Goal: Task Accomplishment & Management: Use online tool/utility

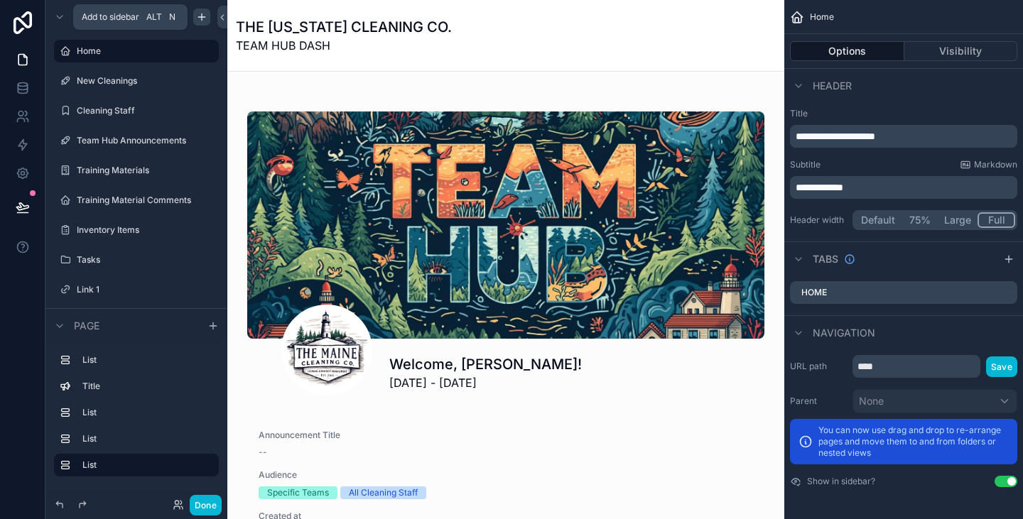
click at [202, 20] on icon "scrollable content" at bounding box center [202, 17] width 0 height 6
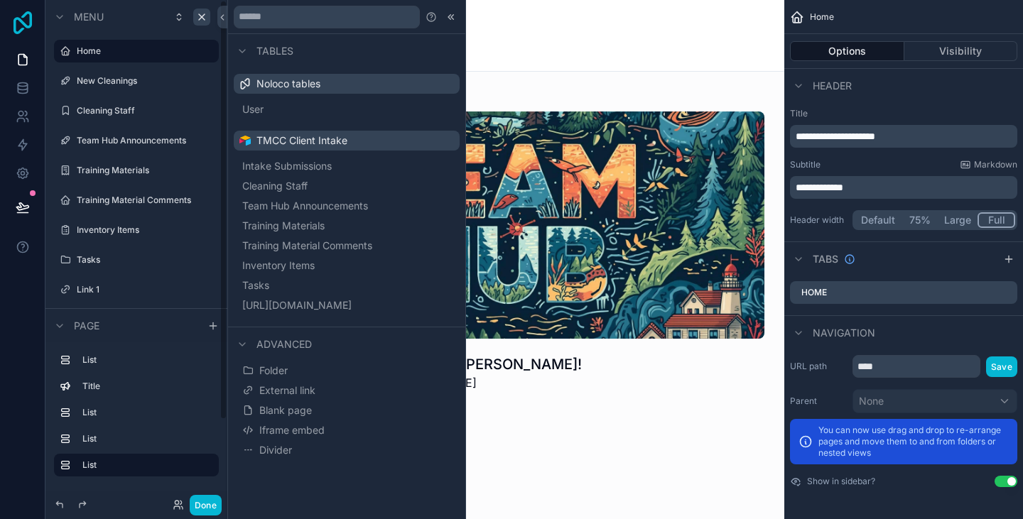
click at [21, 32] on icon at bounding box center [23, 22] width 28 height 23
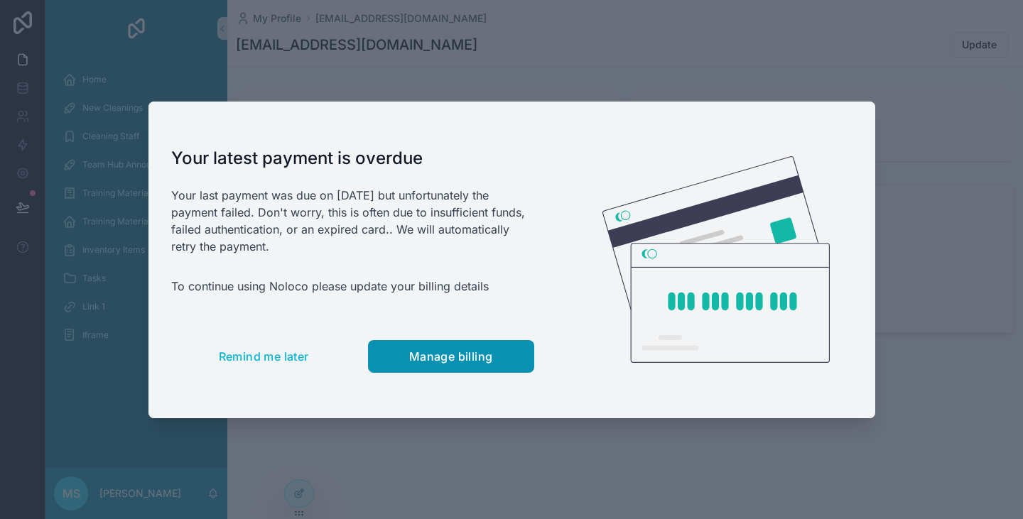
click at [524, 345] on button "Manage billing" at bounding box center [451, 356] width 166 height 33
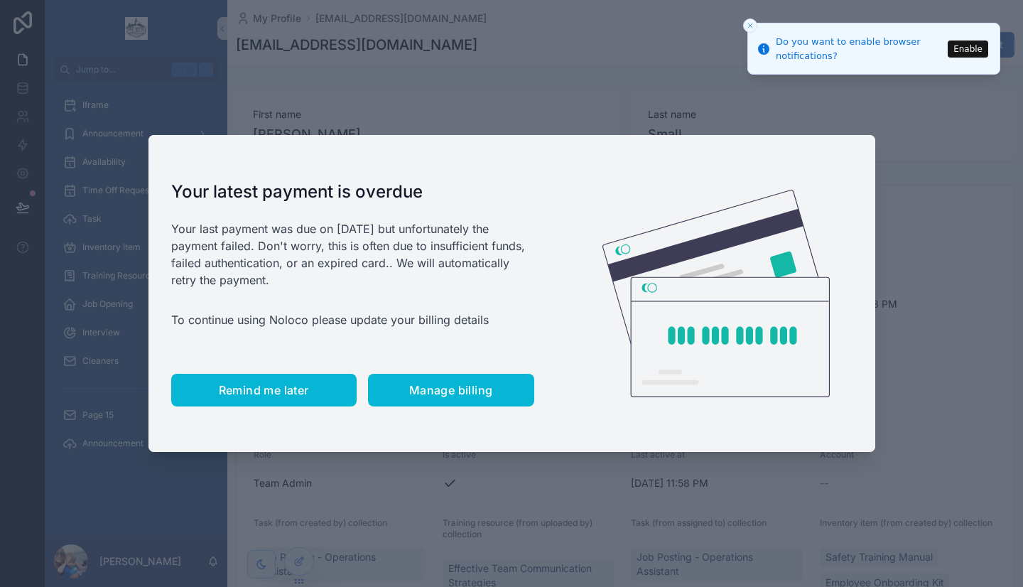
click at [328, 387] on button "Remind me later" at bounding box center [263, 390] width 185 height 33
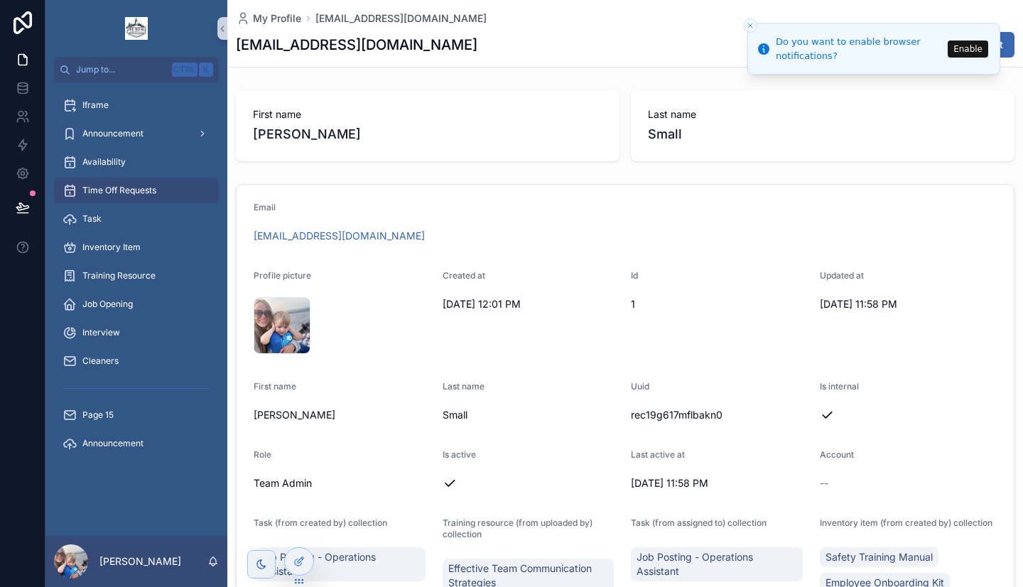
click at [122, 189] on span "Time Off Requests" at bounding box center [119, 190] width 74 height 11
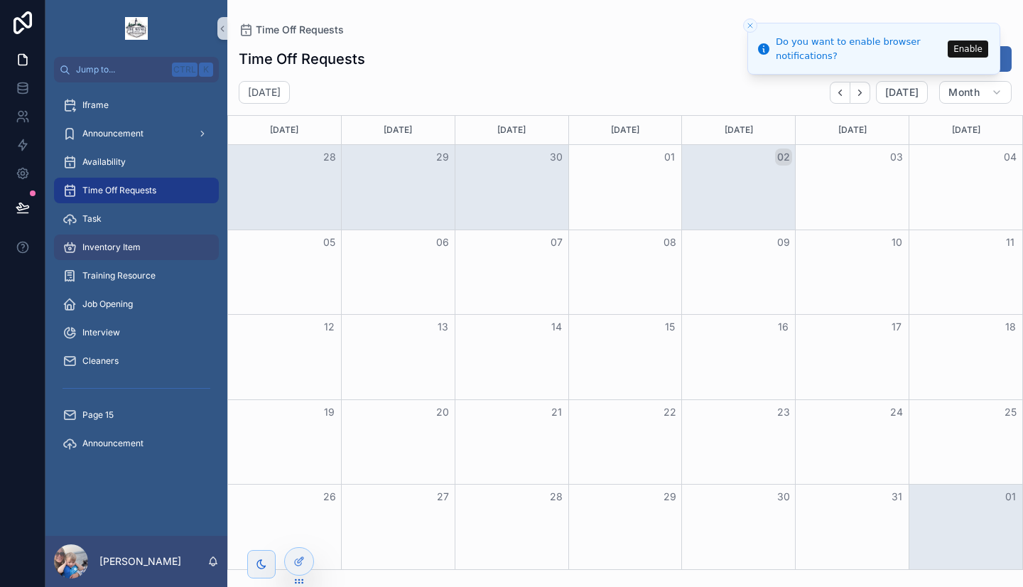
click at [116, 245] on span "Inventory Item" at bounding box center [111, 247] width 58 height 11
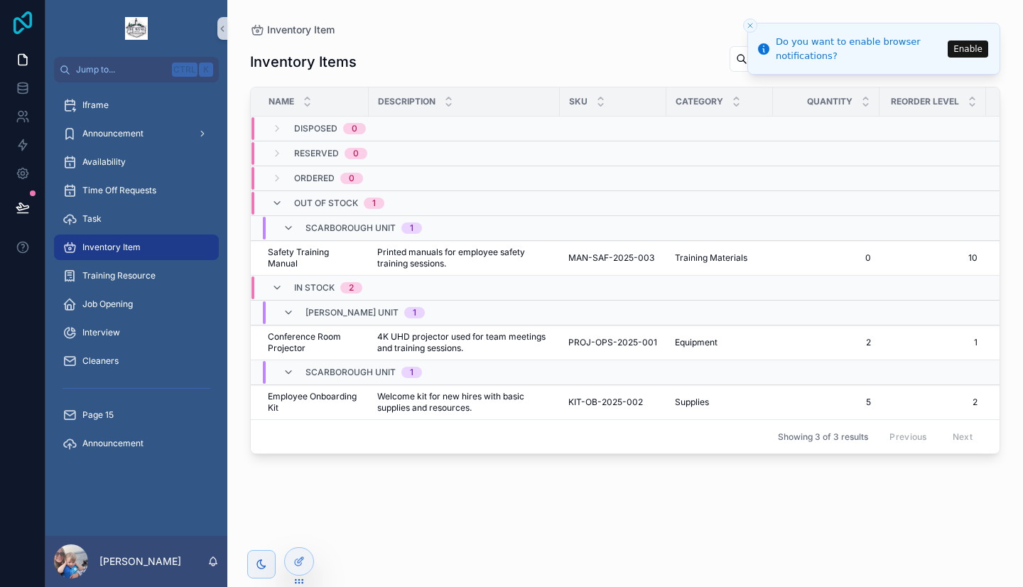
click at [31, 27] on icon at bounding box center [23, 22] width 28 height 23
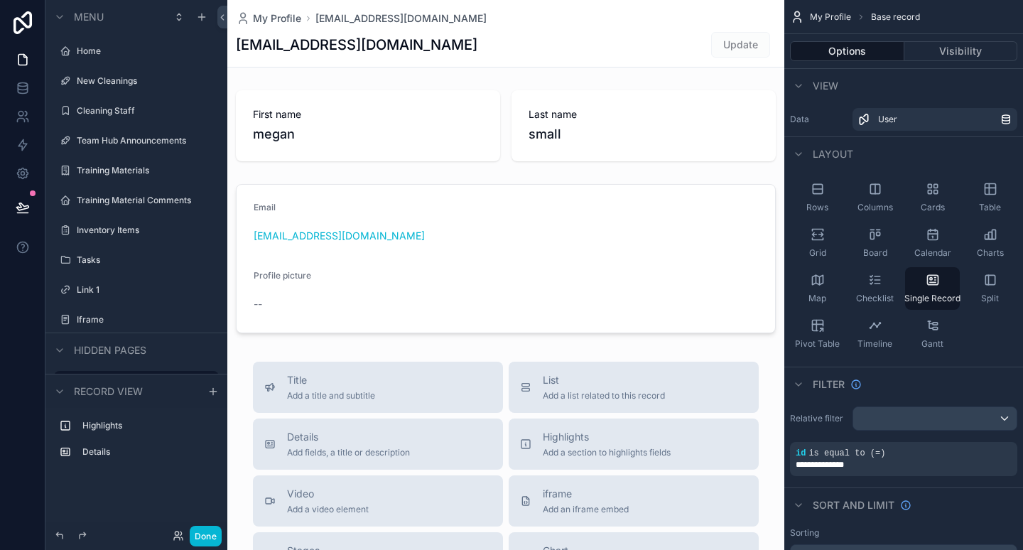
scroll to position [58, 0]
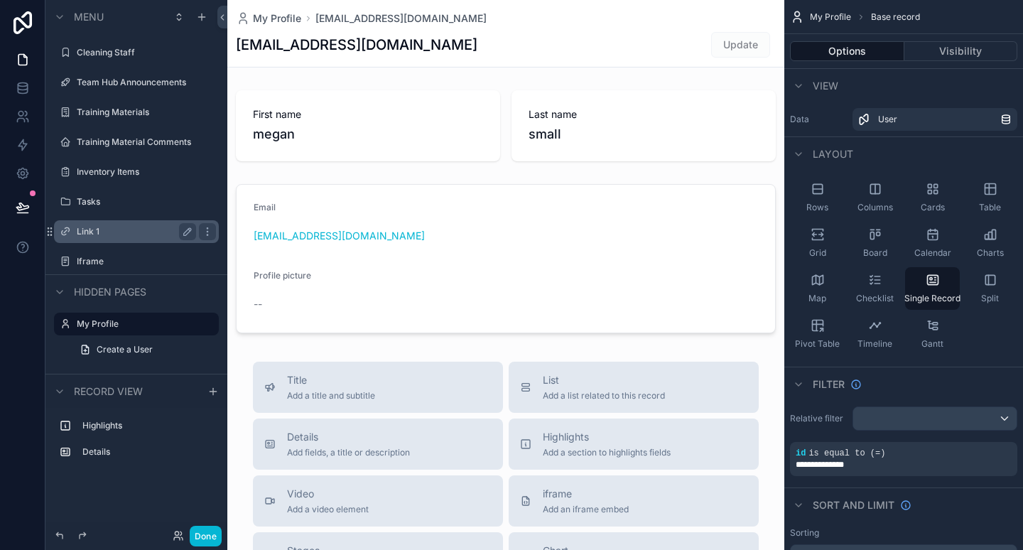
click at [97, 239] on div "Link 1" at bounding box center [136, 231] width 119 height 17
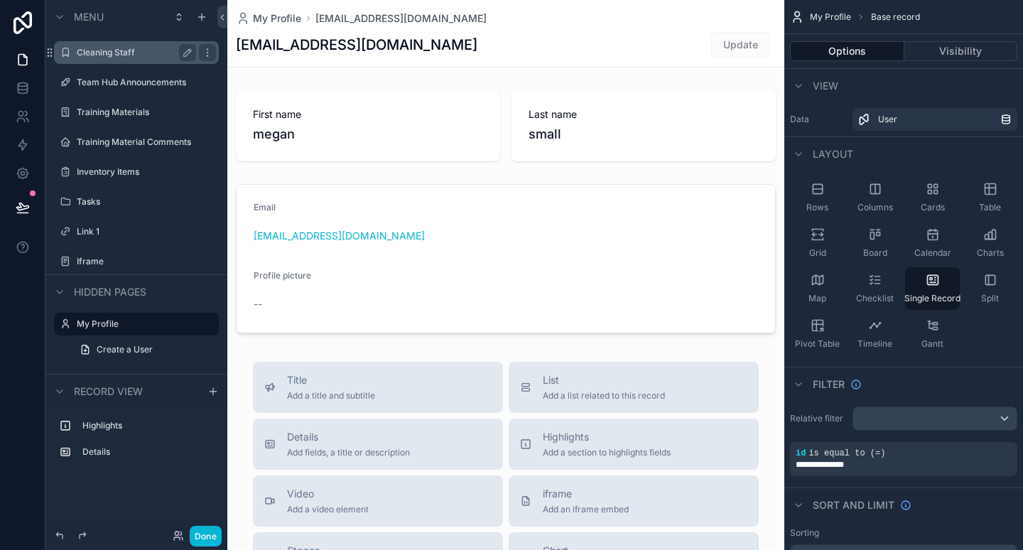
click at [120, 56] on label "Cleaning Staff" at bounding box center [134, 52] width 114 height 11
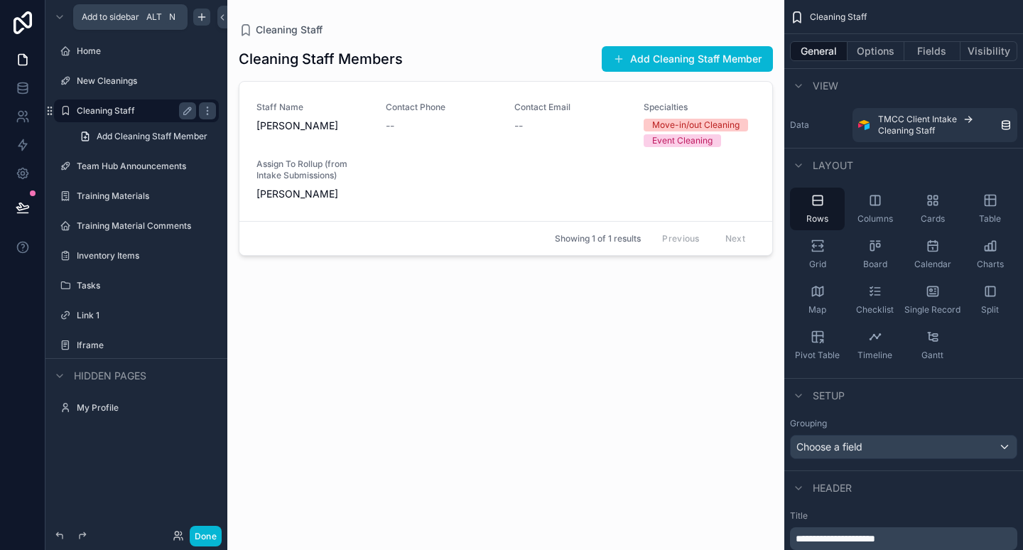
click at [205, 20] on icon "scrollable content" at bounding box center [201, 16] width 11 height 11
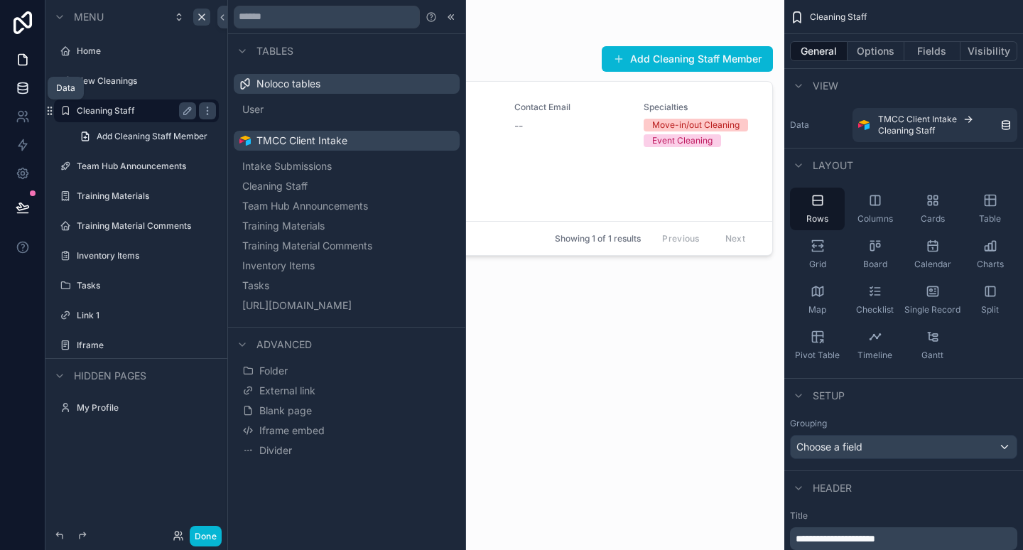
click at [19, 90] on icon at bounding box center [23, 88] width 14 height 14
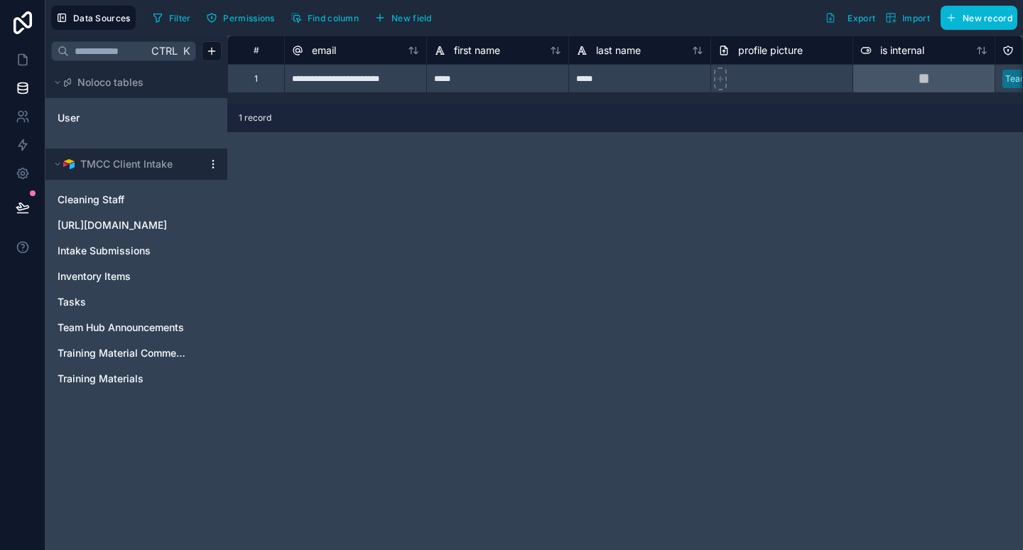
click at [652, 160] on div "**********" at bounding box center [625, 293] width 796 height 514
click at [109, 19] on span "Data Sources" at bounding box center [102, 18] width 58 height 11
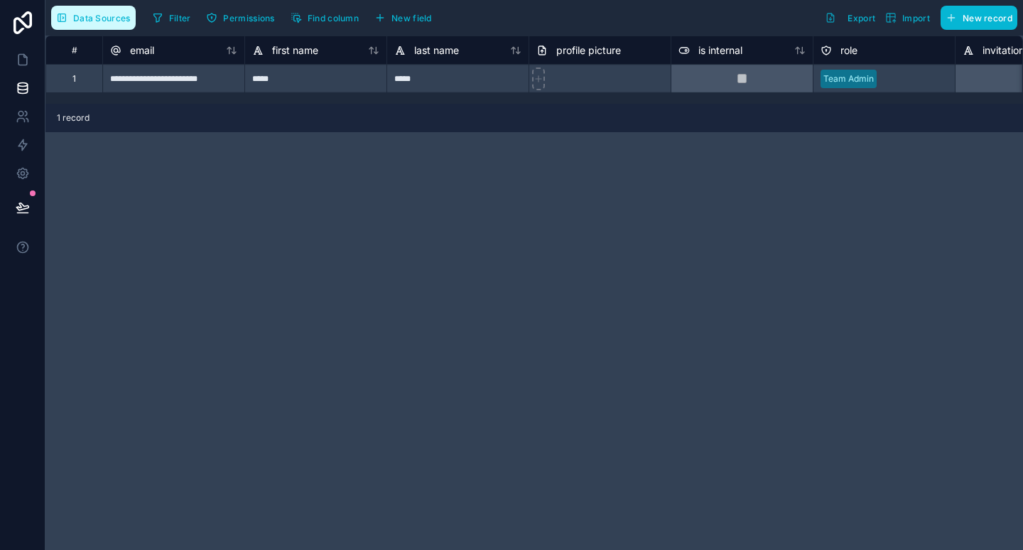
click at [109, 19] on span "Data Sources" at bounding box center [102, 18] width 58 height 11
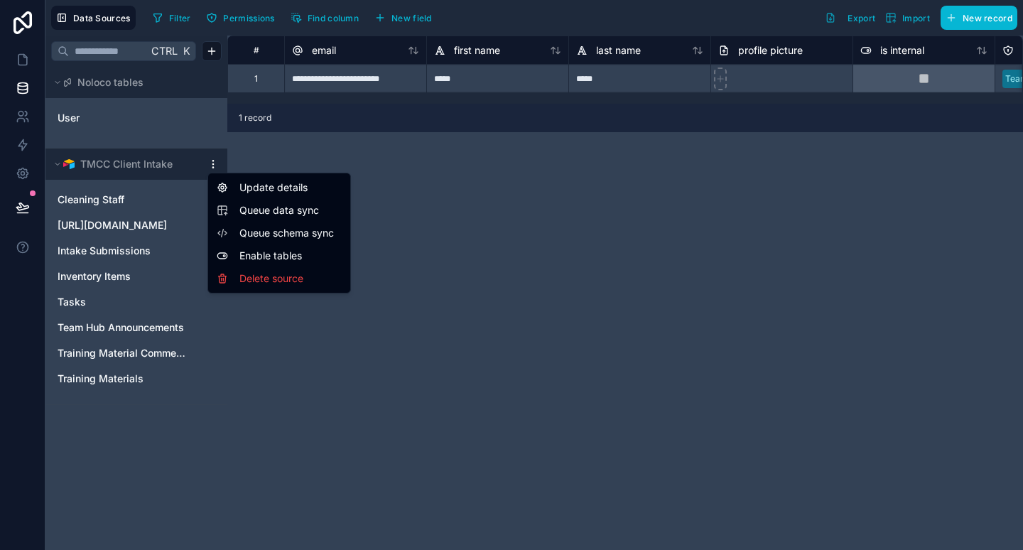
click at [236, 209] on div "Queue data sync" at bounding box center [279, 210] width 125 height 14
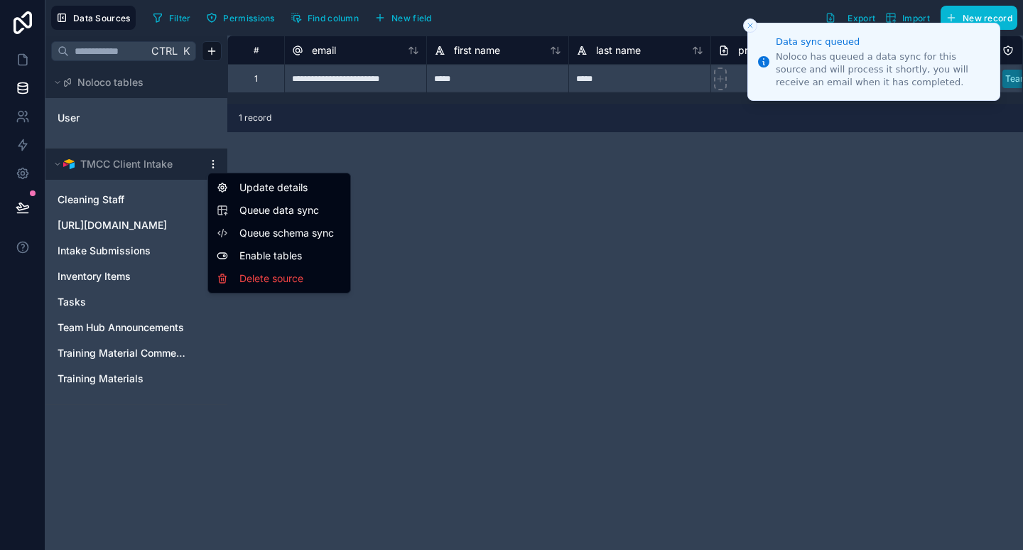
click at [246, 230] on span "Queue schema sync" at bounding box center [290, 233] width 102 height 14
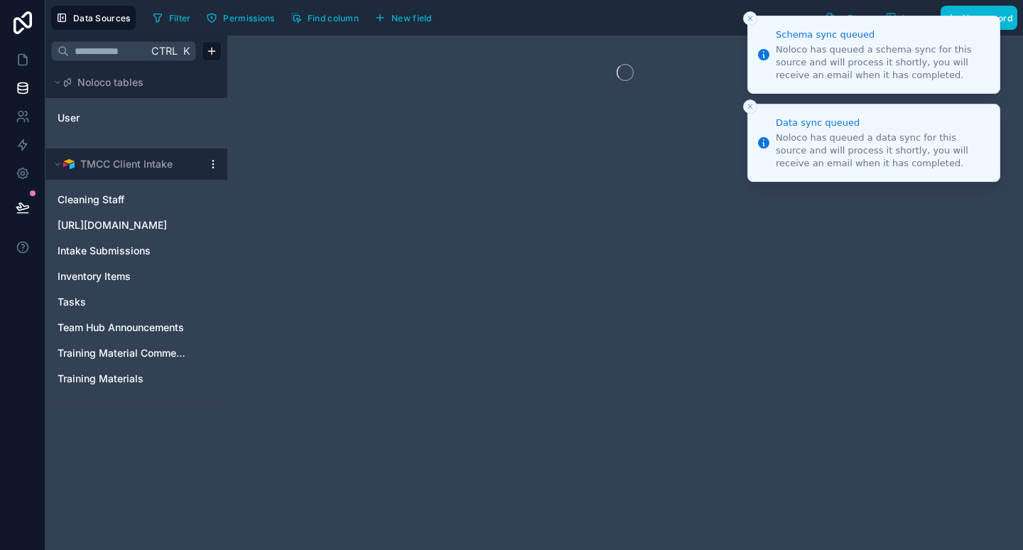
click at [756, 23] on li "Schema sync queued Noloco has queued a schema sync for this source and will pro…" at bounding box center [874, 55] width 253 height 78
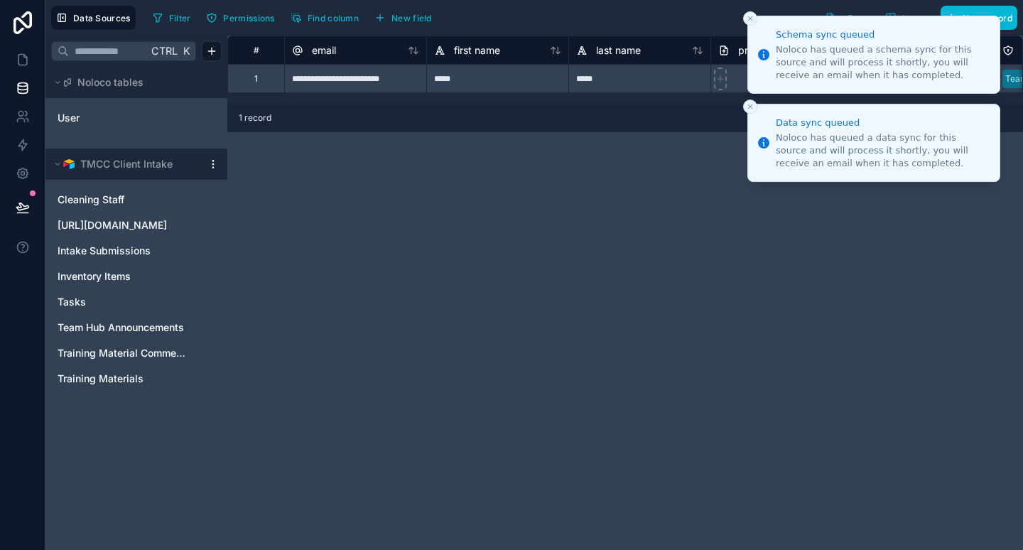
click at [748, 12] on button "Close toast" at bounding box center [750, 18] width 14 height 14
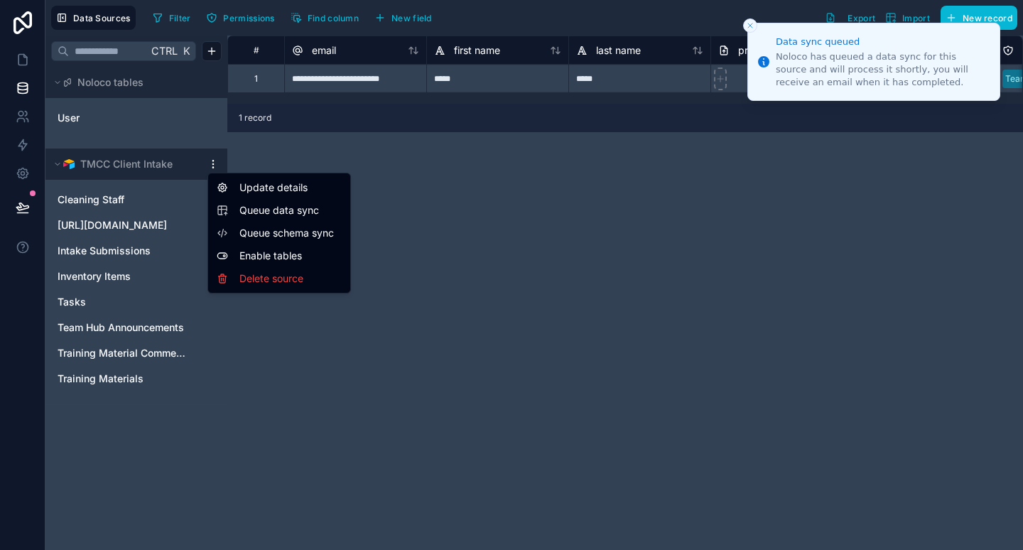
click at [252, 254] on div "Enable tables" at bounding box center [279, 255] width 136 height 23
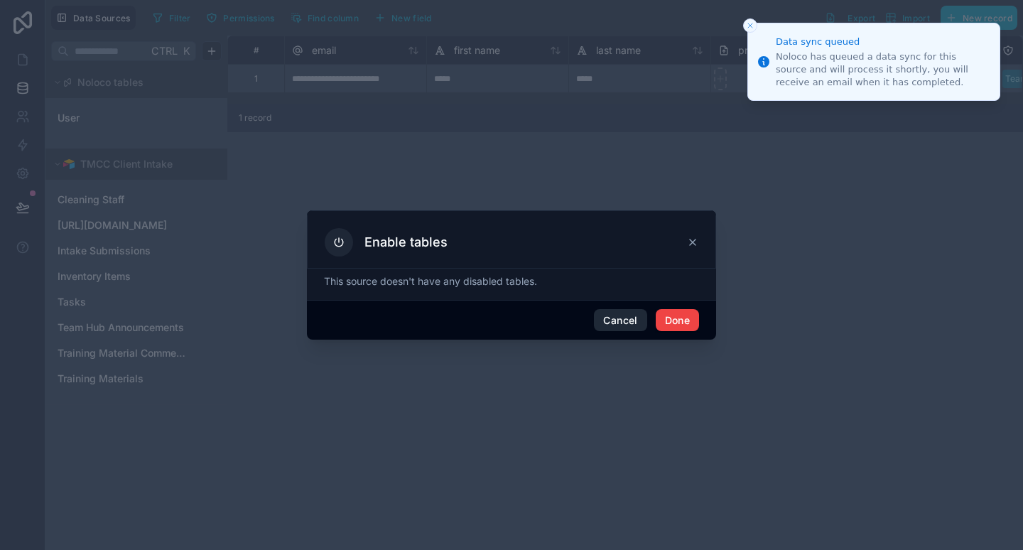
click at [620, 323] on button "Cancel" at bounding box center [620, 320] width 53 height 23
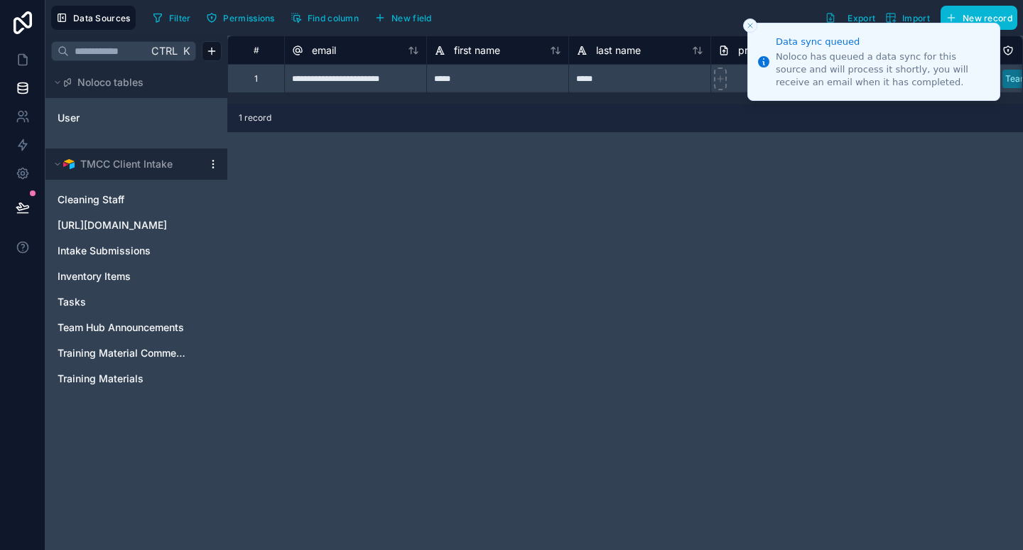
click at [212, 154] on div "TMCC Client Intake" at bounding box center [136, 164] width 182 height 31
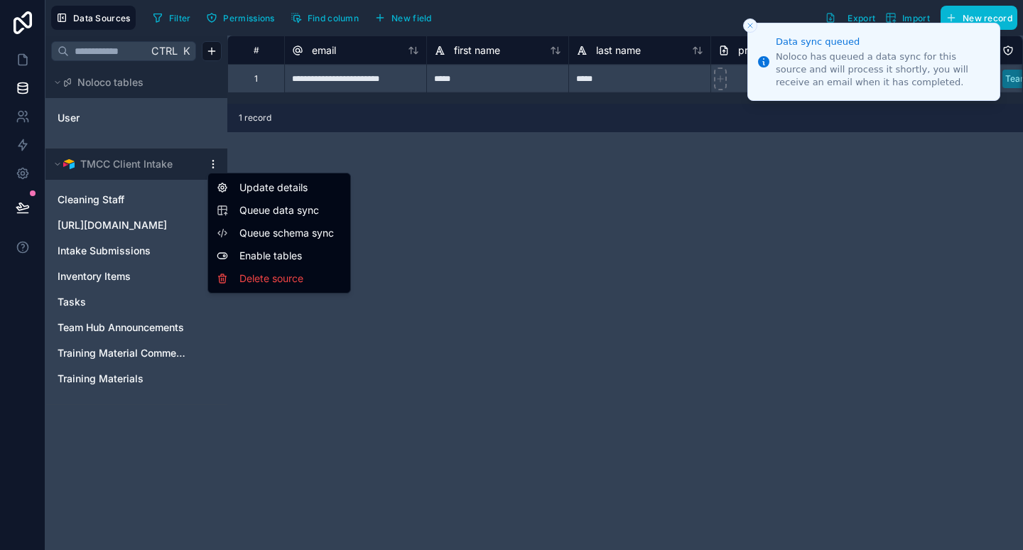
click at [284, 186] on div "Update details" at bounding box center [279, 187] width 136 height 23
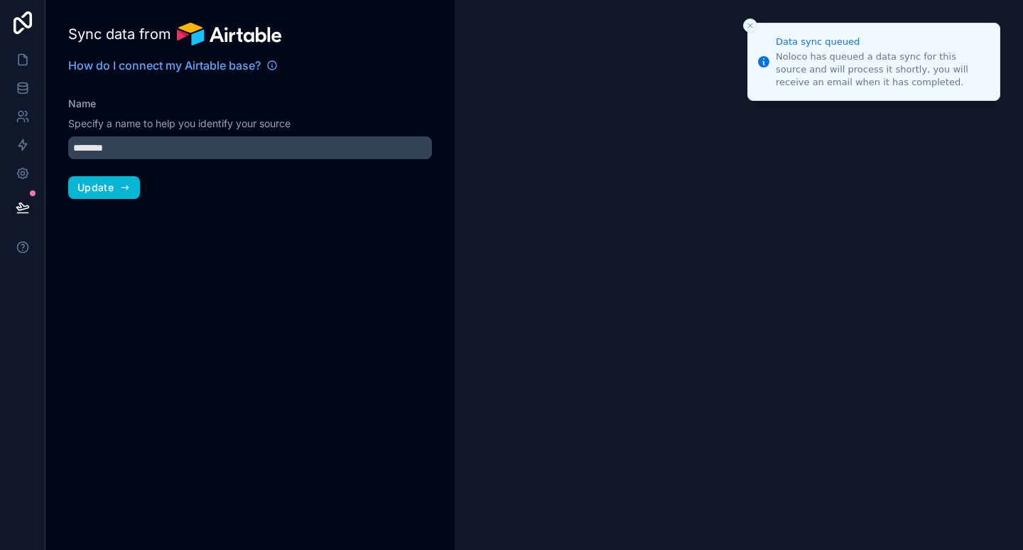
type input "**********"
click at [136, 150] on input "**********" at bounding box center [250, 147] width 364 height 23
click at [149, 145] on input "**********" at bounding box center [250, 147] width 364 height 23
type textarea "******"
click at [149, 145] on input "**********" at bounding box center [250, 147] width 364 height 23
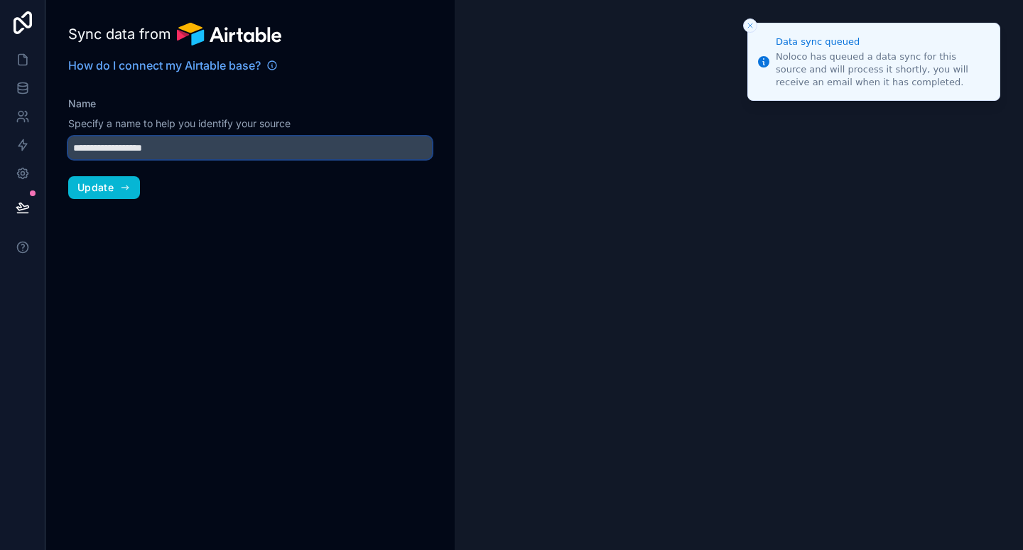
click at [149, 145] on input "**********" at bounding box center [250, 147] width 364 height 23
click at [107, 183] on span "Update" at bounding box center [95, 187] width 36 height 13
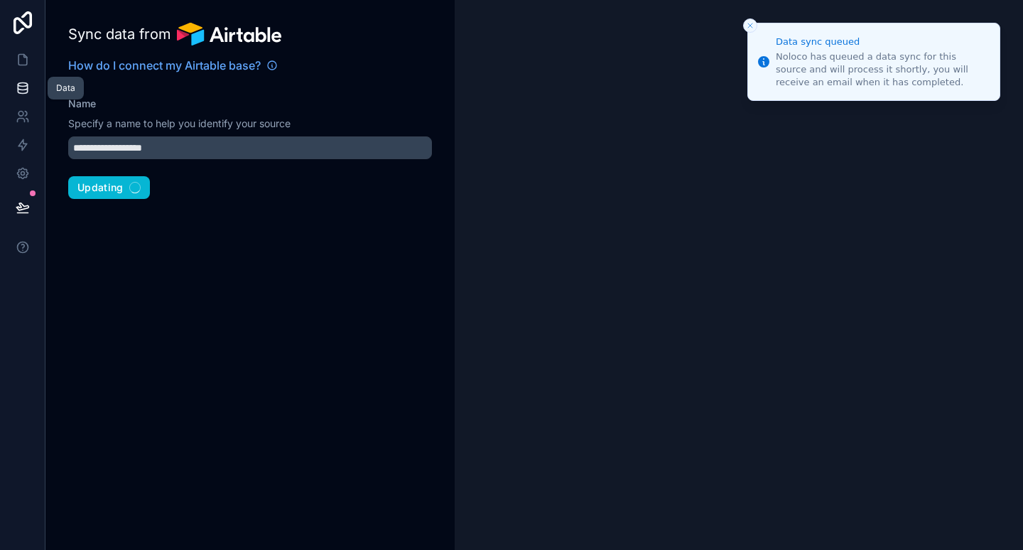
click at [26, 90] on icon at bounding box center [22, 91] width 9 height 6
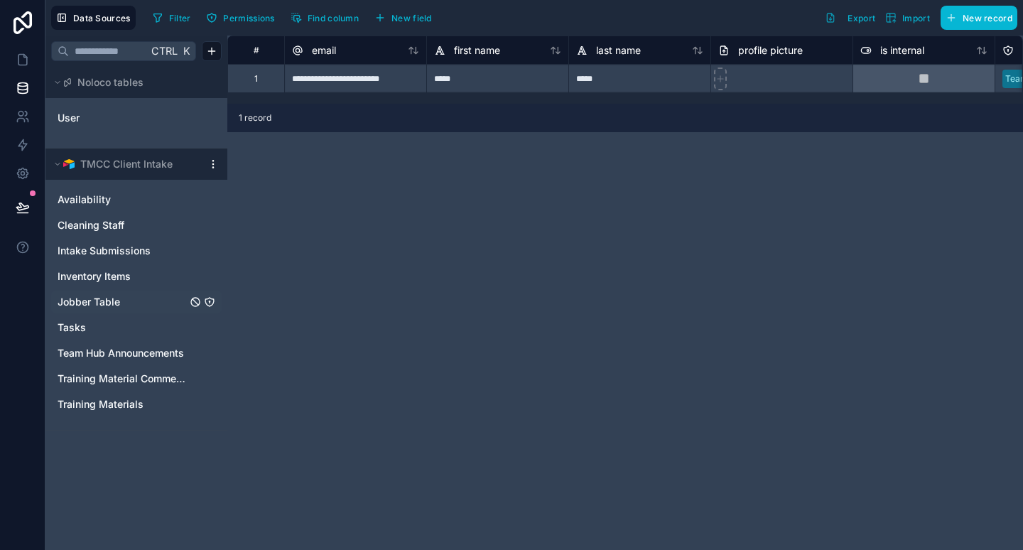
click at [104, 300] on span "Jobber Table" at bounding box center [89, 302] width 63 height 14
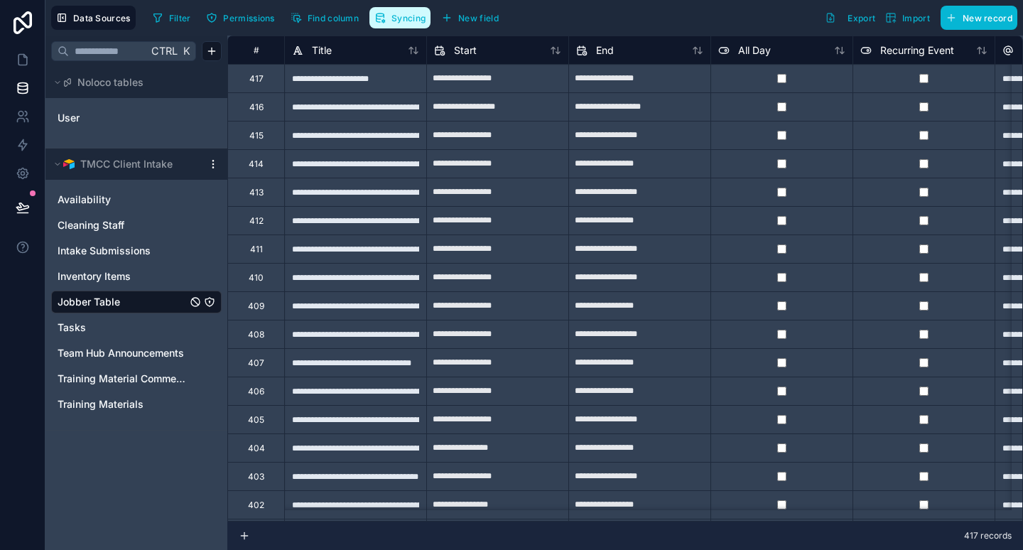
click at [406, 18] on span "Syncing" at bounding box center [409, 18] width 34 height 11
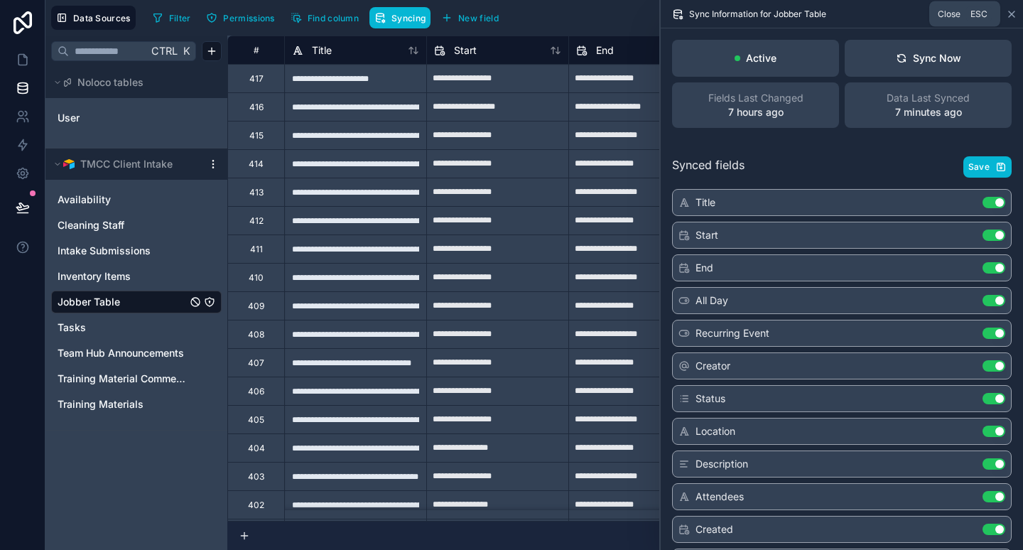
click at [1009, 14] on icon at bounding box center [1011, 14] width 11 height 11
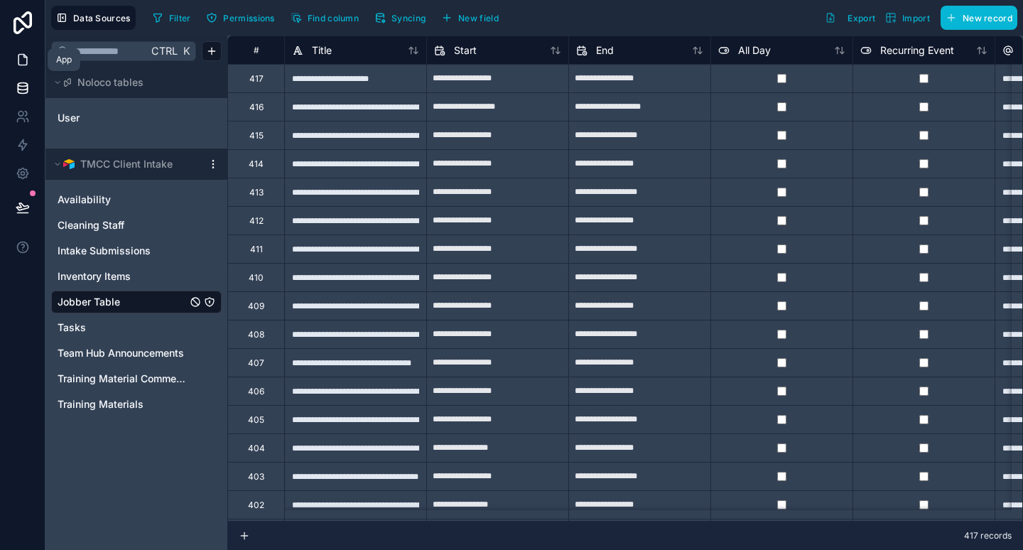
click at [14, 64] on link at bounding box center [22, 59] width 45 height 28
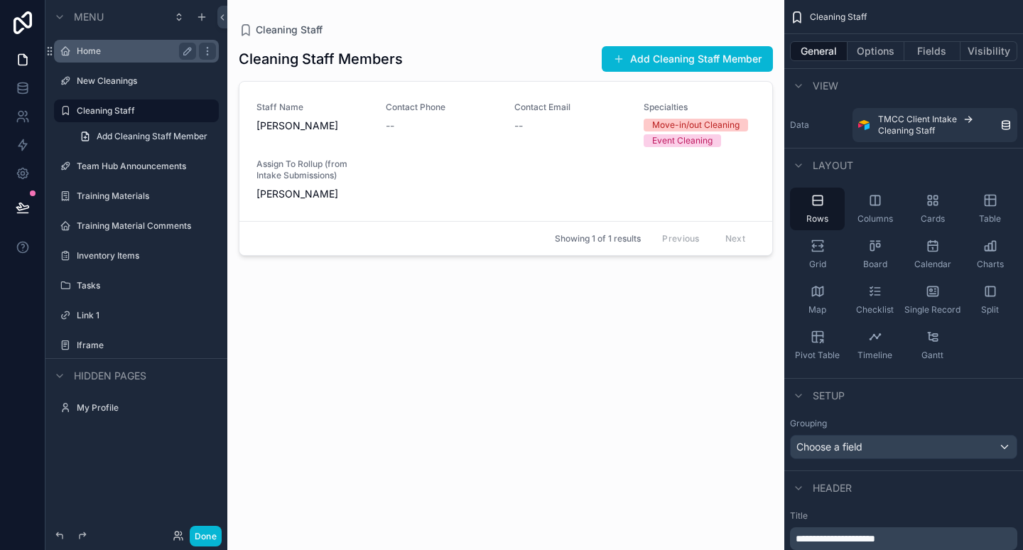
click at [124, 54] on label "Home" at bounding box center [134, 50] width 114 height 11
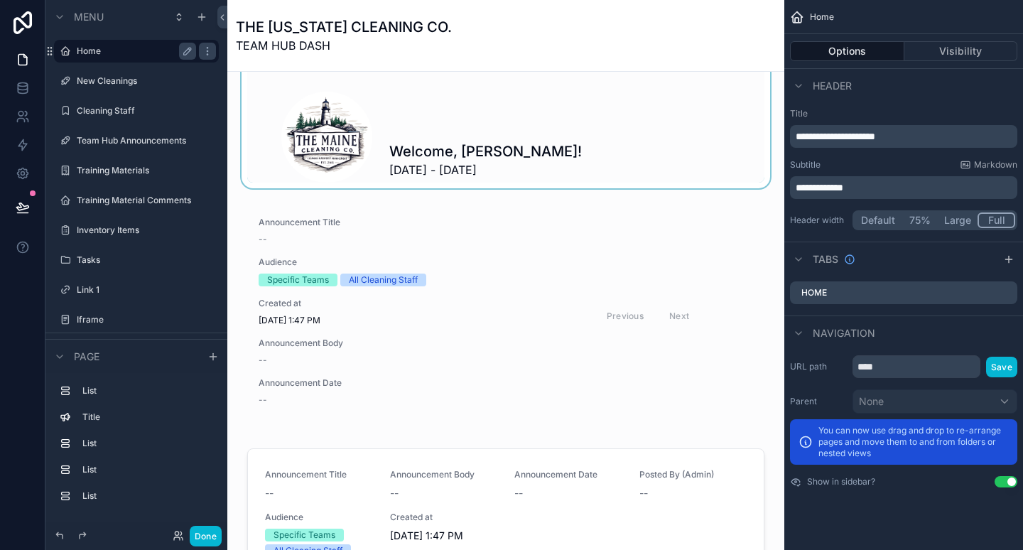
scroll to position [231, 0]
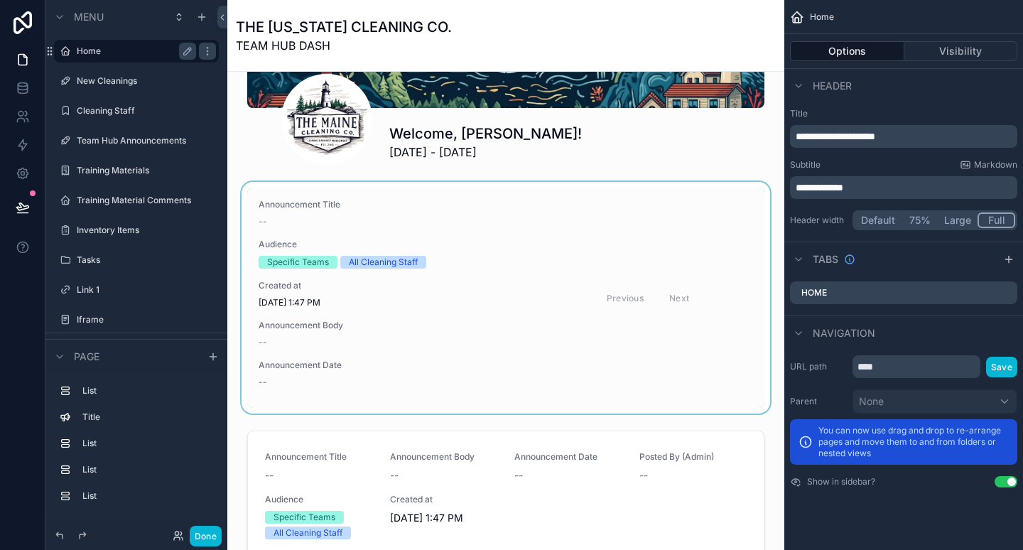
click at [421, 229] on div "scrollable content" at bounding box center [506, 298] width 534 height 232
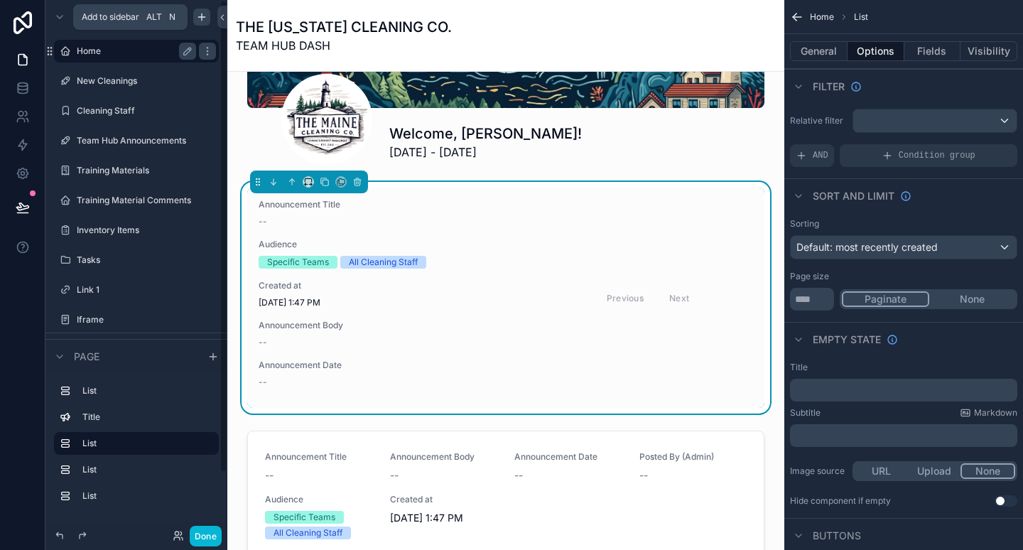
click at [200, 17] on icon "scrollable content" at bounding box center [201, 17] width 6 height 0
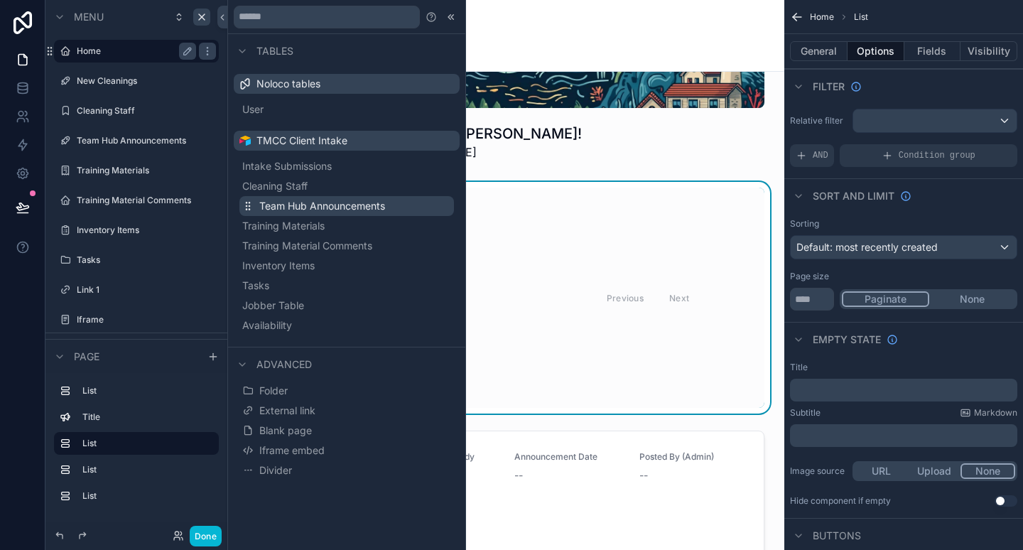
click at [305, 205] on span "Team Hub Announcements" at bounding box center [322, 206] width 126 height 14
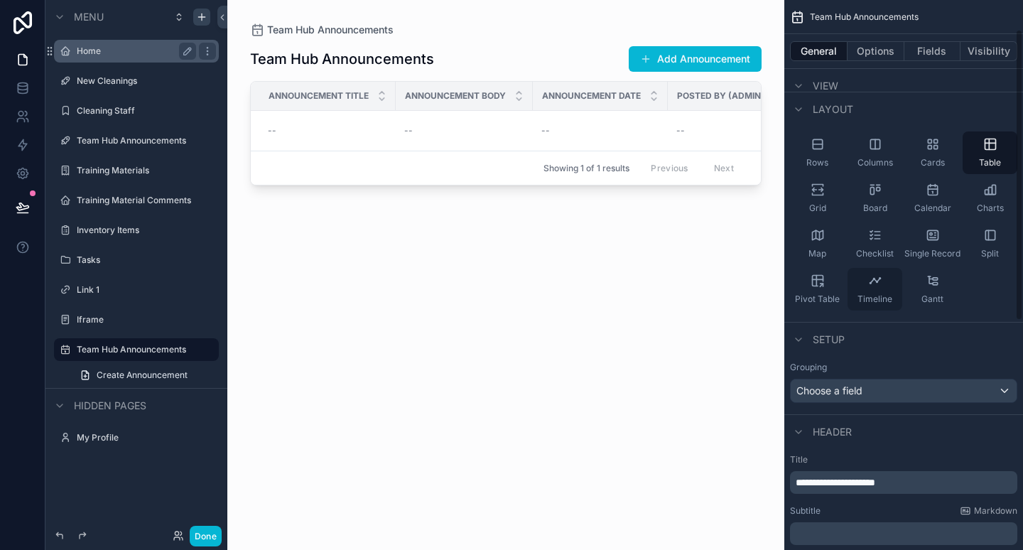
scroll to position [58, 0]
click at [856, 391] on span "Choose a field" at bounding box center [830, 388] width 66 height 12
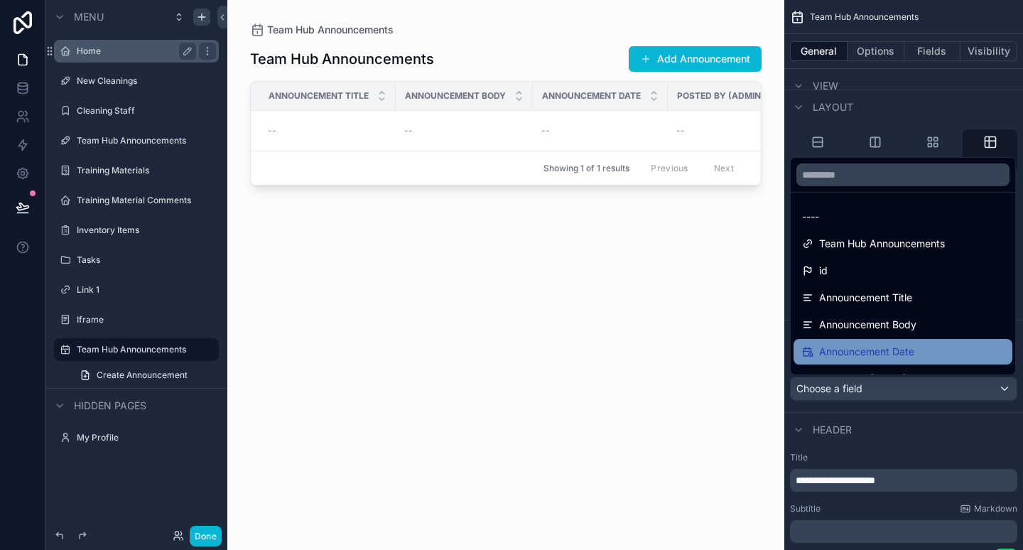
click at [866, 344] on span "Announcement Date" at bounding box center [866, 351] width 95 height 17
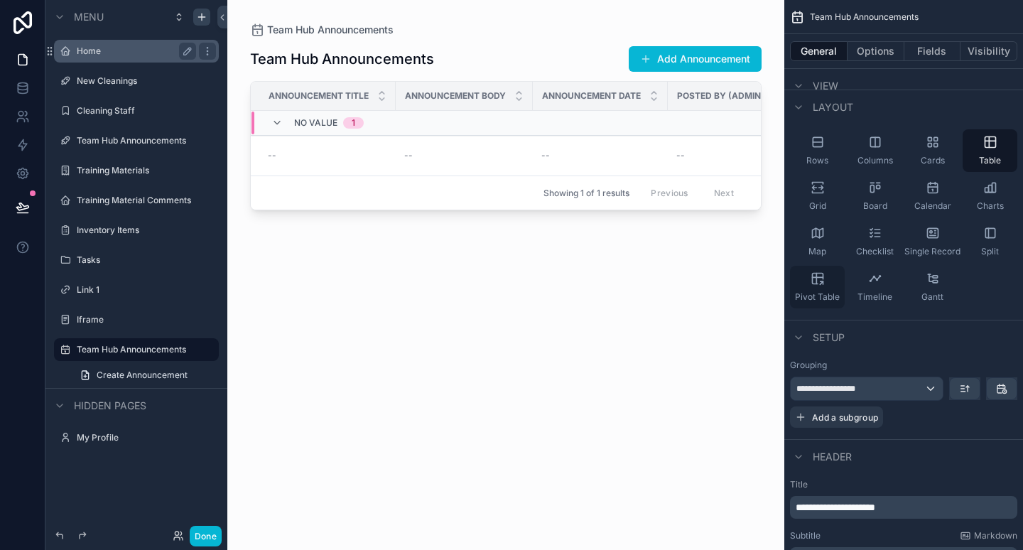
click at [822, 282] on icon "scrollable content" at bounding box center [821, 282] width 3 height 3
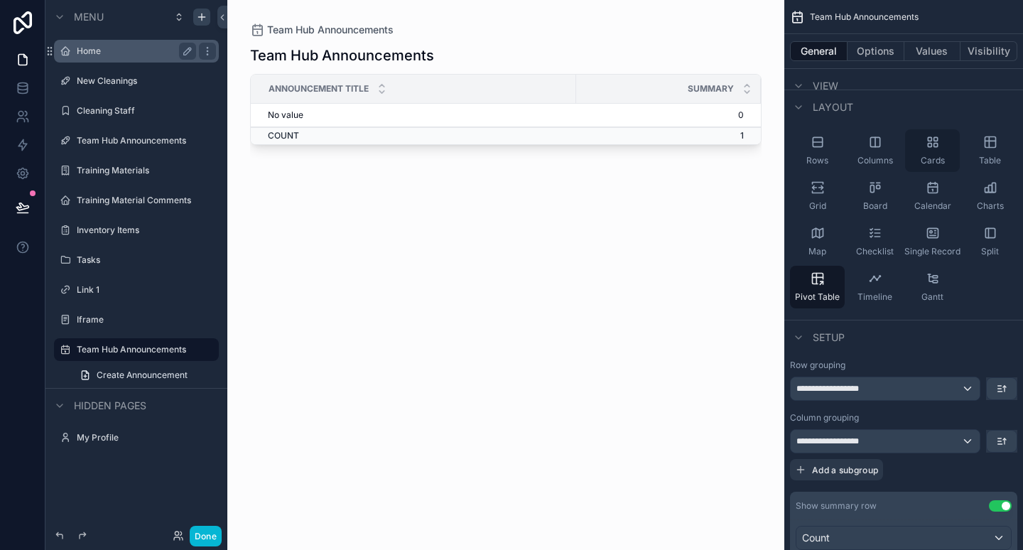
click at [929, 145] on icon "scrollable content" at bounding box center [933, 142] width 14 height 14
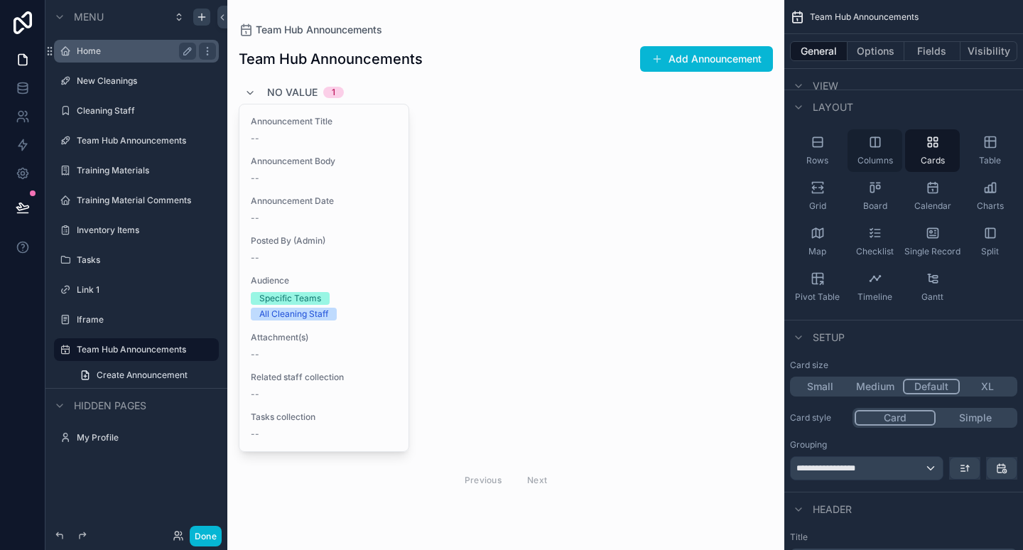
click at [877, 146] on icon "scrollable content" at bounding box center [874, 141] width 9 height 9
click at [819, 152] on div "Rows" at bounding box center [817, 150] width 55 height 43
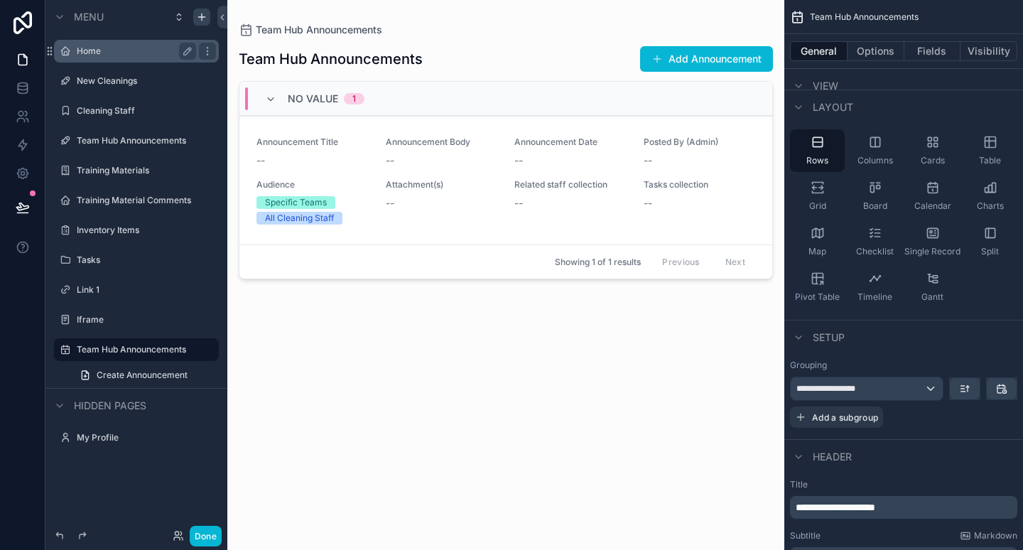
click at [132, 58] on div "Home" at bounding box center [136, 51] width 119 height 17
click at [135, 51] on label "Home" at bounding box center [134, 50] width 114 height 11
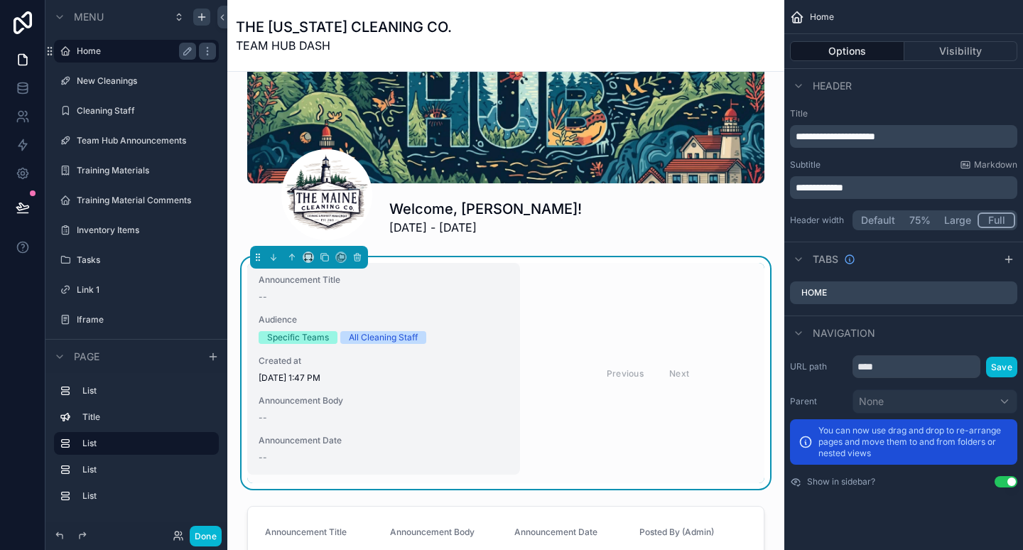
scroll to position [158, 0]
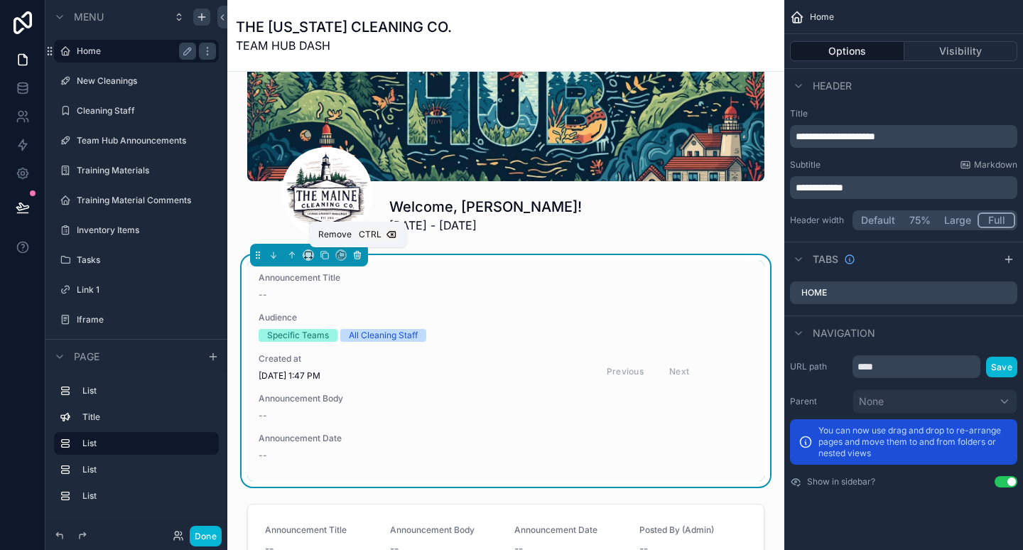
click at [356, 252] on icon "scrollable content" at bounding box center [357, 252] width 3 height 1
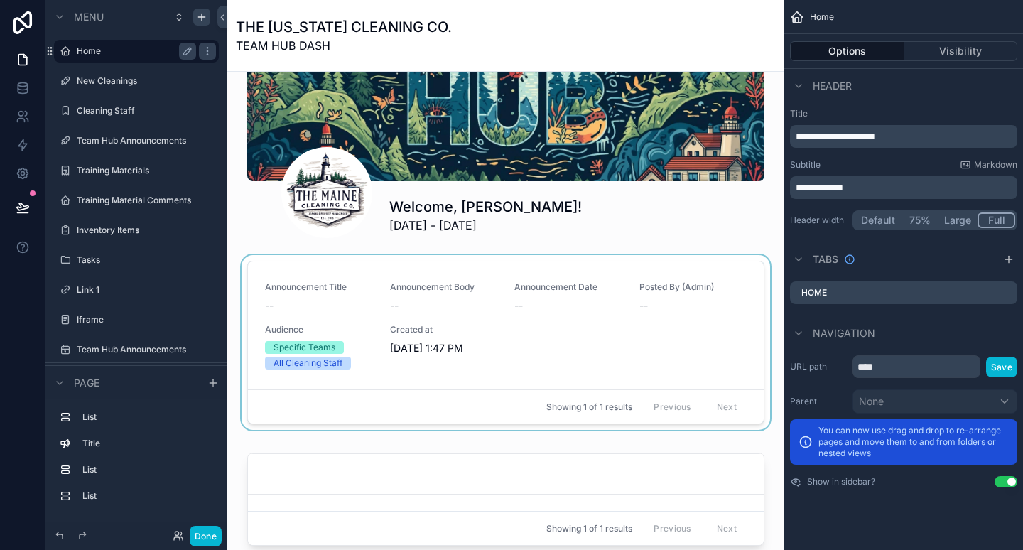
click at [403, 287] on div "scrollable content" at bounding box center [506, 345] width 534 height 180
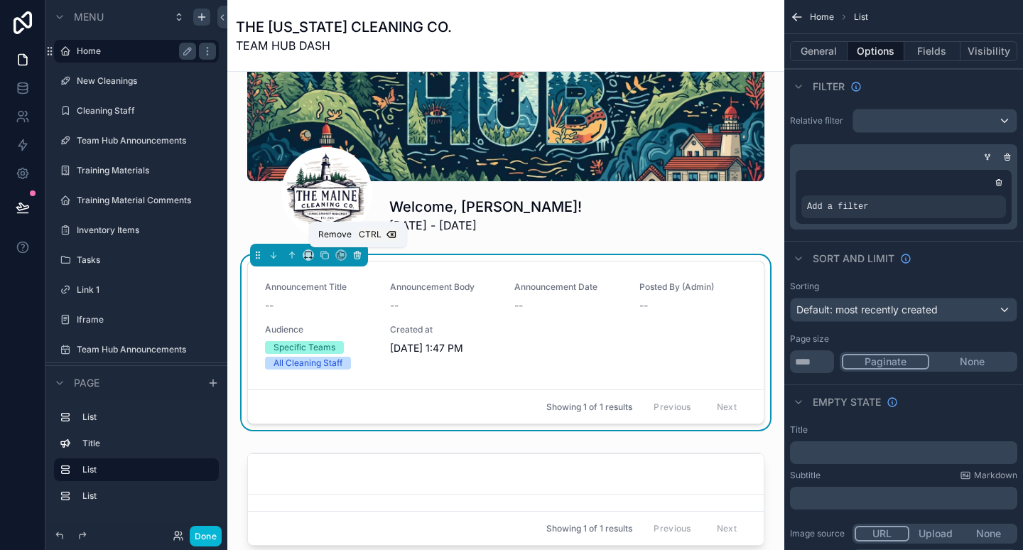
click at [358, 256] on icon "scrollable content" at bounding box center [358, 255] width 0 height 3
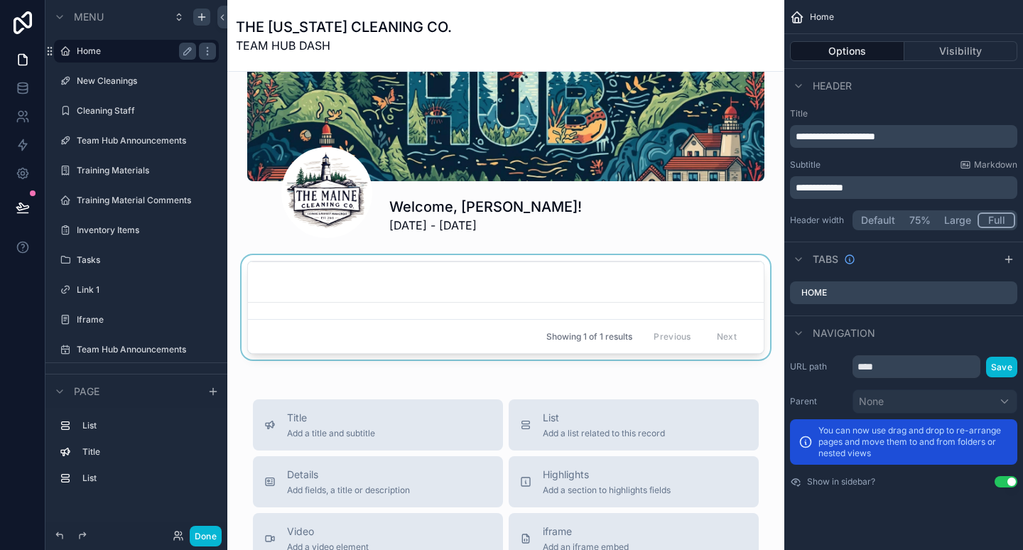
click at [360, 272] on div "scrollable content" at bounding box center [506, 310] width 534 height 110
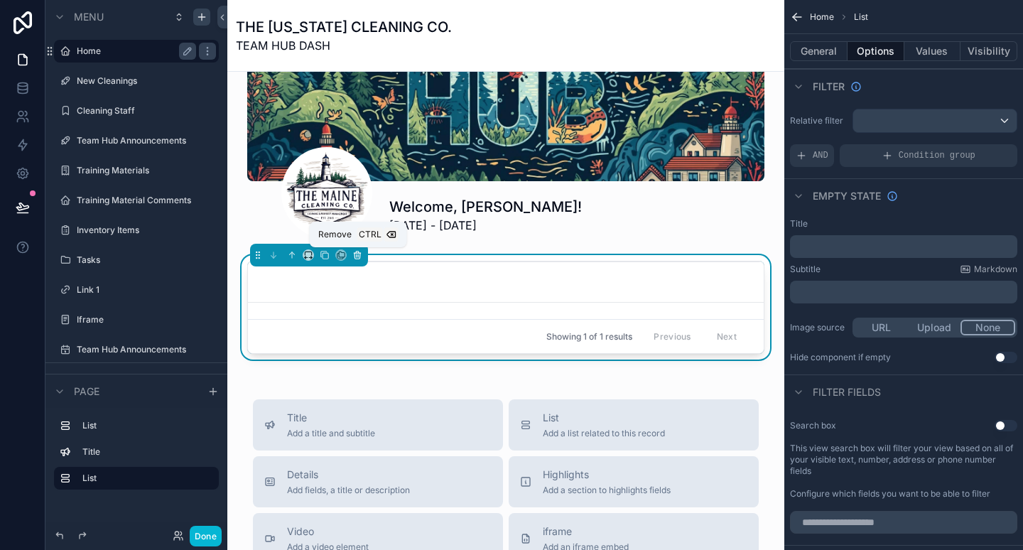
click at [355, 252] on icon "scrollable content" at bounding box center [357, 255] width 10 height 10
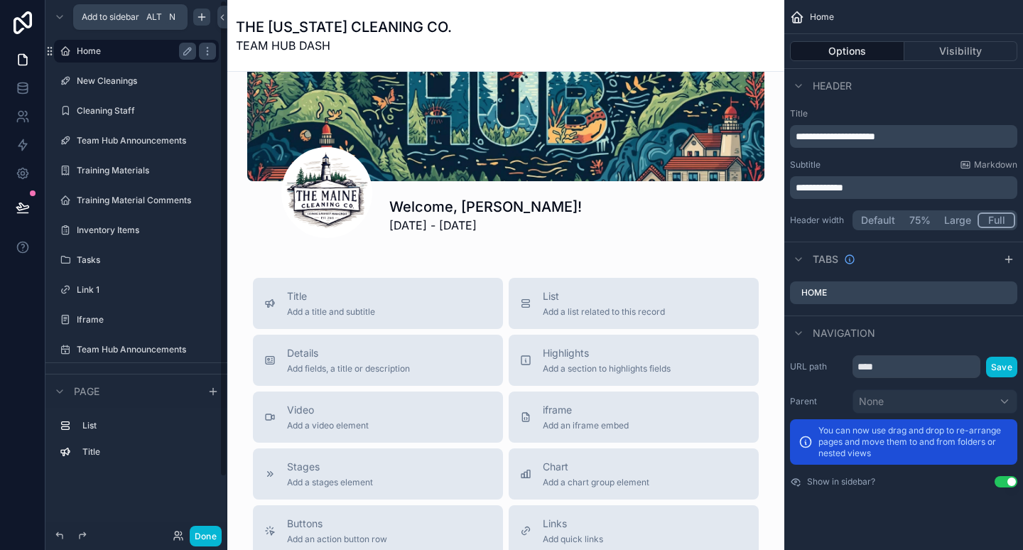
click at [202, 16] on icon "scrollable content" at bounding box center [202, 17] width 0 height 6
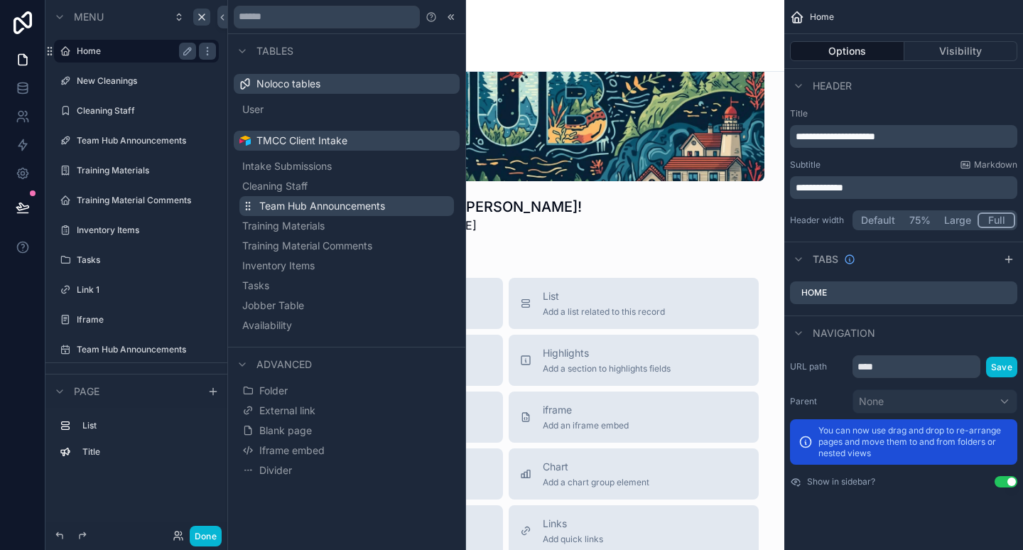
click at [313, 203] on span "Team Hub Announcements" at bounding box center [322, 206] width 126 height 14
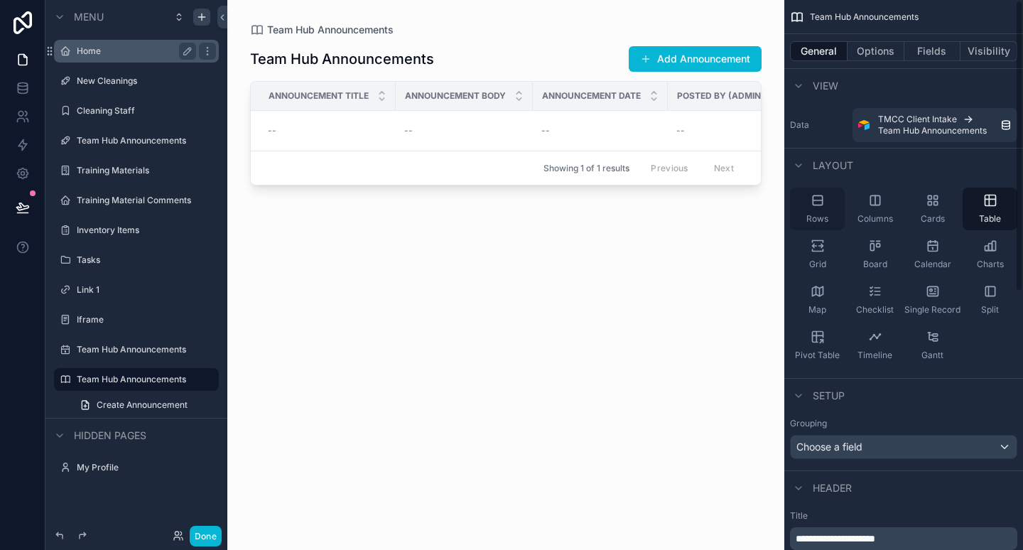
click at [828, 205] on div "Rows" at bounding box center [817, 209] width 55 height 43
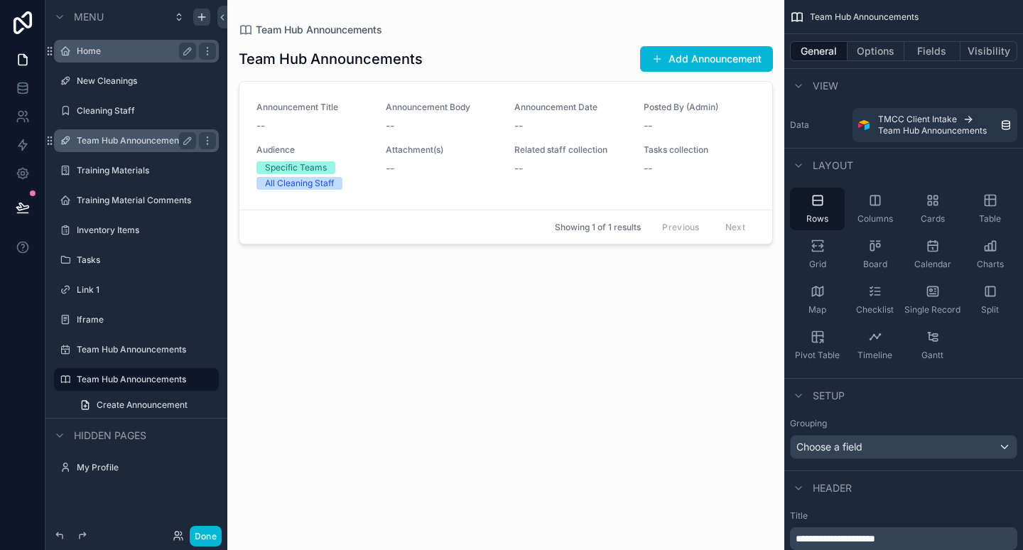
click at [176, 145] on label "Team Hub Announcements" at bounding box center [134, 140] width 114 height 11
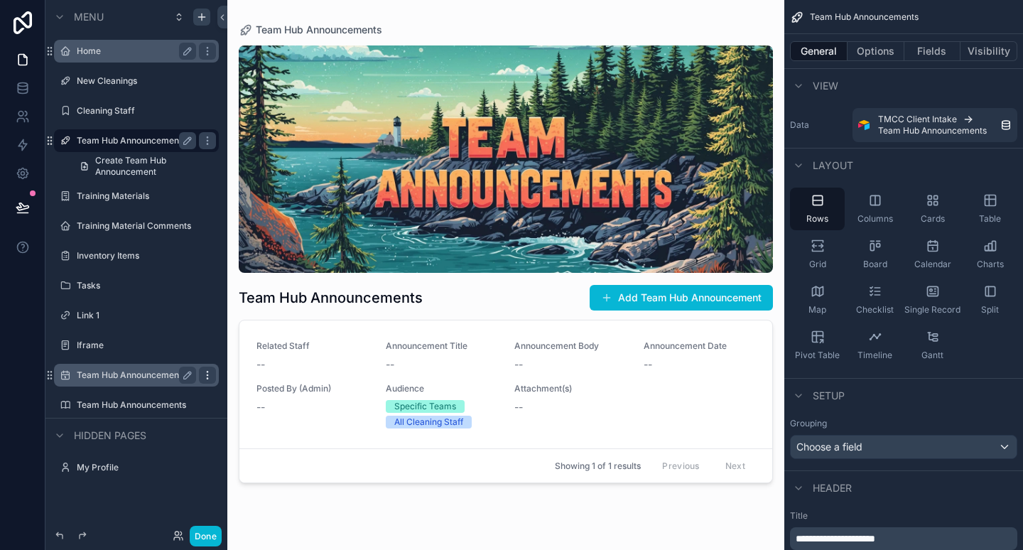
click at [204, 376] on icon "scrollable content" at bounding box center [207, 374] width 11 height 11
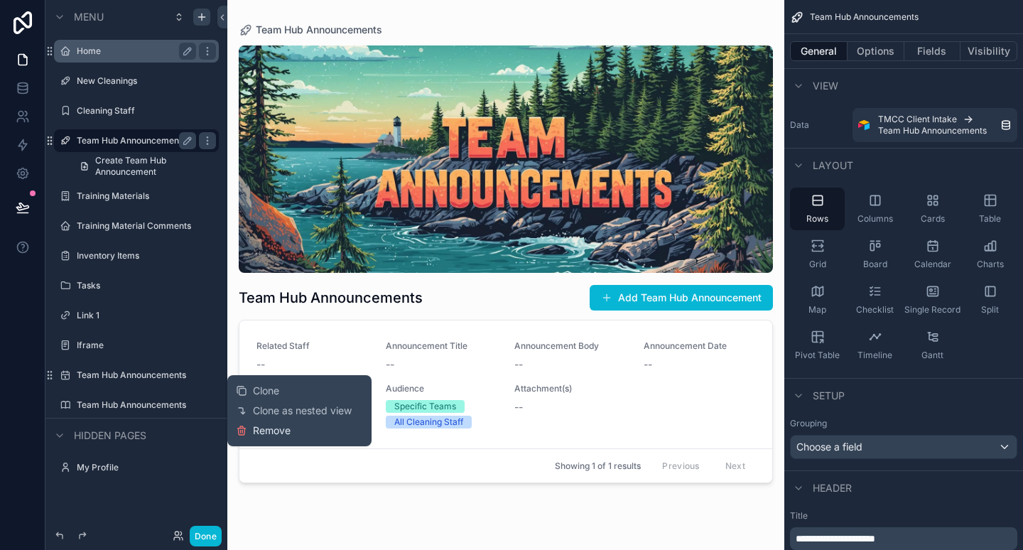
click at [261, 430] on span "Remove" at bounding box center [272, 430] width 38 height 14
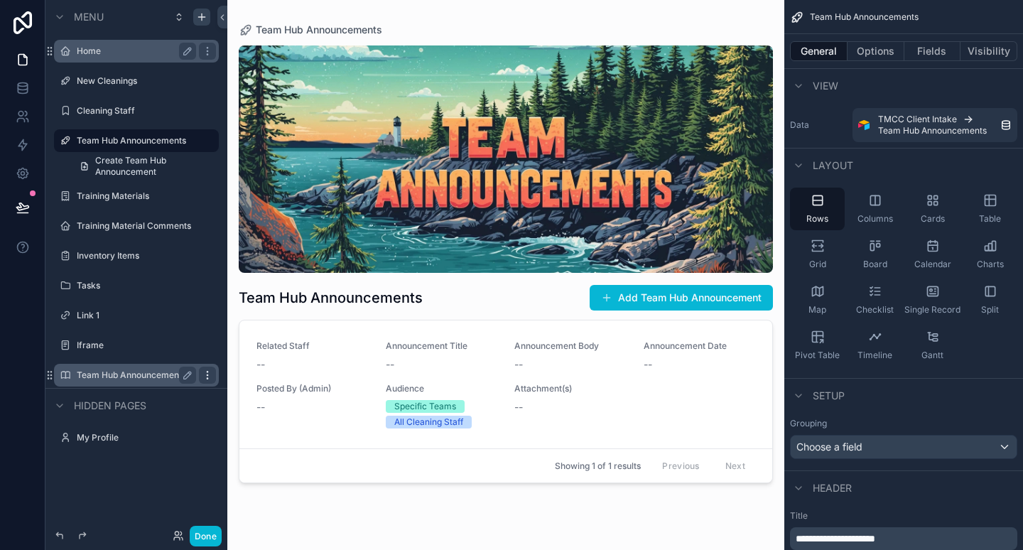
click at [210, 374] on icon "scrollable content" at bounding box center [207, 374] width 11 height 11
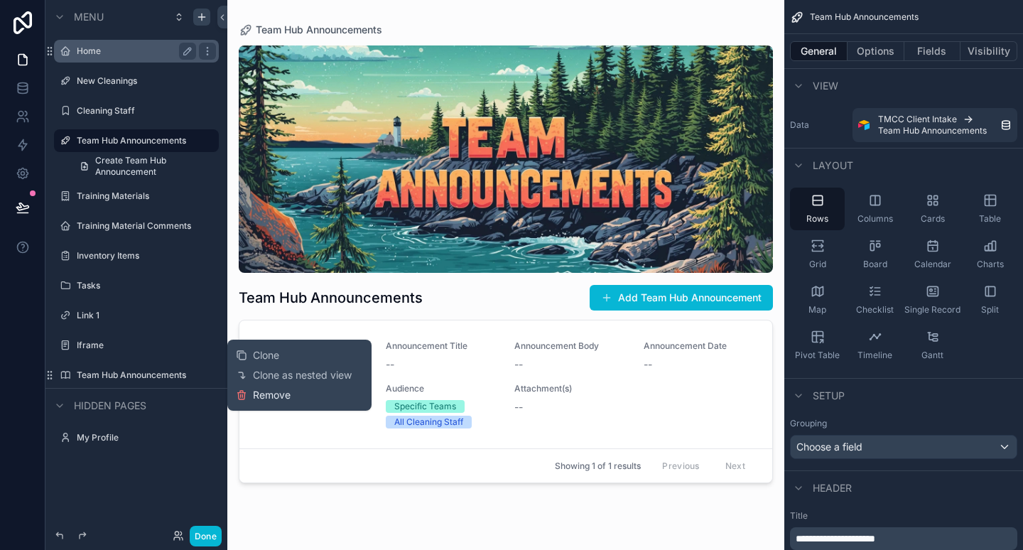
click at [257, 399] on span "Remove" at bounding box center [272, 395] width 38 height 14
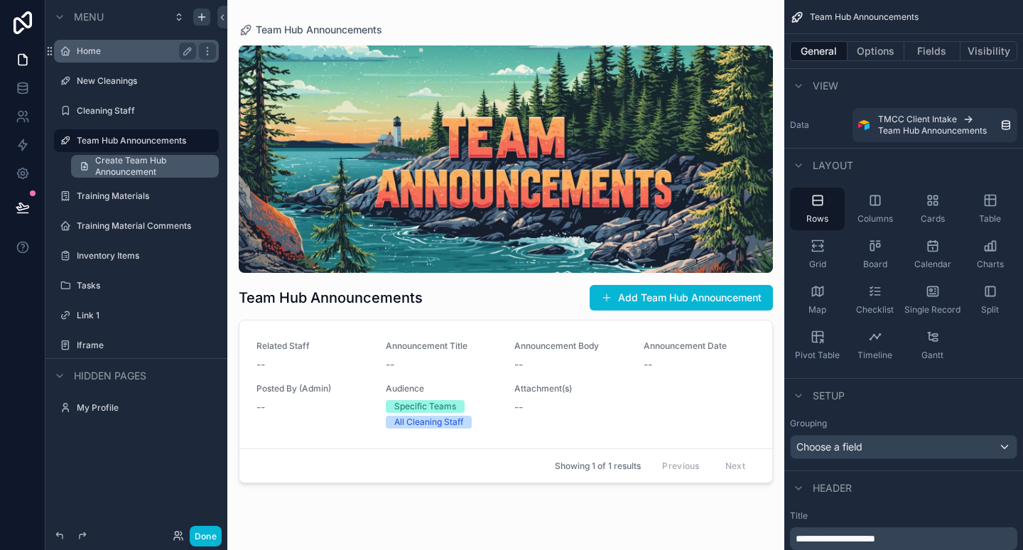
click at [151, 166] on span "Create Team Hub Announcement" at bounding box center [152, 166] width 115 height 23
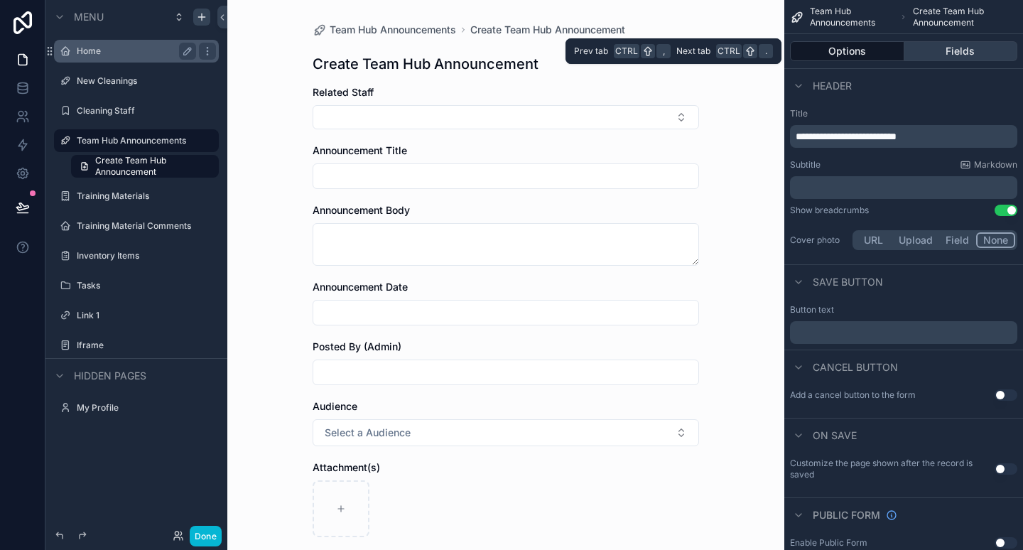
click at [946, 52] on button "Fields" at bounding box center [962, 51] width 114 height 20
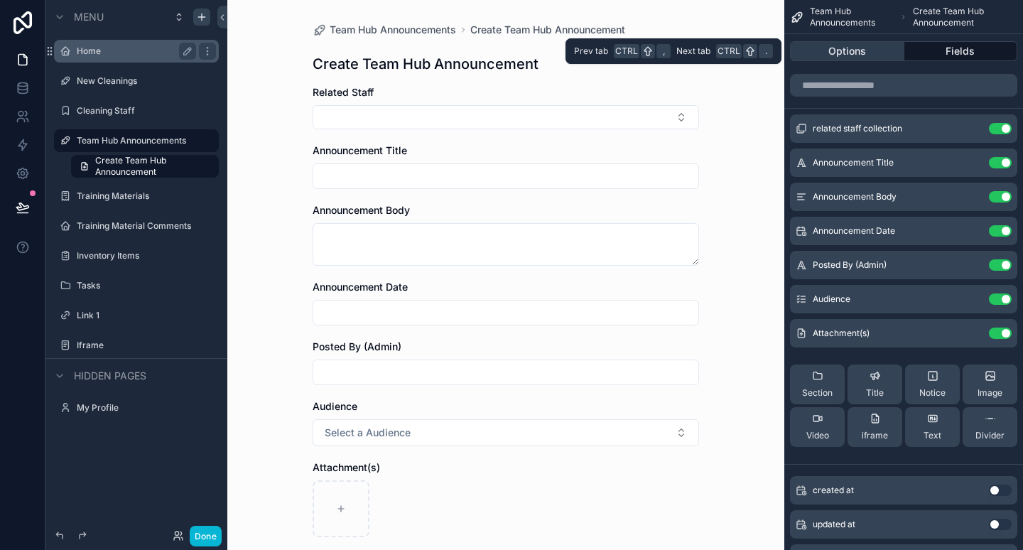
click at [873, 52] on button "Options" at bounding box center [847, 51] width 114 height 20
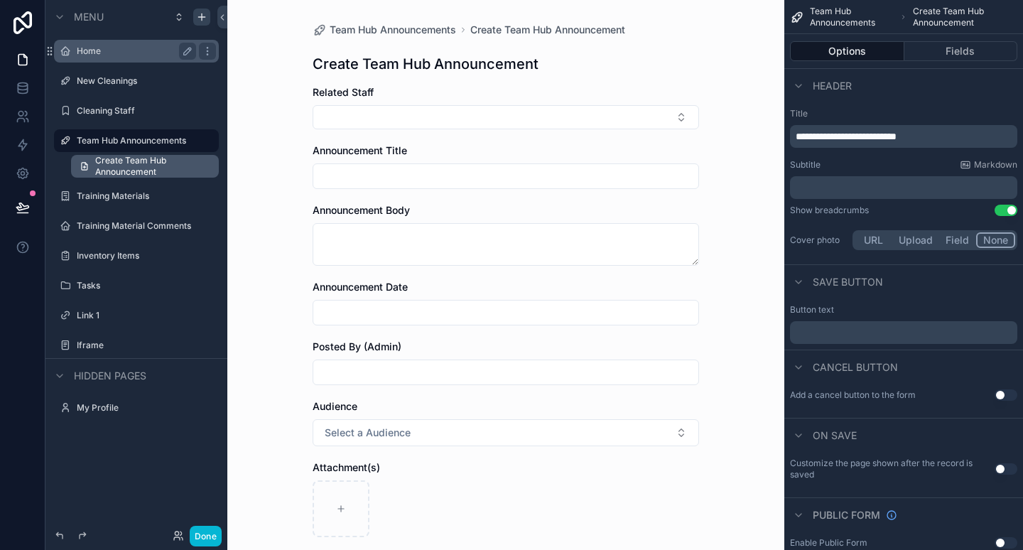
click at [208, 173] on span "Create Team Hub Announcement" at bounding box center [152, 166] width 115 height 23
click at [158, 133] on div "Team Hub Announcements" at bounding box center [136, 140] width 119 height 17
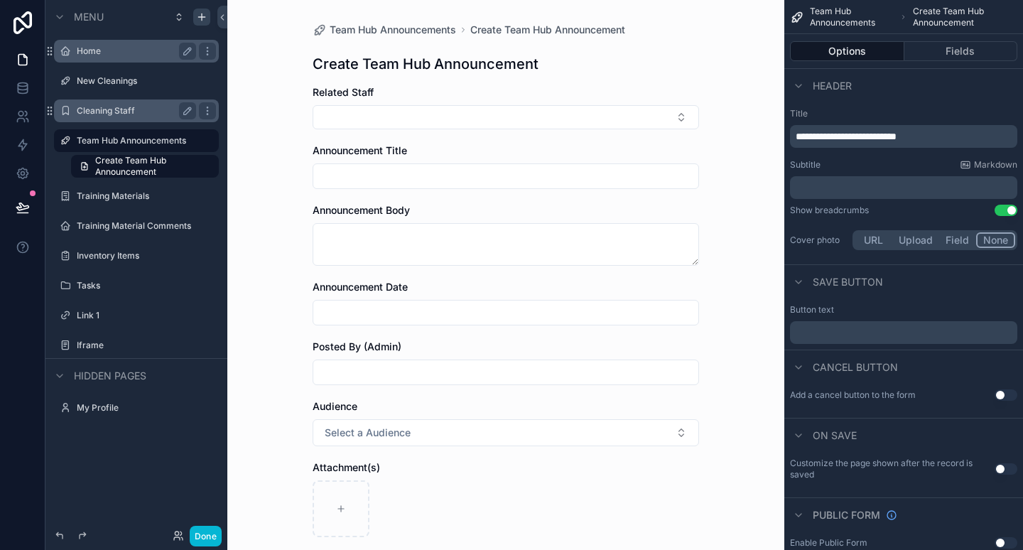
click at [152, 114] on label "Cleaning Staff" at bounding box center [134, 110] width 114 height 11
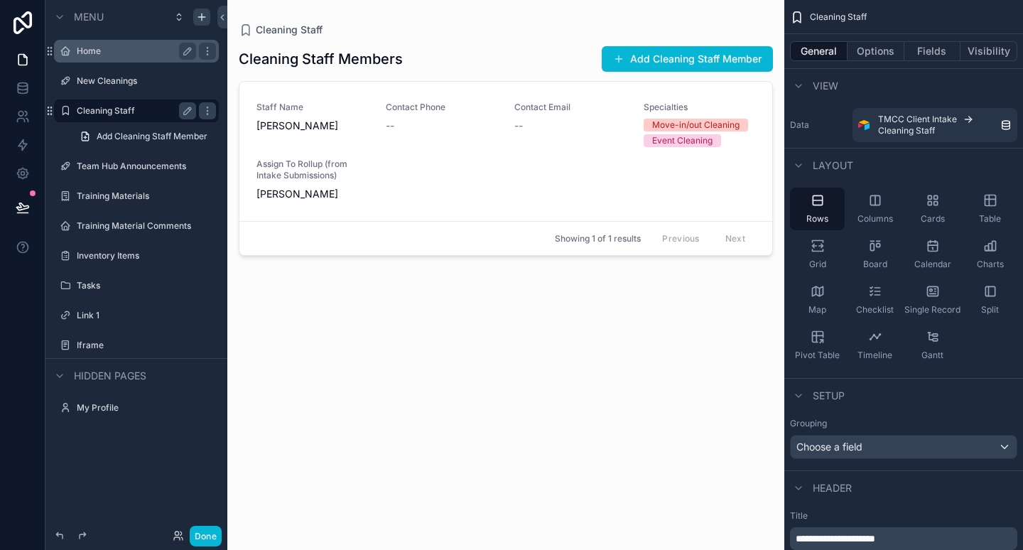
click at [118, 53] on label "Home" at bounding box center [134, 50] width 114 height 11
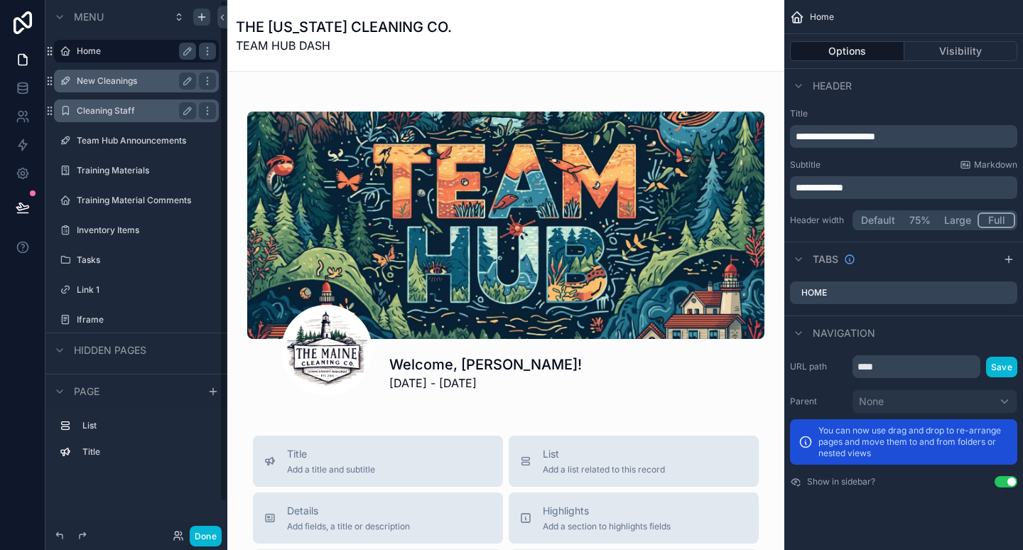
click at [143, 87] on div "New Cleanings" at bounding box center [136, 80] width 119 height 17
click at [191, 80] on icon "scrollable content" at bounding box center [187, 80] width 7 height 7
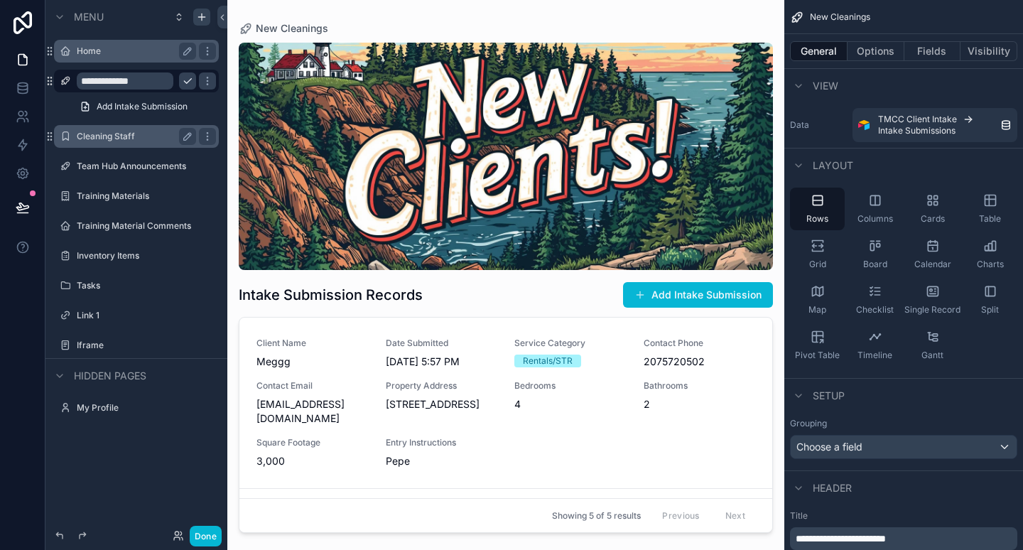
click at [146, 77] on input "**********" at bounding box center [125, 80] width 97 height 17
type input "**********"
click at [185, 80] on icon "scrollable content" at bounding box center [187, 80] width 11 height 11
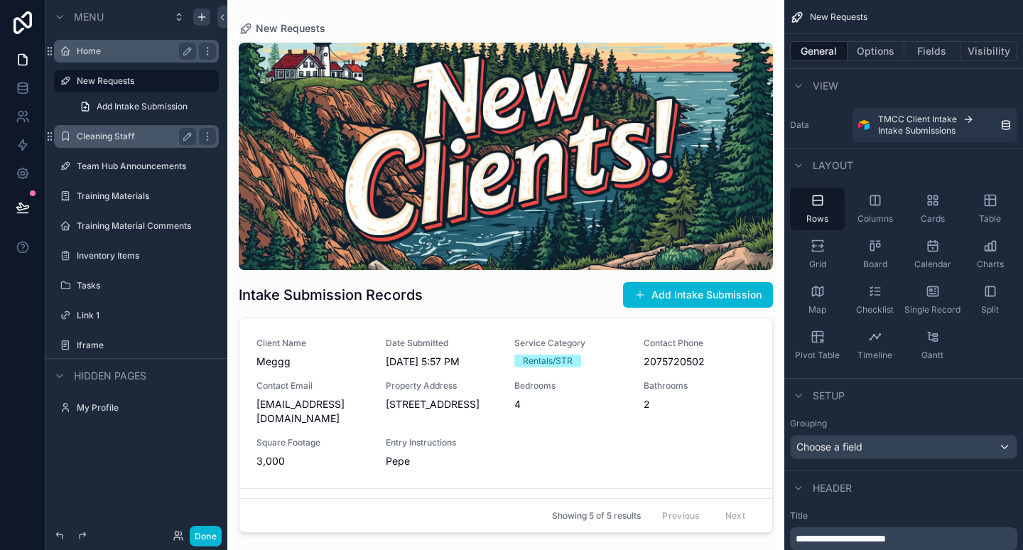
click at [421, 308] on div "scrollable content" at bounding box center [505, 266] width 557 height 533
click at [401, 293] on h1 "Intake Submission Records" at bounding box center [331, 295] width 184 height 20
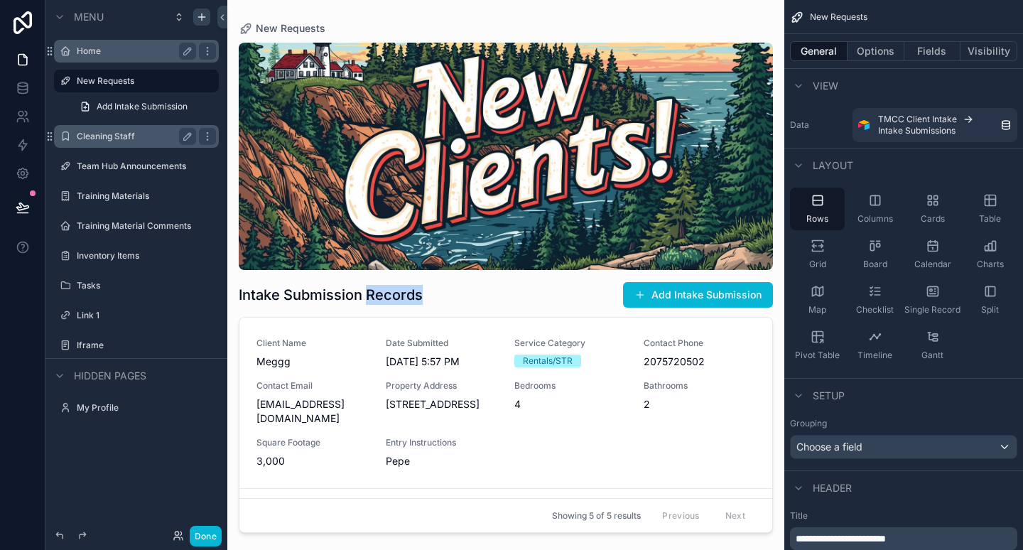
click at [401, 293] on h1 "Intake Submission Records" at bounding box center [331, 295] width 184 height 20
click at [883, 51] on button "Options" at bounding box center [876, 51] width 57 height 20
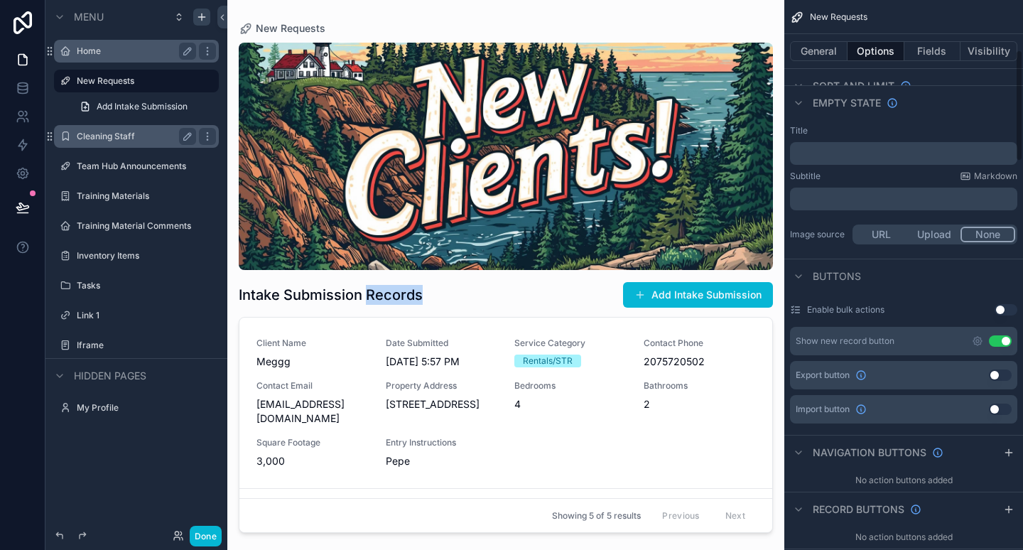
scroll to position [248, 0]
click at [998, 340] on button "Use setting" at bounding box center [1000, 340] width 23 height 11
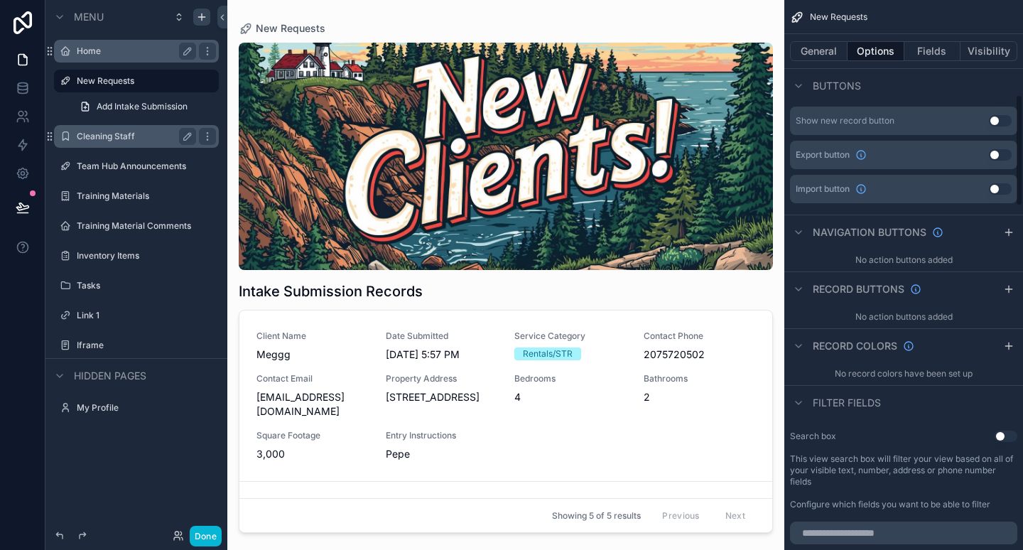
scroll to position [469, 0]
click at [1008, 429] on button "Use setting" at bounding box center [1006, 434] width 23 height 11
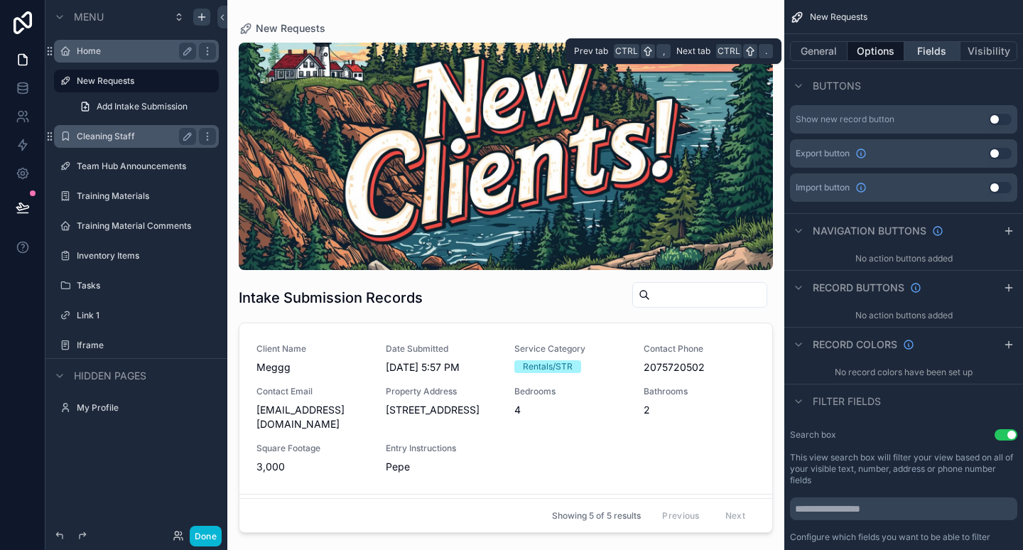
click at [924, 49] on button "Fields" at bounding box center [933, 51] width 57 height 20
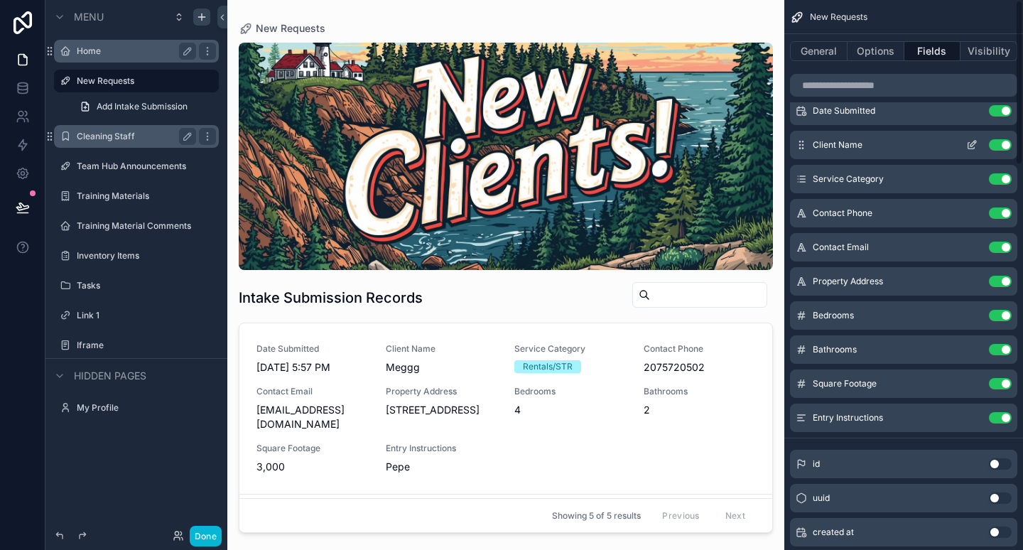
scroll to position [0, 0]
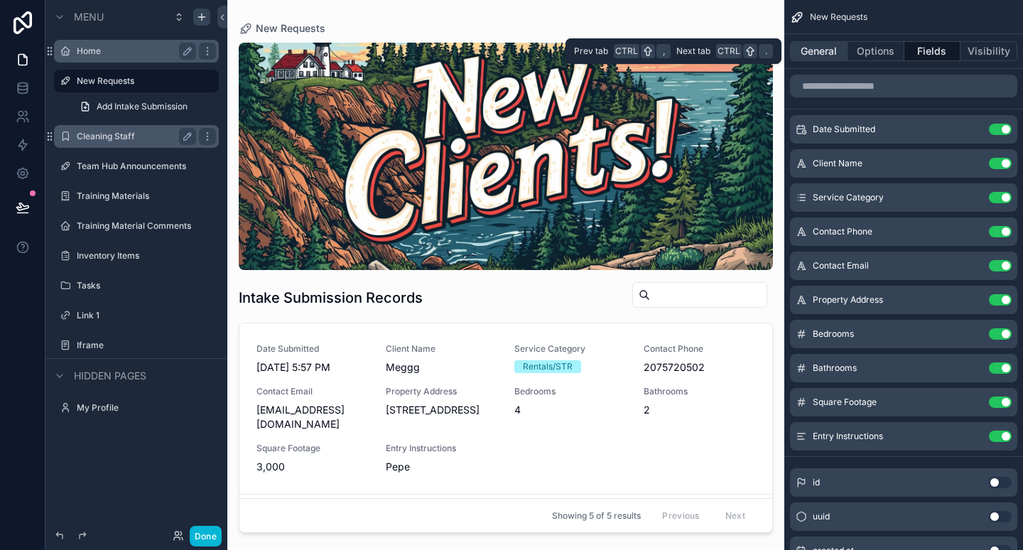
click at [831, 55] on button "General" at bounding box center [819, 51] width 58 height 20
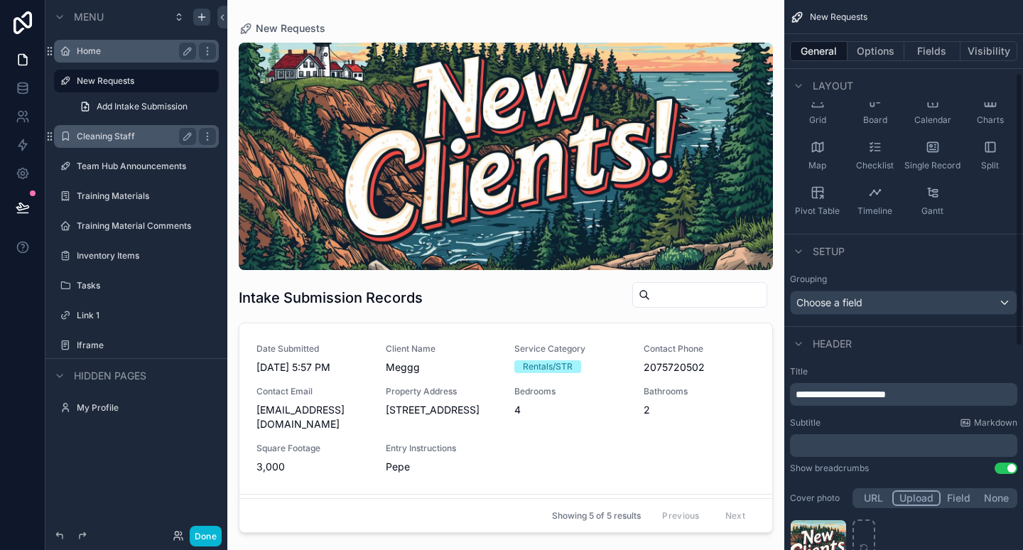
scroll to position [146, 0]
click at [878, 298] on div "Choose a field" at bounding box center [904, 300] width 226 height 23
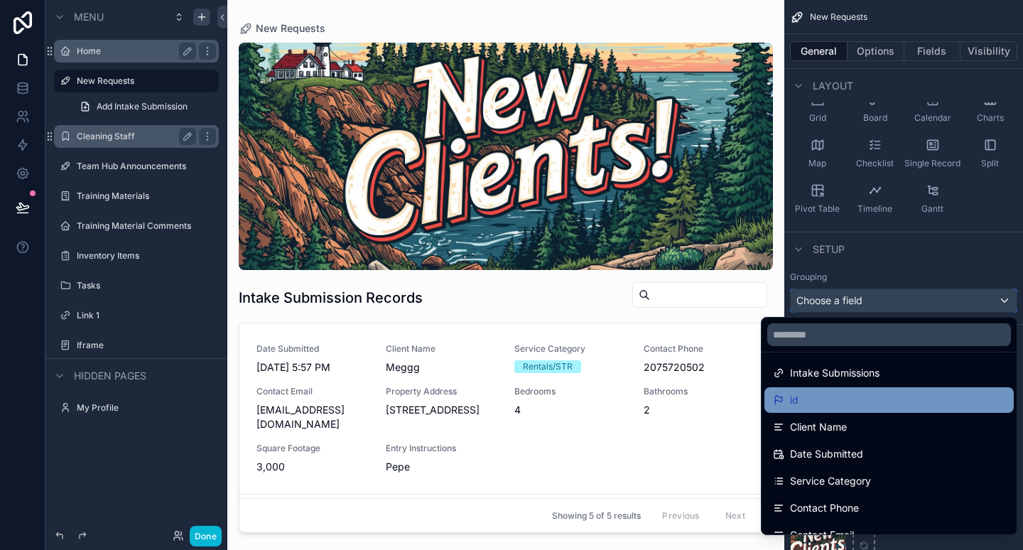
scroll to position [31, 0]
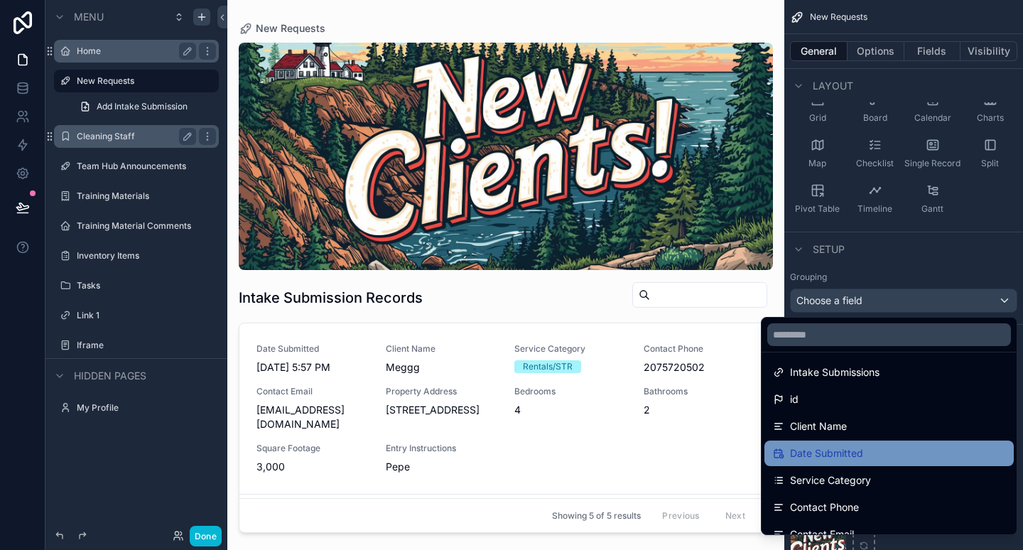
click at [824, 449] on span "Date Submitted" at bounding box center [826, 453] width 73 height 17
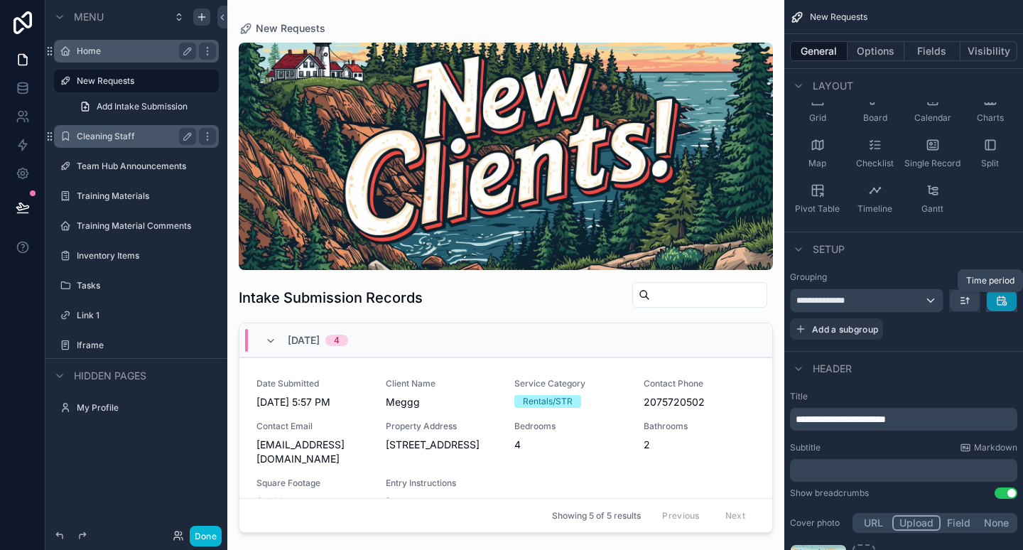
click at [1002, 301] on icon "scrollable content" at bounding box center [1001, 300] width 11 height 11
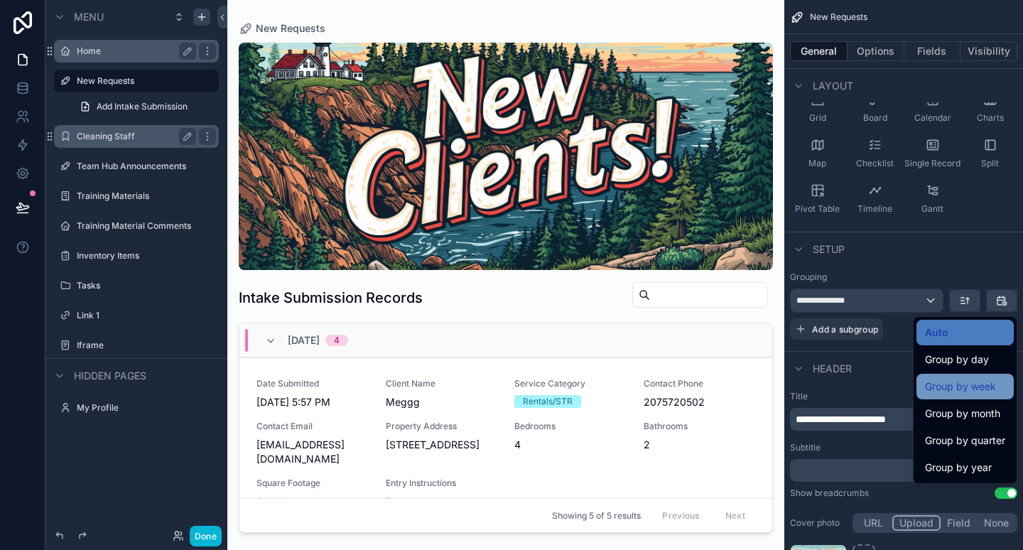
click at [967, 379] on span "Group by week" at bounding box center [960, 386] width 71 height 17
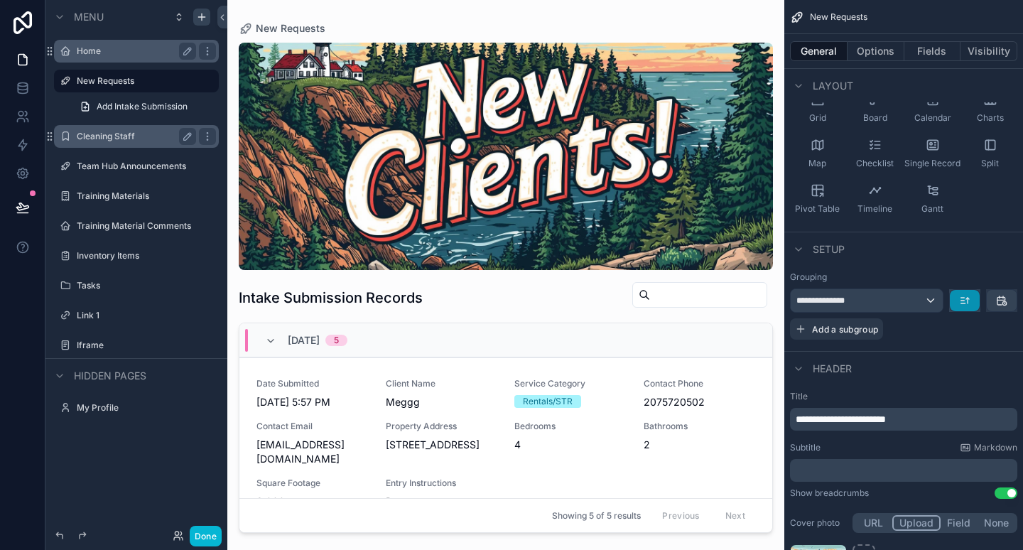
click at [972, 302] on button "scrollable content" at bounding box center [965, 300] width 30 height 21
click at [946, 350] on div "Newest -> Oldest" at bounding box center [926, 360] width 101 height 26
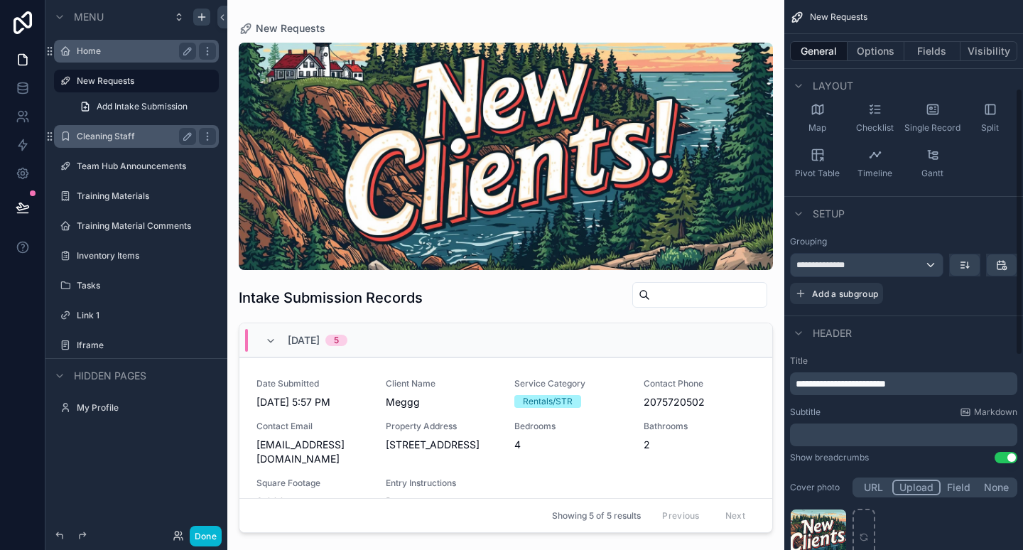
scroll to position [183, 0]
click at [880, 379] on span "**********" at bounding box center [841, 383] width 90 height 10
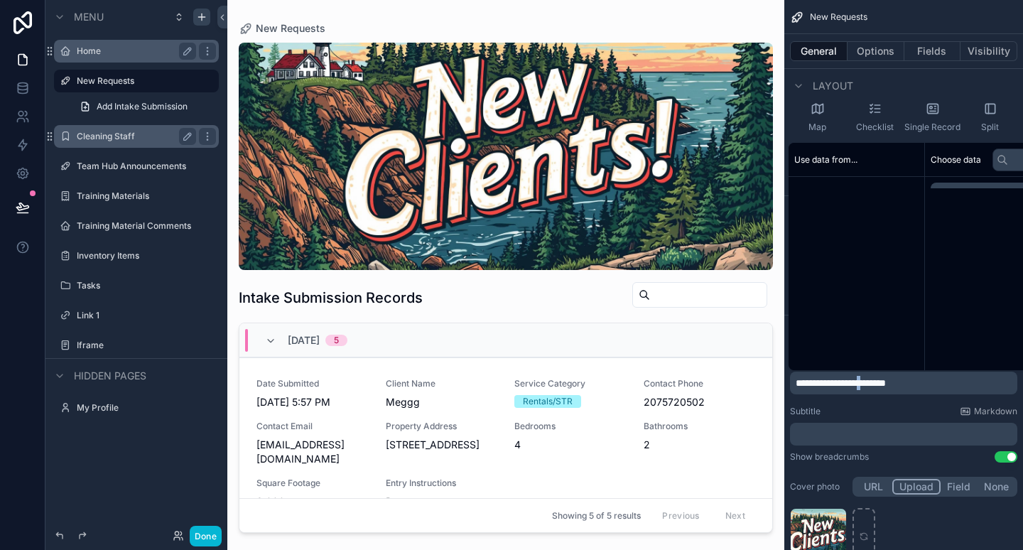
click at [880, 379] on span "**********" at bounding box center [841, 383] width 90 height 10
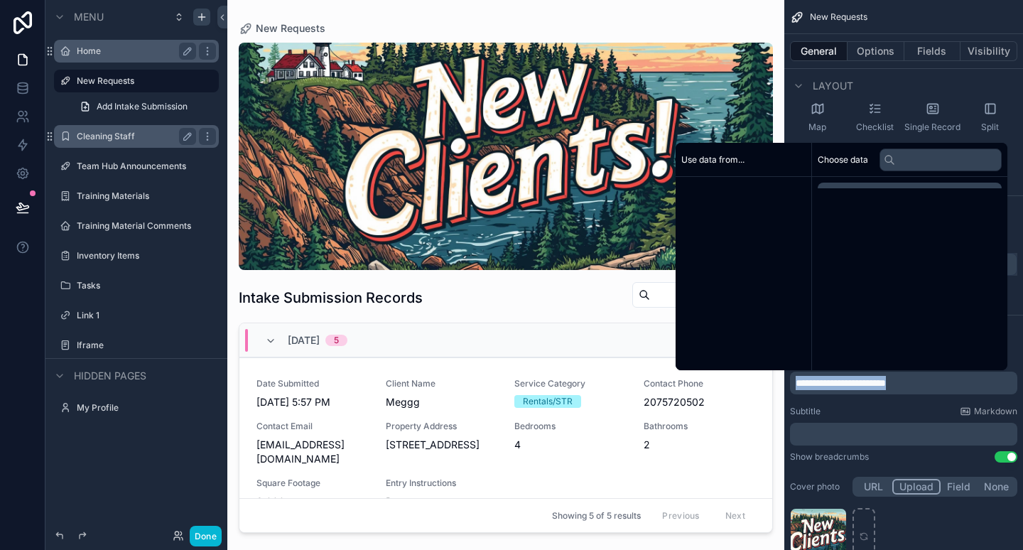
click at [880, 379] on span "**********" at bounding box center [841, 383] width 90 height 10
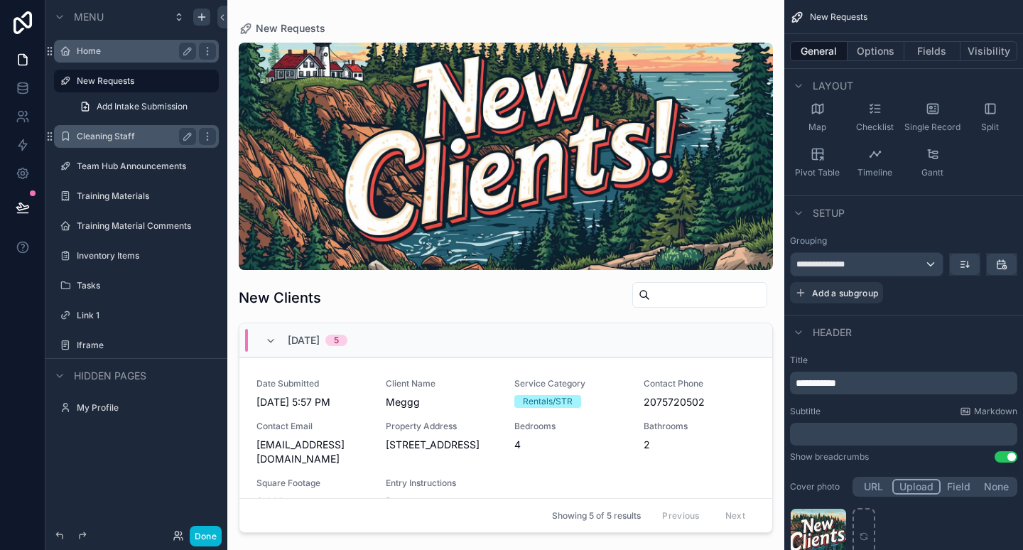
click at [887, 431] on p "﻿" at bounding box center [905, 434] width 219 height 14
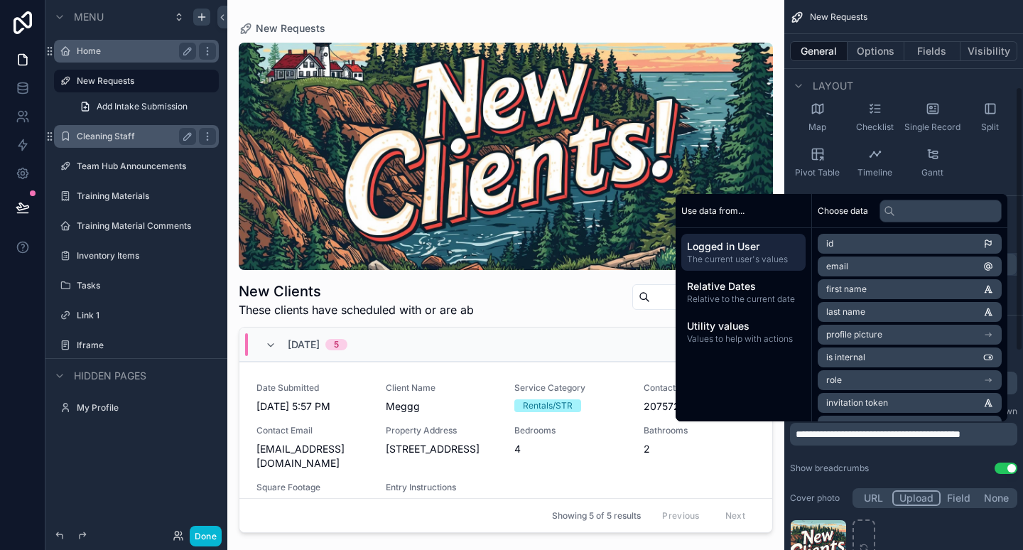
scroll to position [181, 0]
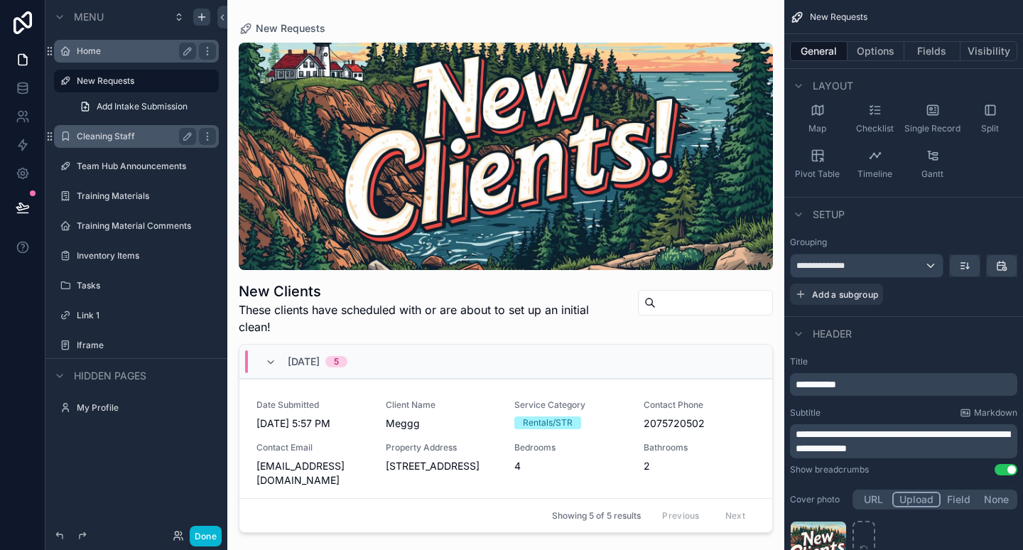
click at [498, 325] on span "These clients have scheduled with or are about to set up an initial clean!" at bounding box center [430, 318] width 383 height 34
click at [885, 435] on span "**********" at bounding box center [903, 441] width 214 height 24
click at [995, 433] on span "**********" at bounding box center [903, 441] width 214 height 24
click at [821, 471] on div "Show breadcrumbs" at bounding box center [829, 469] width 79 height 11
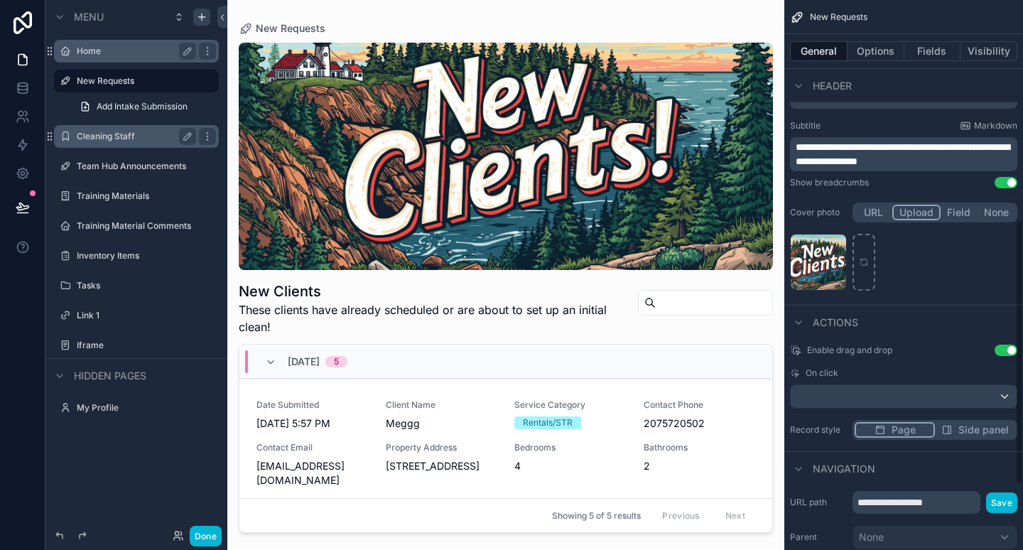
scroll to position [470, 0]
click at [968, 431] on span "Side panel" at bounding box center [984, 428] width 50 height 14
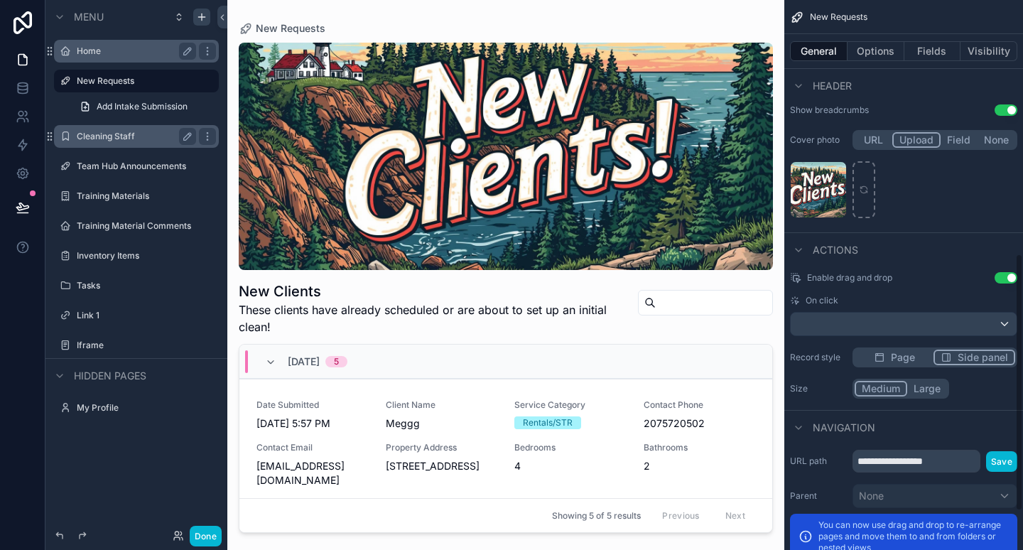
scroll to position [541, 0]
click at [932, 387] on button "Large" at bounding box center [927, 388] width 40 height 16
click at [644, 438] on div "Date Submitted [DATE] 5:57 PM Client Name Meggg Service Category Rentals/STR Co…" at bounding box center [506, 464] width 499 height 131
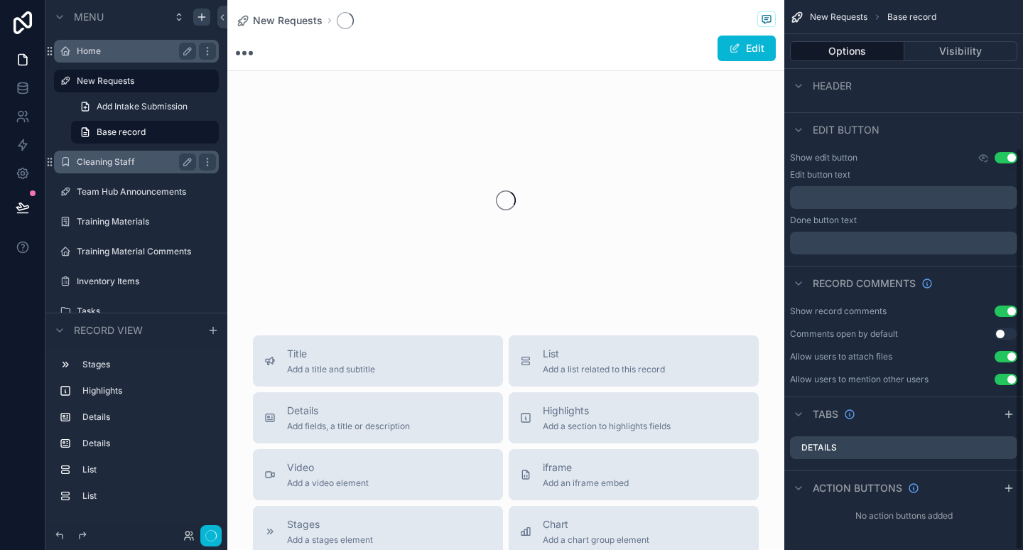
scroll to position [202, 0]
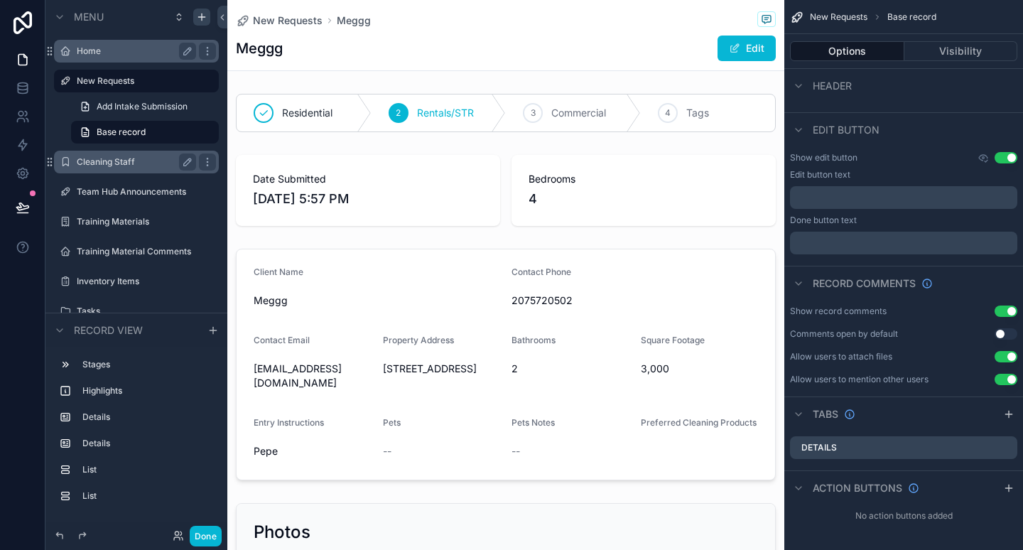
click at [844, 82] on span "Header" at bounding box center [832, 86] width 39 height 14
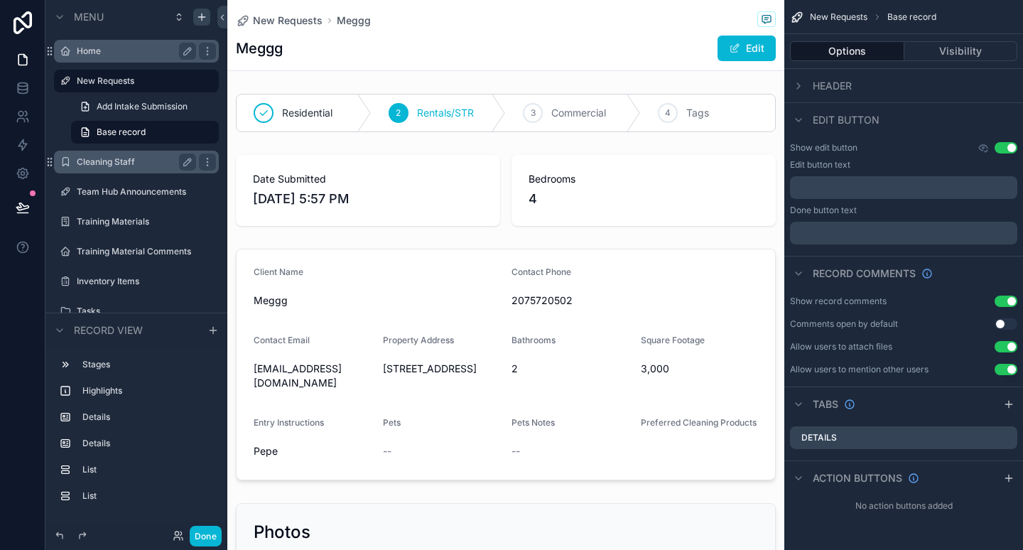
click at [834, 85] on span "Header" at bounding box center [832, 86] width 39 height 14
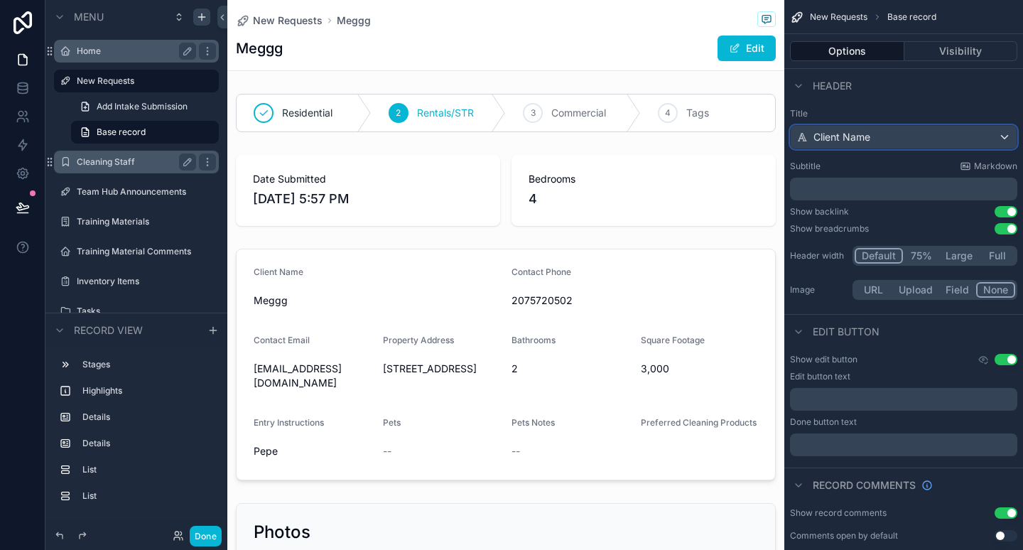
click at [861, 137] on span "Client Name" at bounding box center [842, 137] width 57 height 14
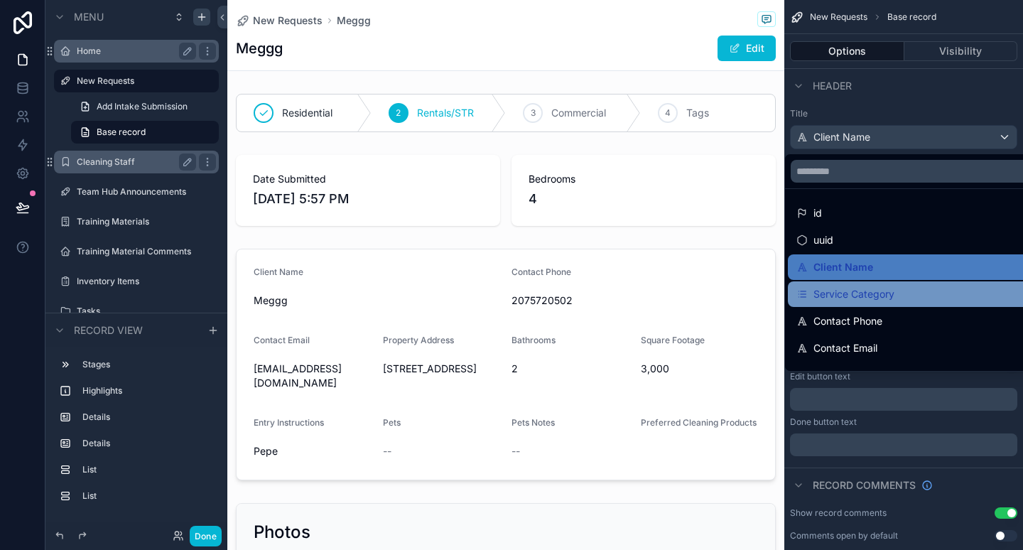
click at [853, 299] on span "Service Category" at bounding box center [854, 294] width 81 height 17
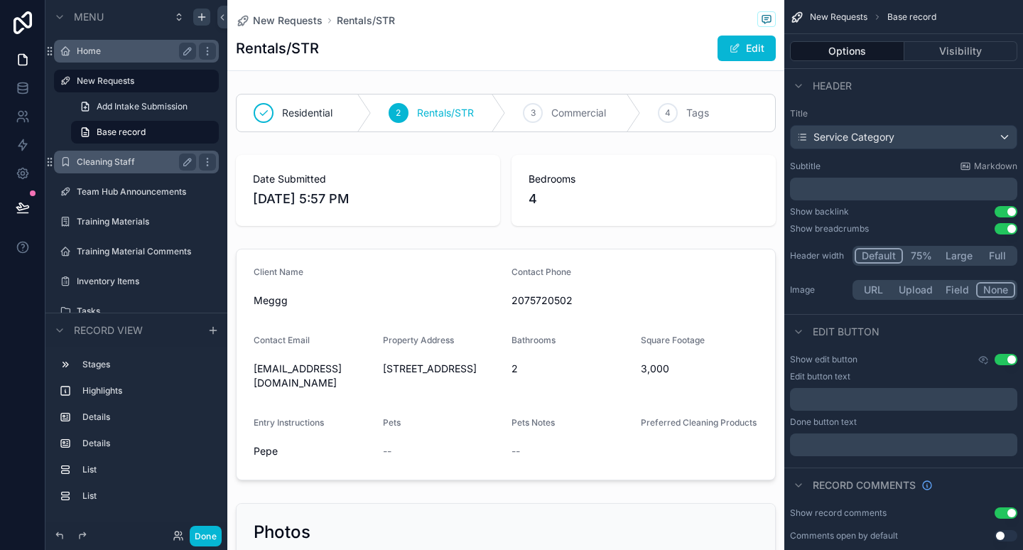
click at [878, 186] on p "﻿" at bounding box center [905, 189] width 219 height 14
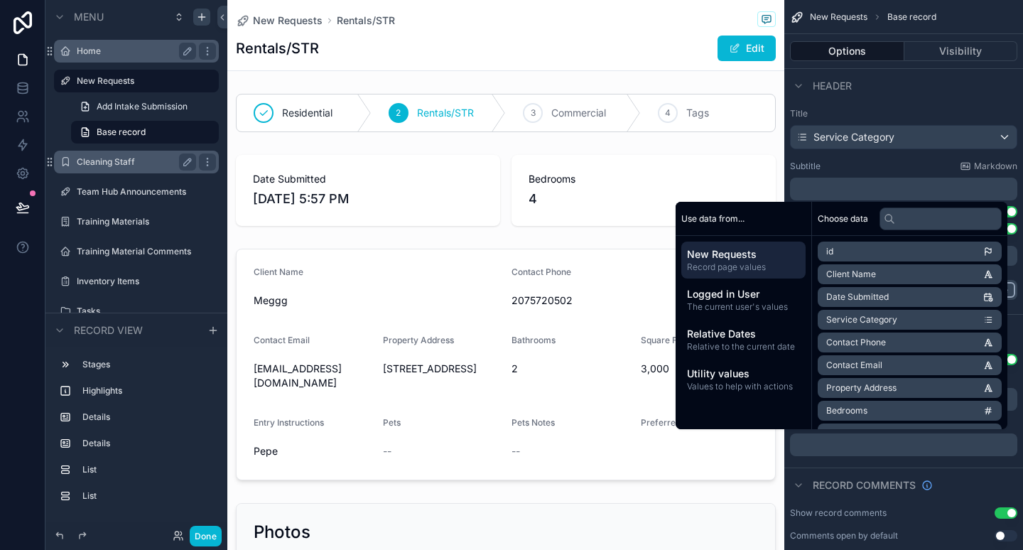
click at [870, 271] on li "Client Name" at bounding box center [910, 274] width 184 height 20
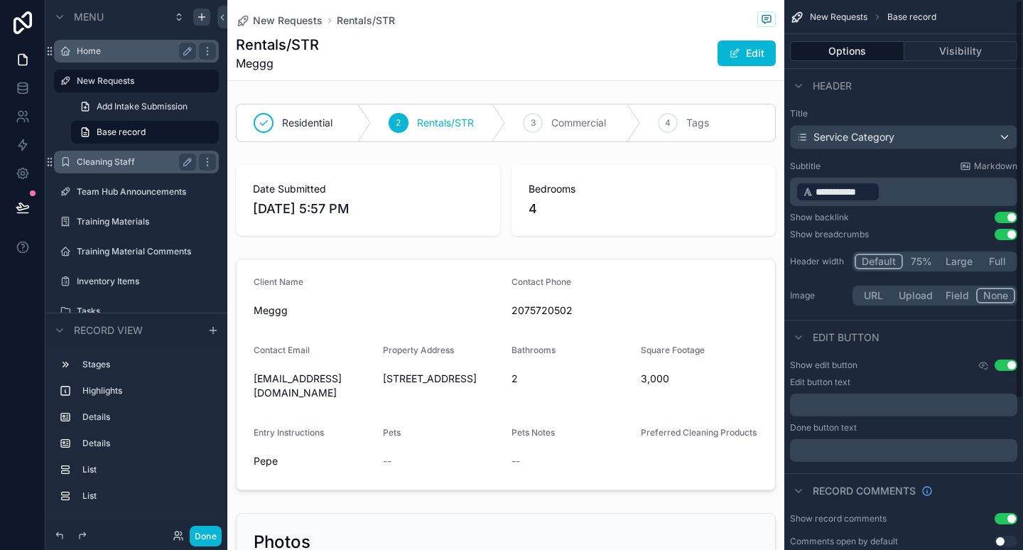
click at [899, 161] on div "Subtitle Markdown" at bounding box center [903, 166] width 227 height 11
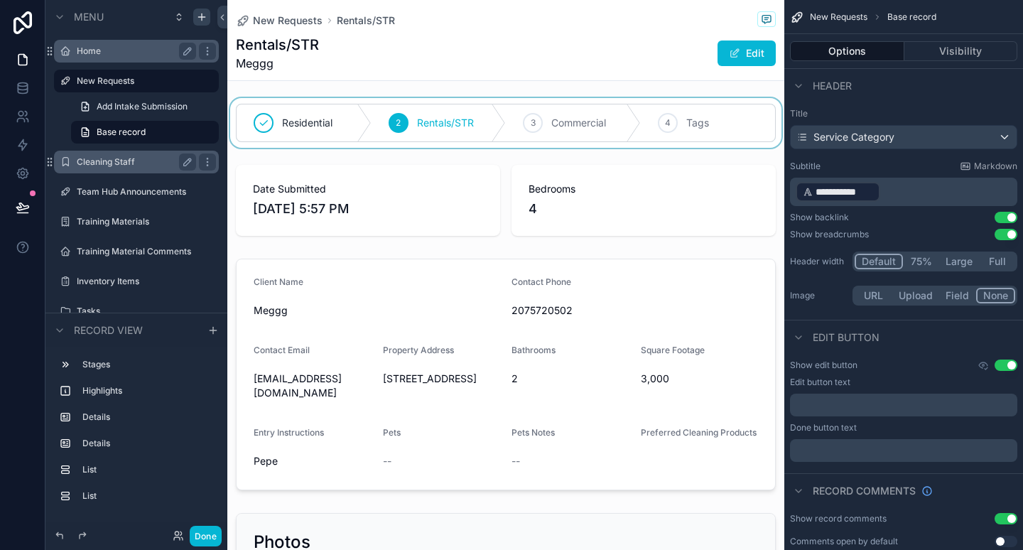
click at [745, 117] on div "scrollable content" at bounding box center [505, 123] width 557 height 50
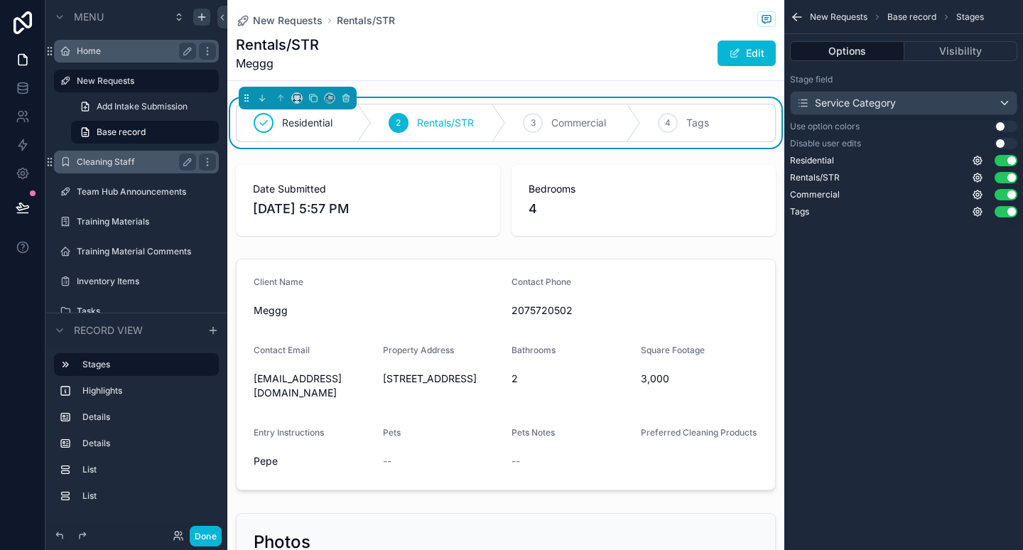
click at [1013, 128] on button "Use setting" at bounding box center [1006, 126] width 23 height 11
click at [1008, 141] on button "Use setting" at bounding box center [1006, 143] width 23 height 11
click at [956, 100] on div "Service Category" at bounding box center [904, 103] width 226 height 23
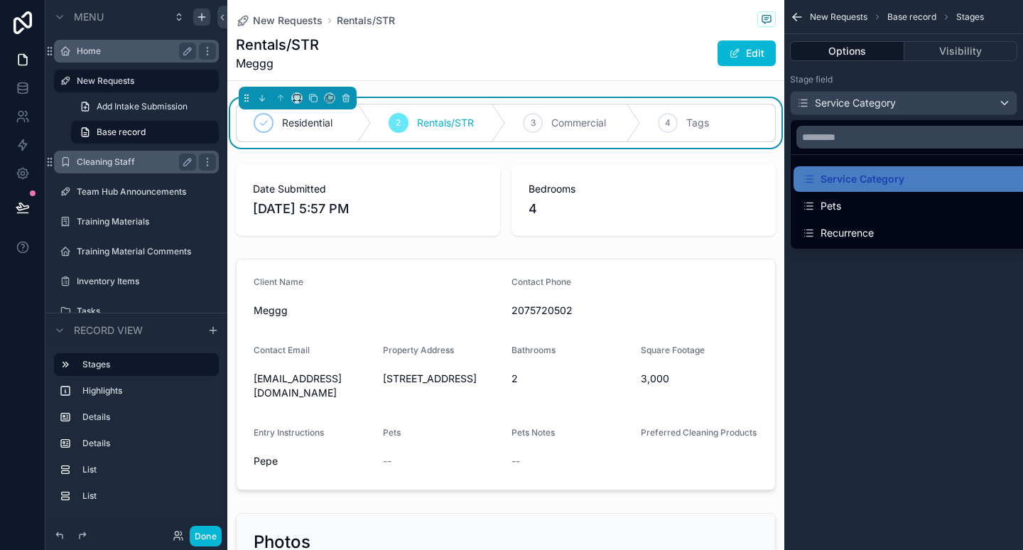
click at [884, 256] on div "scrollable content" at bounding box center [511, 275] width 1023 height 550
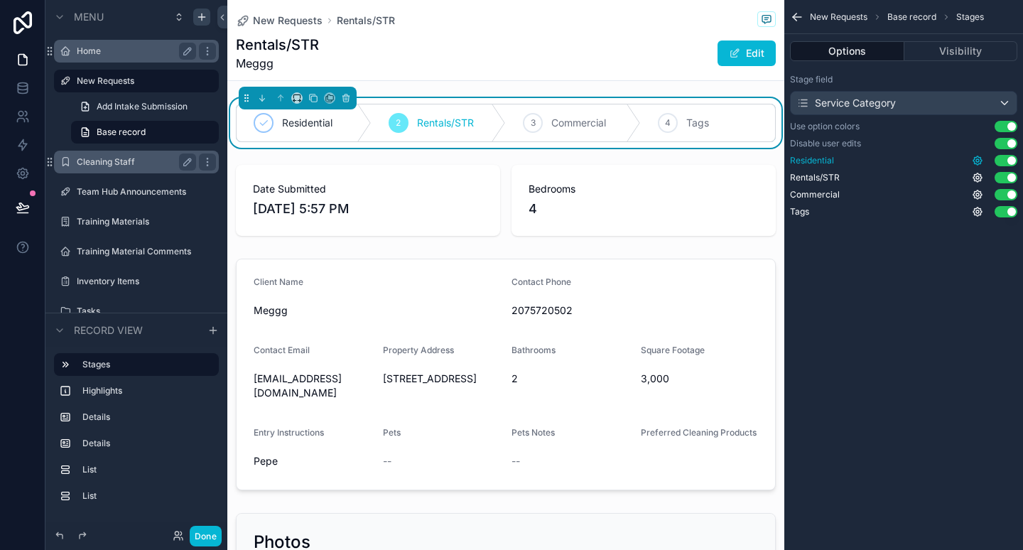
click at [979, 159] on icon "scrollable content" at bounding box center [977, 160] width 11 height 11
click at [932, 123] on div "Use option colors Use setting" at bounding box center [903, 126] width 227 height 11
click at [933, 101] on div "Service Category" at bounding box center [904, 103] width 226 height 23
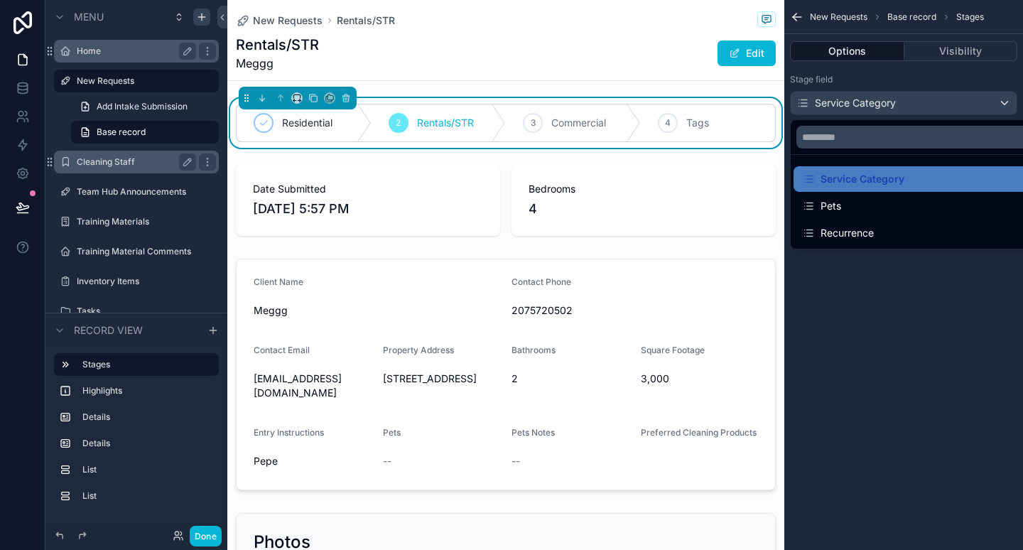
click at [895, 119] on div "Service Category Pets Recurrence" at bounding box center [920, 184] width 260 height 130
click at [347, 98] on icon "scrollable content" at bounding box center [346, 98] width 10 height 10
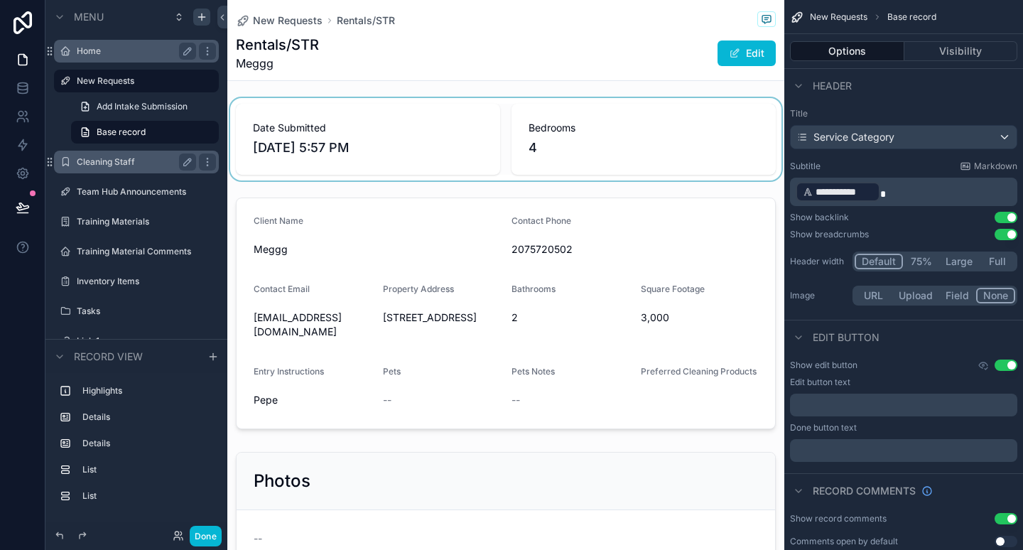
click at [571, 149] on div "scrollable content" at bounding box center [505, 139] width 557 height 82
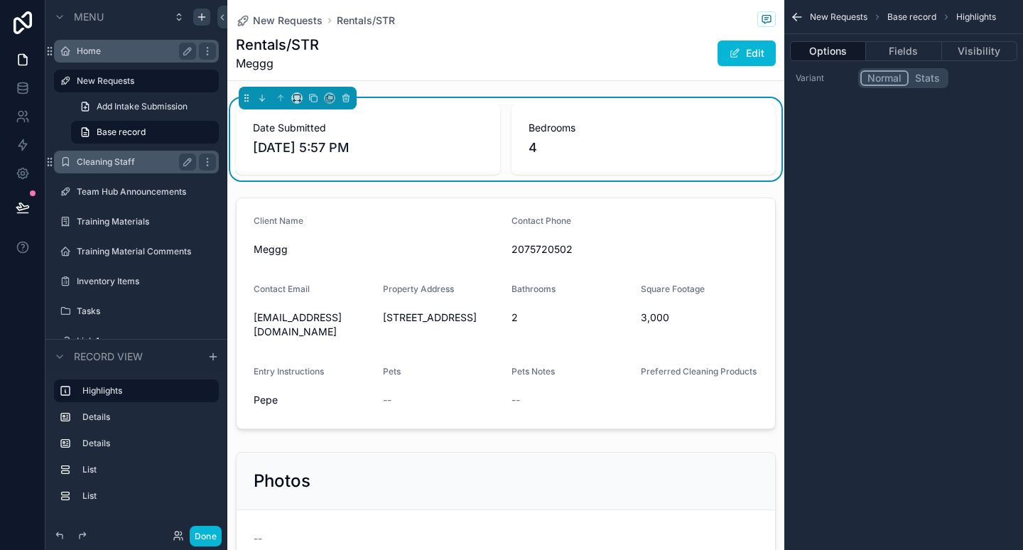
click at [939, 74] on button "Stats" at bounding box center [928, 78] width 38 height 16
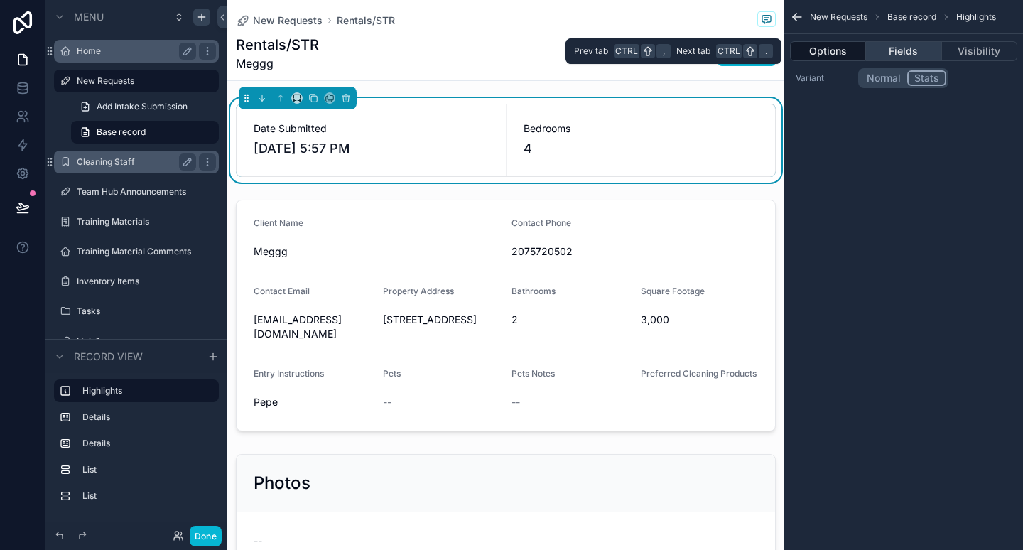
click at [896, 50] on button "Fields" at bounding box center [903, 51] width 75 height 20
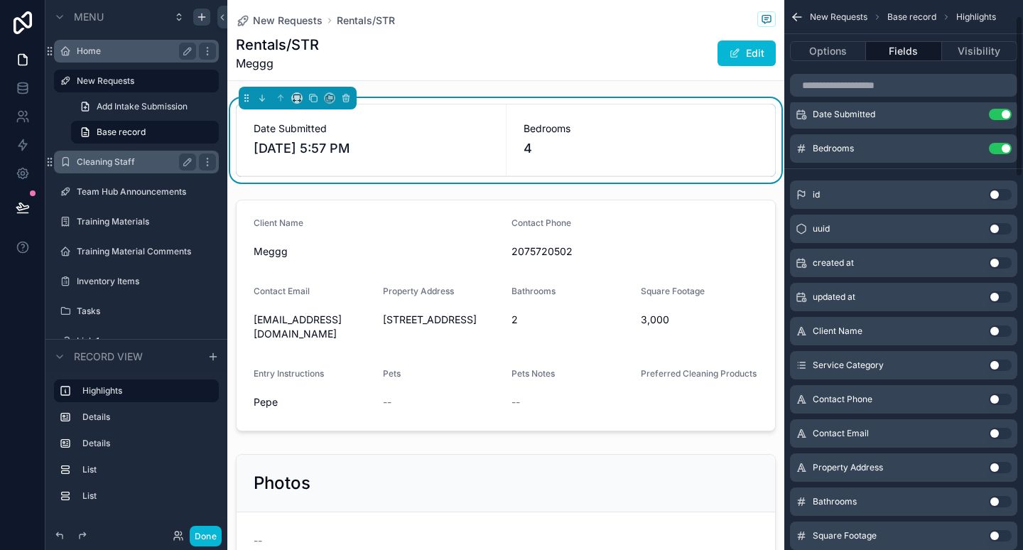
scroll to position [52, 0]
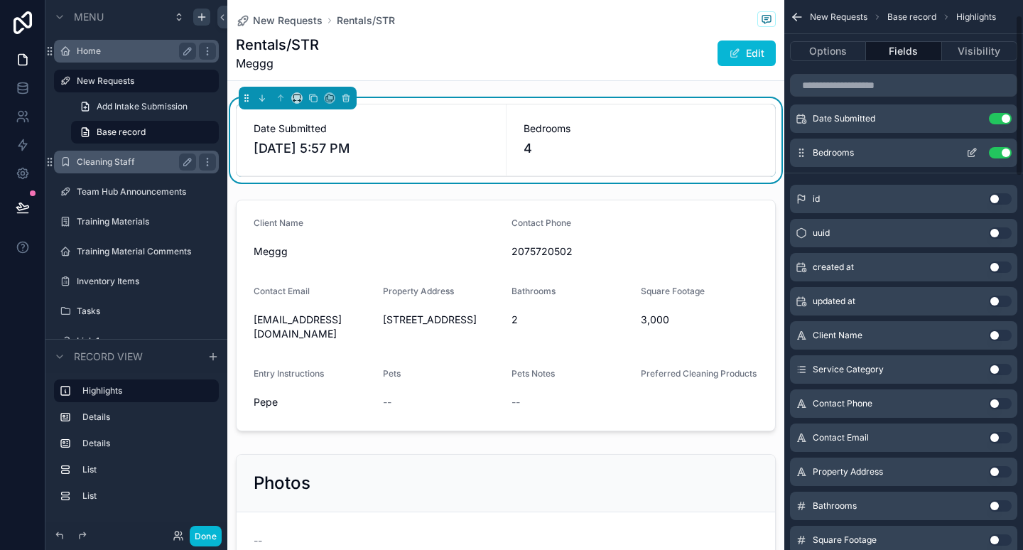
click at [1000, 151] on button "Use setting" at bounding box center [1000, 152] width 23 height 11
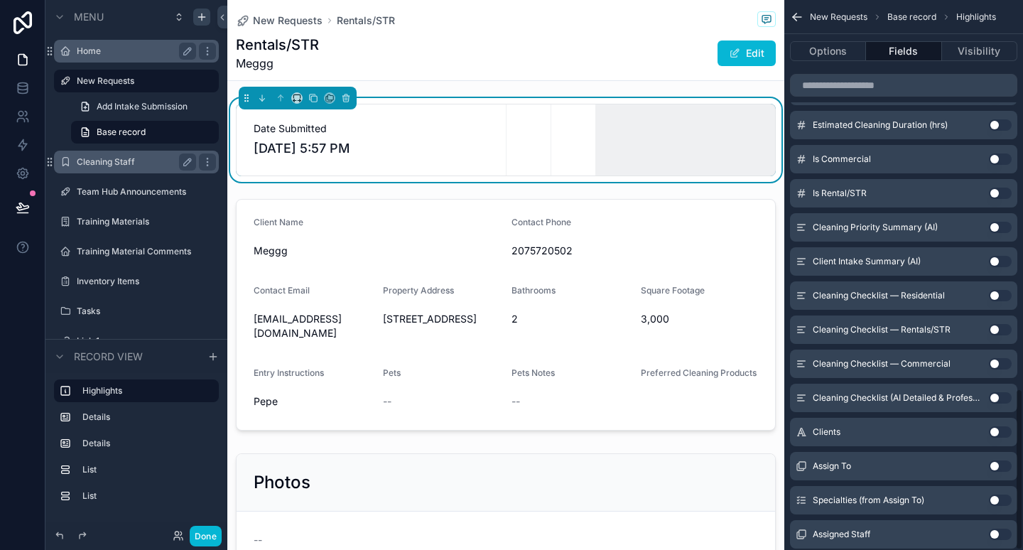
scroll to position [1324, 0]
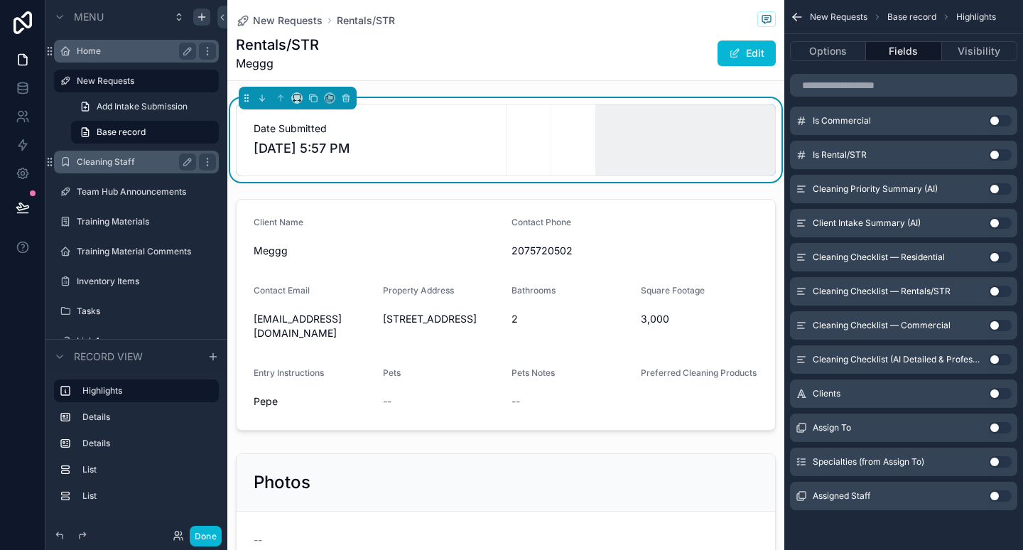
click at [1001, 288] on button "Use setting" at bounding box center [1000, 291] width 23 height 11
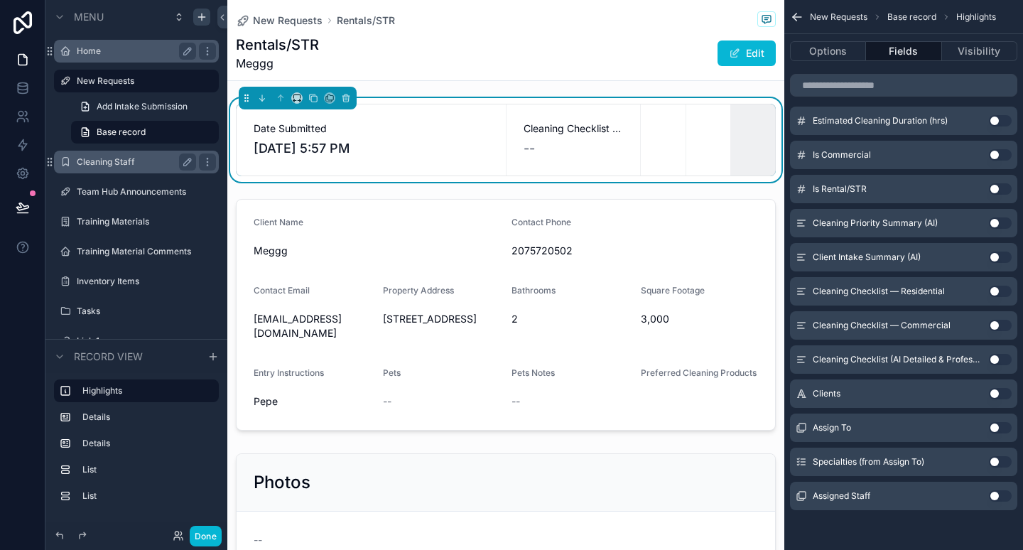
click at [1001, 288] on button "Use setting" at bounding box center [1000, 291] width 23 height 11
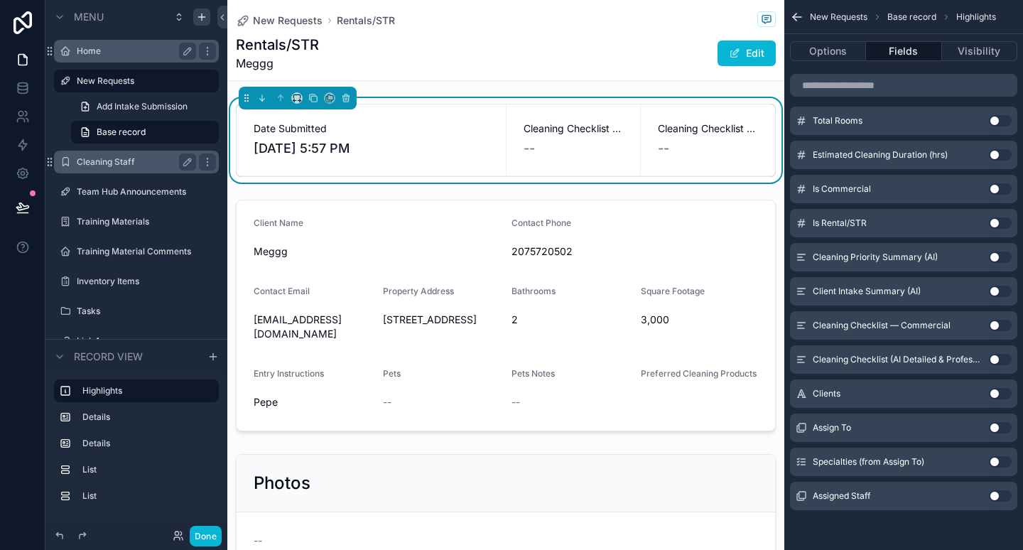
click at [1001, 252] on button "Use setting" at bounding box center [1000, 257] width 23 height 11
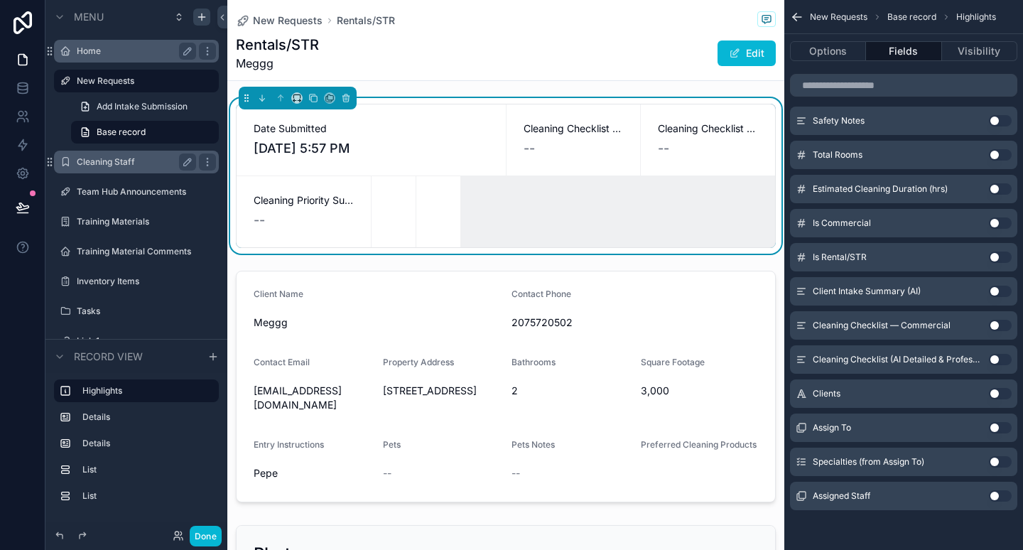
click at [998, 390] on button "Use setting" at bounding box center [1000, 393] width 23 height 11
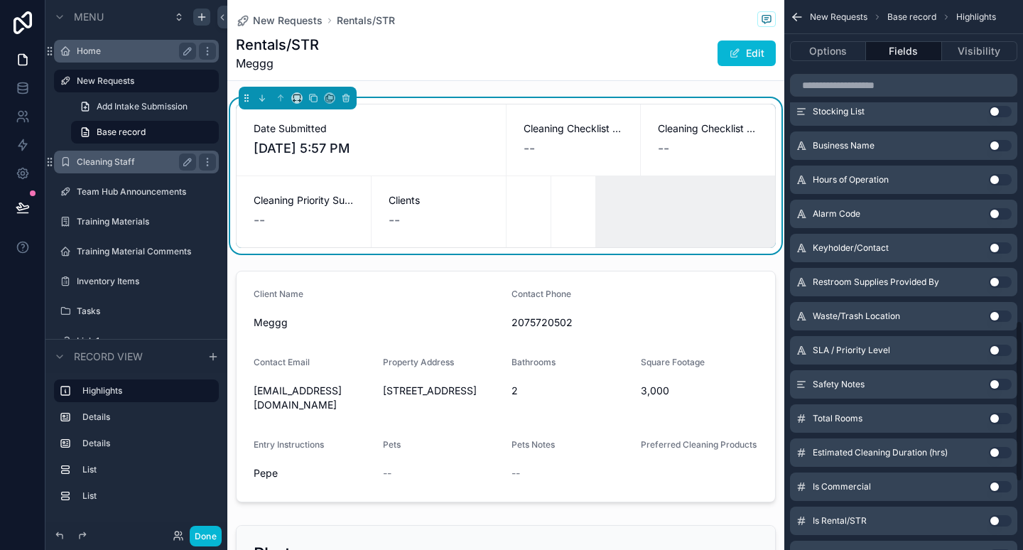
scroll to position [1095, 0]
click at [998, 381] on button "Use setting" at bounding box center [1000, 383] width 23 height 11
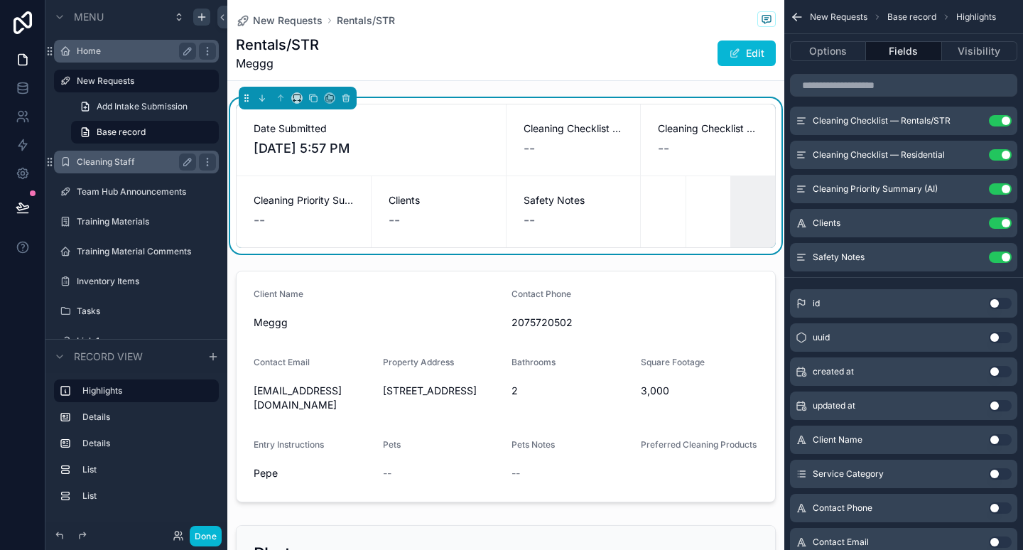
scroll to position [0, 0]
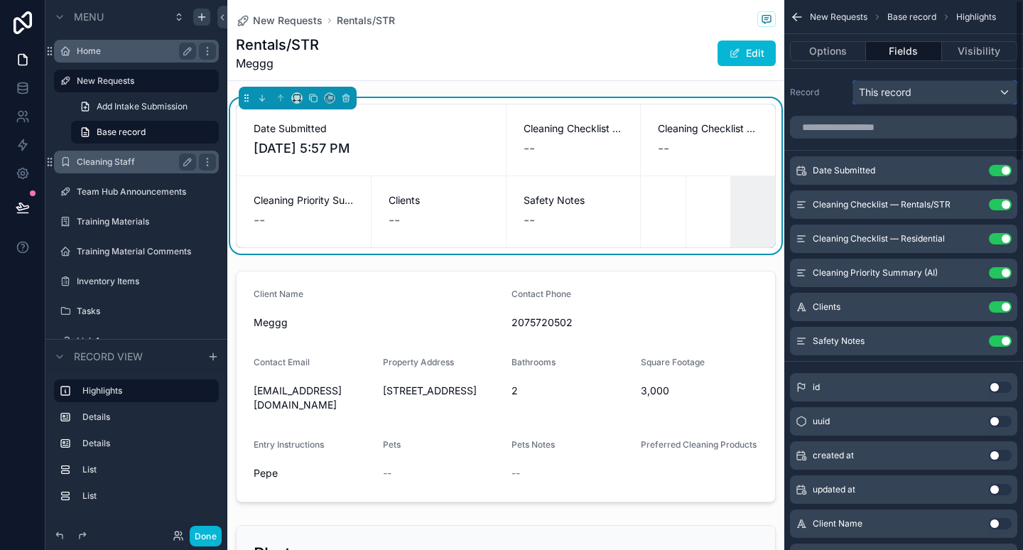
click at [934, 93] on div "This record" at bounding box center [934, 92] width 163 height 23
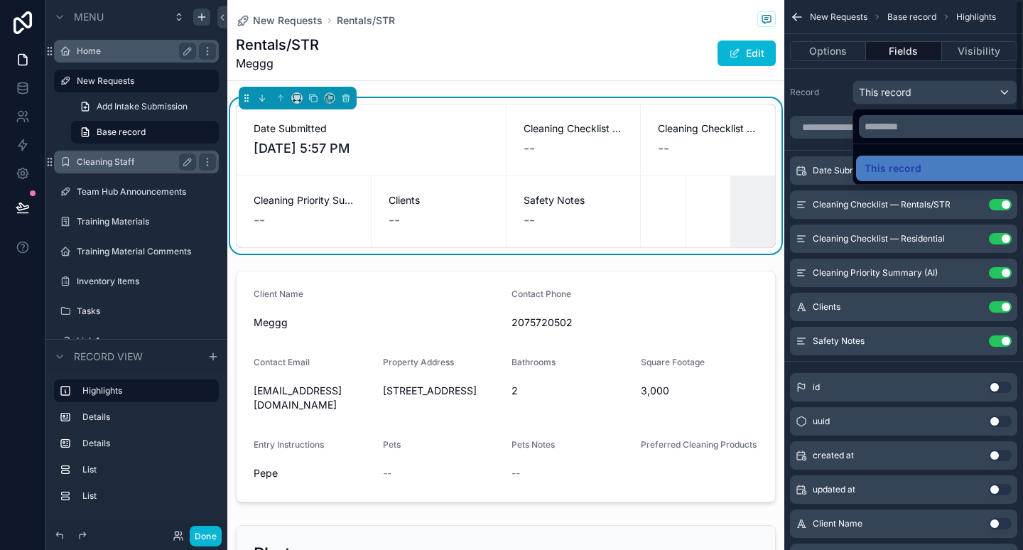
click at [836, 98] on div "scrollable content" at bounding box center [511, 275] width 1023 height 550
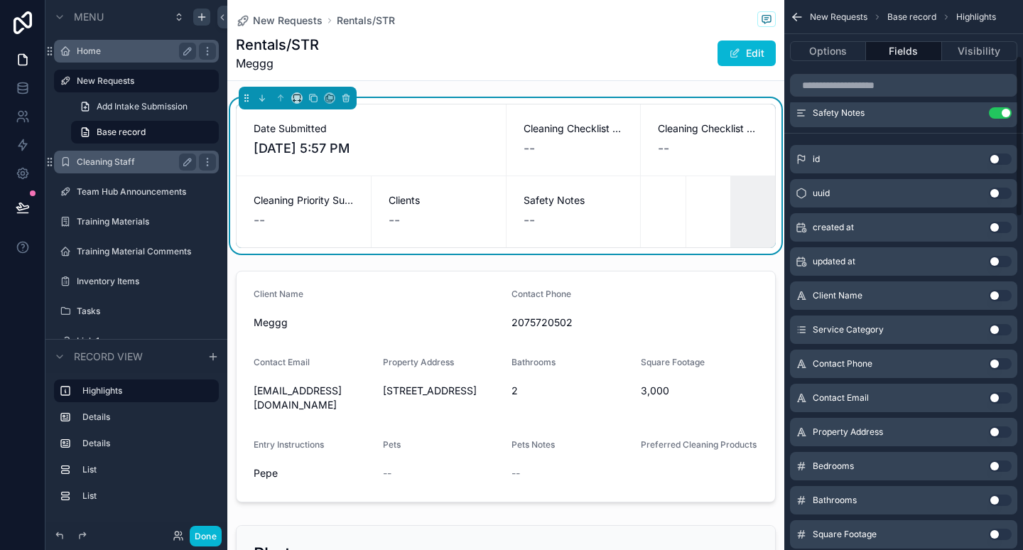
scroll to position [247, 0]
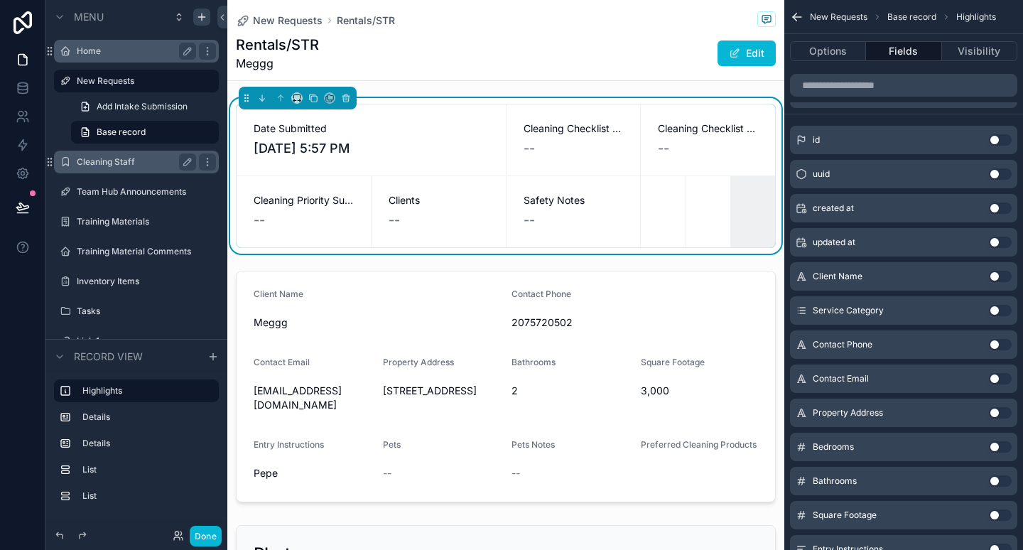
click at [1001, 244] on button "Use setting" at bounding box center [1000, 242] width 23 height 11
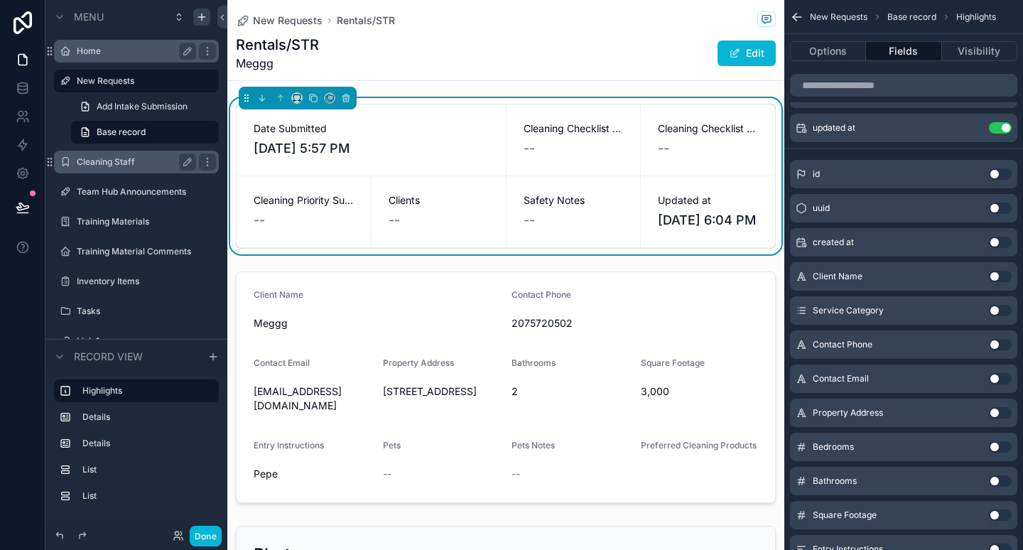
click at [998, 279] on button "Use setting" at bounding box center [1000, 276] width 23 height 11
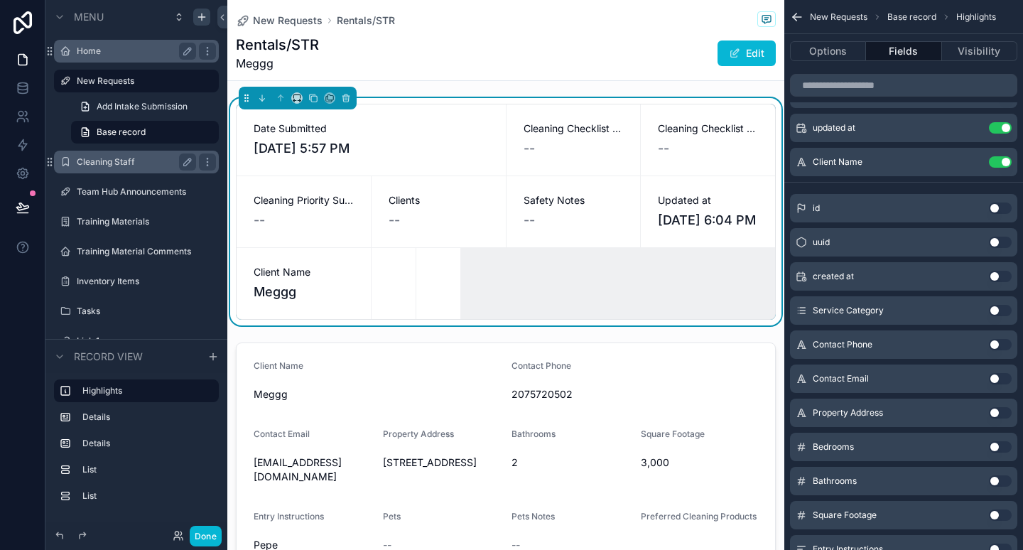
click at [998, 312] on button "Use setting" at bounding box center [1000, 310] width 23 height 11
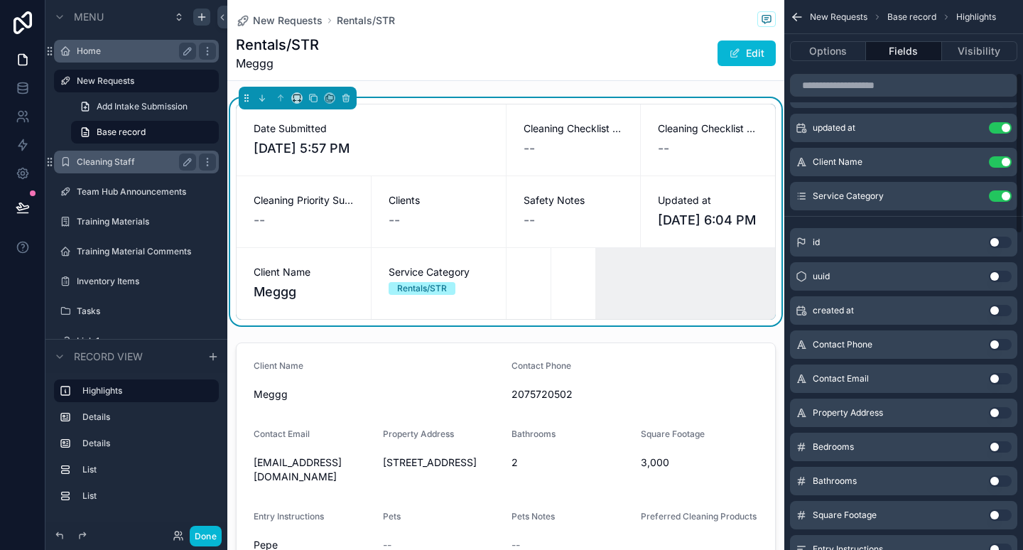
click at [998, 342] on button "Use setting" at bounding box center [1000, 344] width 23 height 11
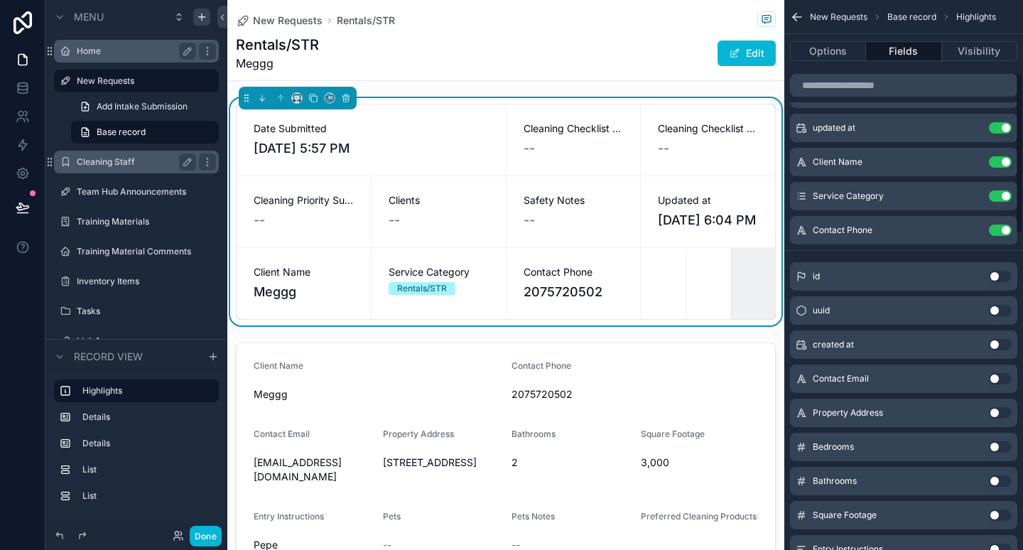
click at [999, 377] on button "Use setting" at bounding box center [1000, 378] width 23 height 11
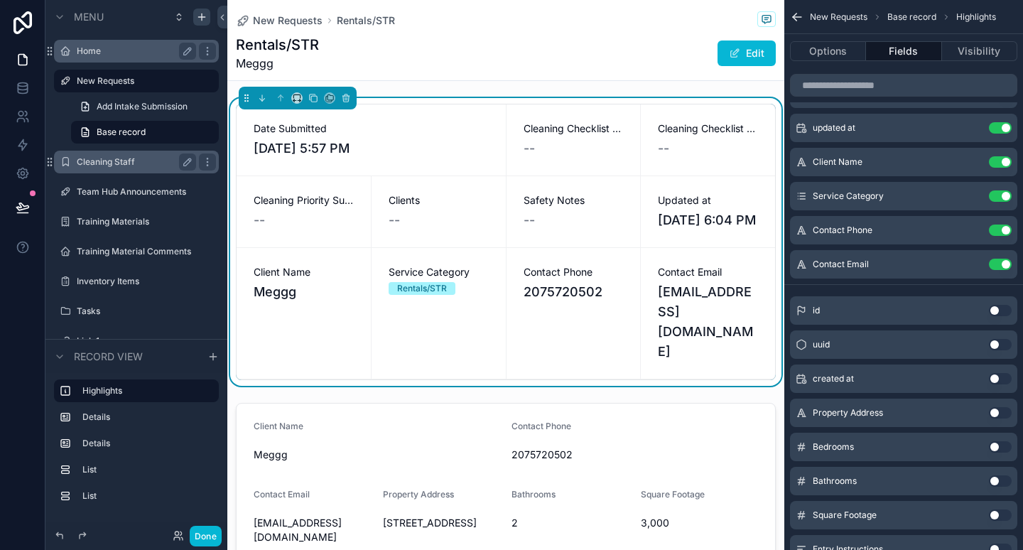
click at [1001, 415] on button "Use setting" at bounding box center [1000, 412] width 23 height 11
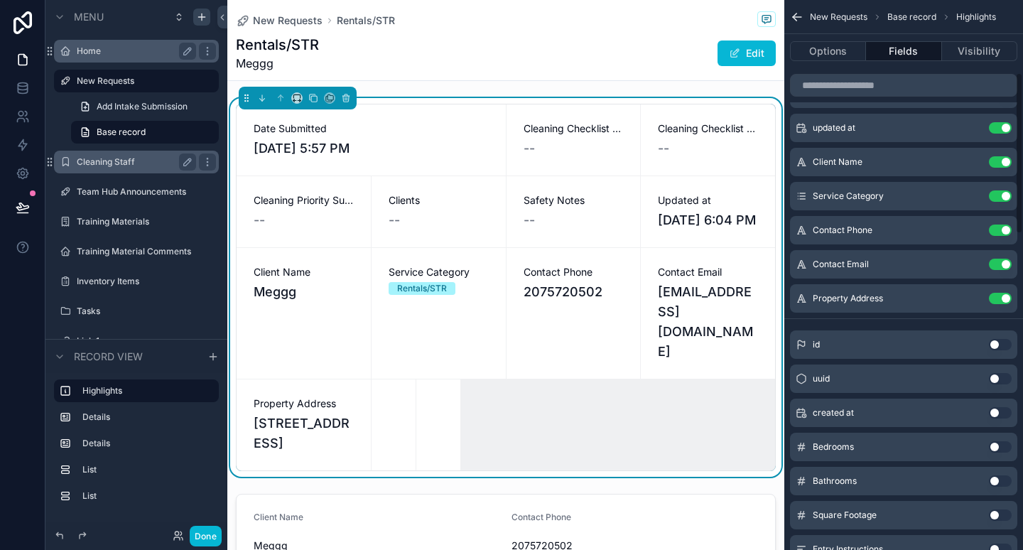
click at [1001, 450] on button "Use setting" at bounding box center [1000, 446] width 23 height 11
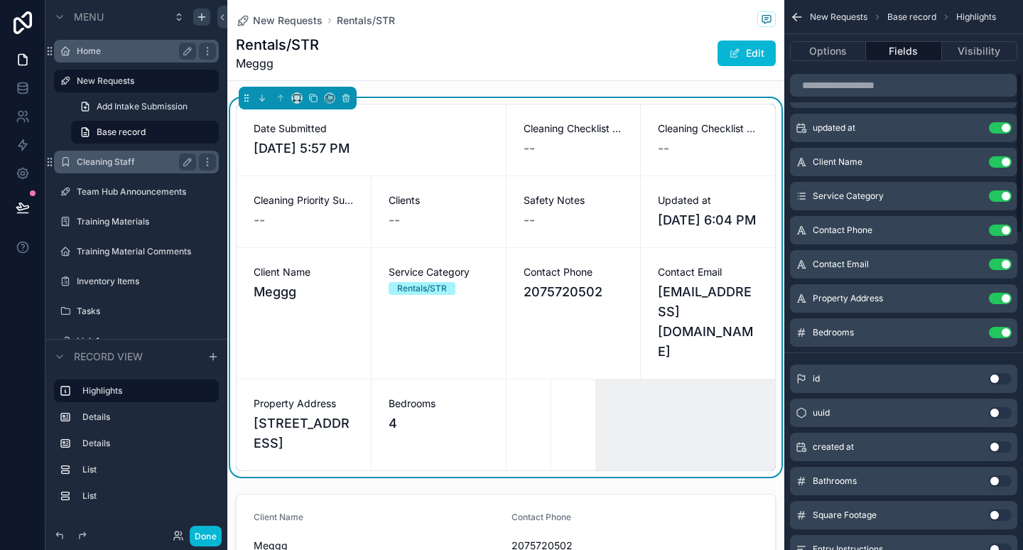
click at [1000, 482] on button "Use setting" at bounding box center [1000, 480] width 23 height 11
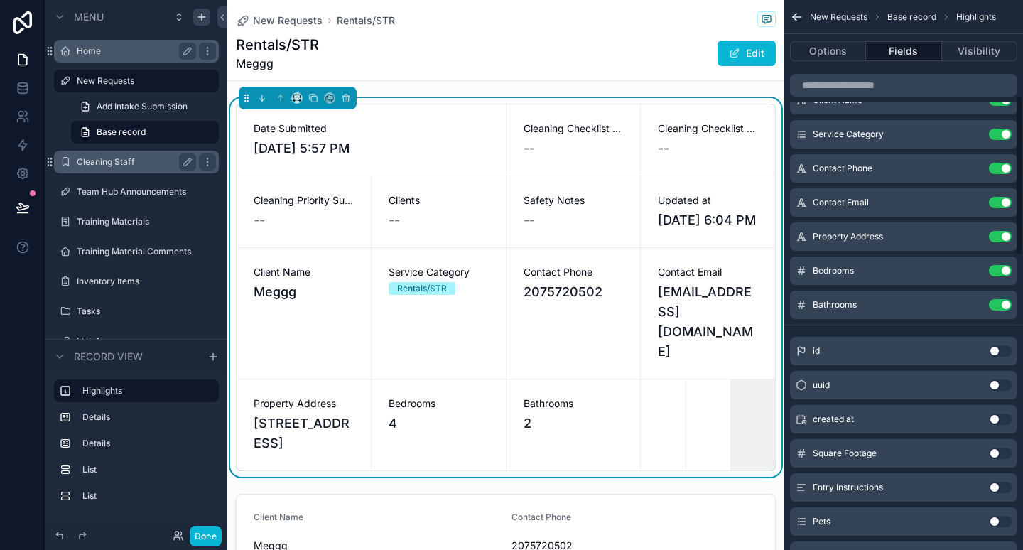
scroll to position [323, 0]
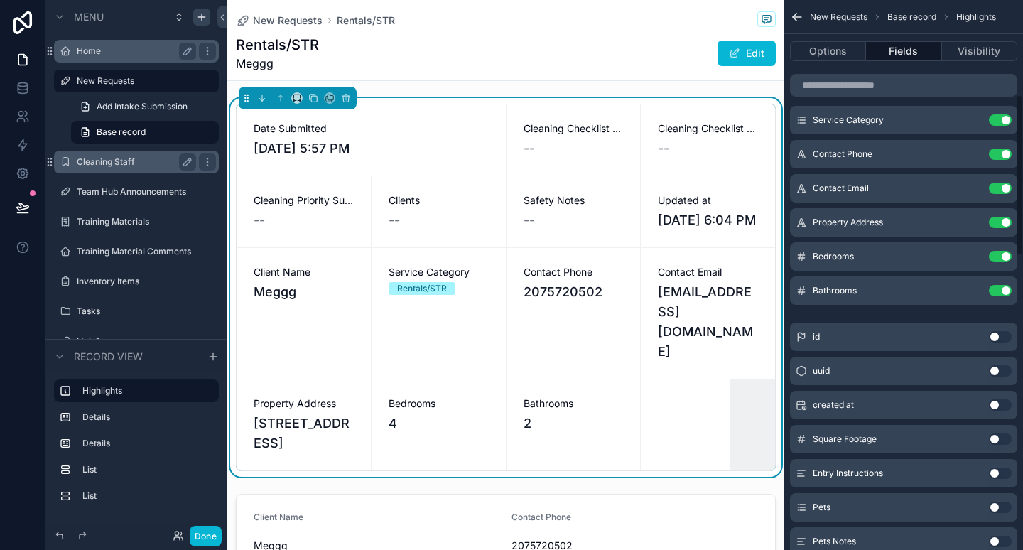
click at [1003, 404] on button "Use setting" at bounding box center [1000, 404] width 23 height 11
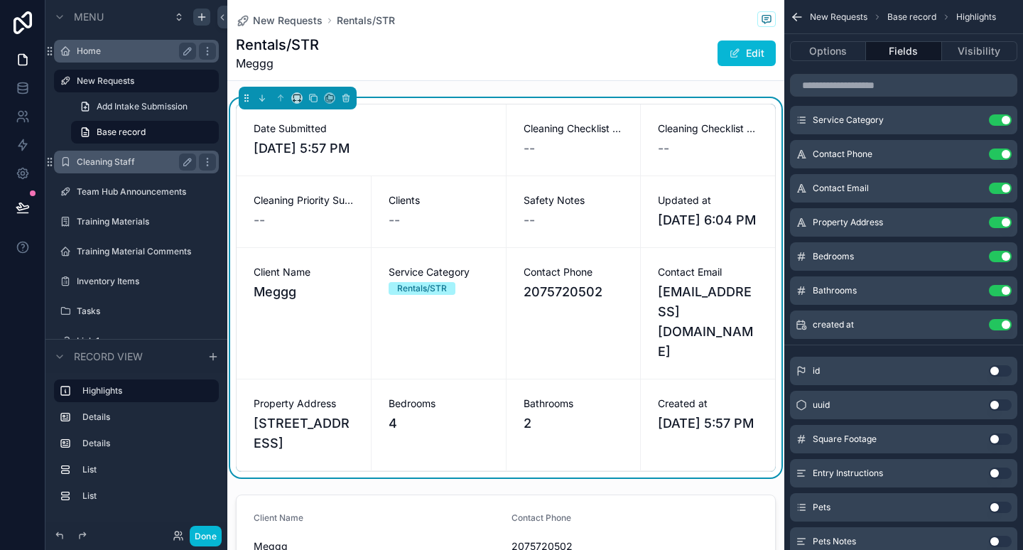
click at [1001, 444] on button "Use setting" at bounding box center [1000, 438] width 23 height 11
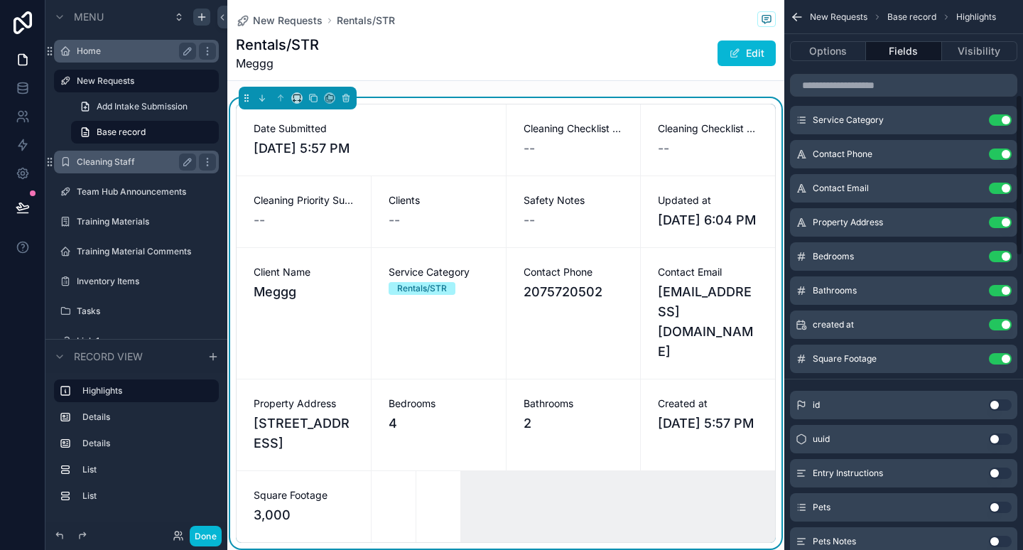
click at [998, 477] on button "Use setting" at bounding box center [1000, 473] width 23 height 11
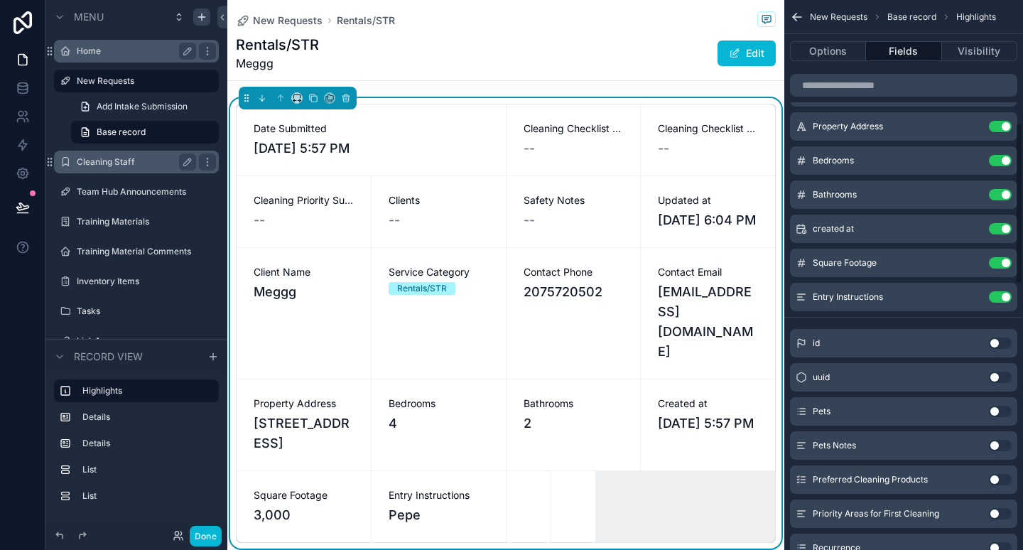
scroll to position [420, 0]
click at [999, 410] on button "Use setting" at bounding box center [1000, 410] width 23 height 11
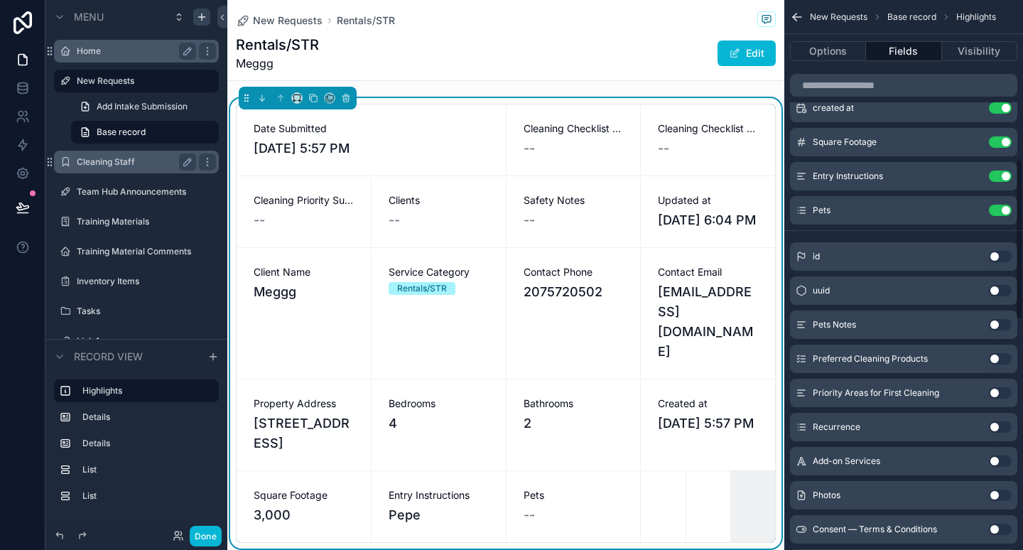
scroll to position [541, 0]
click at [1000, 357] on button "Use setting" at bounding box center [1000, 357] width 23 height 11
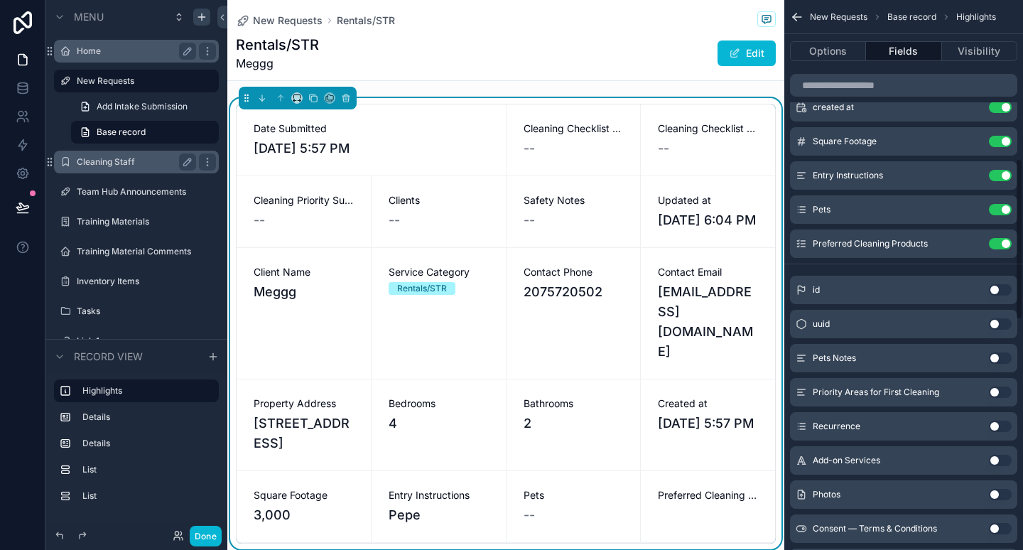
click at [1003, 394] on button "Use setting" at bounding box center [1000, 392] width 23 height 11
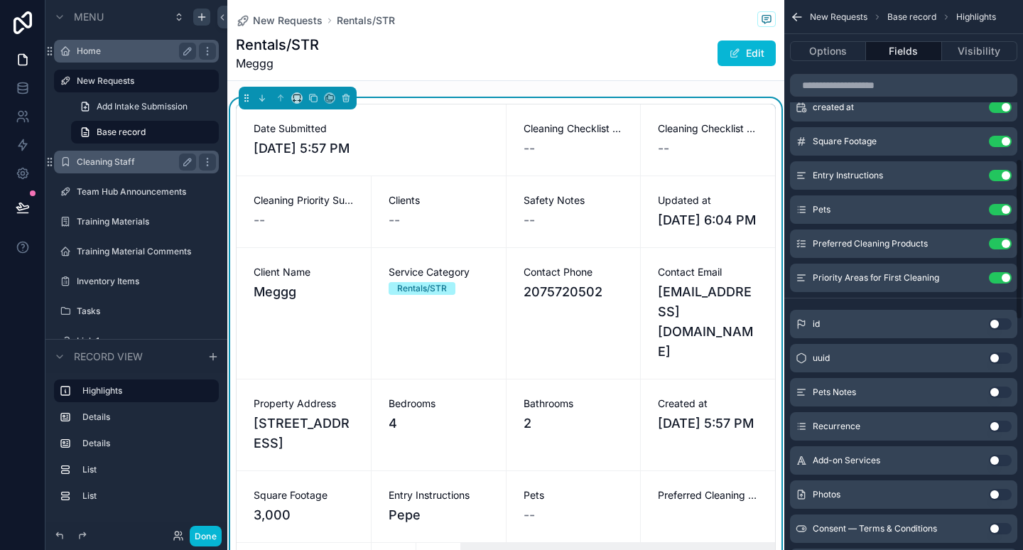
click at [998, 360] on button "Use setting" at bounding box center [1000, 357] width 23 height 11
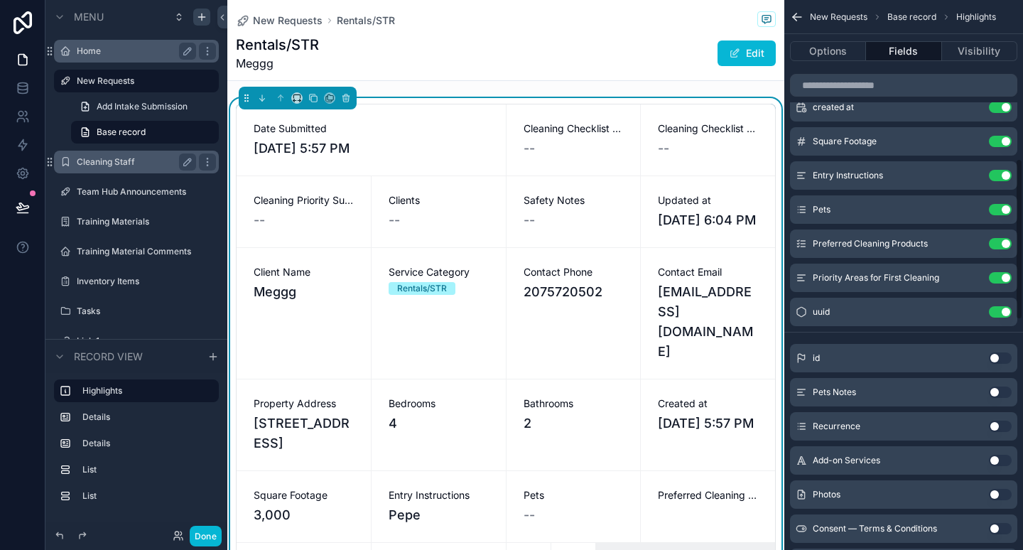
click at [997, 363] on button "Use setting" at bounding box center [1000, 357] width 23 height 11
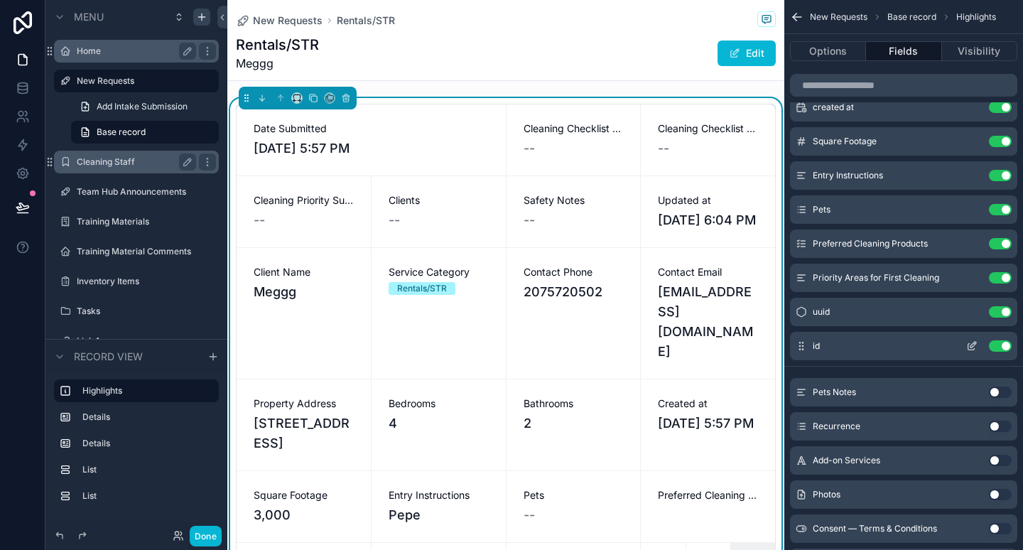
click at [1001, 345] on button "Use setting" at bounding box center [1000, 345] width 23 height 11
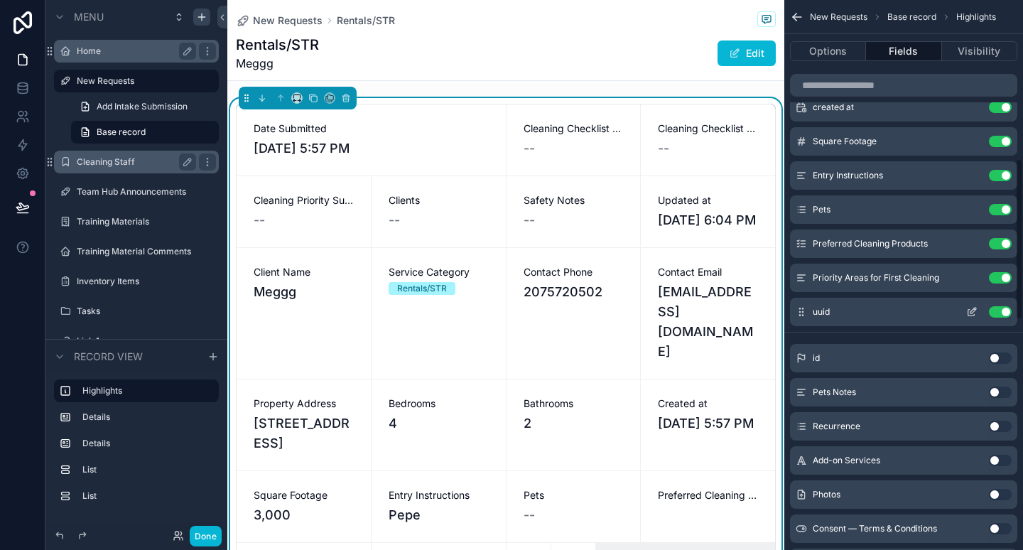
click at [1004, 313] on button "Use setting" at bounding box center [1000, 311] width 23 height 11
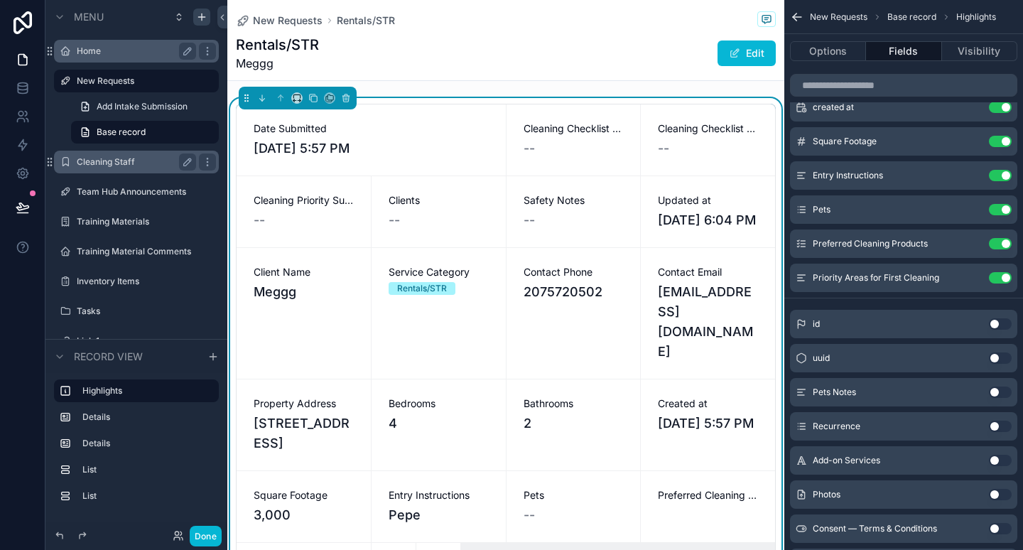
click at [998, 496] on button "Use setting" at bounding box center [1000, 494] width 23 height 11
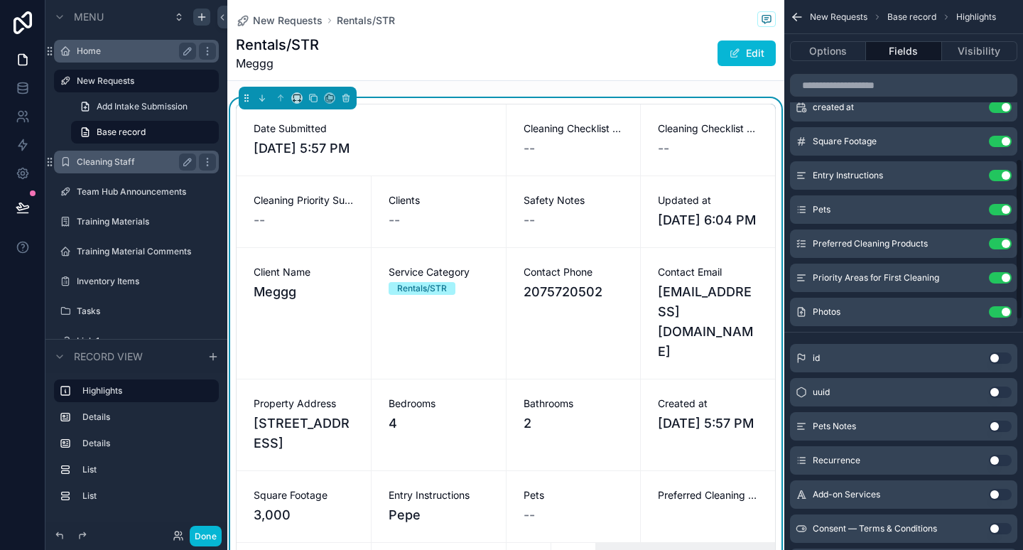
click at [999, 459] on button "Use setting" at bounding box center [1000, 460] width 23 height 11
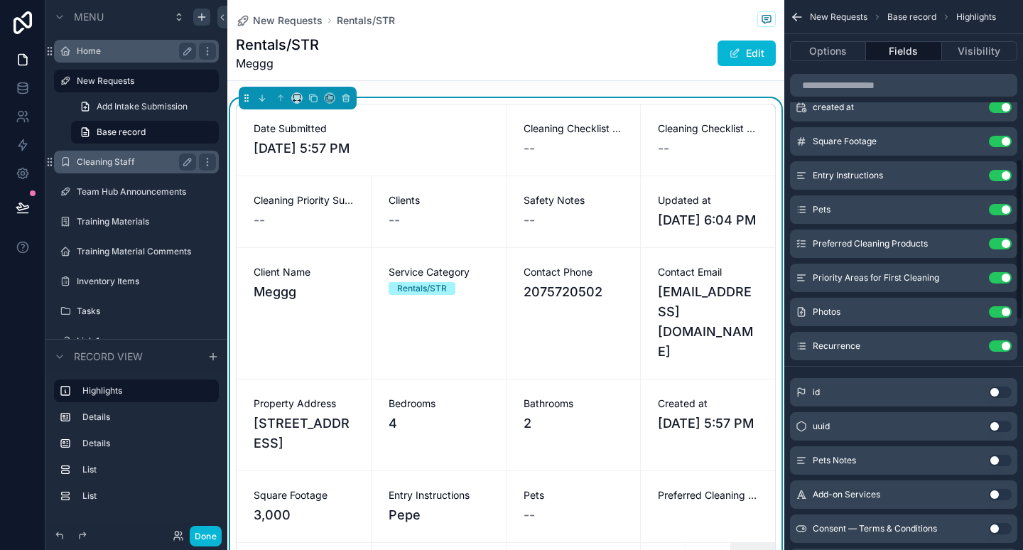
click at [999, 423] on button "Use setting" at bounding box center [1000, 426] width 23 height 11
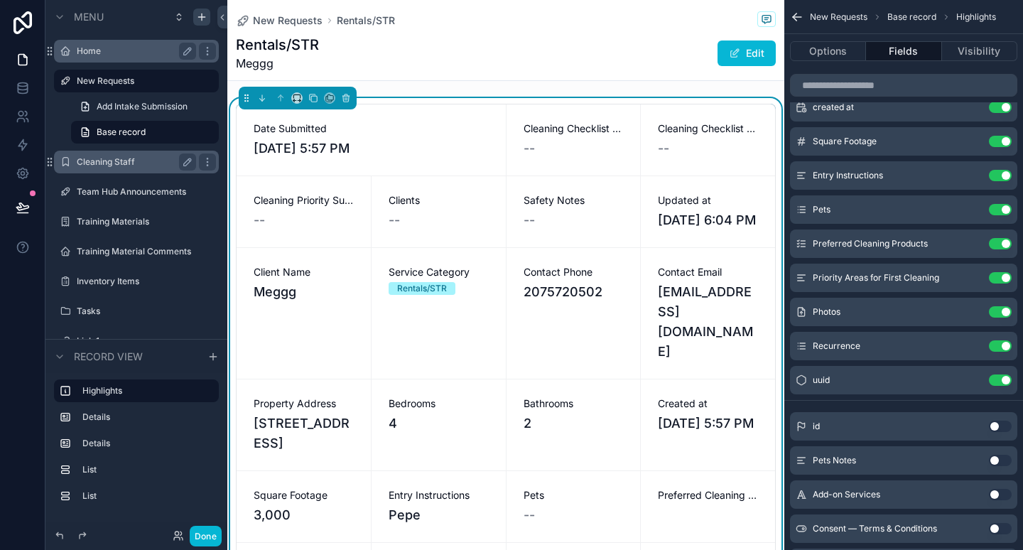
click at [997, 427] on button "Use setting" at bounding box center [1000, 426] width 23 height 11
click at [997, 458] on button "Use setting" at bounding box center [1000, 460] width 23 height 11
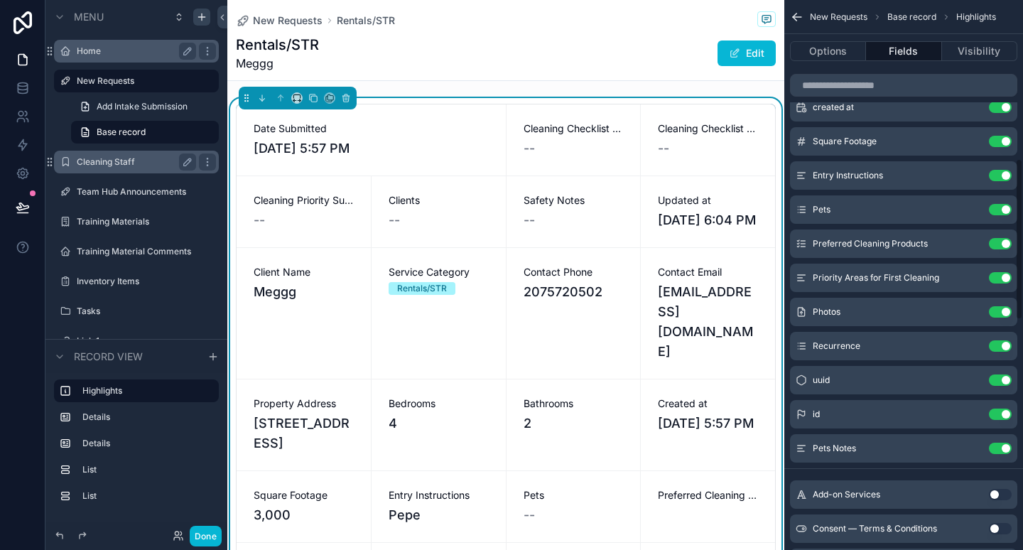
click at [1000, 491] on button "Use setting" at bounding box center [1000, 494] width 23 height 11
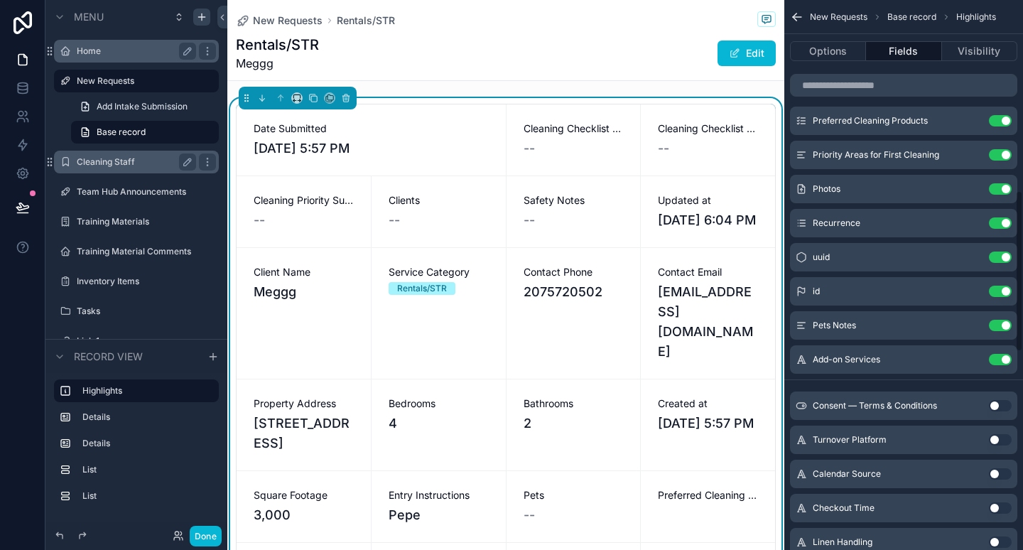
scroll to position [667, 0]
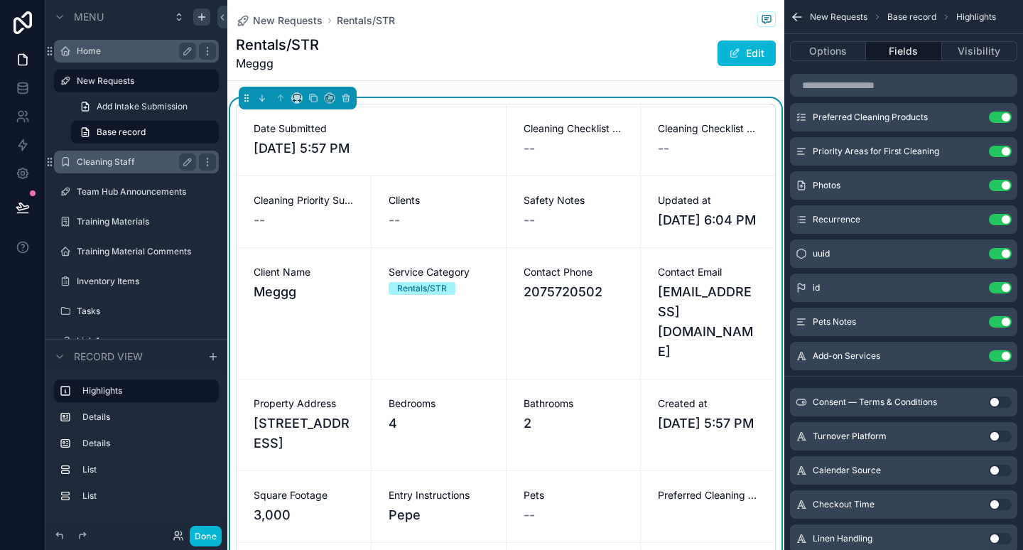
drag, startPoint x: 1003, startPoint y: 404, endPoint x: 997, endPoint y: 446, distance: 42.3
click at [998, 441] on button "Use setting" at bounding box center [1000, 436] width 23 height 11
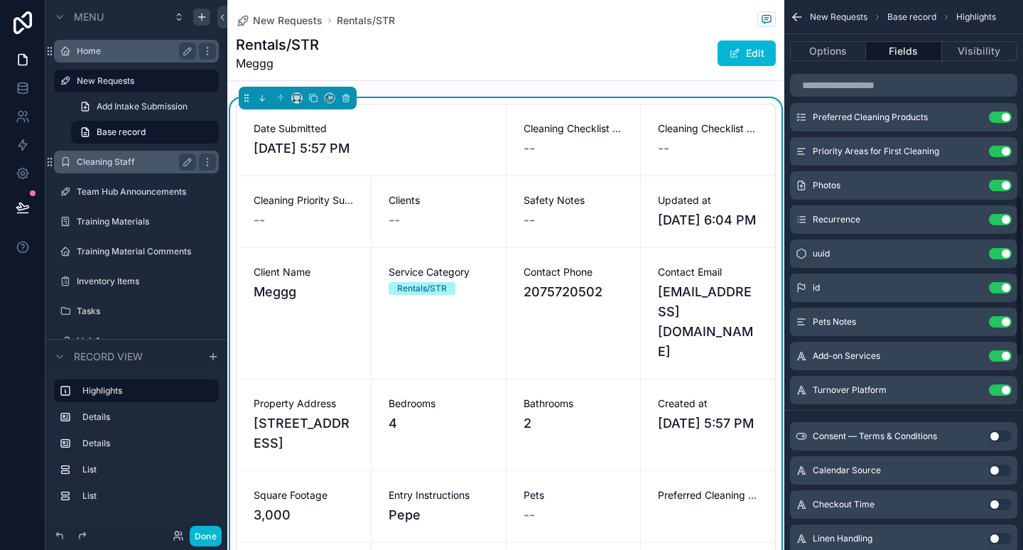
click at [998, 470] on button "Use setting" at bounding box center [1000, 470] width 23 height 11
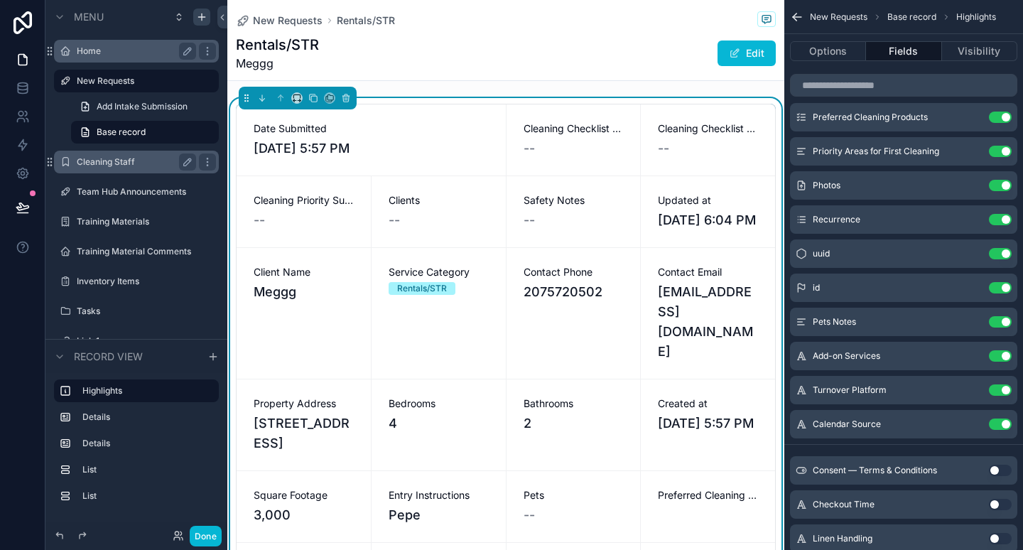
click at [1000, 467] on button "Use setting" at bounding box center [1000, 470] width 23 height 11
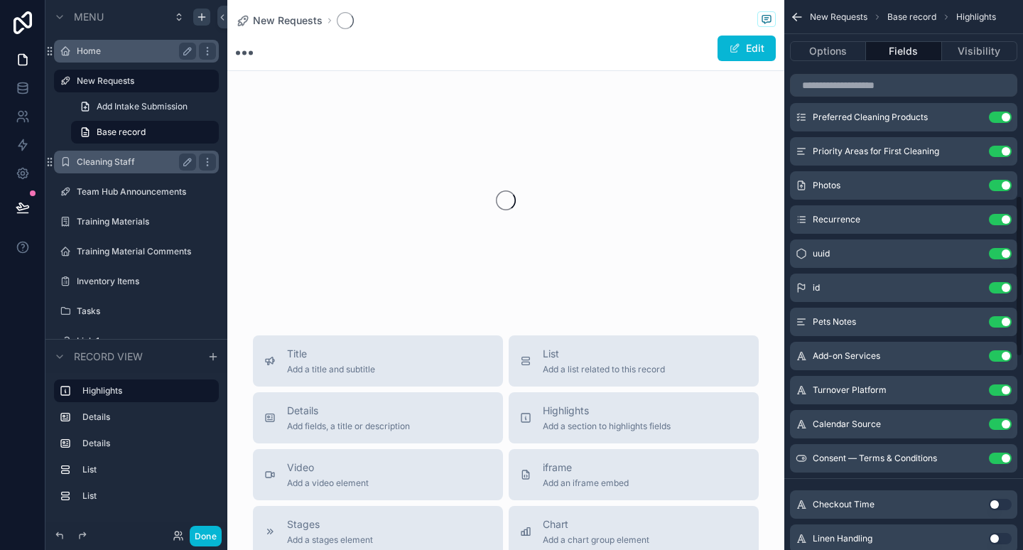
click at [995, 506] on button "Use setting" at bounding box center [1000, 504] width 23 height 11
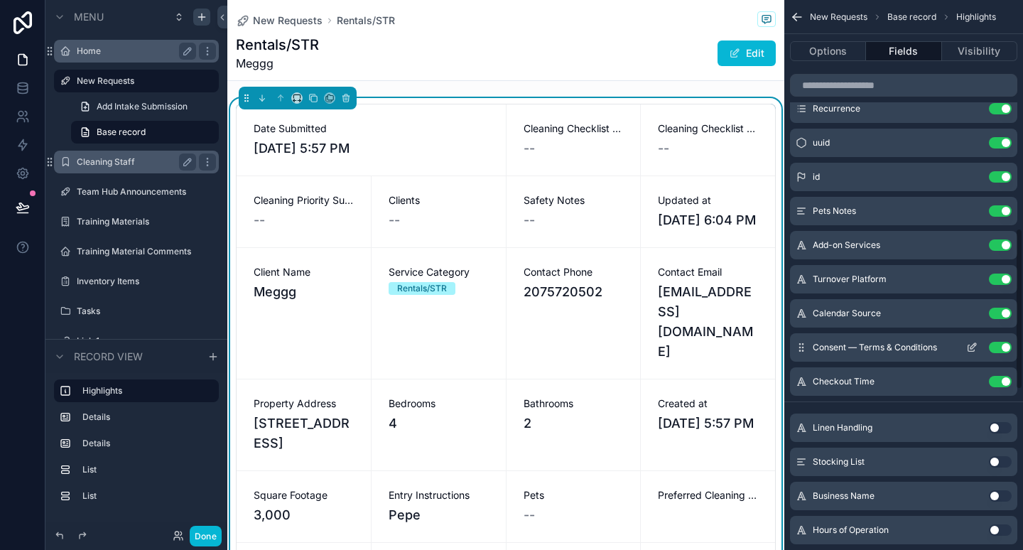
scroll to position [779, 0]
click at [1000, 345] on button "Use setting" at bounding box center [1000, 346] width 23 height 11
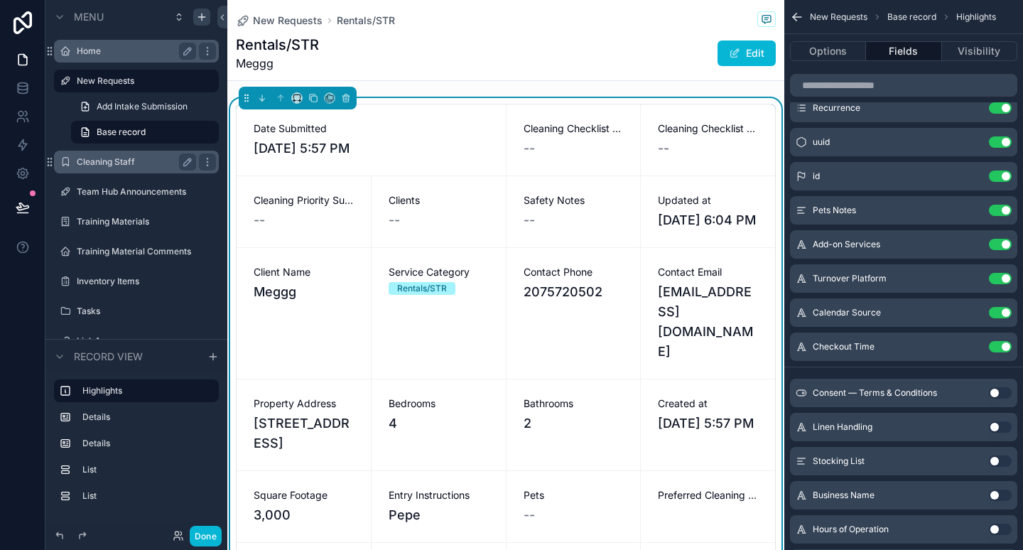
click at [998, 427] on button "Use setting" at bounding box center [1000, 426] width 23 height 11
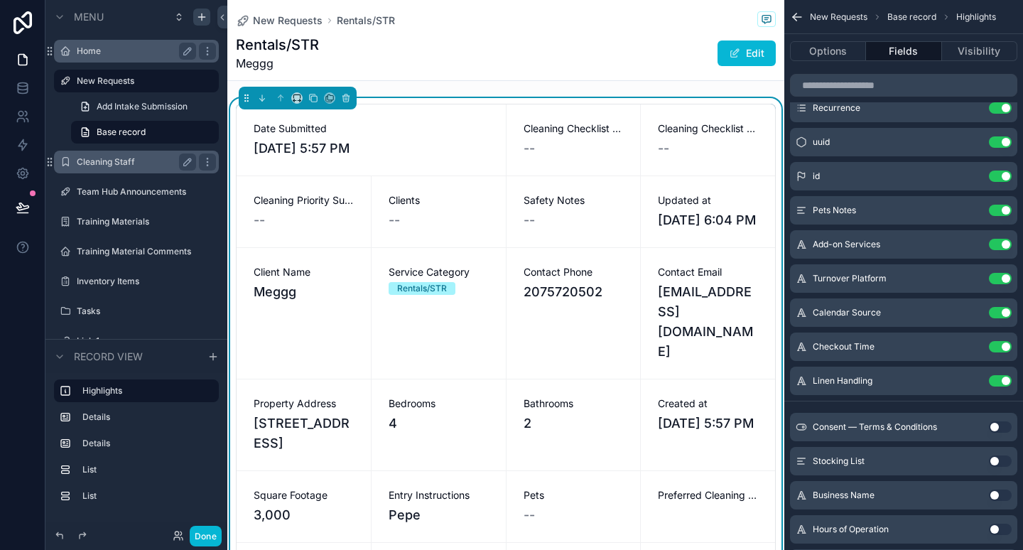
click at [999, 426] on button "Use setting" at bounding box center [1000, 426] width 23 height 11
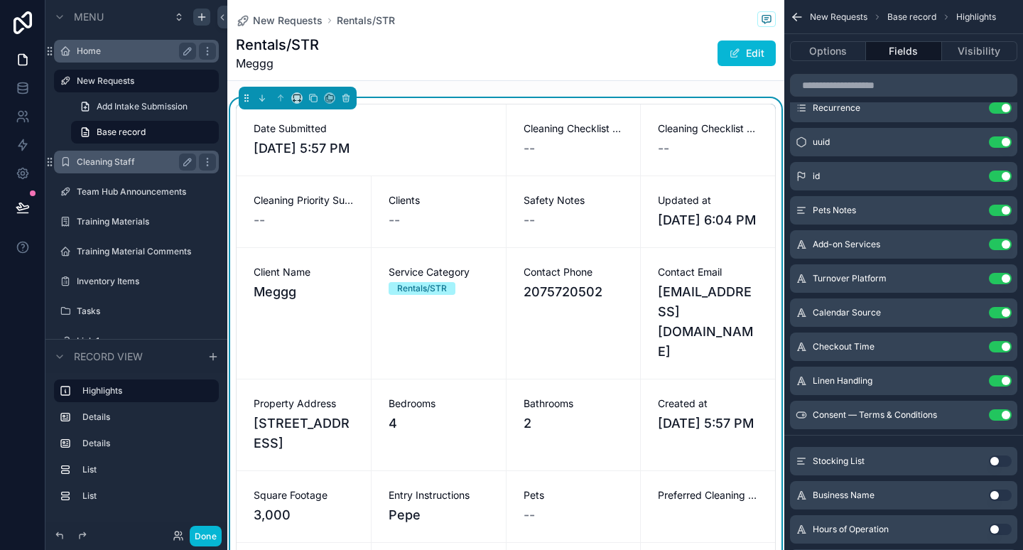
click at [999, 457] on button "Use setting" at bounding box center [1000, 460] width 23 height 11
click at [998, 491] on button "Use setting" at bounding box center [1000, 495] width 23 height 11
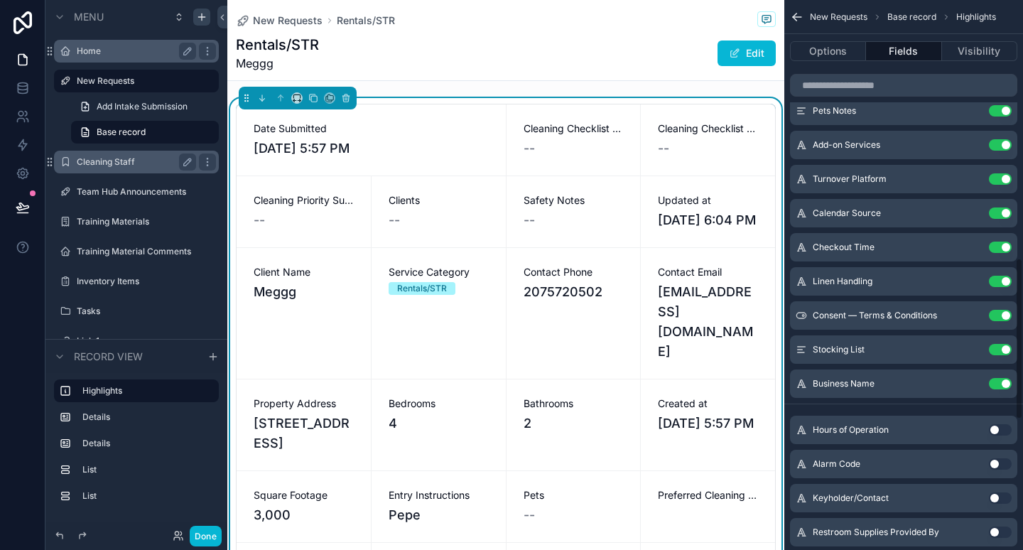
scroll to position [883, 0]
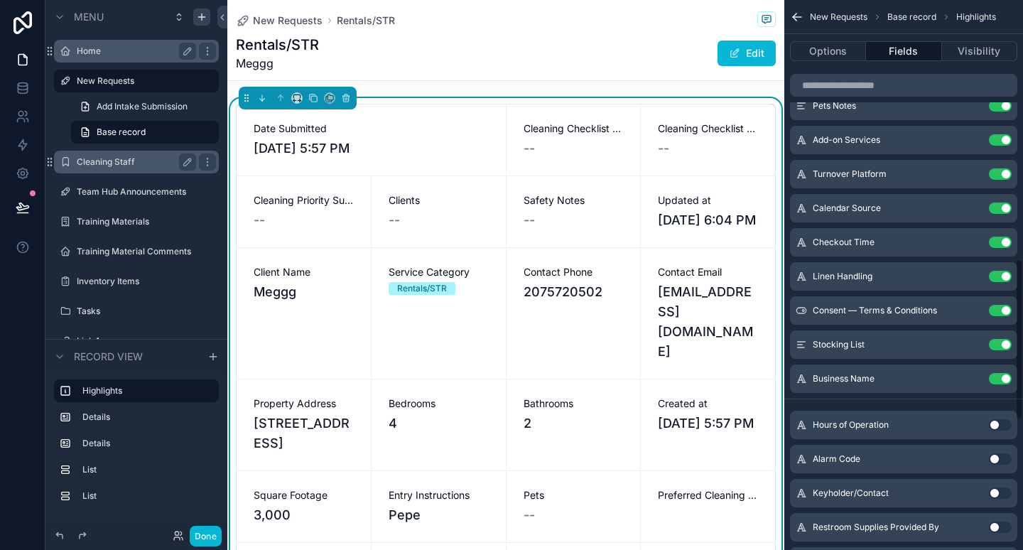
click at [1002, 426] on button "Use setting" at bounding box center [1000, 424] width 23 height 11
click at [998, 455] on button "Use setting" at bounding box center [1000, 458] width 23 height 11
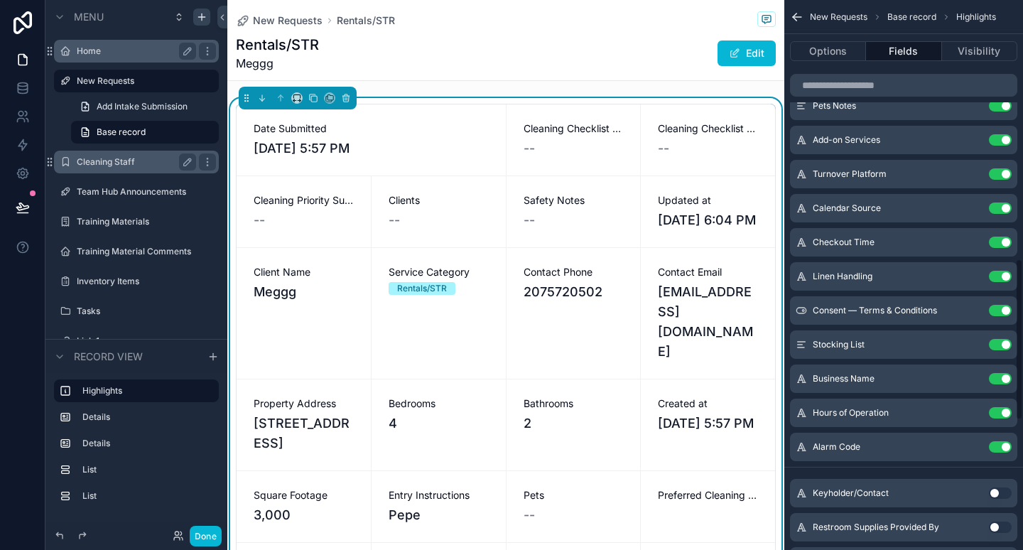
click at [998, 497] on button "Use setting" at bounding box center [1000, 492] width 23 height 11
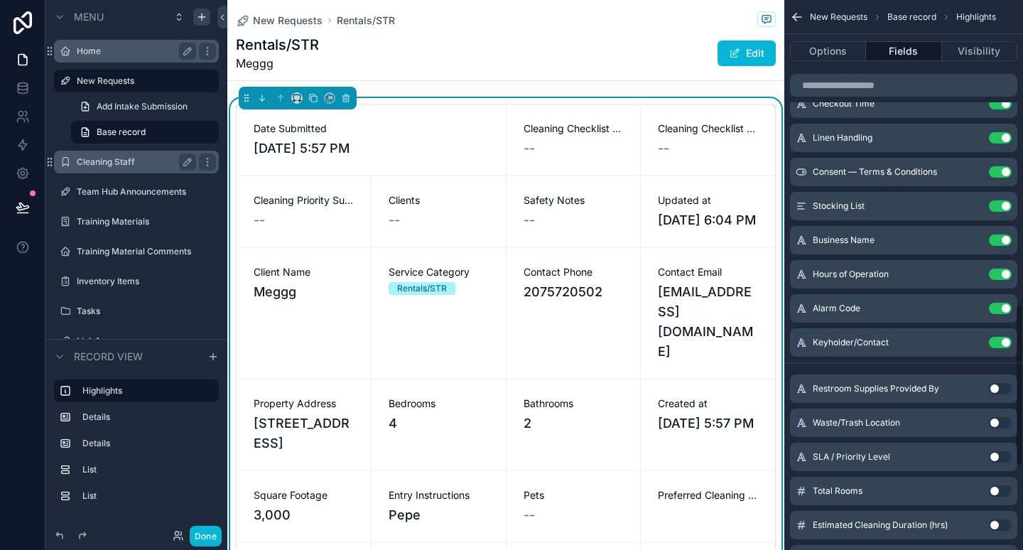
scroll to position [1050, 0]
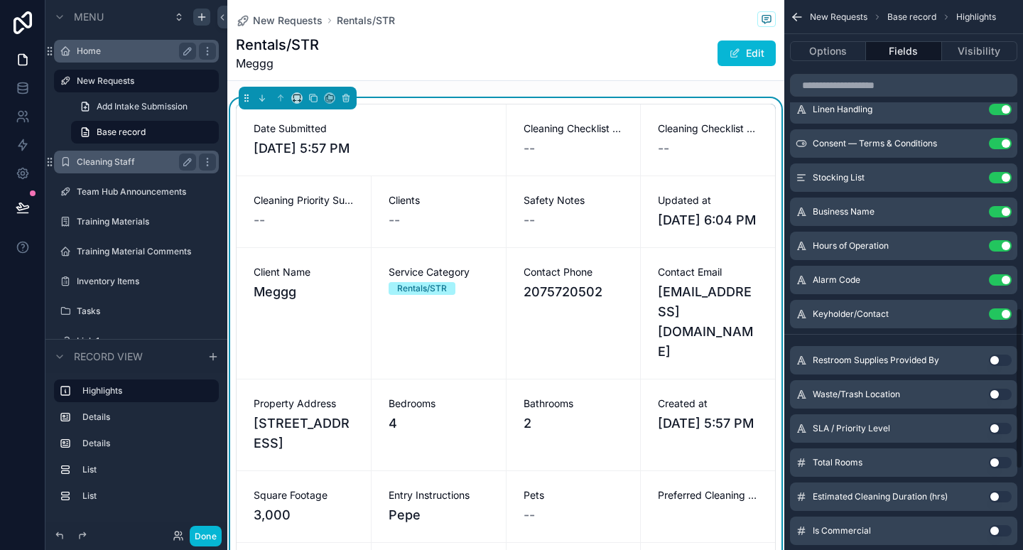
click at [1001, 357] on button "Use setting" at bounding box center [1000, 360] width 23 height 11
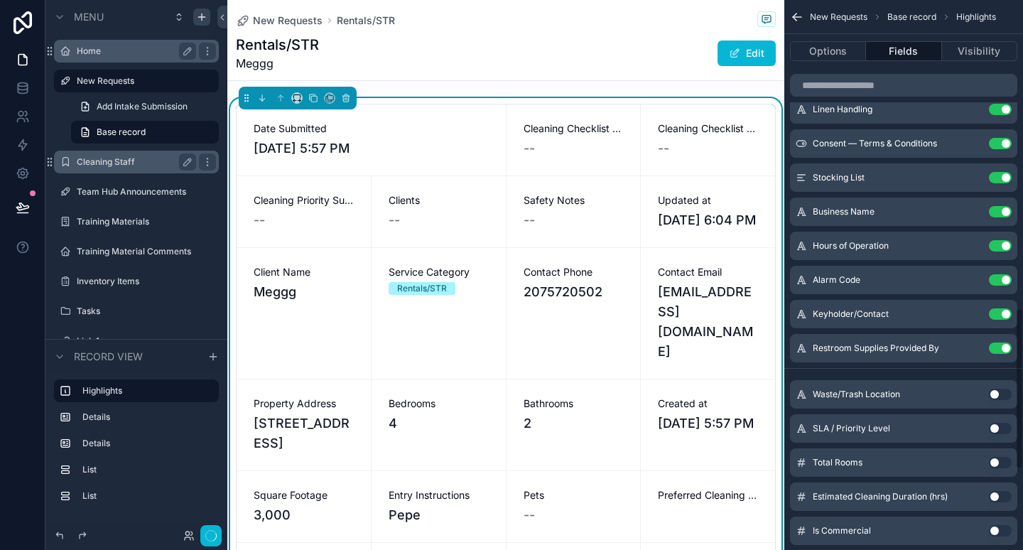
click at [998, 394] on button "Use setting" at bounding box center [1000, 394] width 23 height 11
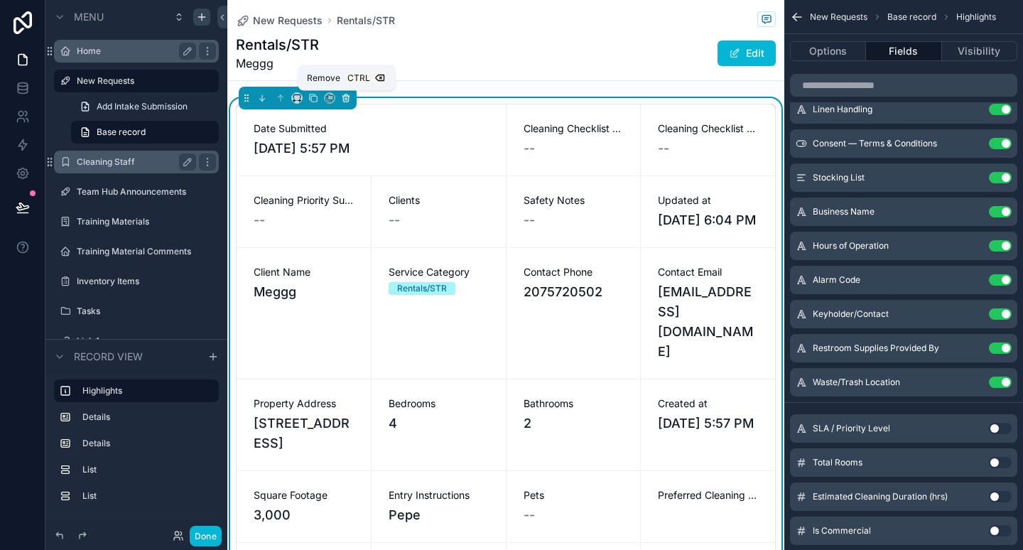
click at [348, 93] on icon "scrollable content" at bounding box center [346, 98] width 10 height 10
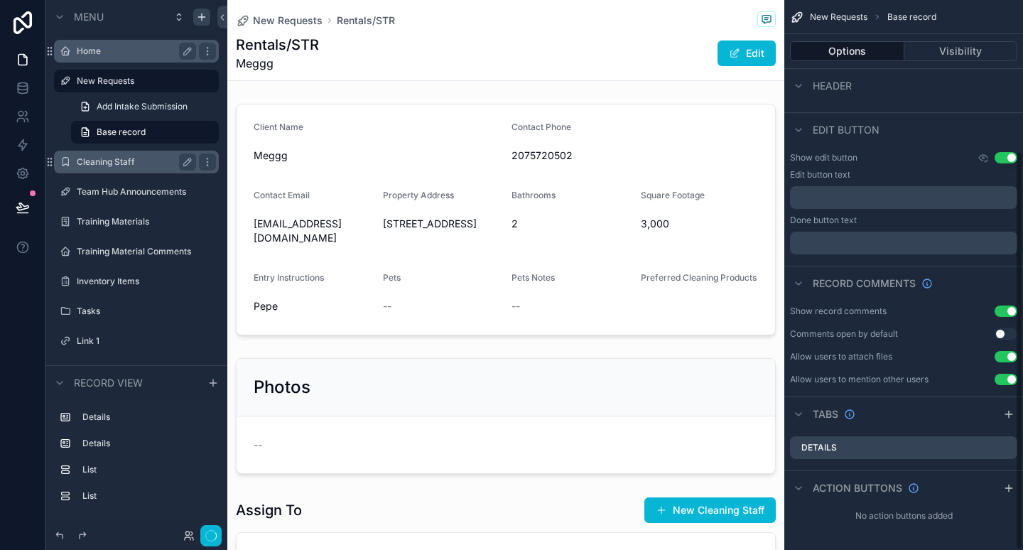
scroll to position [207, 0]
click at [140, 76] on label "New Requests" at bounding box center [134, 80] width 114 height 11
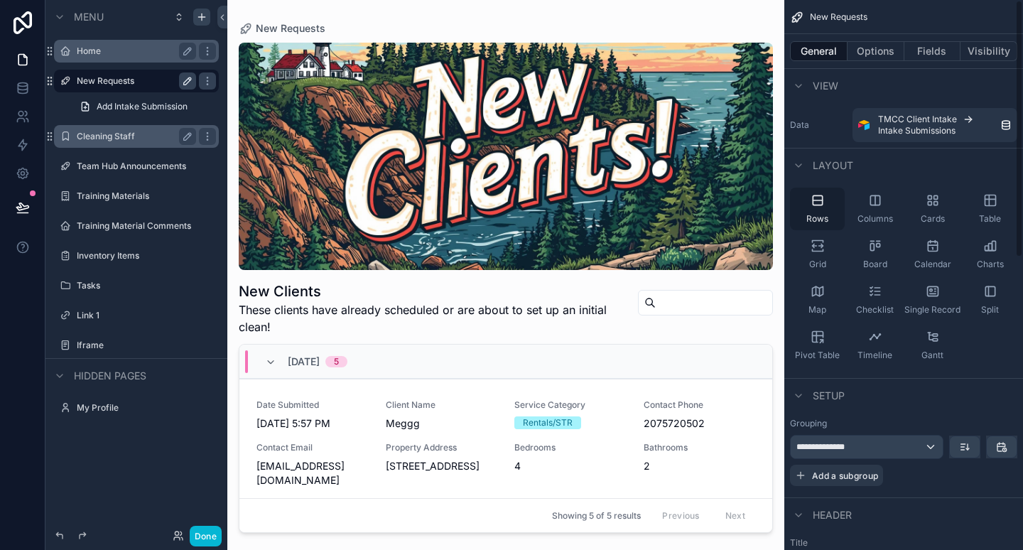
click at [835, 200] on div "Rows" at bounding box center [817, 209] width 55 height 43
click at [905, 439] on div "**********" at bounding box center [867, 447] width 152 height 23
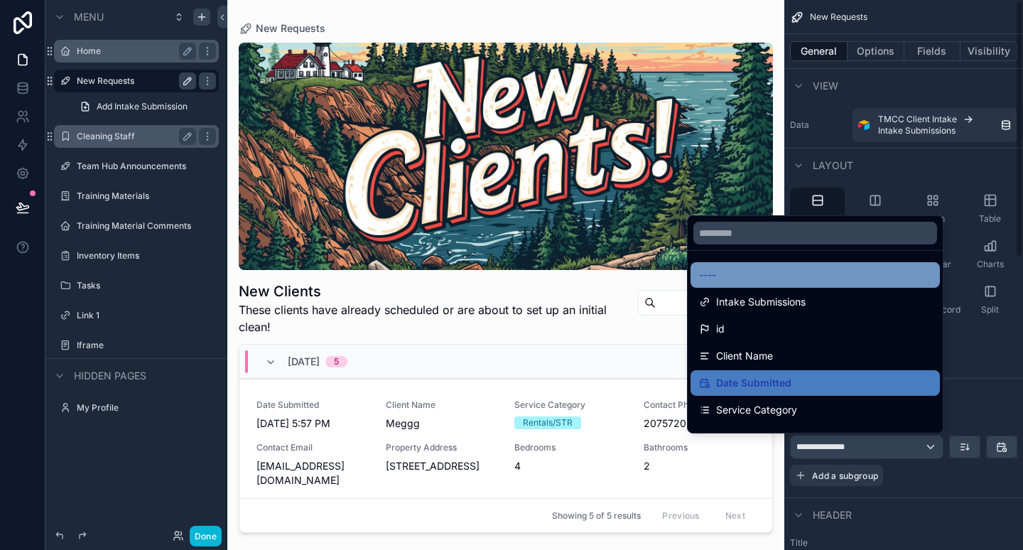
click at [794, 266] on div "----" at bounding box center [815, 275] width 249 height 26
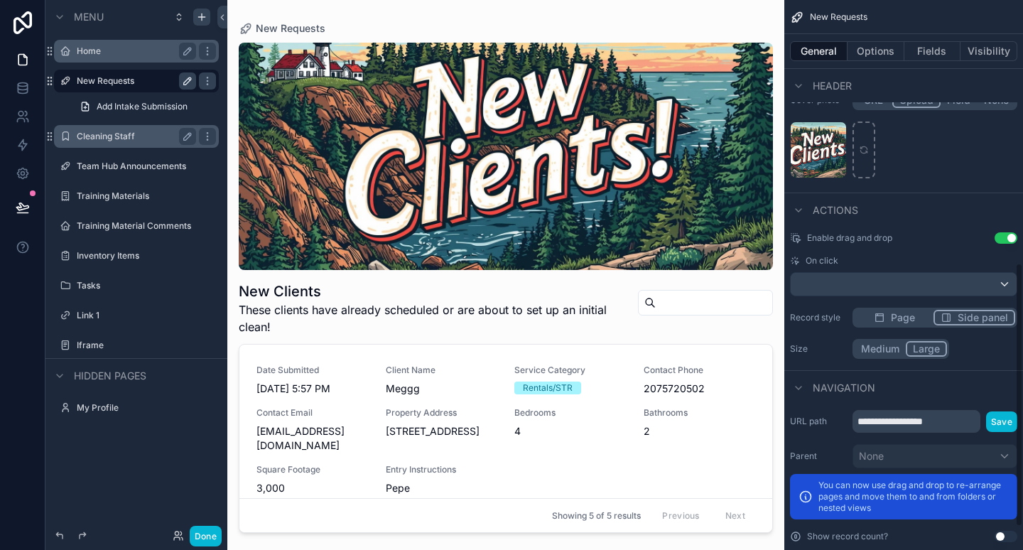
scroll to position [556, 0]
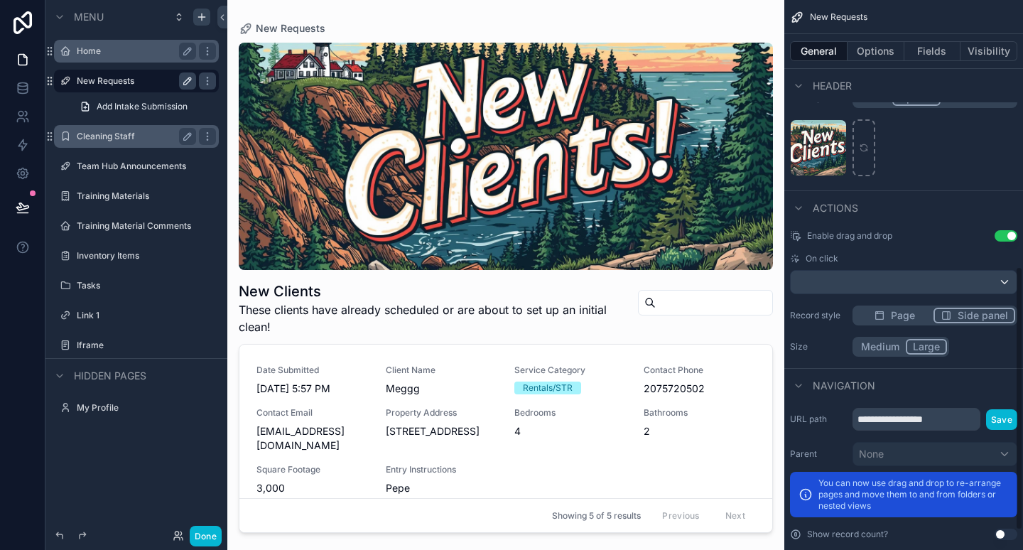
click at [902, 308] on button "Page" at bounding box center [894, 316] width 79 height 16
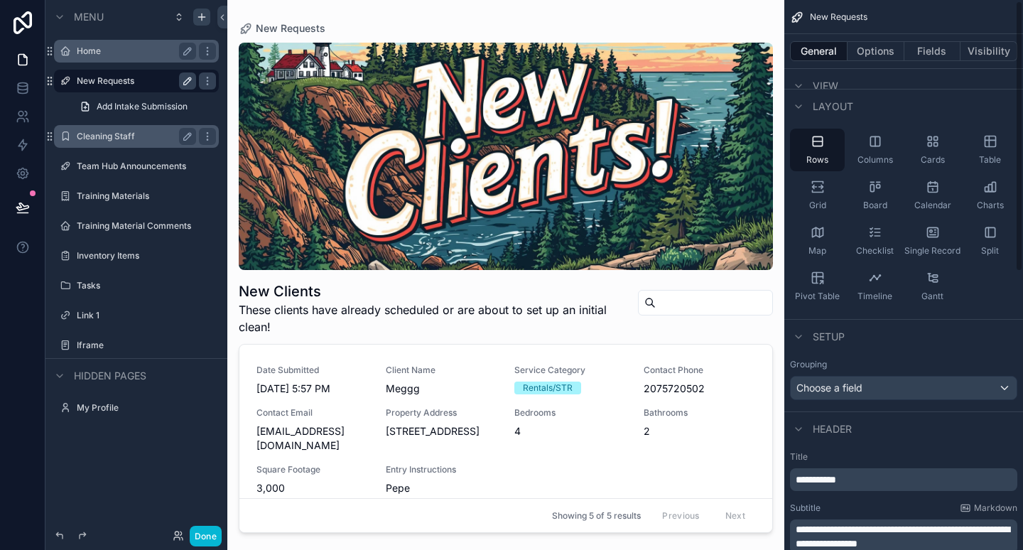
scroll to position [0, 0]
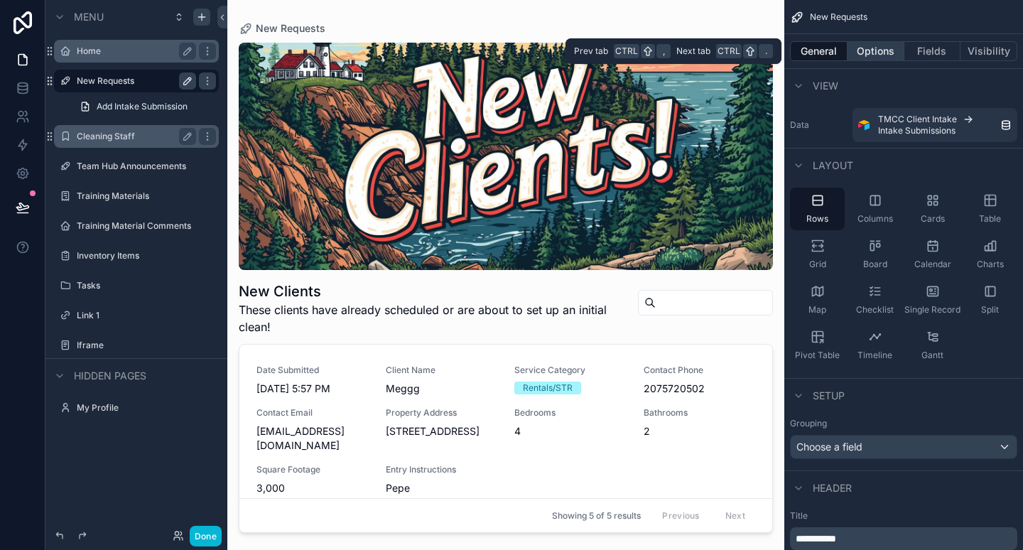
click at [871, 48] on button "Options" at bounding box center [876, 51] width 57 height 20
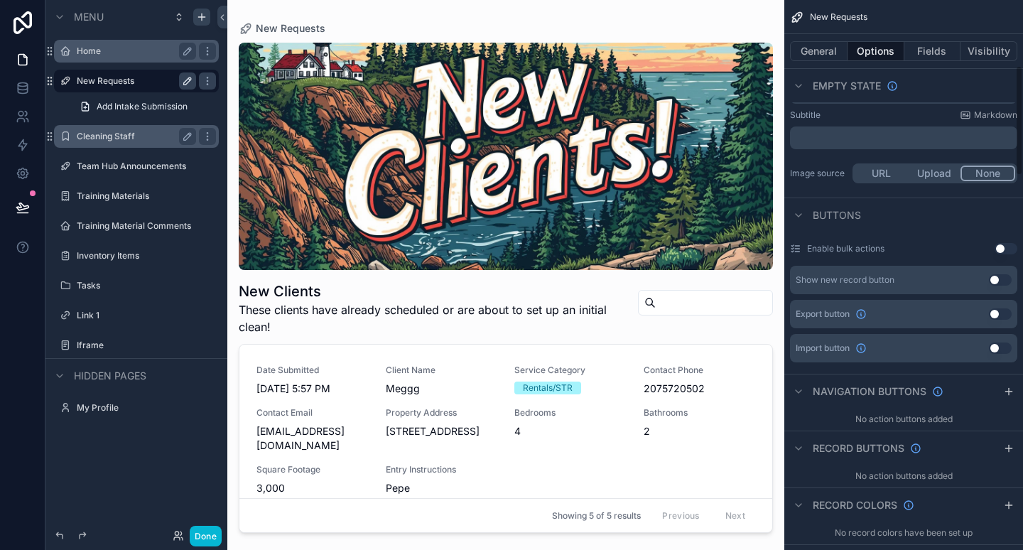
scroll to position [443, 0]
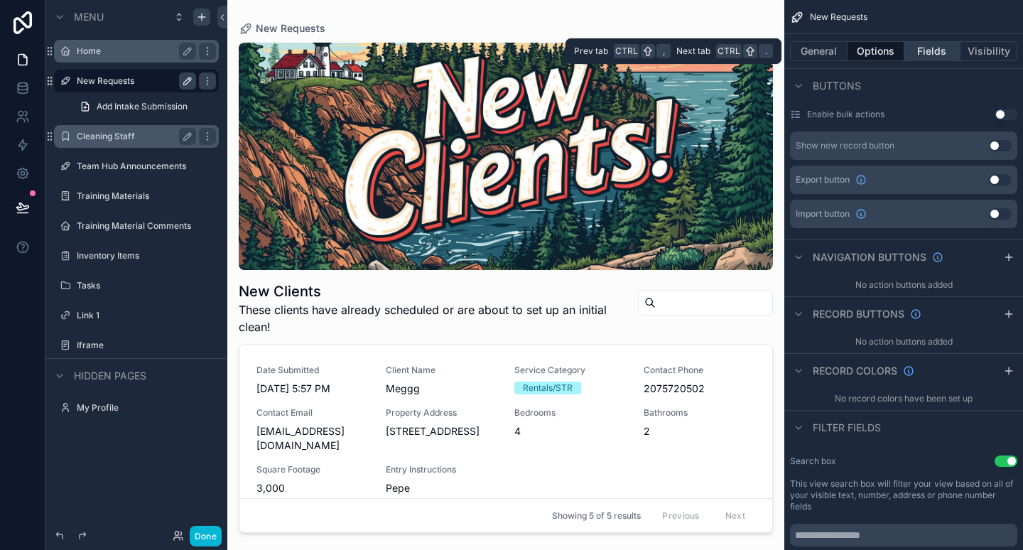
click at [933, 53] on button "Fields" at bounding box center [933, 51] width 57 height 20
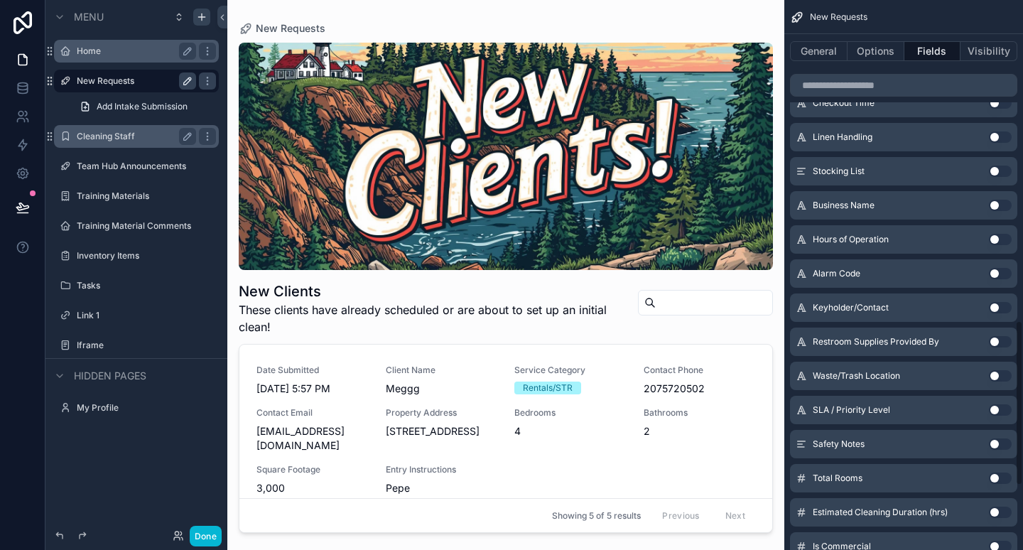
scroll to position [1283, 0]
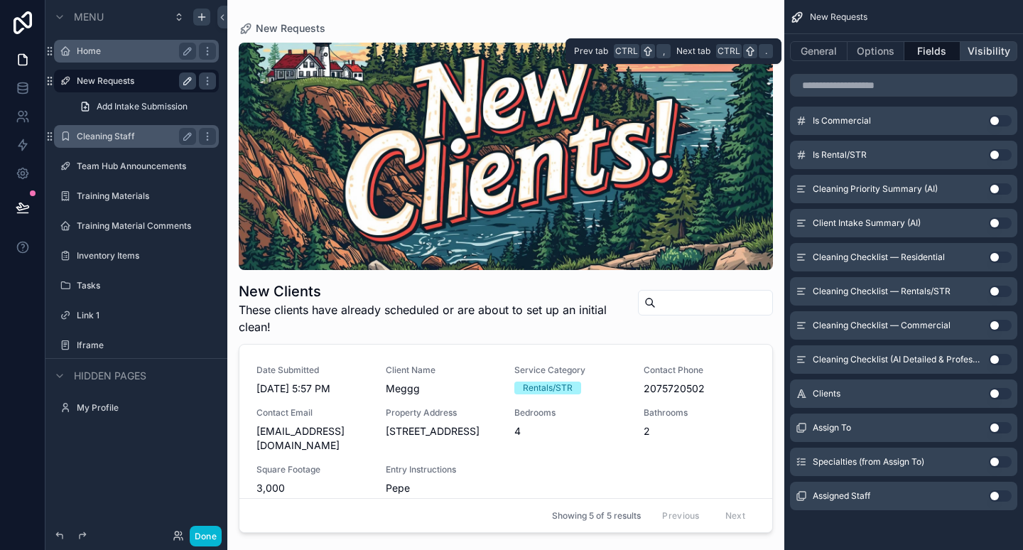
click at [991, 50] on button "Visibility" at bounding box center [989, 51] width 57 height 20
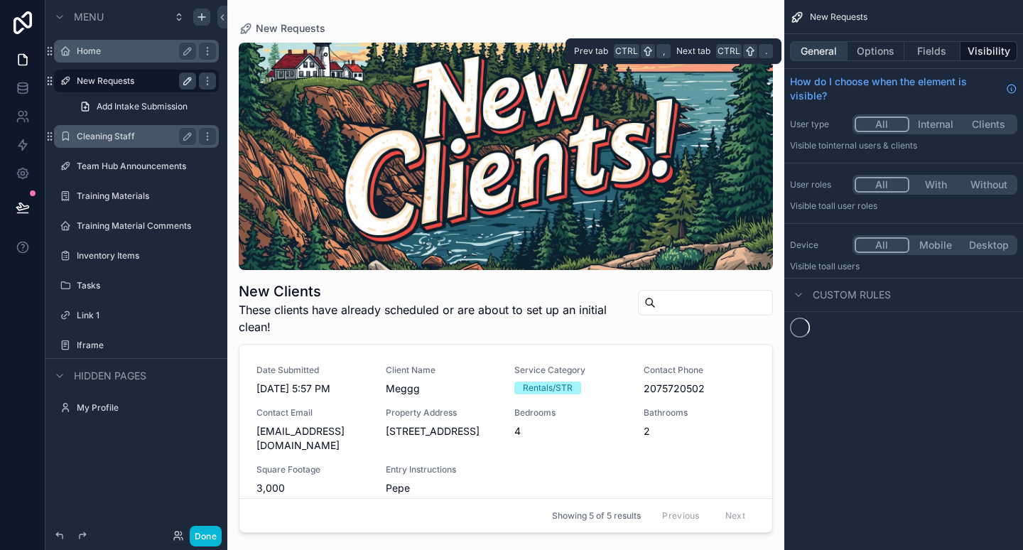
scroll to position [0, 0]
click at [824, 43] on button "General" at bounding box center [819, 51] width 58 height 20
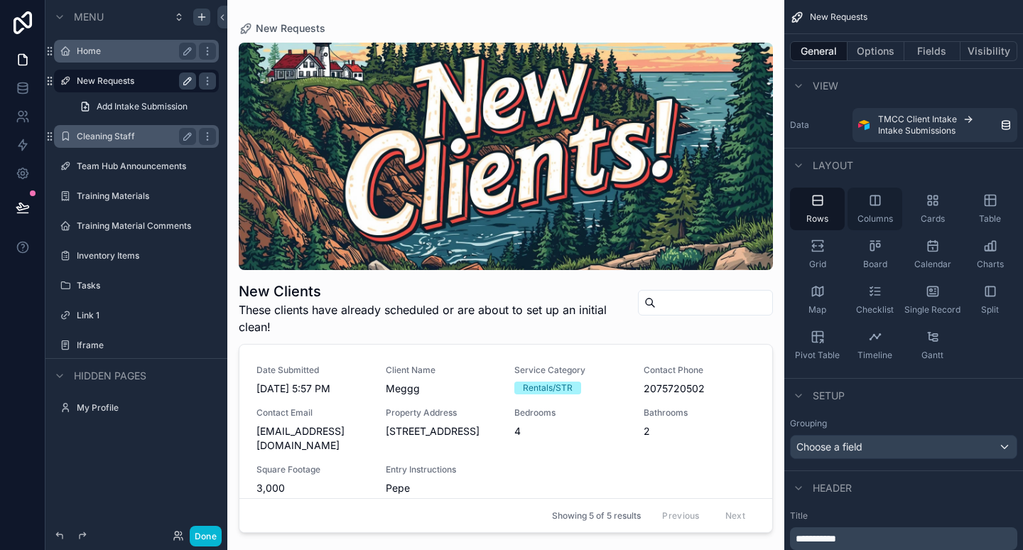
click at [868, 211] on div "Columns" at bounding box center [875, 209] width 55 height 43
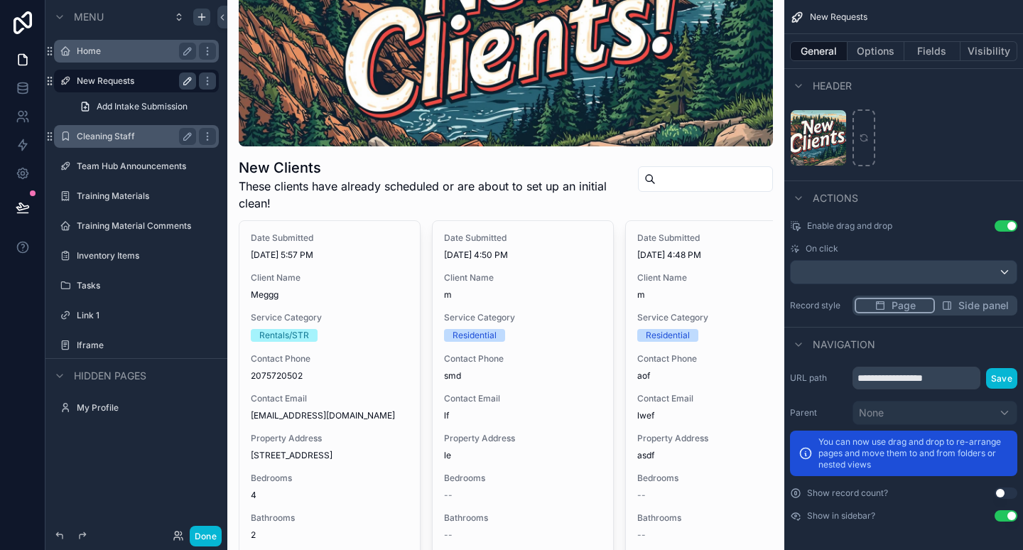
scroll to position [132, 0]
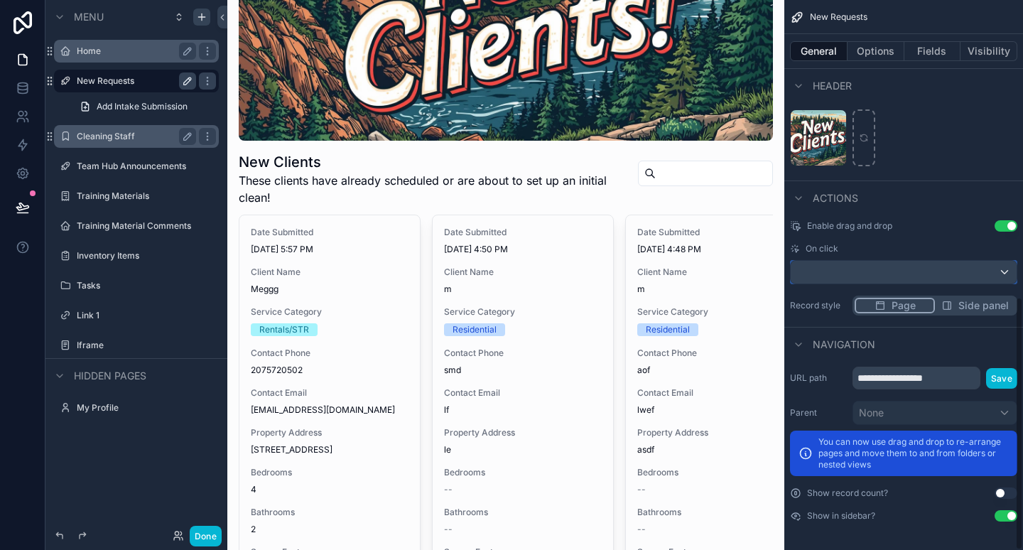
click at [848, 265] on div "scrollable content" at bounding box center [904, 272] width 226 height 23
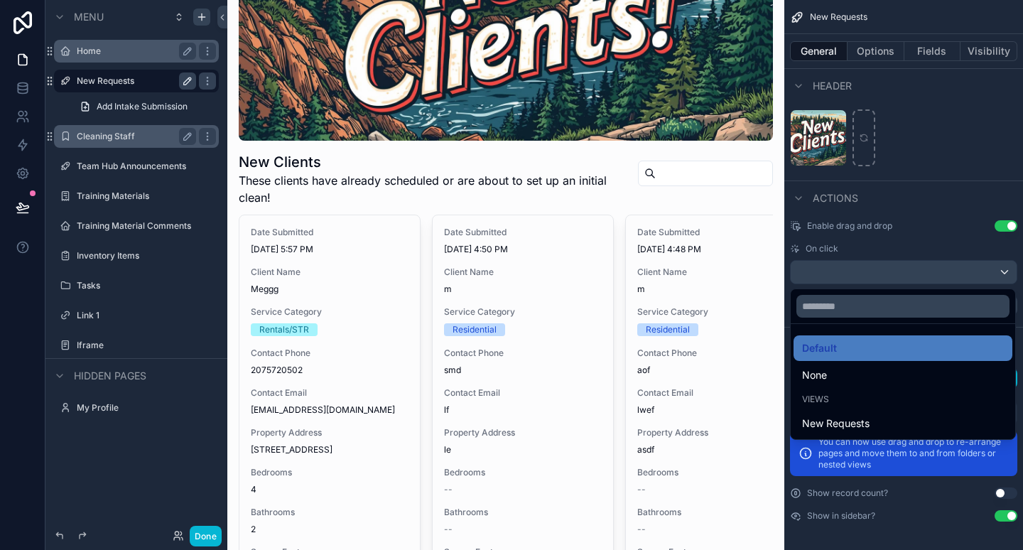
click at [941, 207] on div "scrollable content" at bounding box center [511, 275] width 1023 height 550
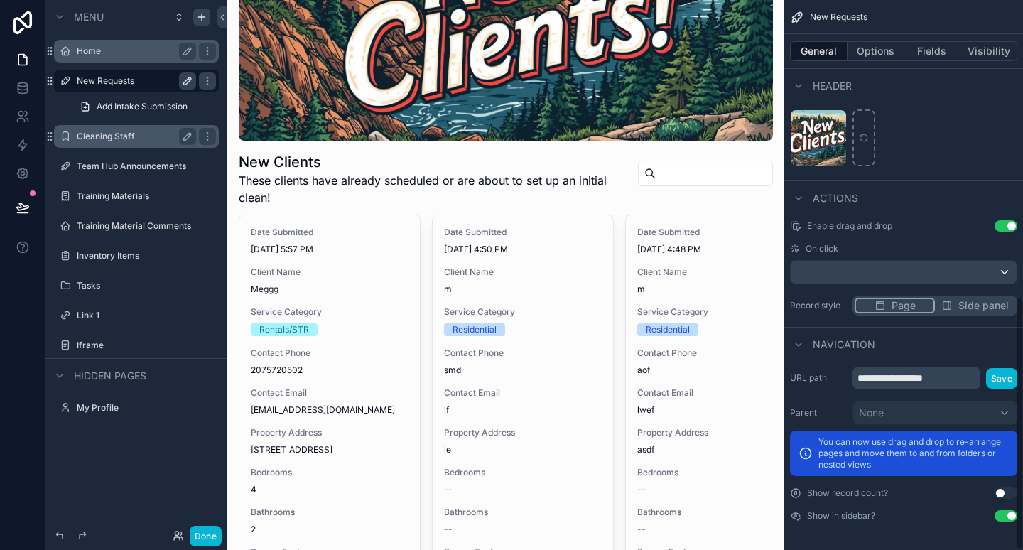
click at [1013, 228] on button "Use setting" at bounding box center [1006, 225] width 23 height 11
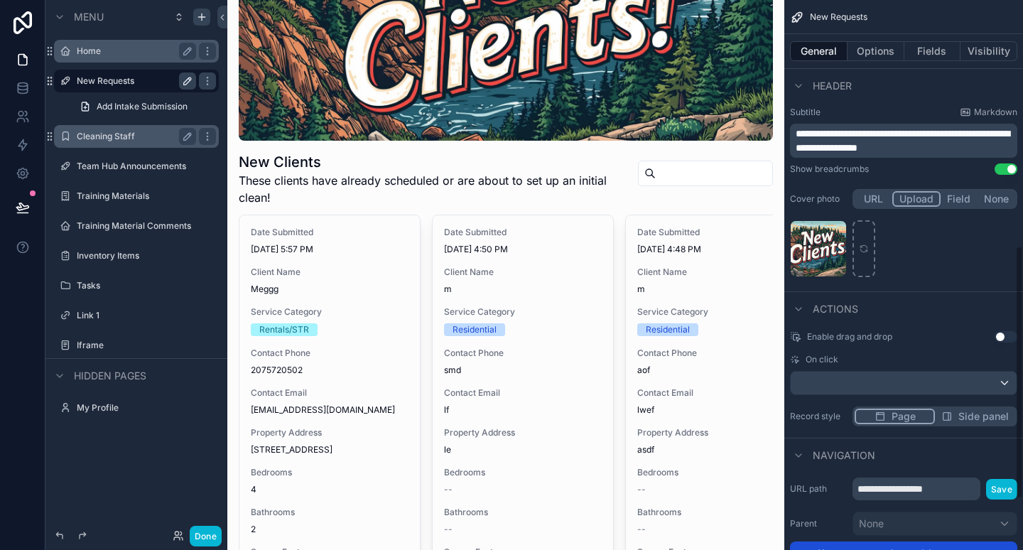
scroll to position [534, 0]
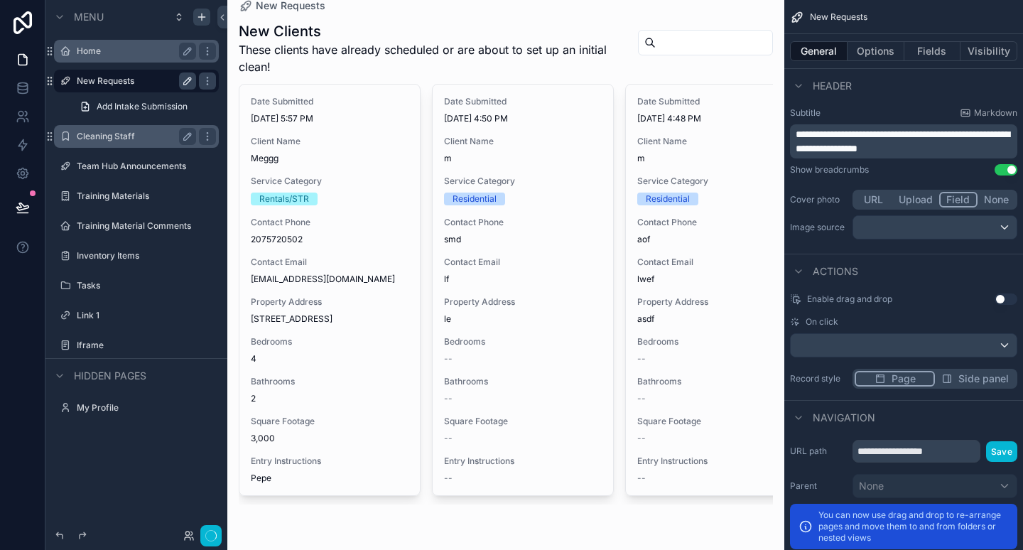
click at [966, 195] on button "Field" at bounding box center [958, 200] width 39 height 16
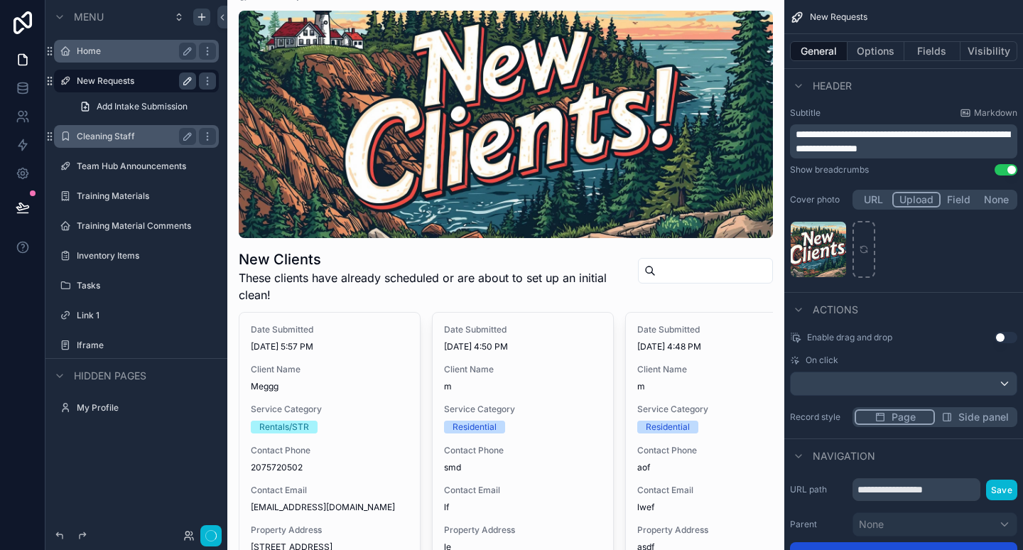
click at [917, 200] on button "Upload" at bounding box center [916, 200] width 48 height 16
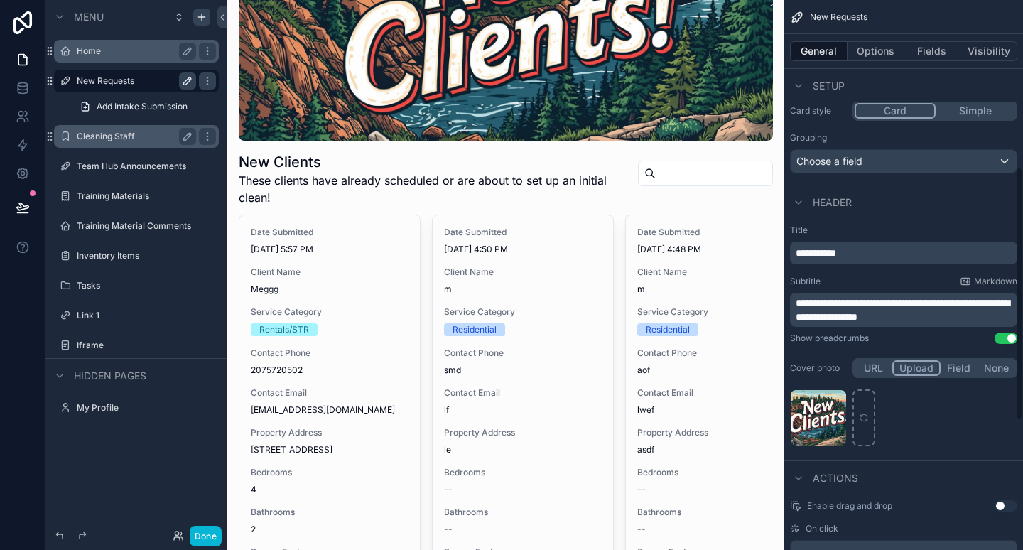
scroll to position [363, 0]
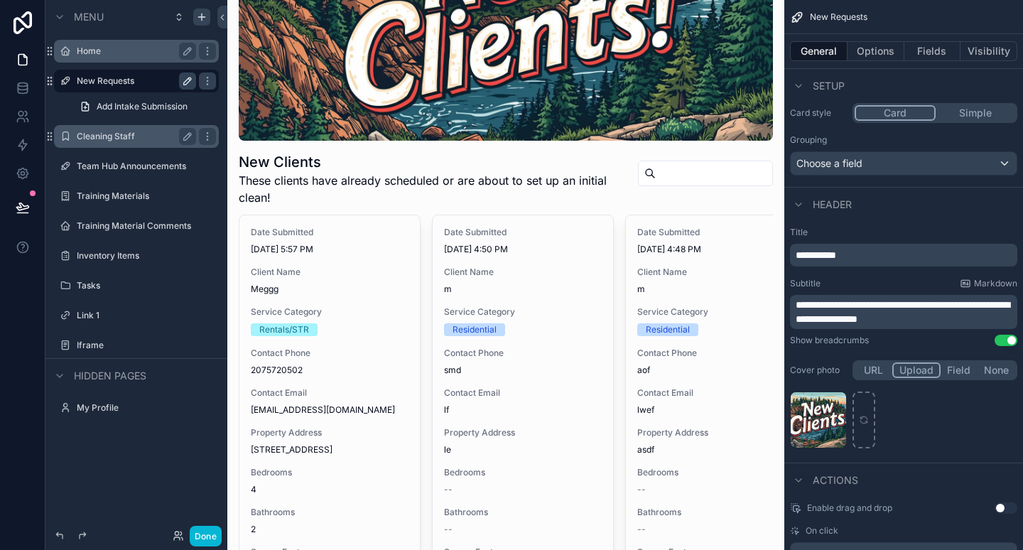
click at [843, 193] on div "Header" at bounding box center [903, 204] width 239 height 34
click at [958, 115] on button "Simple" at bounding box center [974, 113] width 81 height 16
click at [909, 114] on button "Card" at bounding box center [895, 113] width 81 height 16
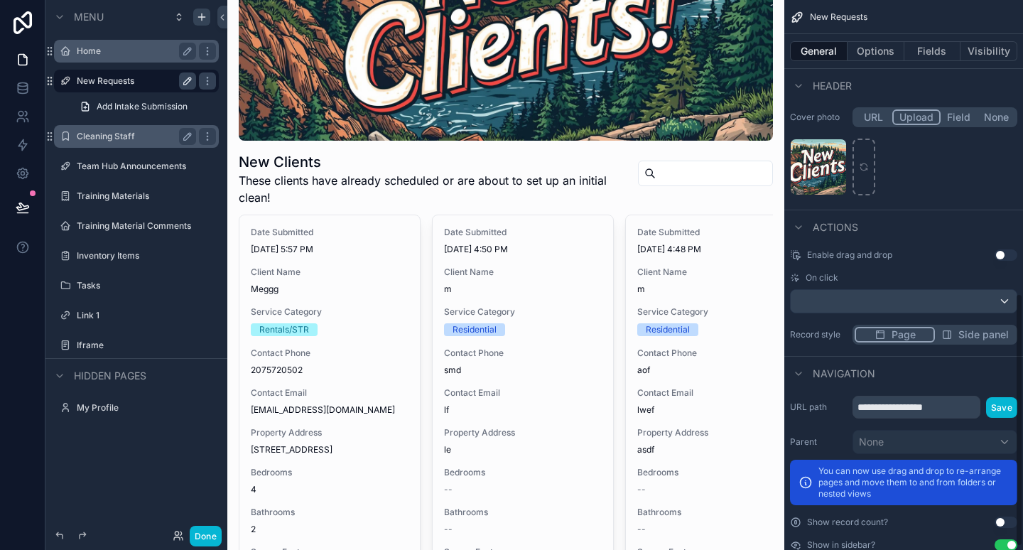
scroll to position [645, 0]
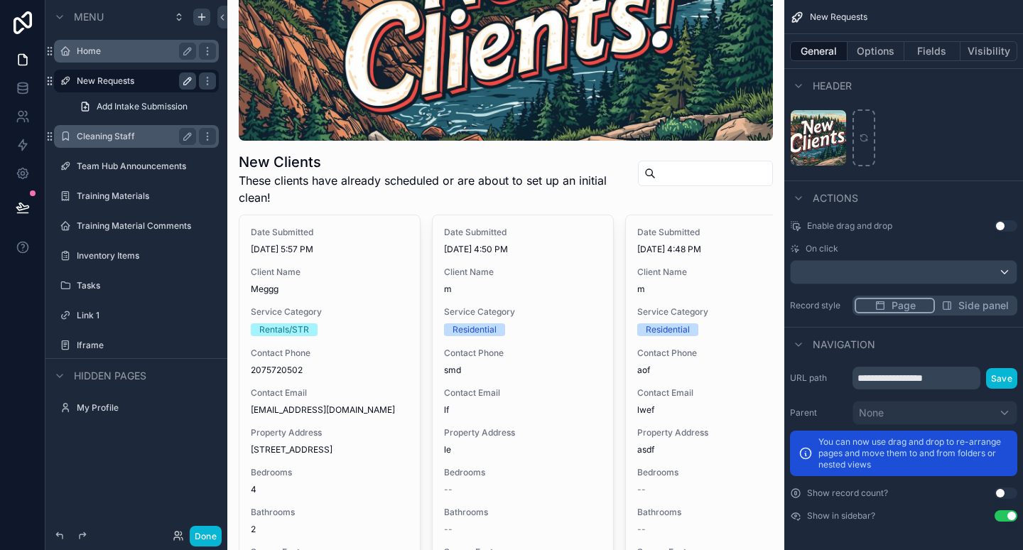
click at [958, 306] on button "Side panel" at bounding box center [975, 306] width 80 height 16
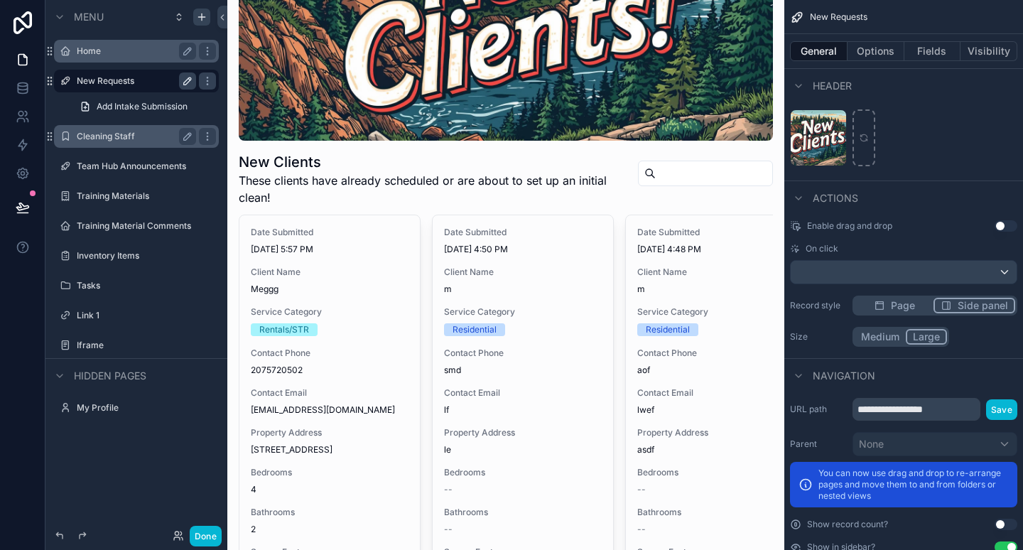
click at [869, 337] on button "Medium" at bounding box center [880, 337] width 51 height 16
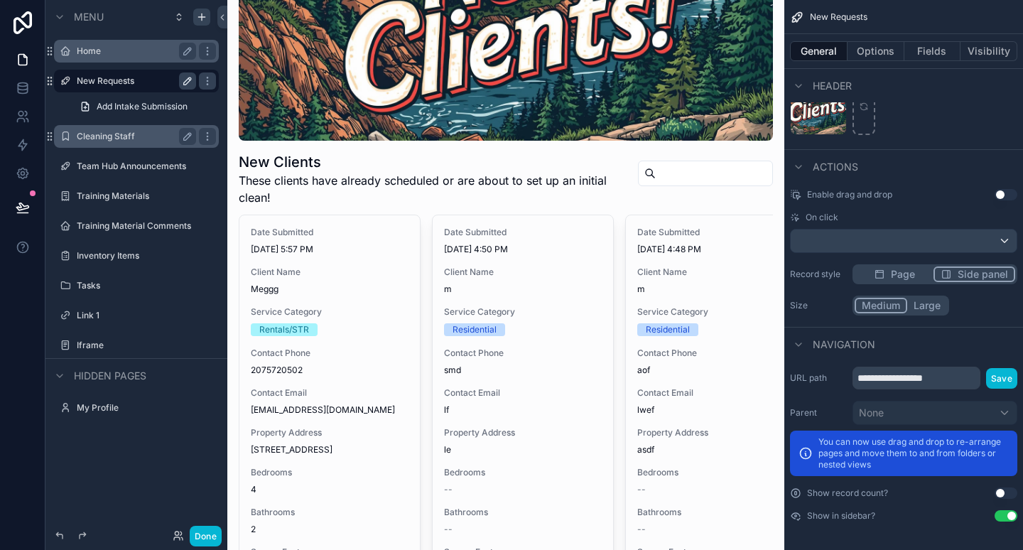
click at [1010, 493] on button "Use setting" at bounding box center [1006, 492] width 23 height 11
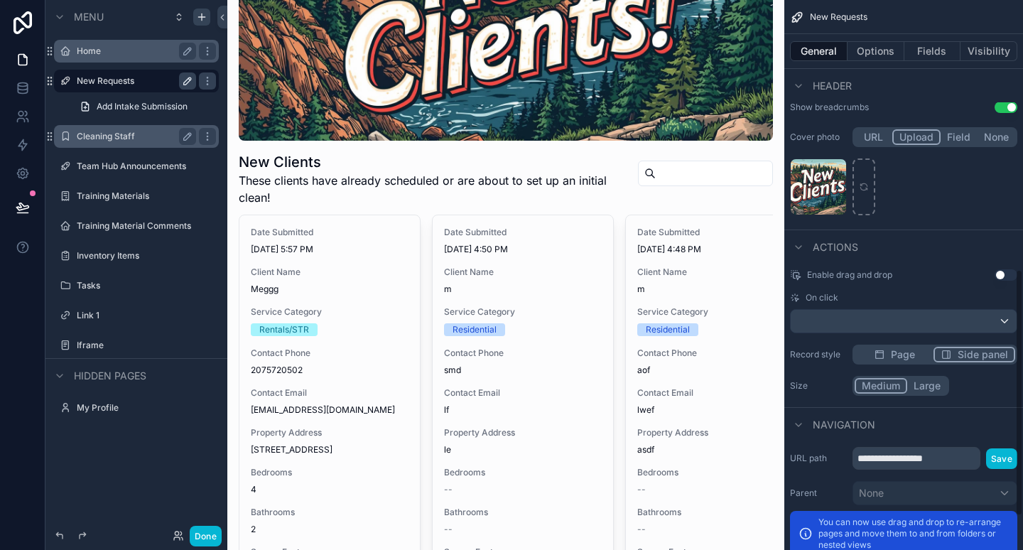
scroll to position [593, 0]
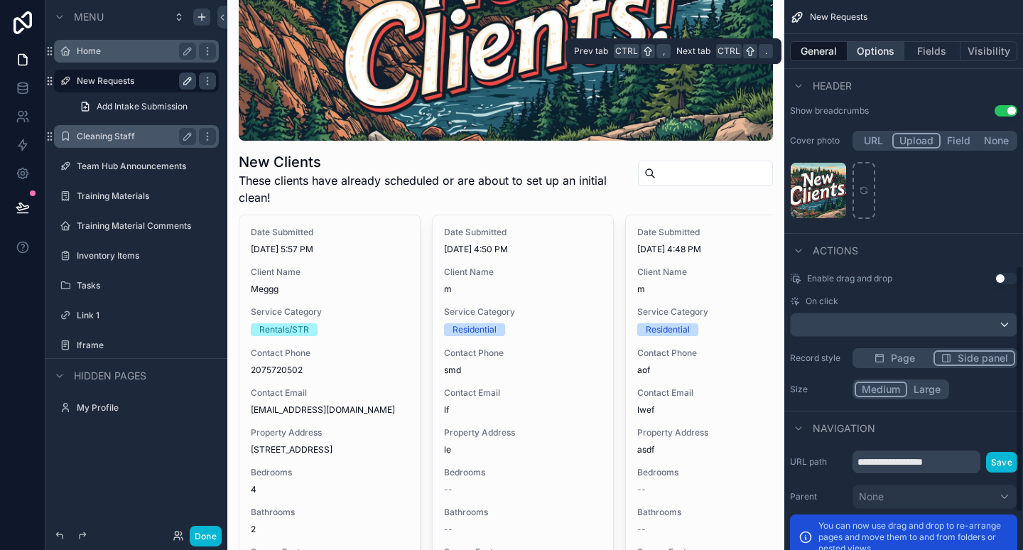
click at [878, 53] on button "Options" at bounding box center [876, 51] width 57 height 20
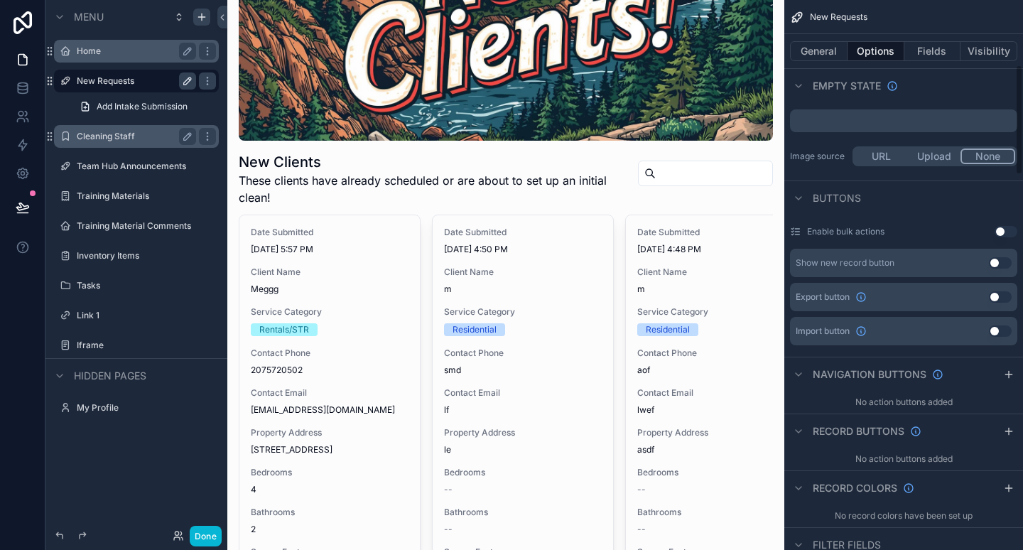
scroll to position [325, 0]
click at [1005, 260] on button "Use setting" at bounding box center [1000, 263] width 23 height 11
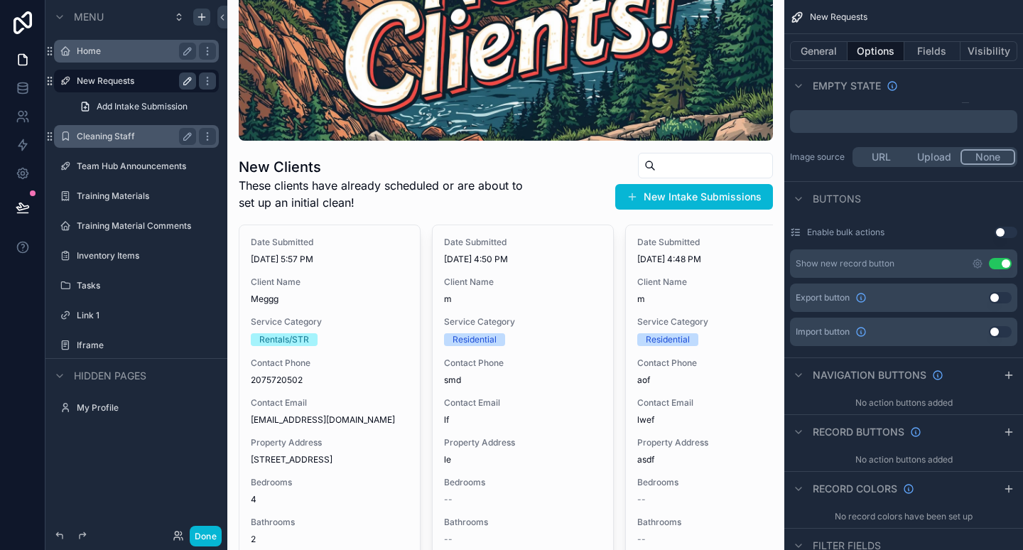
click at [1005, 260] on button "Use setting" at bounding box center [1000, 263] width 23 height 11
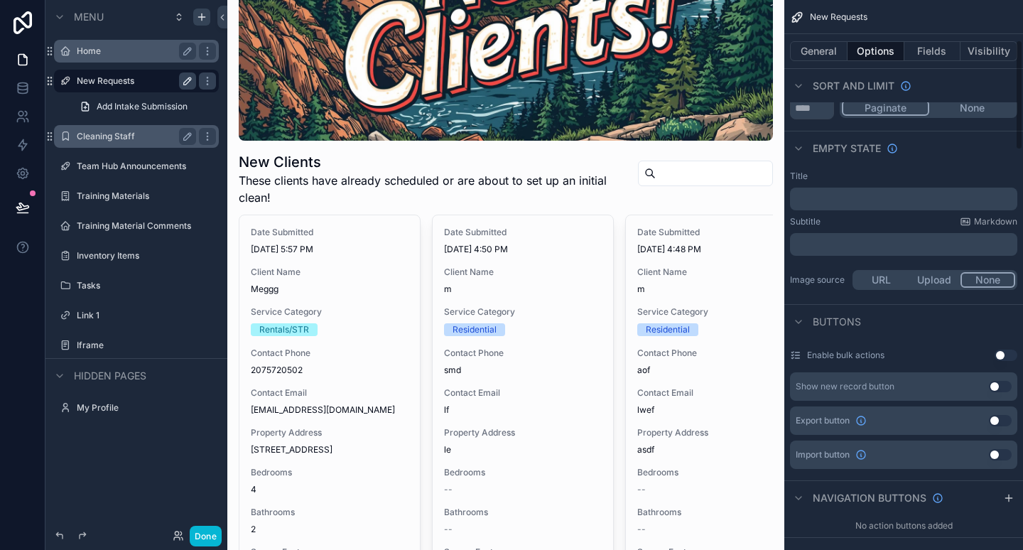
scroll to position [201, 0]
click at [888, 196] on p "﻿" at bounding box center [905, 199] width 219 height 11
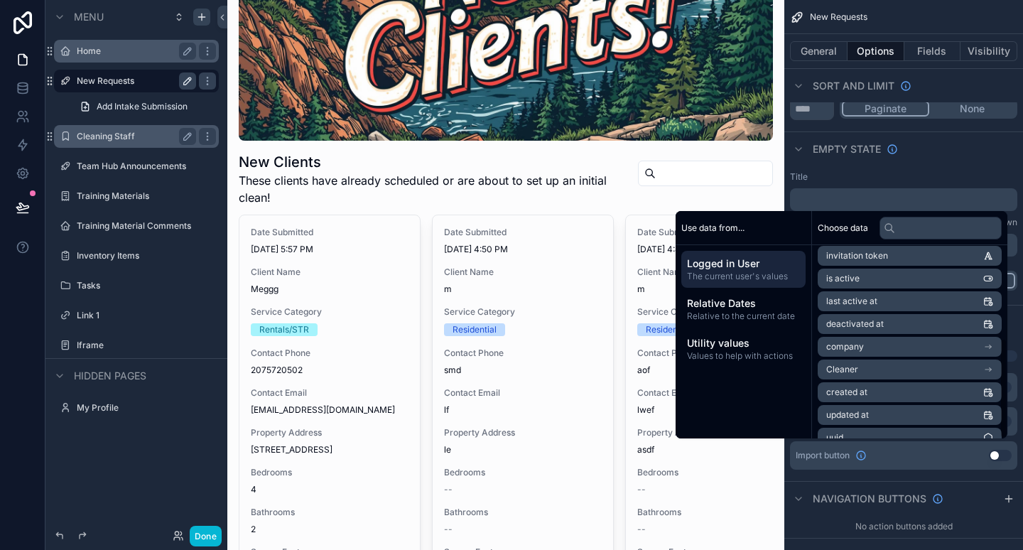
scroll to position [179, 0]
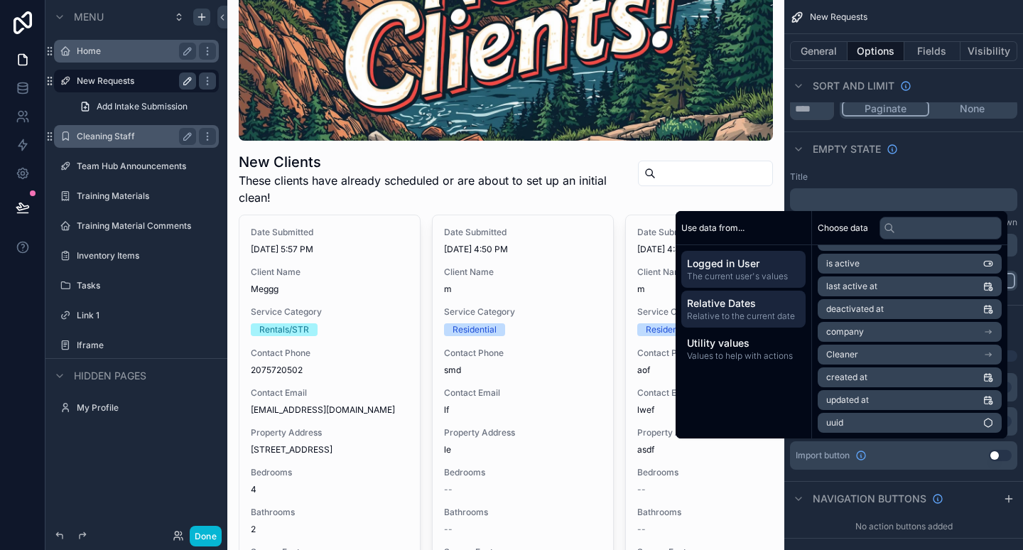
click at [751, 294] on div "Relative Dates Relative to the current date" at bounding box center [743, 309] width 124 height 37
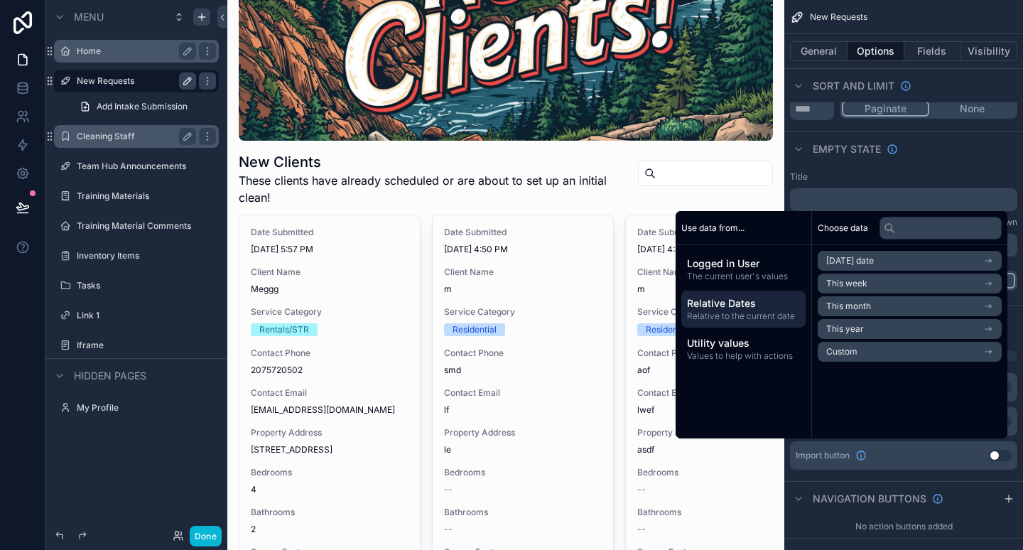
click at [854, 303] on span "This month" at bounding box center [848, 306] width 45 height 11
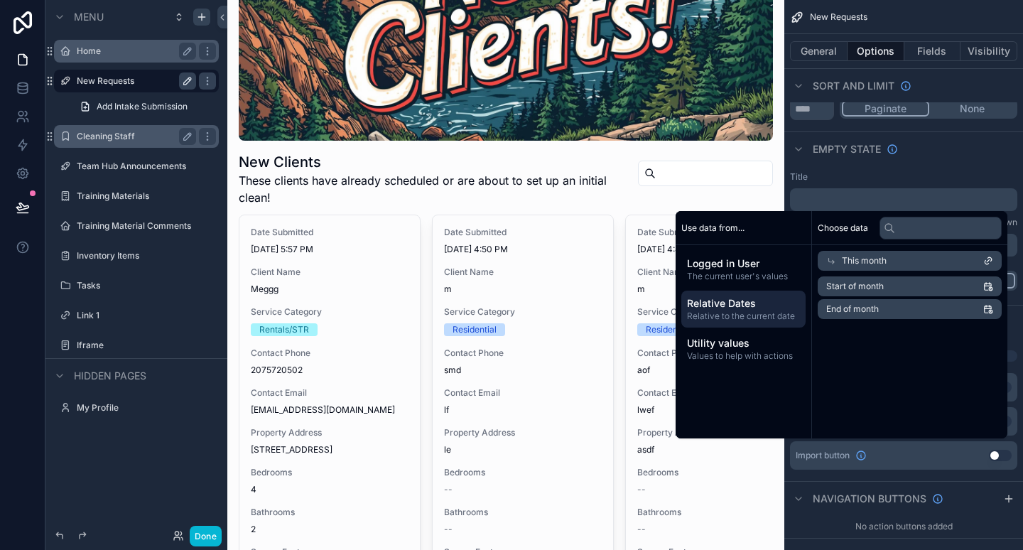
click at [863, 281] on span "Start of month" at bounding box center [855, 286] width 58 height 11
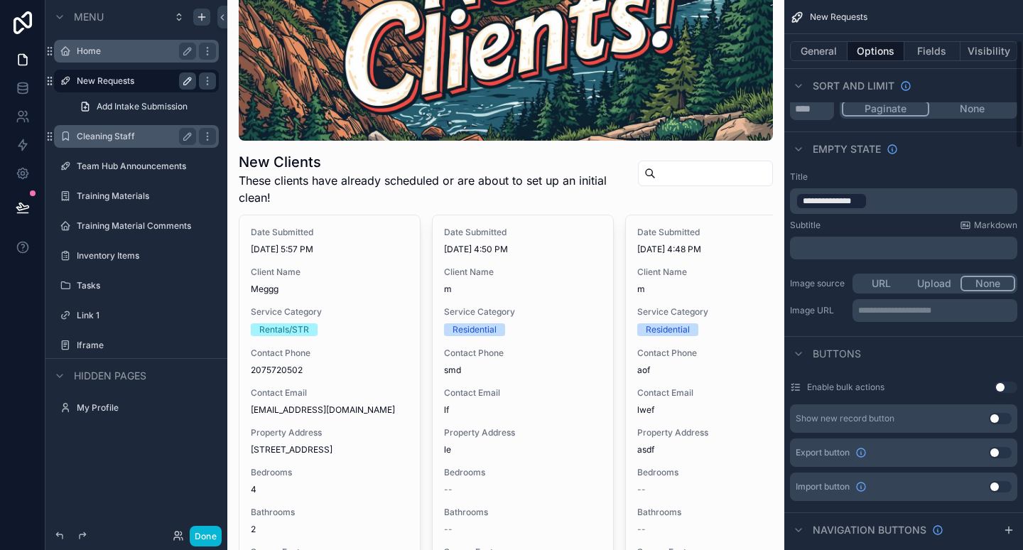
click at [888, 181] on div "Title" at bounding box center [903, 176] width 227 height 11
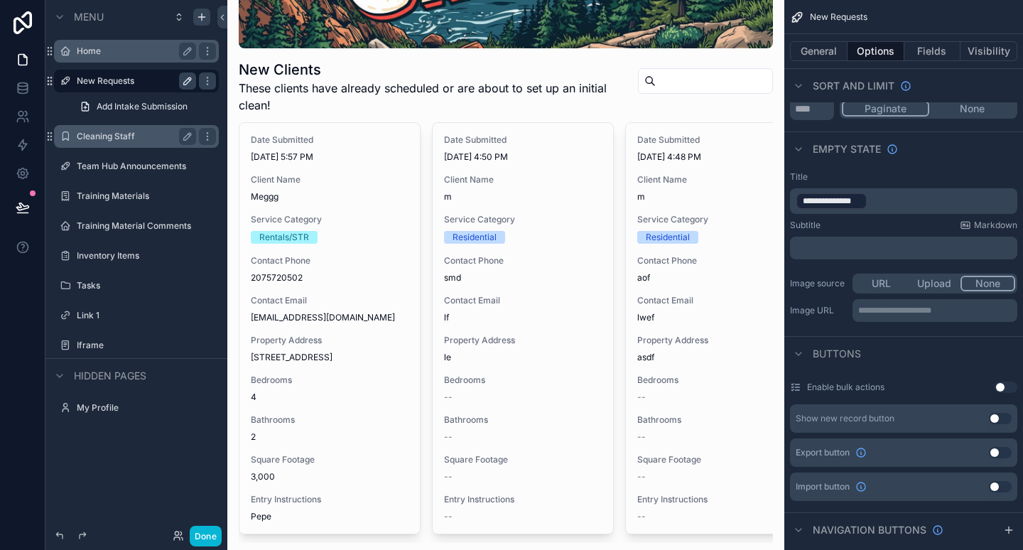
scroll to position [225, 0]
click at [889, 195] on p "**********" at bounding box center [905, 201] width 219 height 20
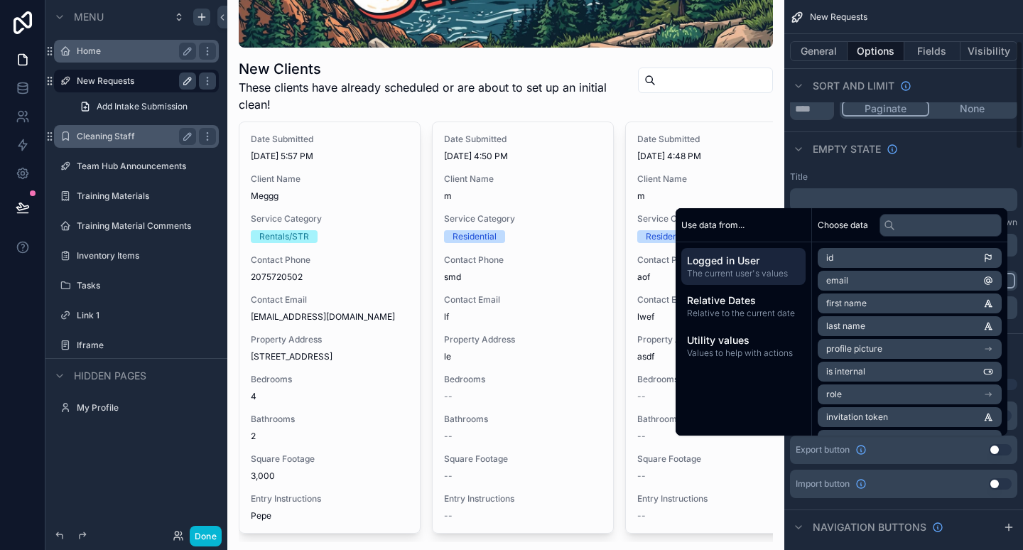
scroll to position [204, 0]
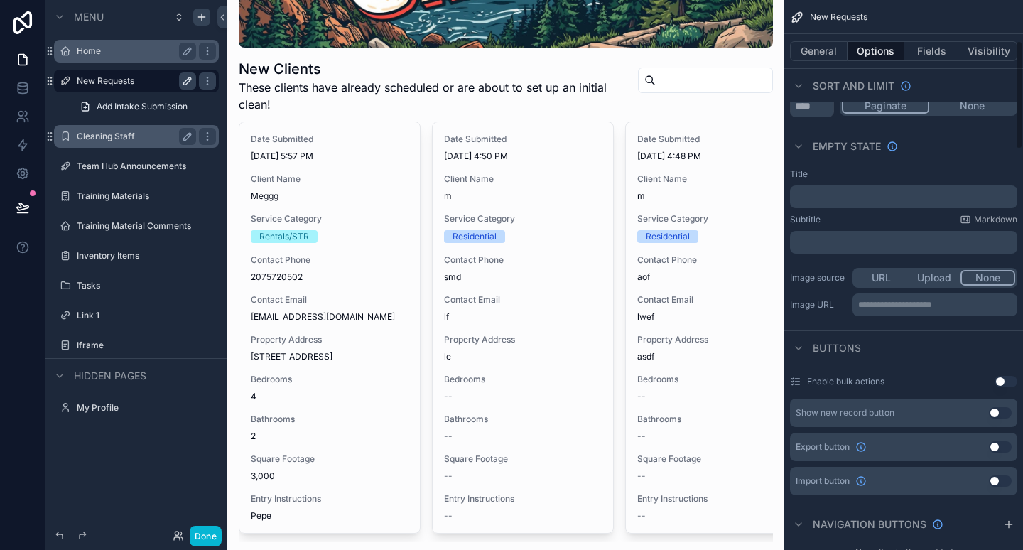
click at [896, 183] on div "Title ﻿" at bounding box center [903, 188] width 227 height 40
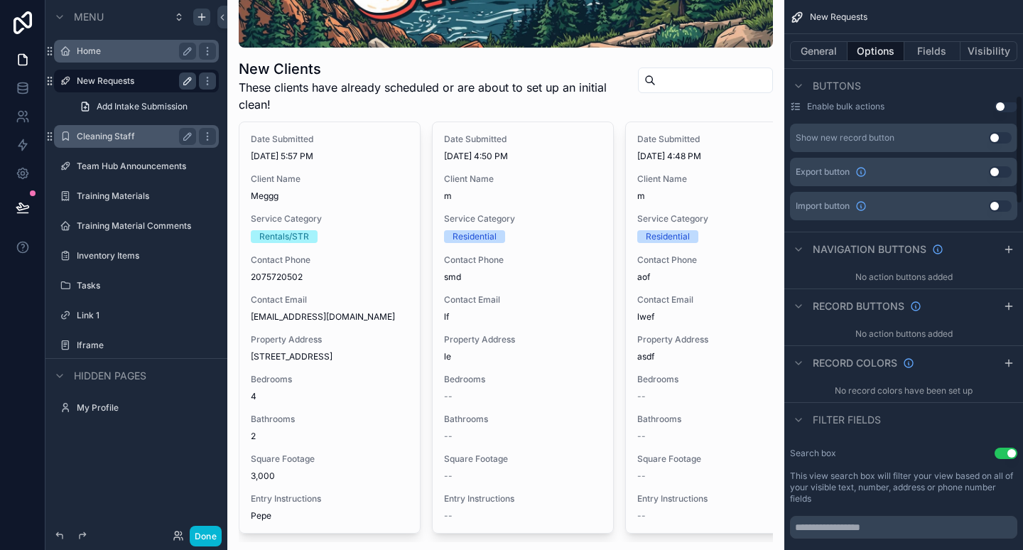
scroll to position [480, 0]
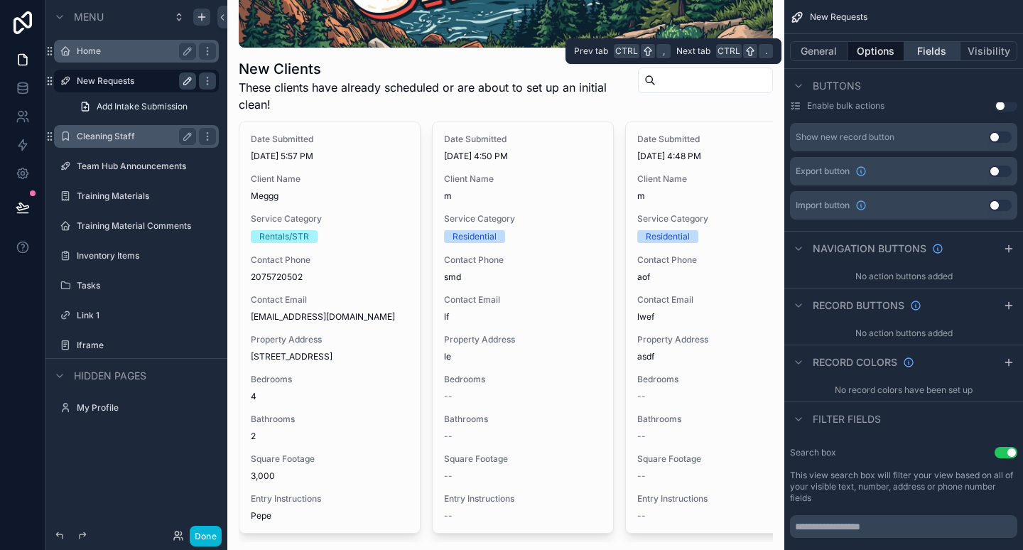
click at [941, 55] on button "Fields" at bounding box center [933, 51] width 57 height 20
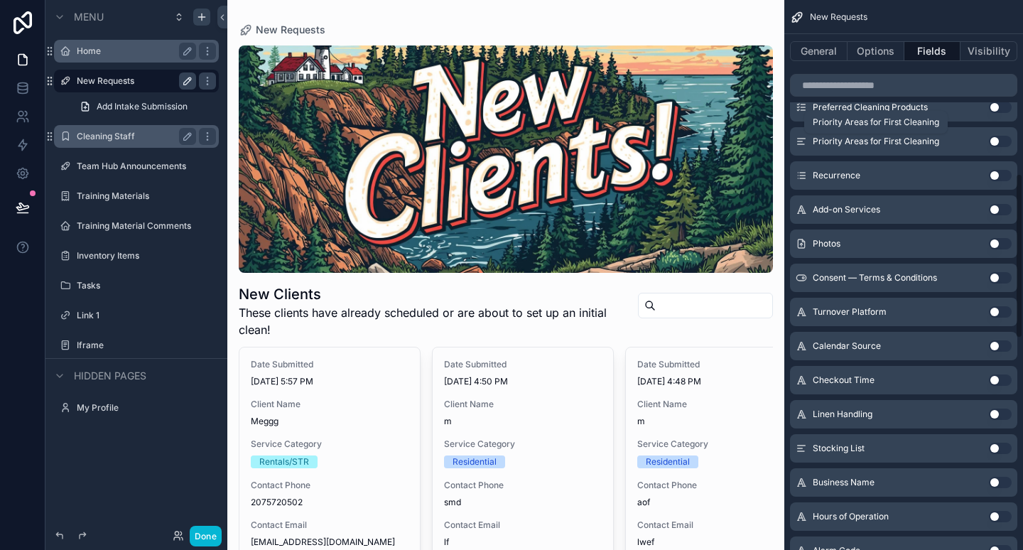
scroll to position [581, 0]
click at [352, 377] on div "scrollable content" at bounding box center [505, 406] width 557 height 813
click at [352, 377] on span "[DATE] 5:57 PM" at bounding box center [330, 381] width 158 height 11
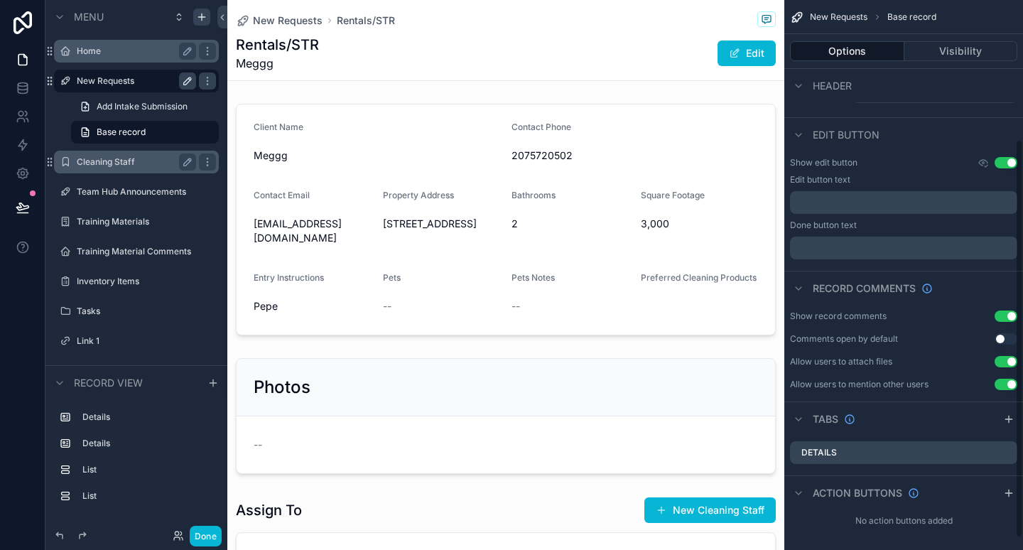
scroll to position [207, 0]
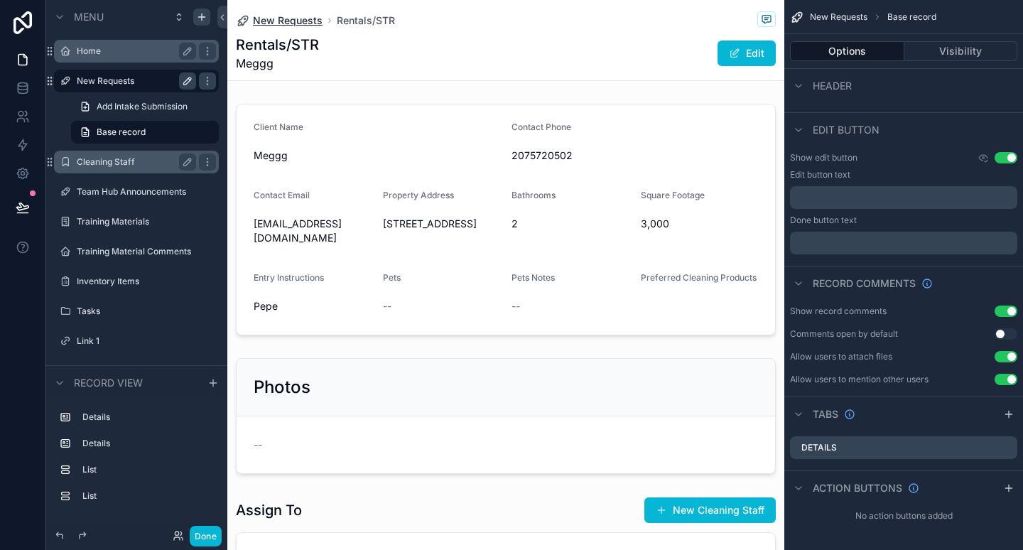
click at [298, 15] on span "New Requests" at bounding box center [288, 21] width 70 height 14
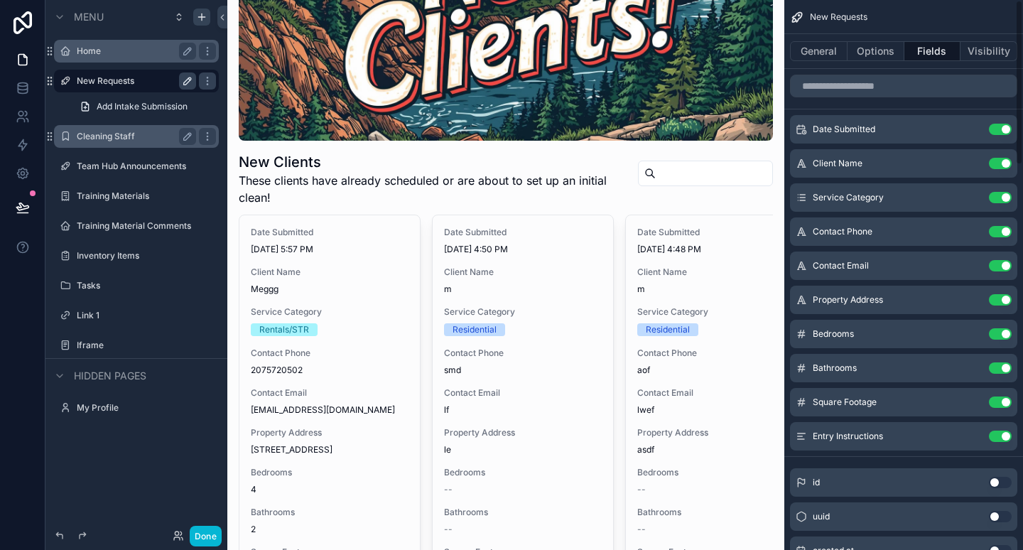
click at [812, 39] on div "General Options Fields Visibility" at bounding box center [903, 51] width 239 height 34
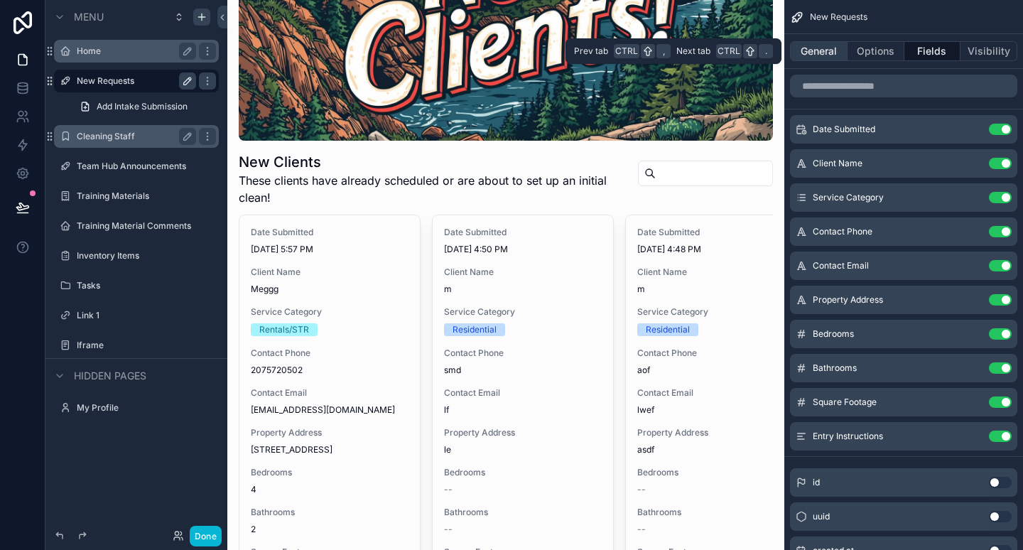
click at [815, 51] on button "General" at bounding box center [819, 51] width 58 height 20
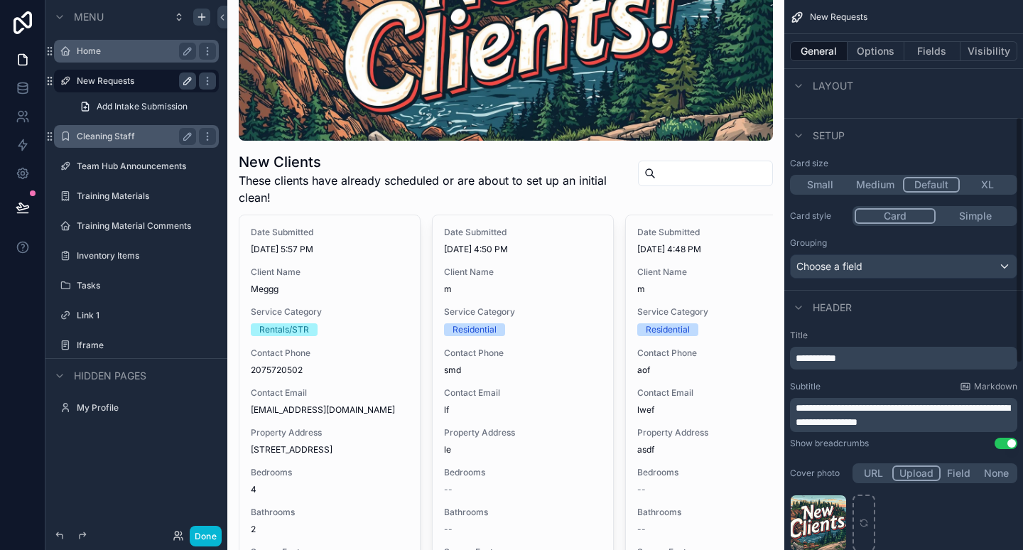
scroll to position [261, 0]
click at [942, 261] on div "Choose a field" at bounding box center [904, 265] width 226 height 23
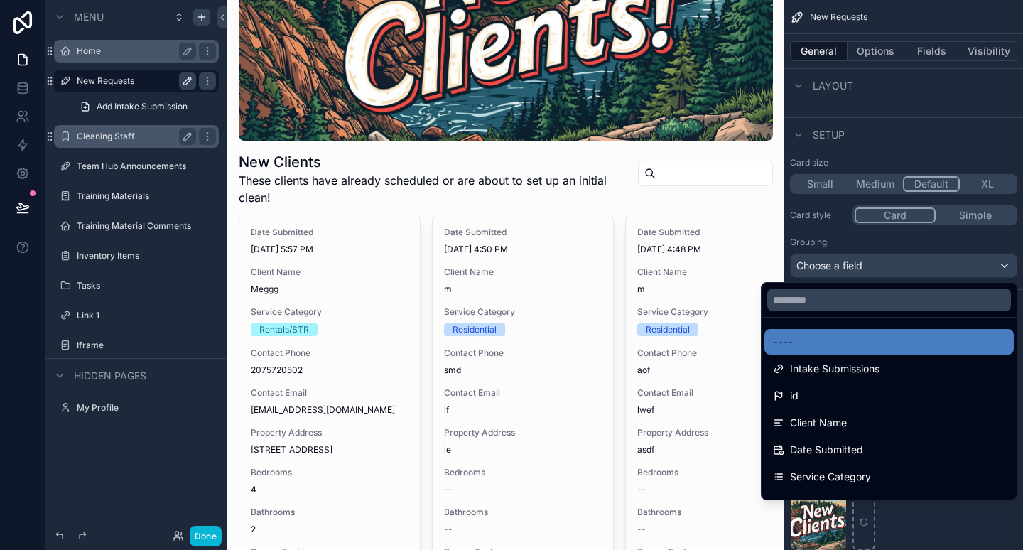
click at [944, 238] on div "scrollable content" at bounding box center [511, 275] width 1023 height 550
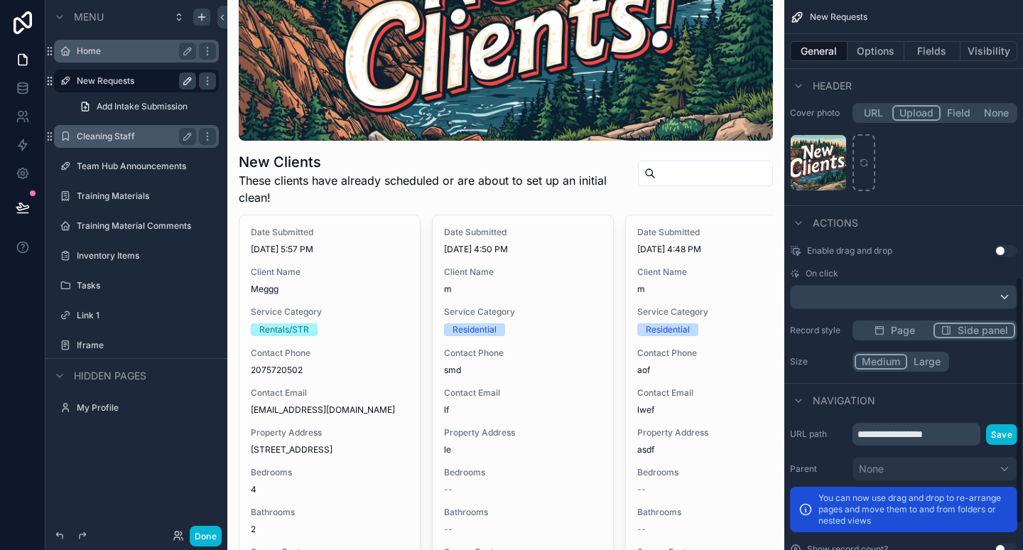
scroll to position [619, 0]
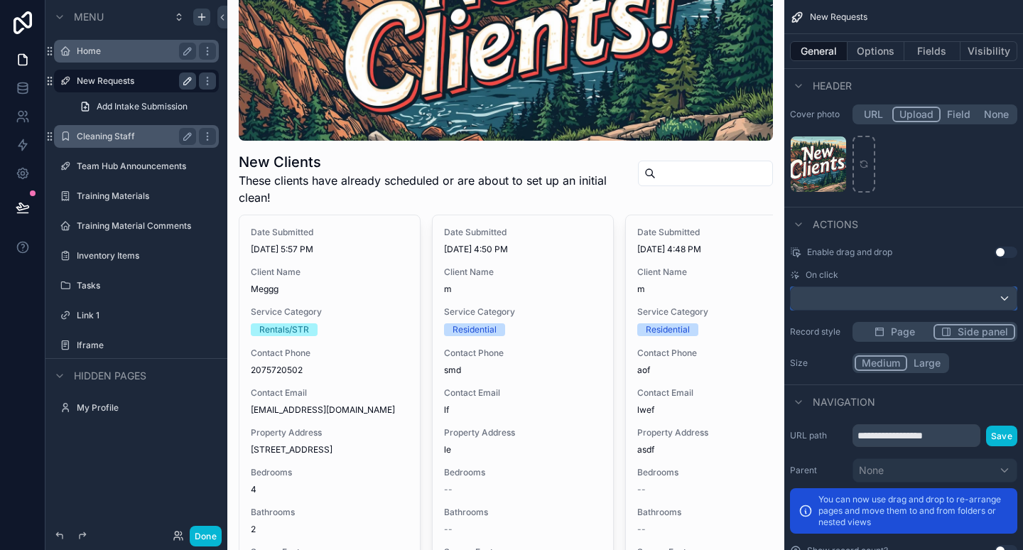
click at [897, 302] on div "scrollable content" at bounding box center [904, 298] width 226 height 23
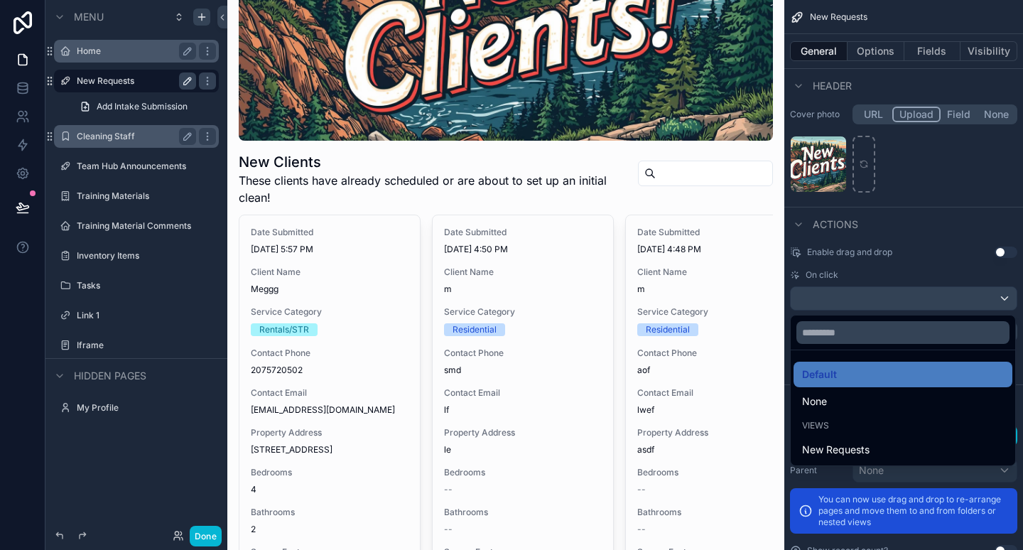
click at [911, 283] on div "scrollable content" at bounding box center [511, 275] width 1023 height 550
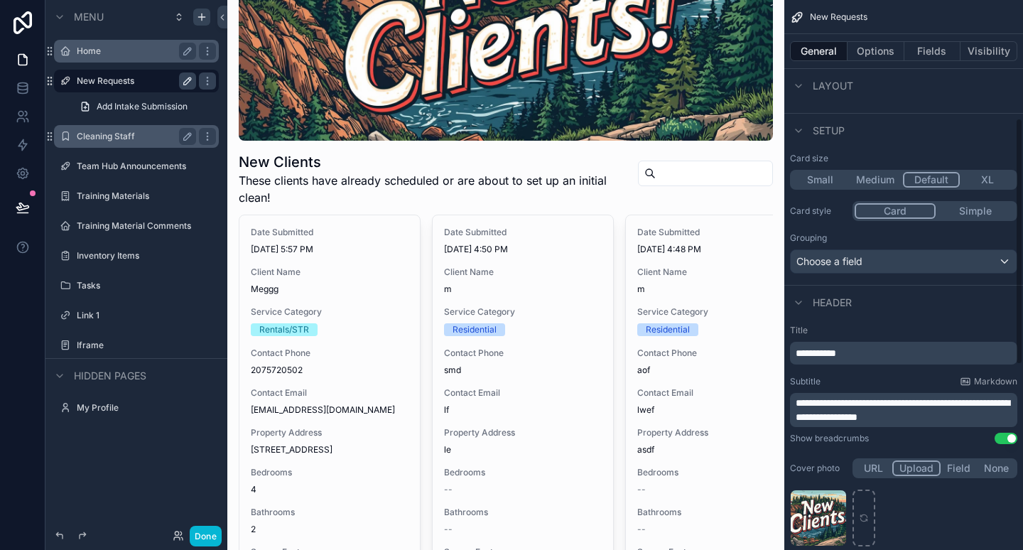
scroll to position [264, 0]
click at [940, 256] on div "Choose a field" at bounding box center [904, 262] width 226 height 23
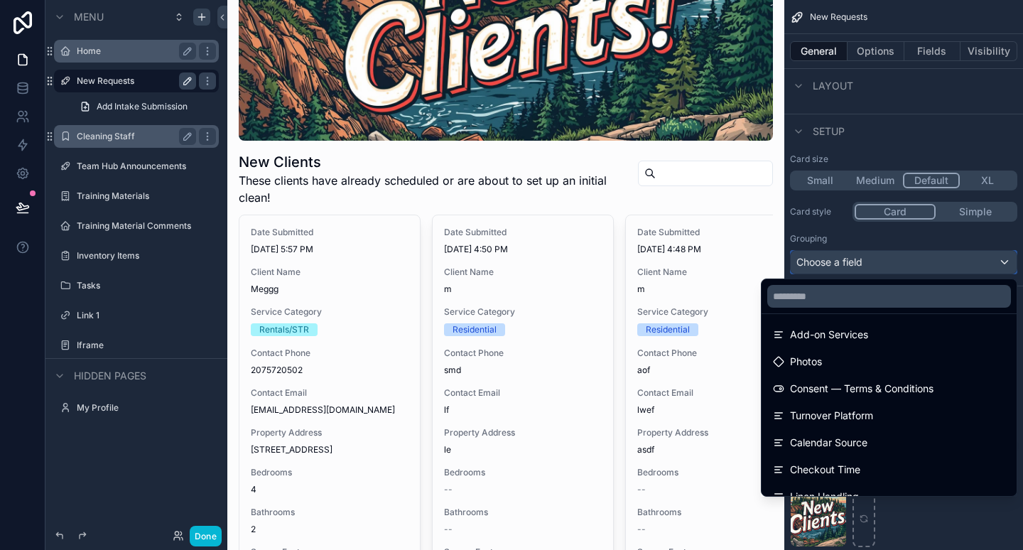
scroll to position [469, 0]
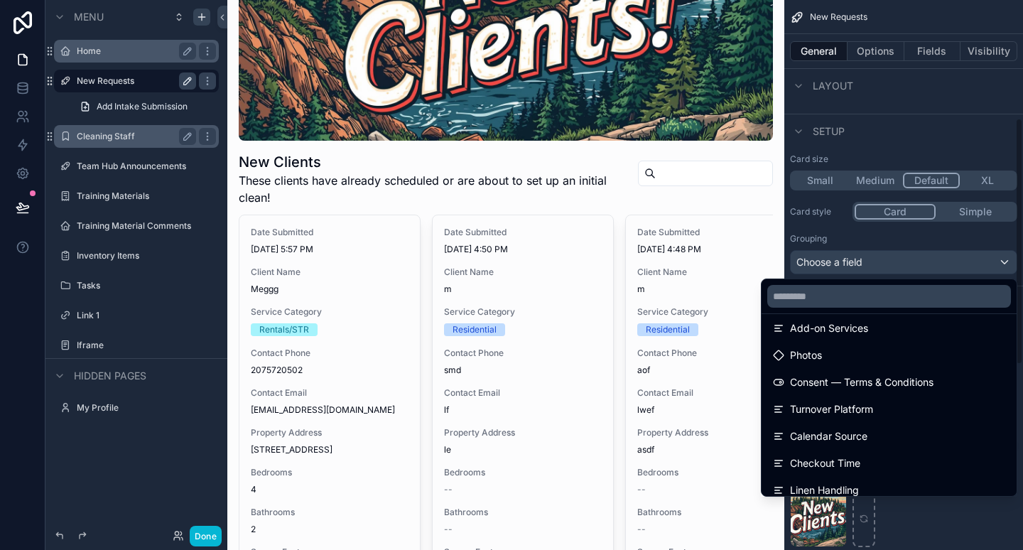
click at [942, 226] on div "scrollable content" at bounding box center [511, 275] width 1023 height 550
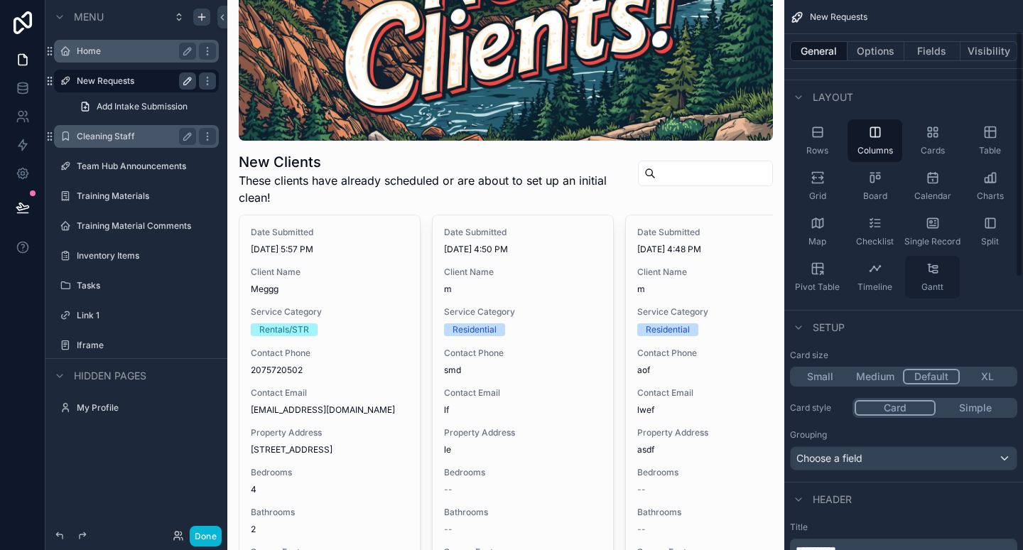
scroll to position [0, 0]
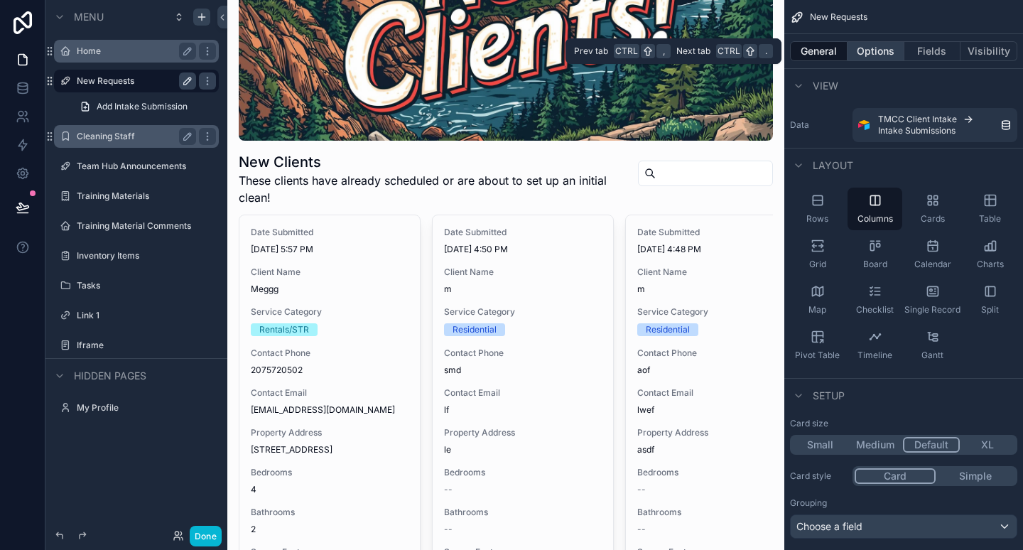
click at [887, 44] on button "Options" at bounding box center [876, 51] width 57 height 20
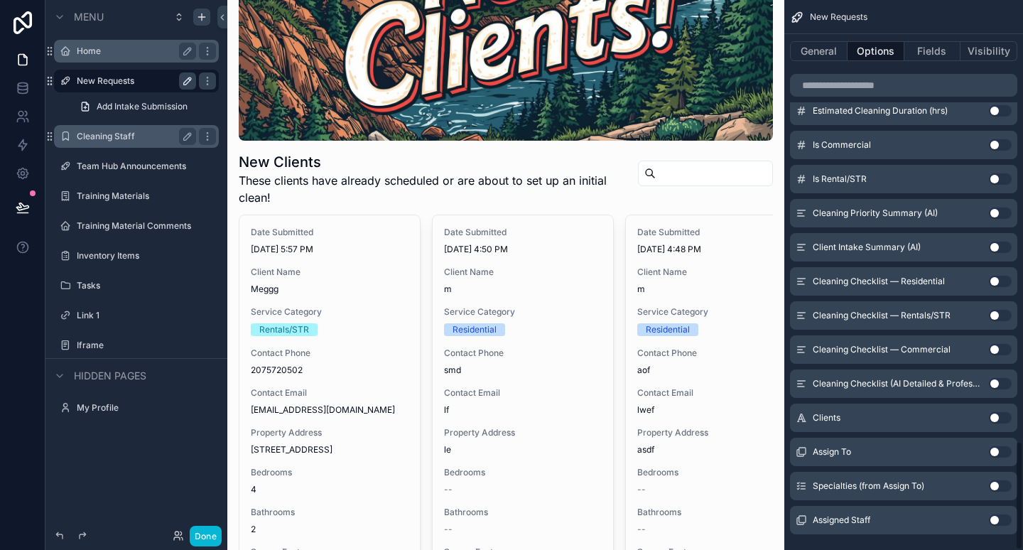
scroll to position [2219, 0]
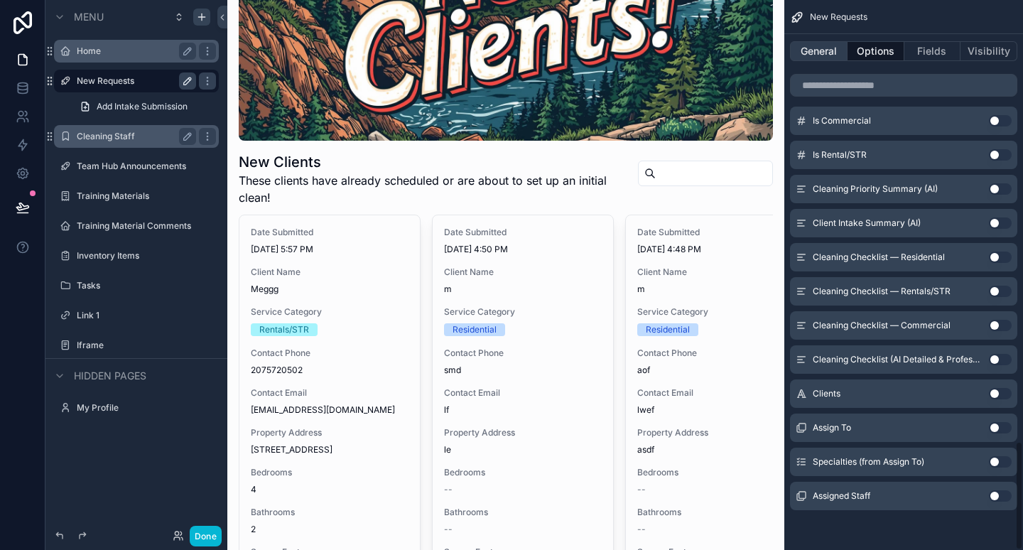
click at [826, 50] on button "General" at bounding box center [819, 51] width 58 height 20
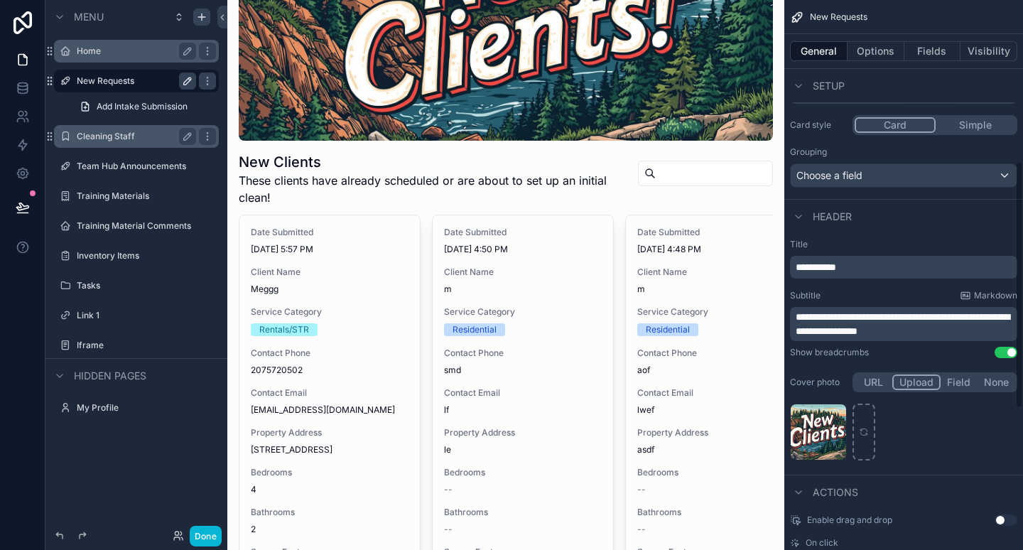
scroll to position [365, 0]
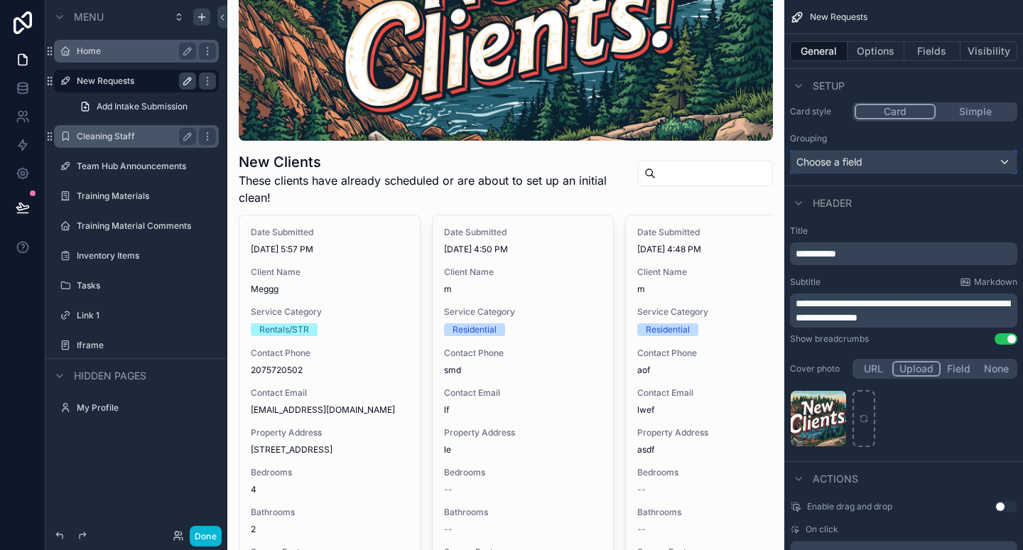
click at [864, 161] on div "Choose a field" at bounding box center [904, 162] width 226 height 23
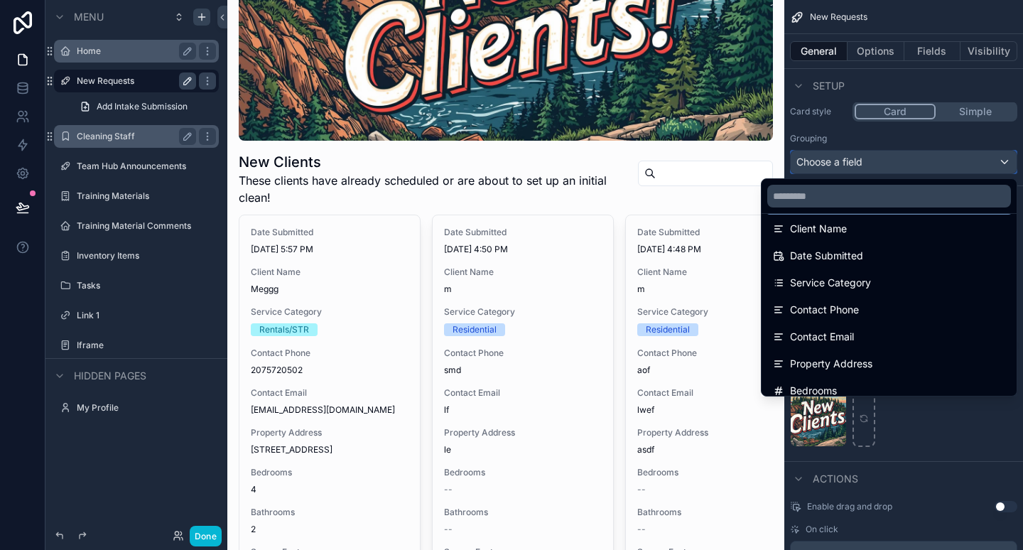
scroll to position [97, 0]
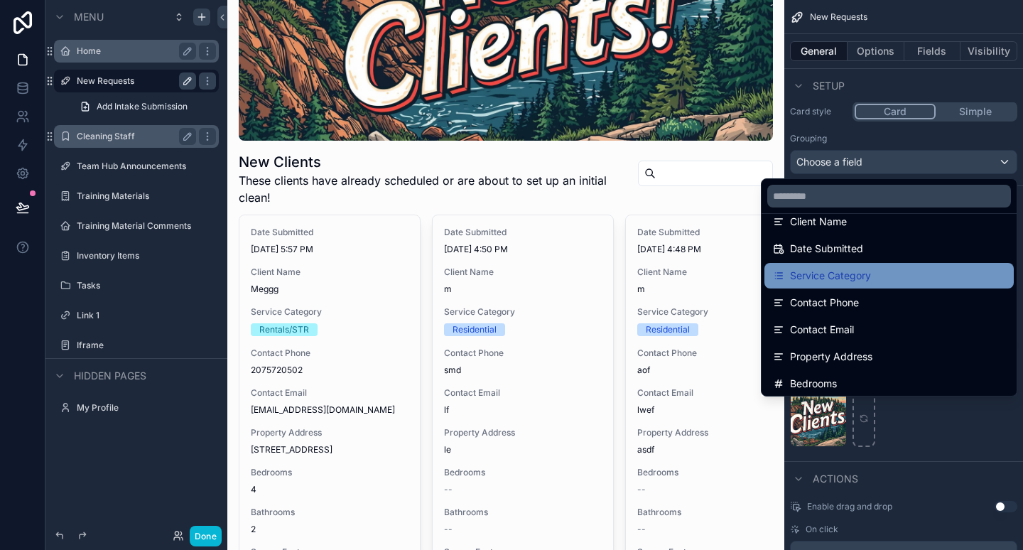
click at [833, 265] on div "Service Category" at bounding box center [889, 276] width 249 height 26
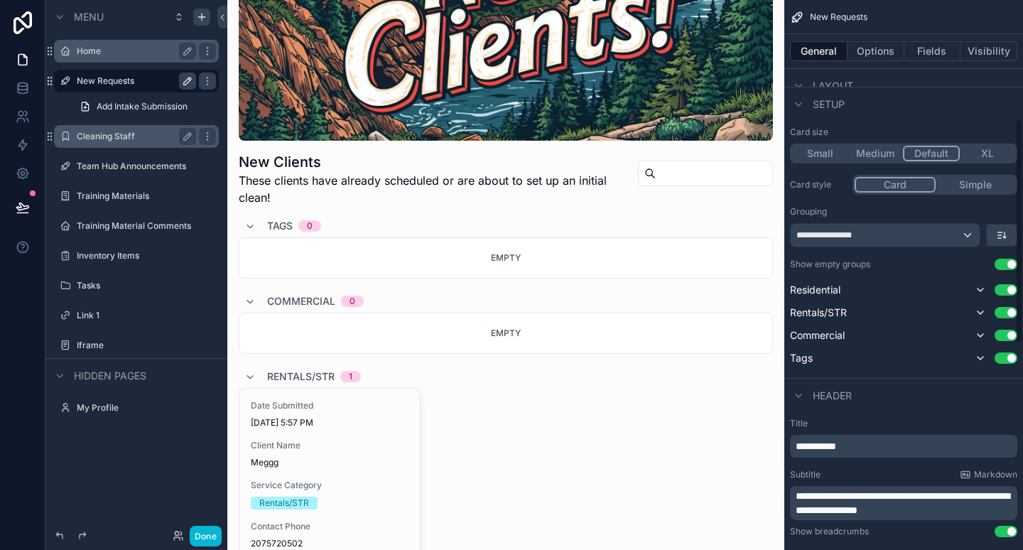
scroll to position [286, 0]
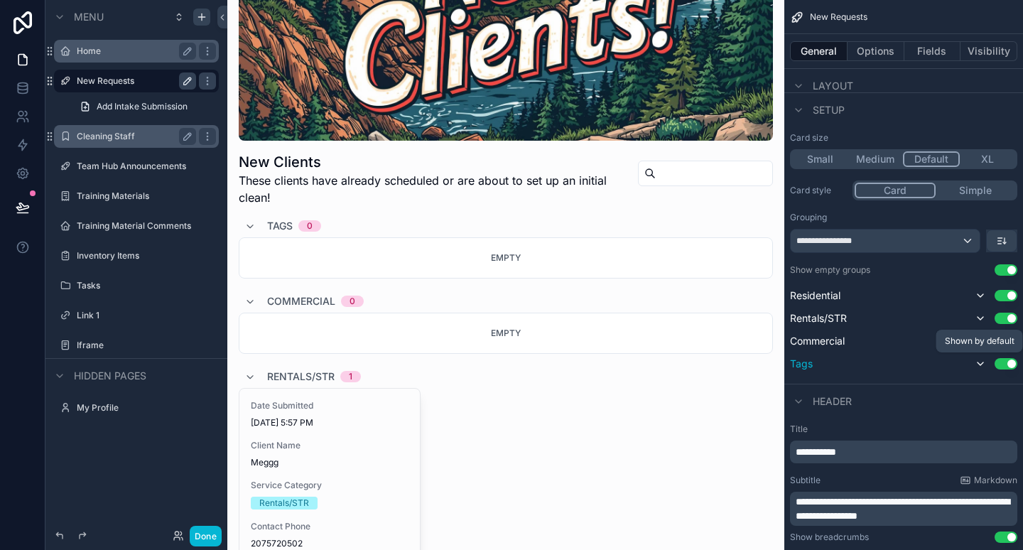
click at [981, 367] on icon "scrollable content" at bounding box center [980, 363] width 11 height 11
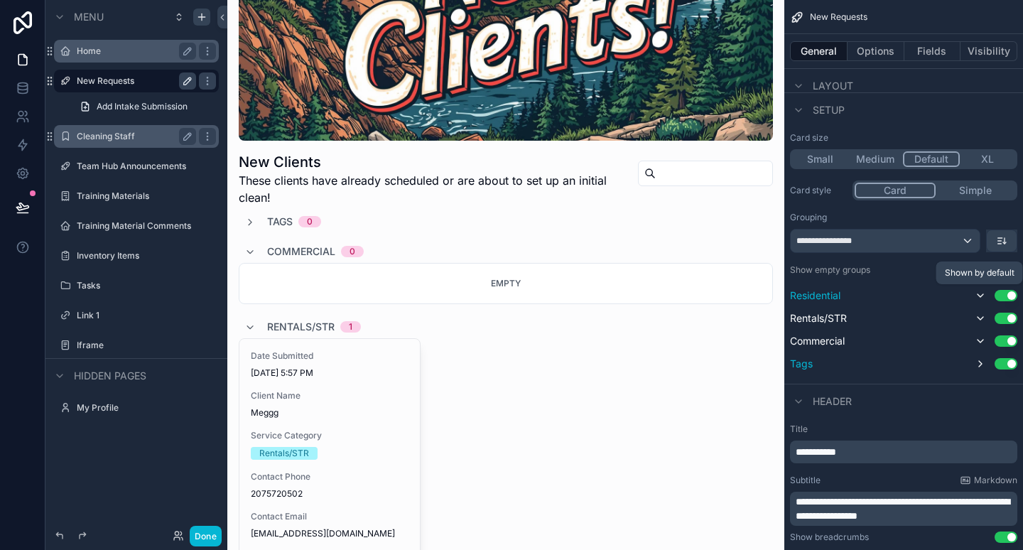
click at [981, 294] on icon "scrollable content" at bounding box center [980, 295] width 11 height 11
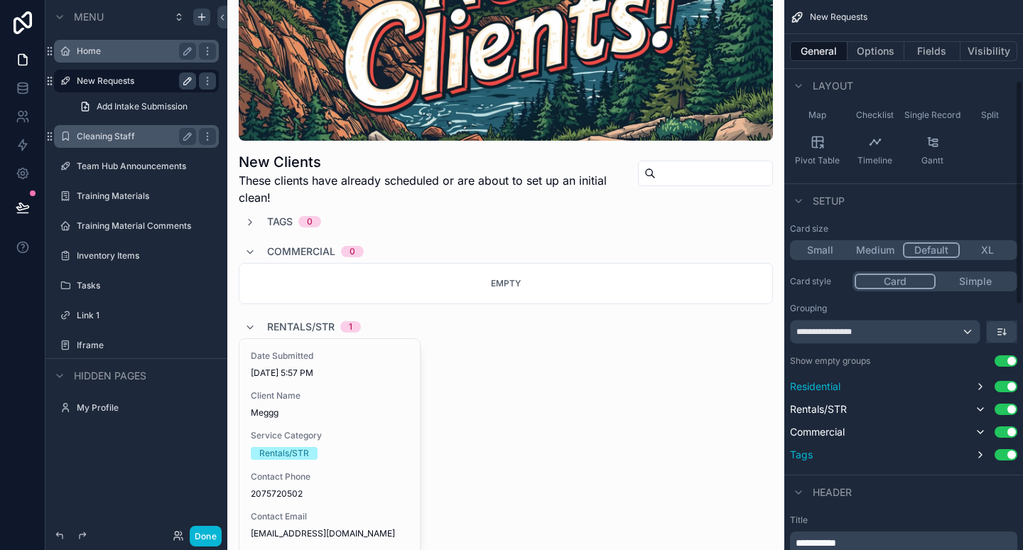
scroll to position [185, 0]
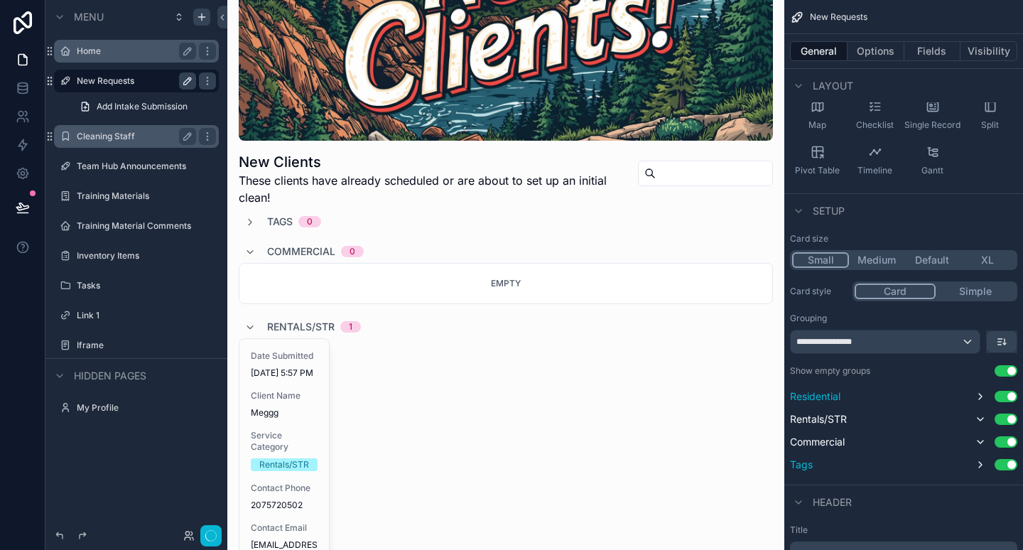
click at [831, 258] on button "Small" at bounding box center [820, 260] width 57 height 16
click at [875, 265] on button "Medium" at bounding box center [876, 260] width 57 height 16
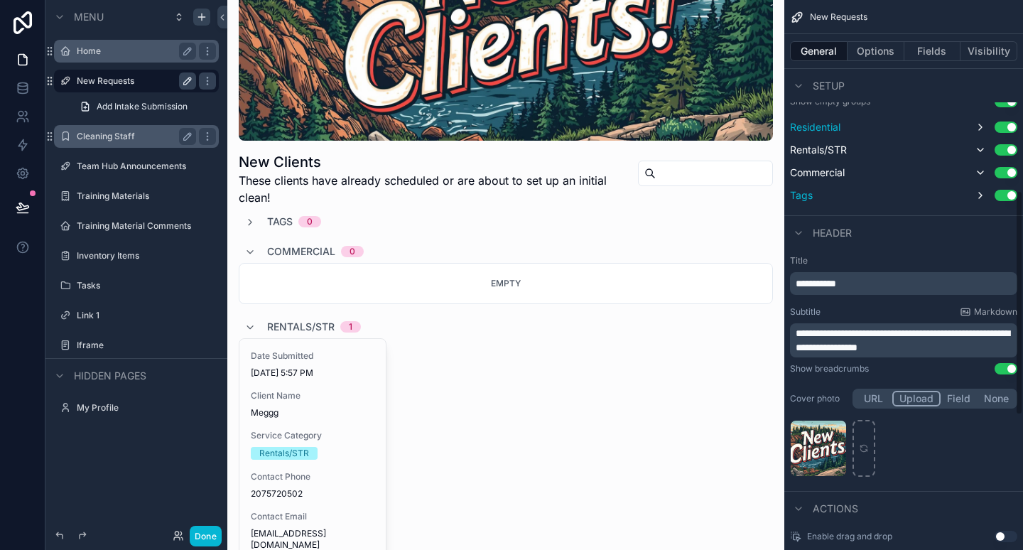
scroll to position [372, 0]
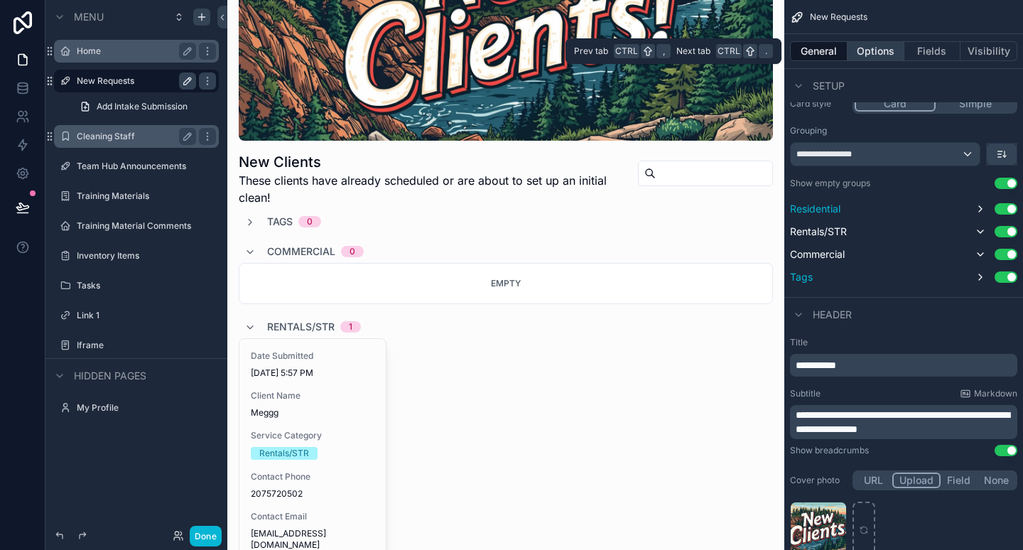
click at [884, 53] on button "Options" at bounding box center [876, 51] width 57 height 20
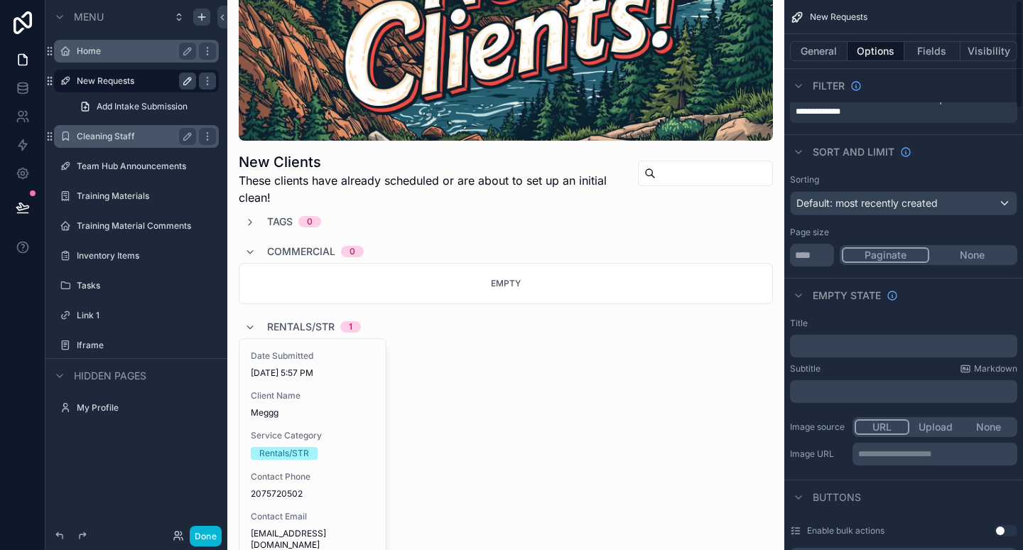
scroll to position [0, 0]
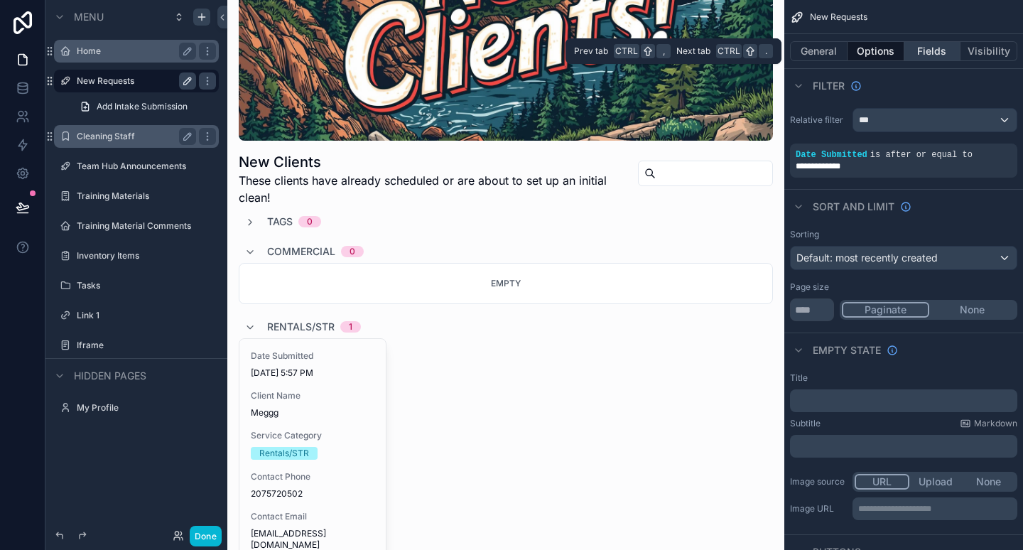
click at [919, 46] on button "Fields" at bounding box center [933, 51] width 57 height 20
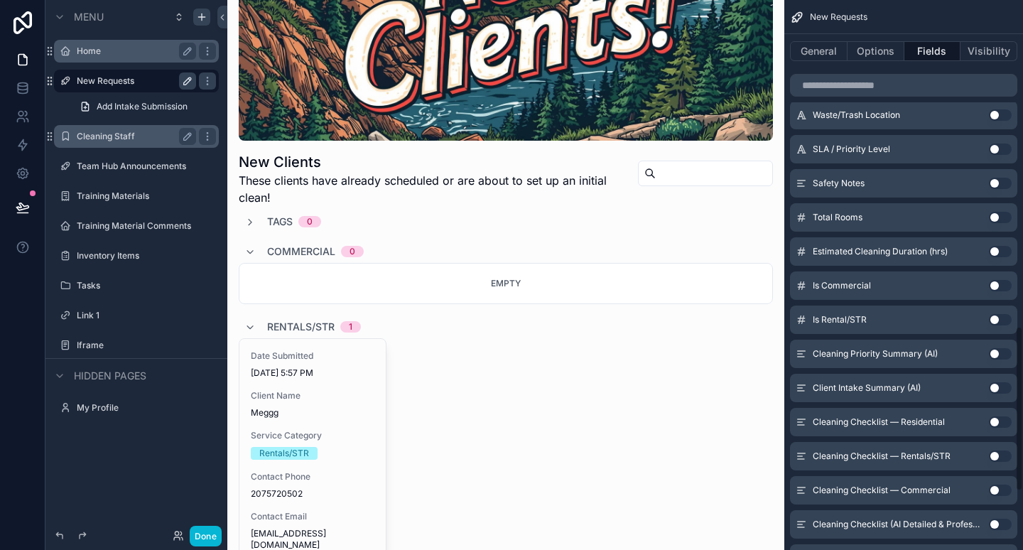
scroll to position [1283, 0]
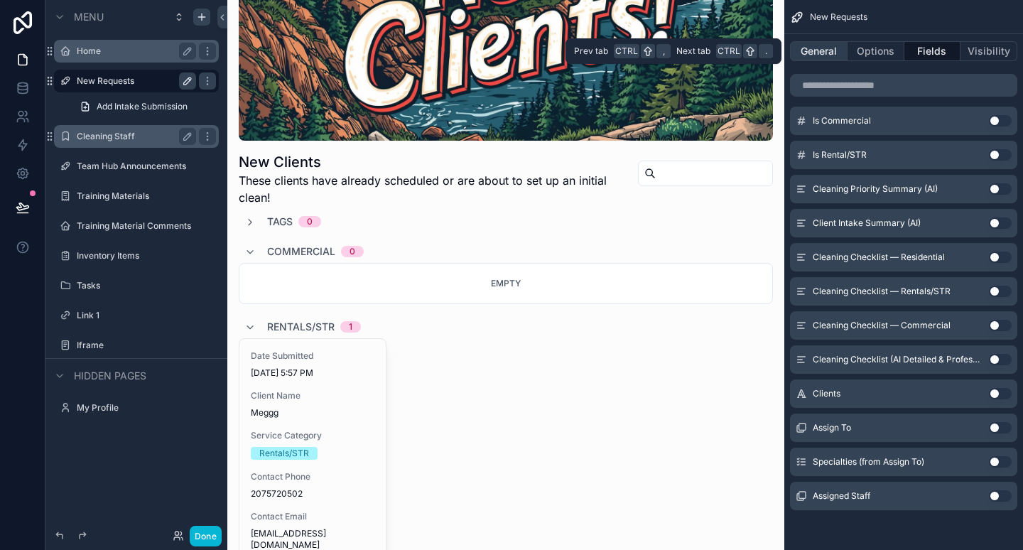
click at [814, 58] on button "General" at bounding box center [819, 51] width 58 height 20
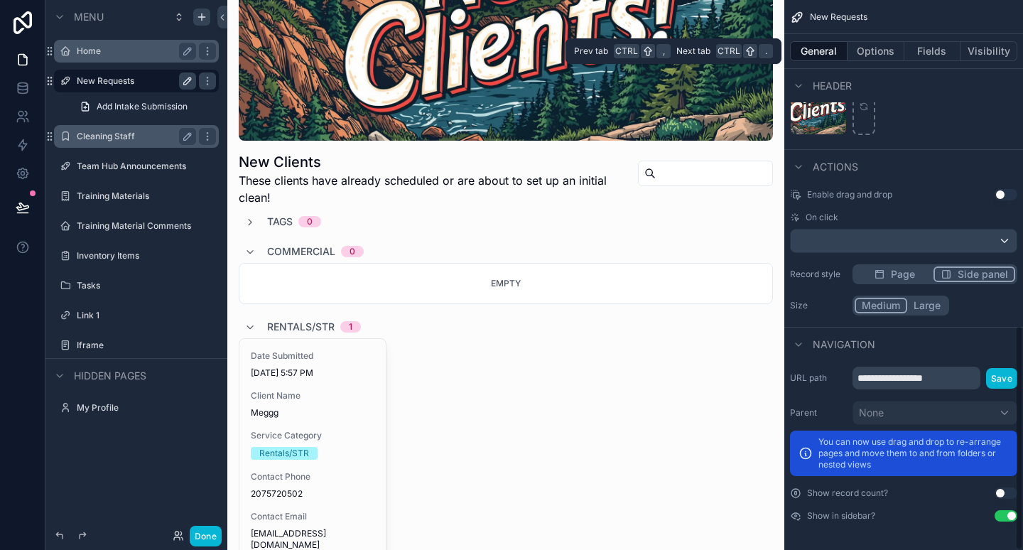
scroll to position [796, 0]
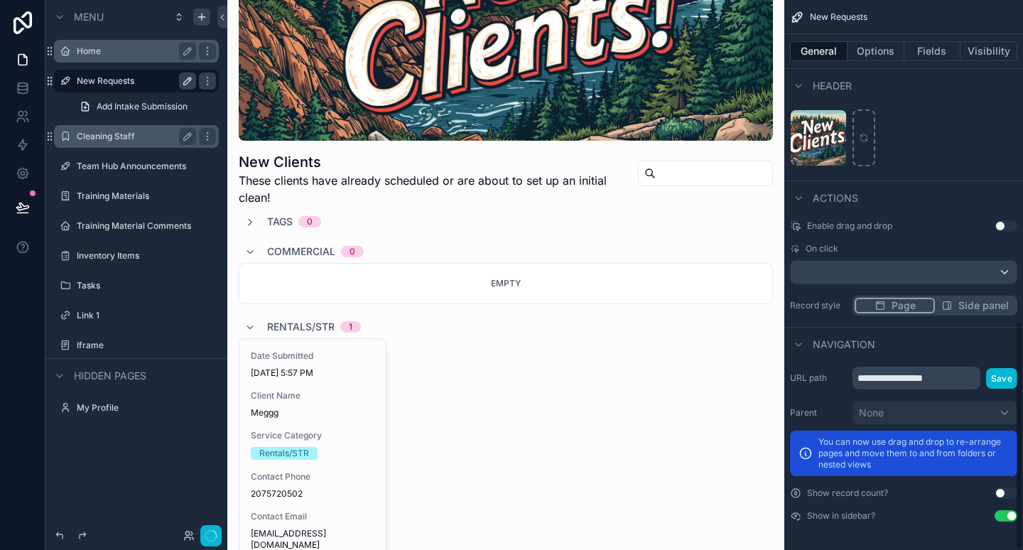
click at [904, 274] on div "Enable drag and drop Use setting On click Record style Page Side panel" at bounding box center [903, 268] width 239 height 107
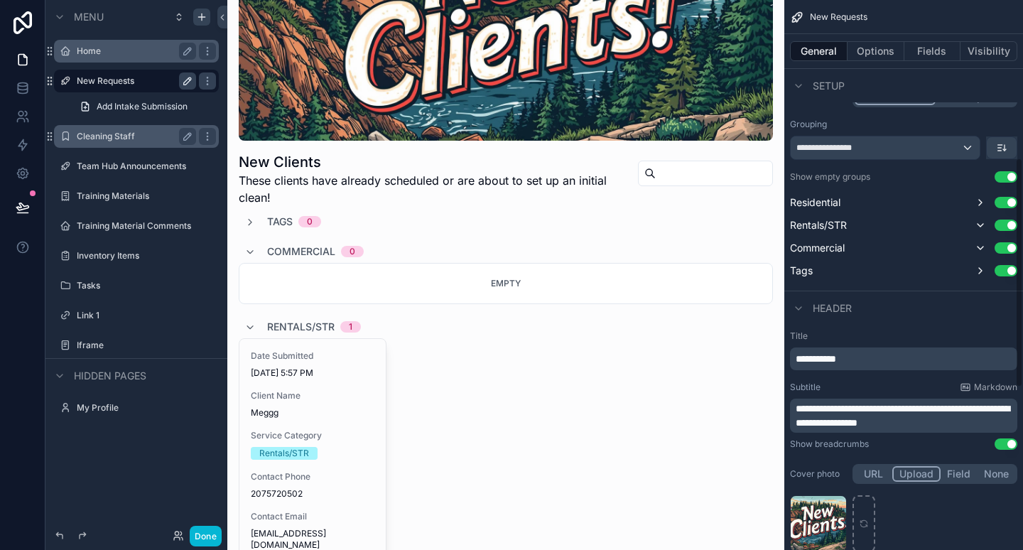
scroll to position [377, 0]
click at [948, 146] on div "**********" at bounding box center [885, 149] width 189 height 23
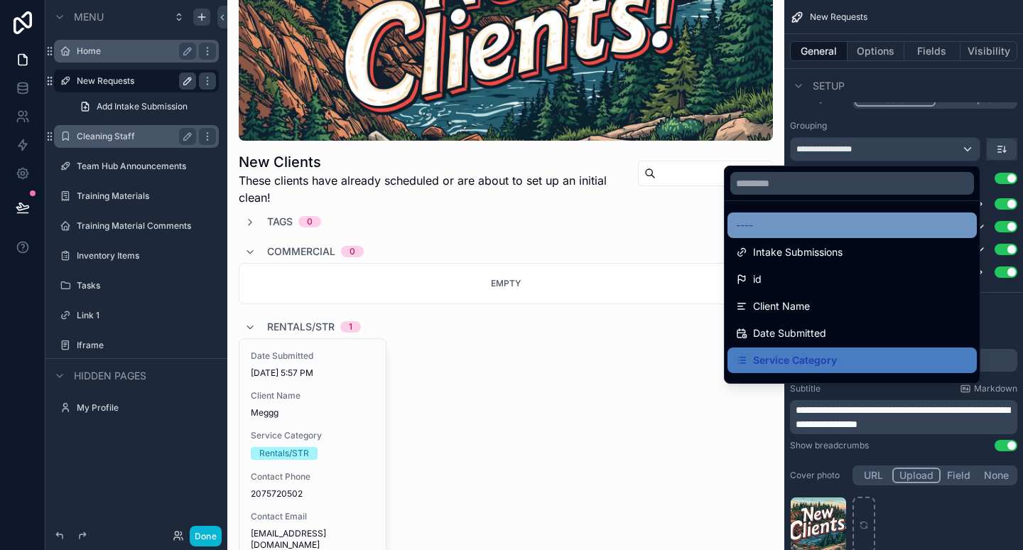
click at [805, 227] on div "----" at bounding box center [852, 225] width 232 height 17
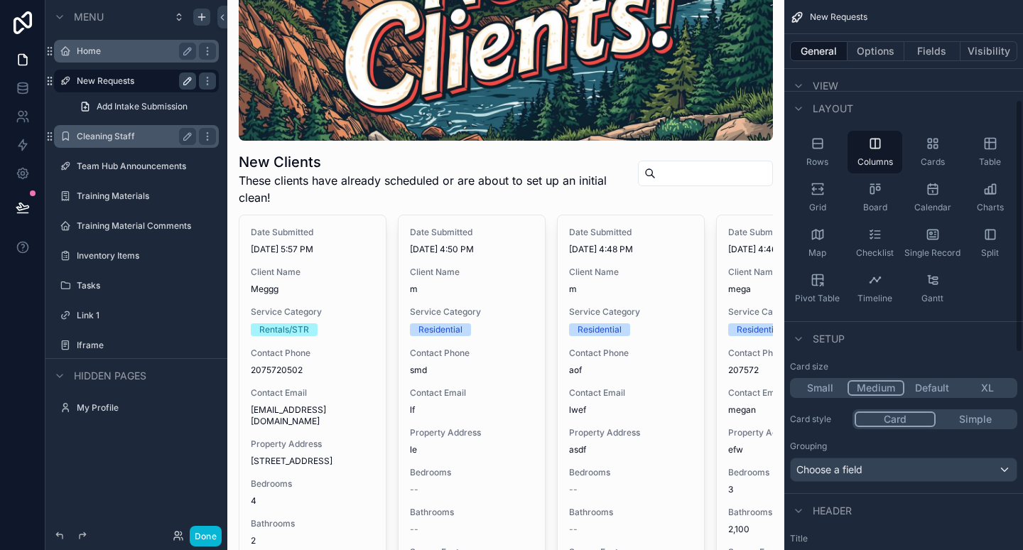
scroll to position [0, 0]
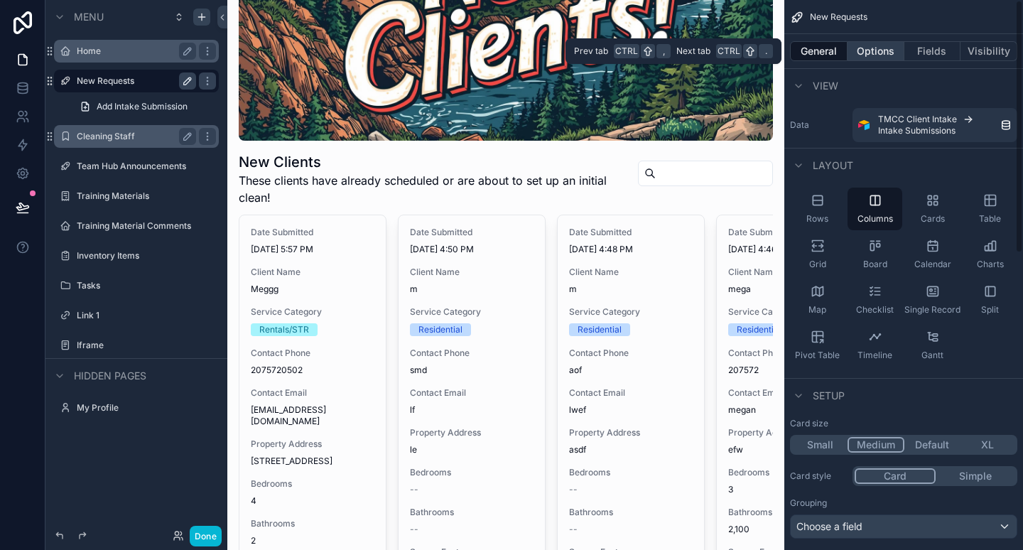
click at [879, 45] on button "Options" at bounding box center [876, 51] width 57 height 20
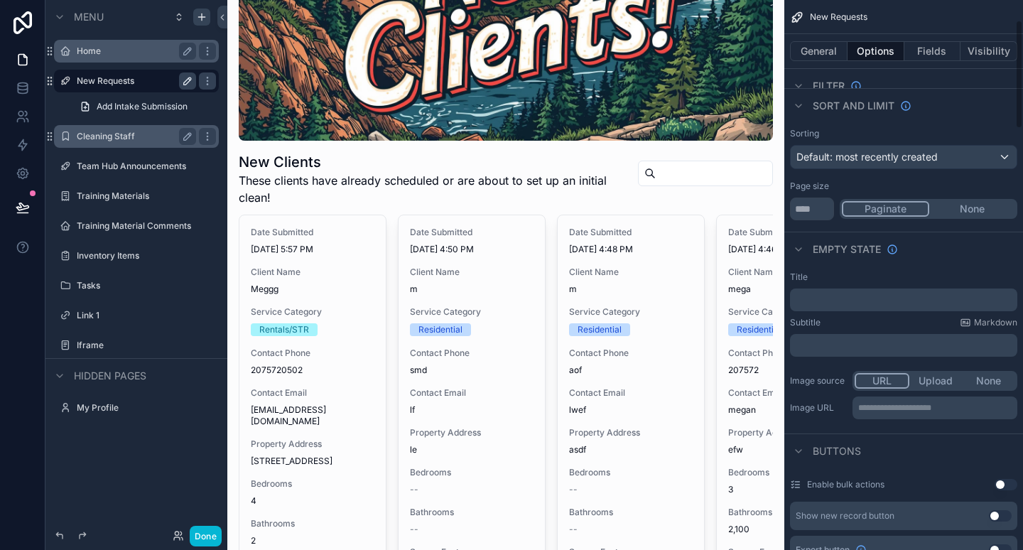
scroll to position [102, 0]
click at [993, 381] on button "None" at bounding box center [988, 380] width 53 height 16
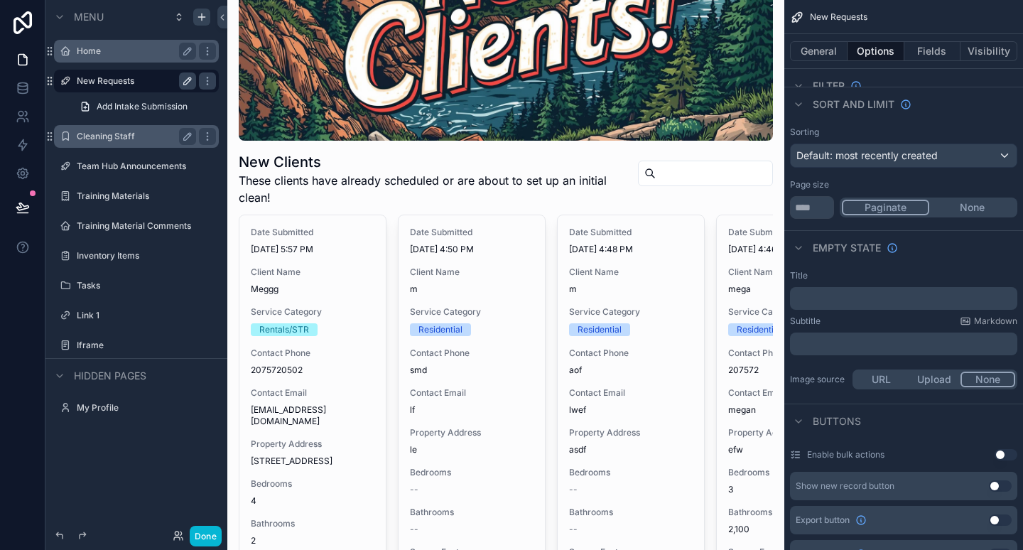
click at [871, 374] on button "URL" at bounding box center [881, 380] width 53 height 16
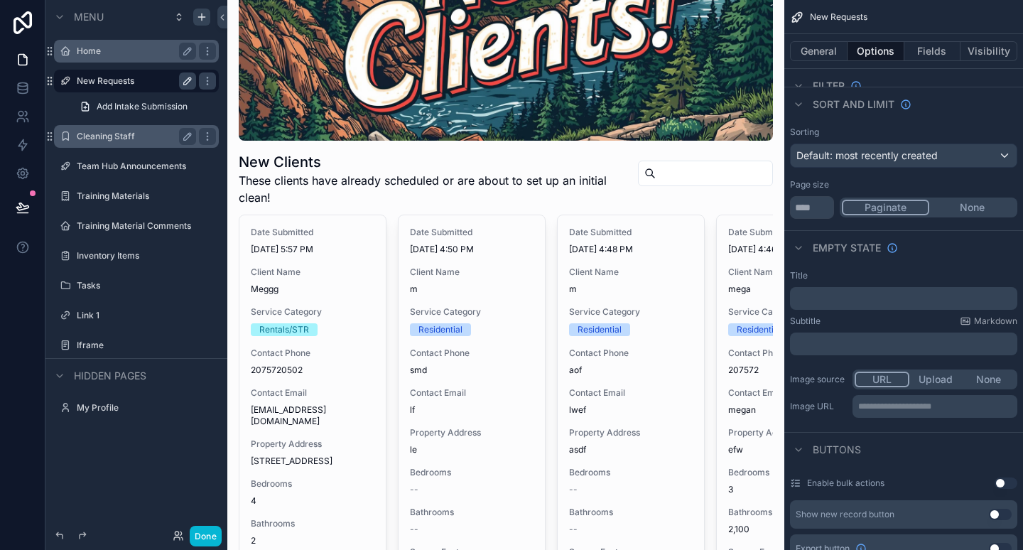
click at [998, 372] on button "None" at bounding box center [988, 380] width 53 height 16
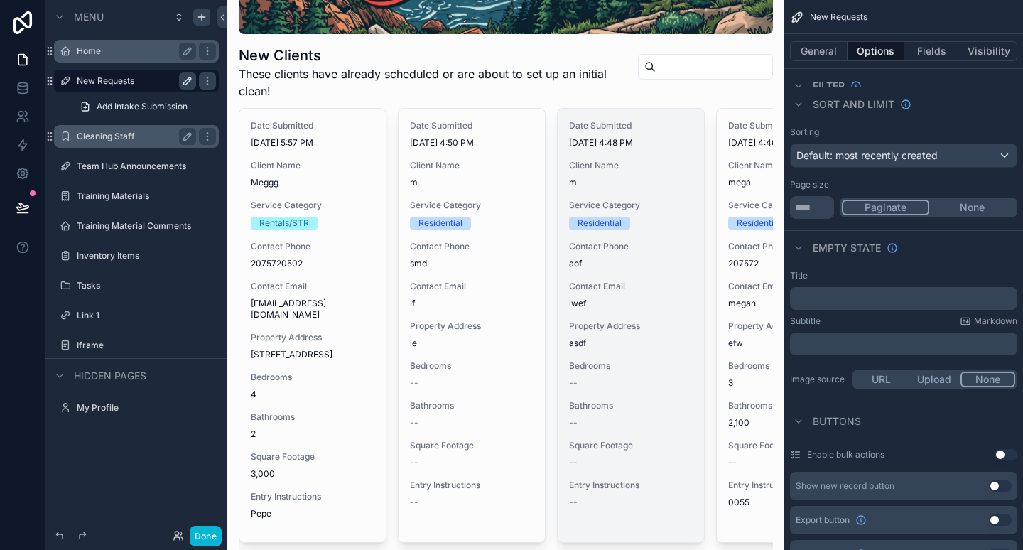
scroll to position [274, 0]
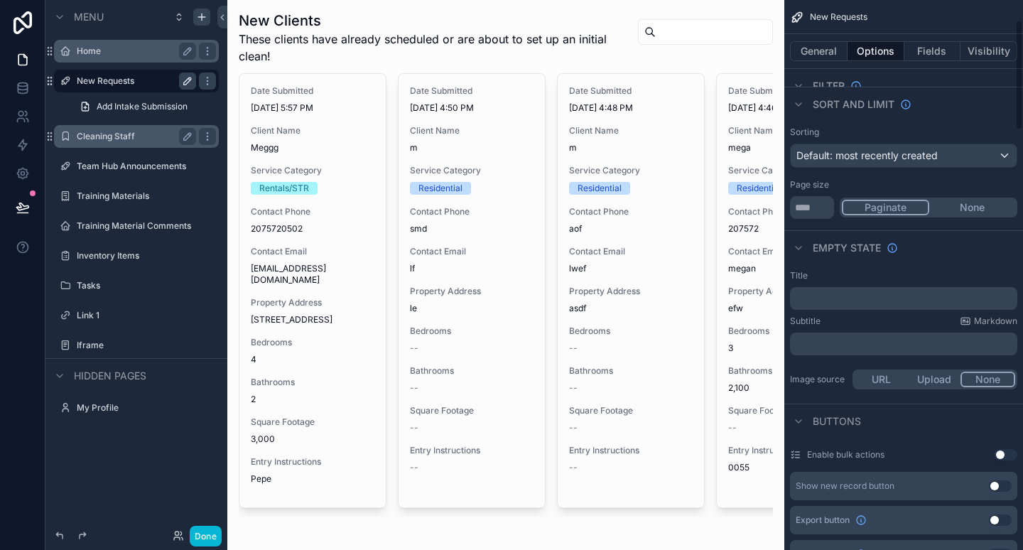
click at [852, 298] on p "﻿" at bounding box center [905, 298] width 219 height 11
click at [852, 347] on p "﻿" at bounding box center [905, 343] width 219 height 11
drag, startPoint x: 852, startPoint y: 347, endPoint x: 836, endPoint y: 378, distance: 35.3
click at [836, 378] on label "Image source" at bounding box center [818, 379] width 57 height 11
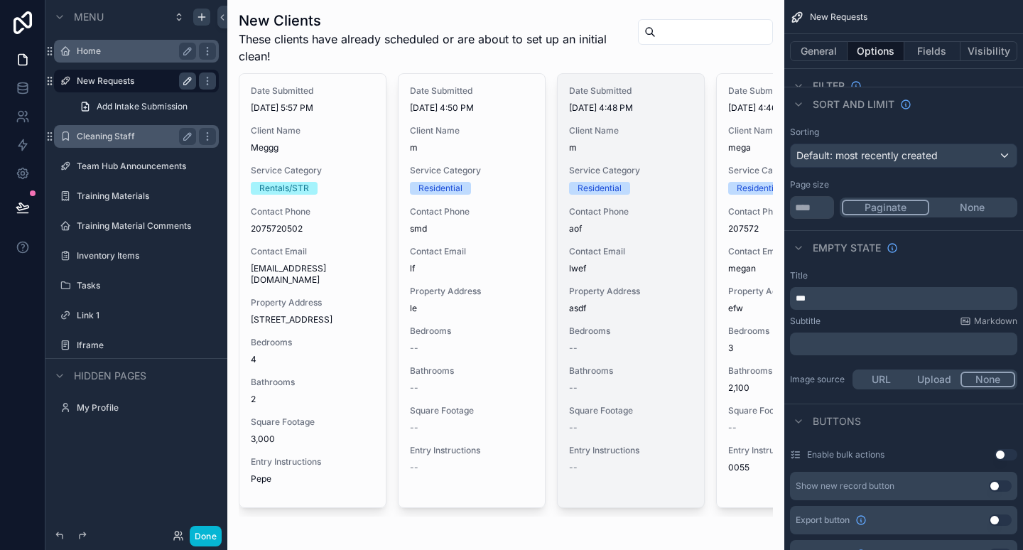
click at [642, 377] on div "Bathrooms --" at bounding box center [631, 379] width 124 height 28
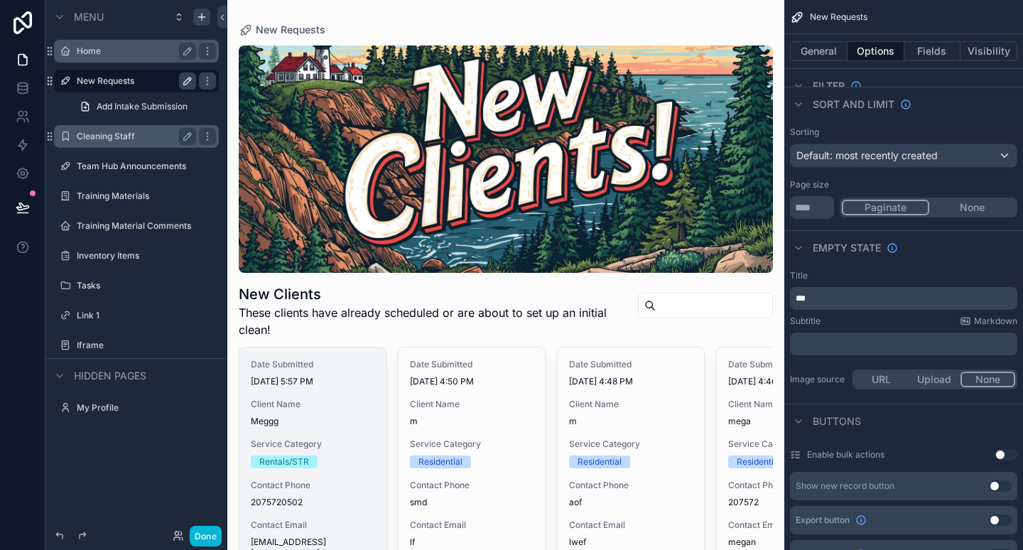
click at [335, 411] on div "Client Name [PERSON_NAME]" at bounding box center [313, 413] width 124 height 28
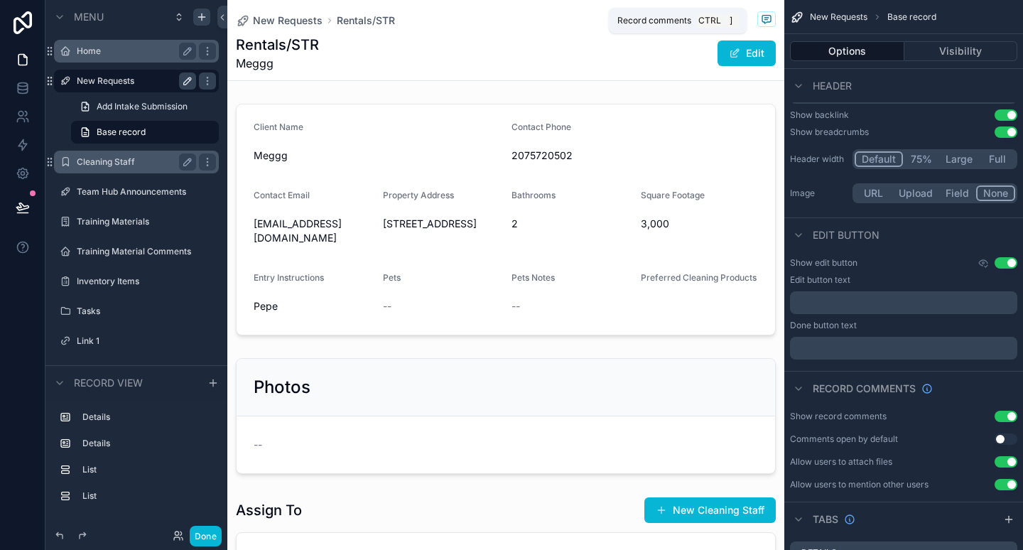
click at [762, 20] on icon "scrollable content" at bounding box center [766, 20] width 9 height 8
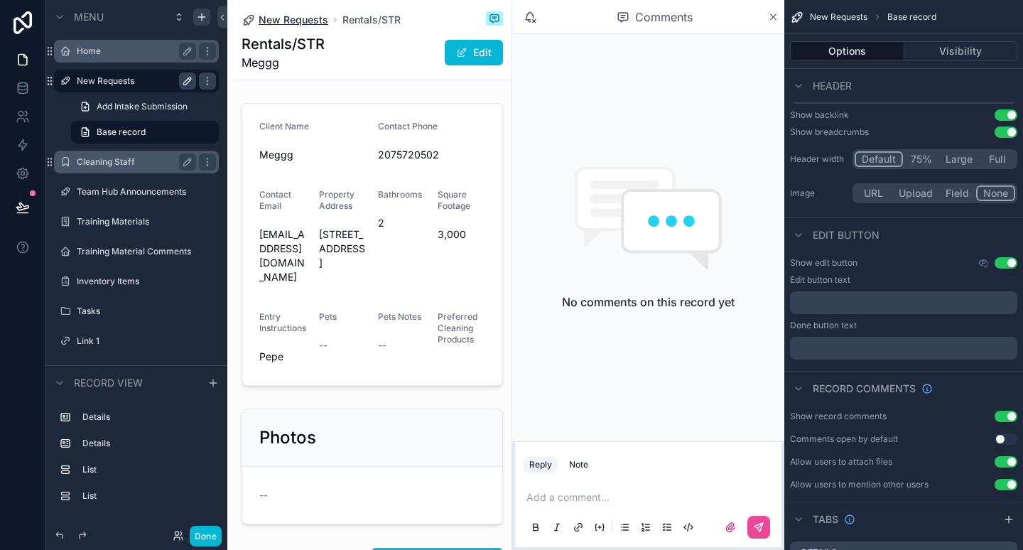
click at [296, 17] on span "New Requests" at bounding box center [294, 20] width 70 height 14
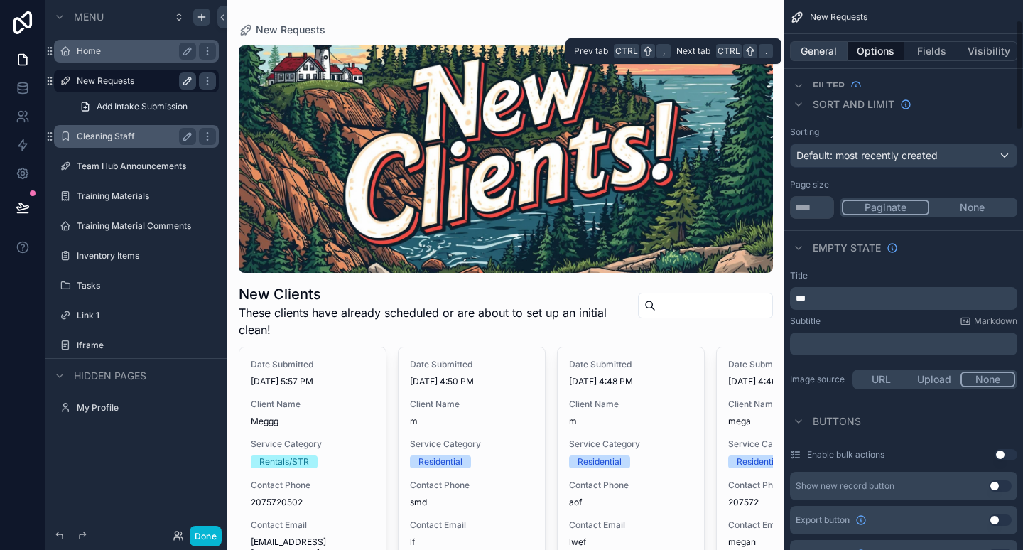
click at [811, 43] on button "General" at bounding box center [819, 51] width 58 height 20
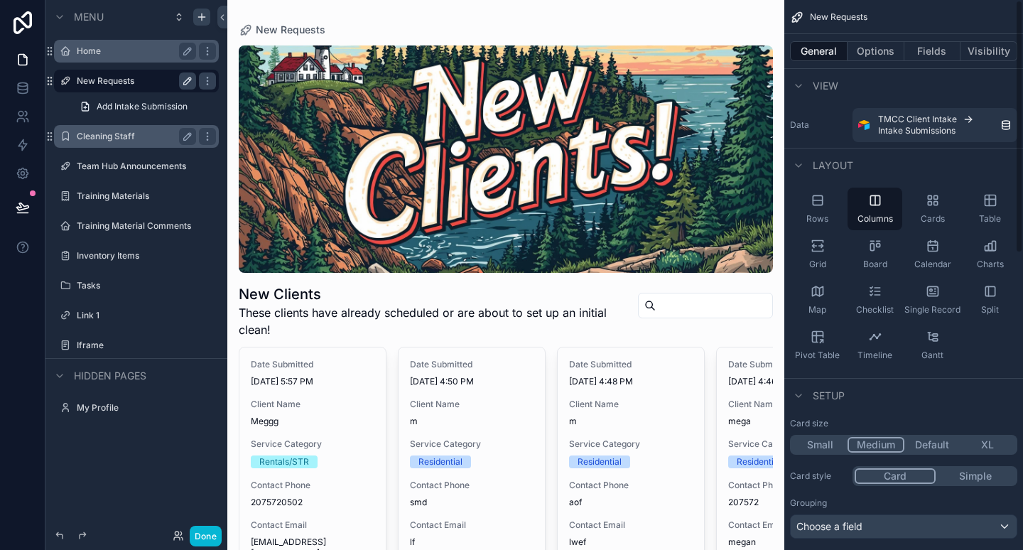
scroll to position [274, 0]
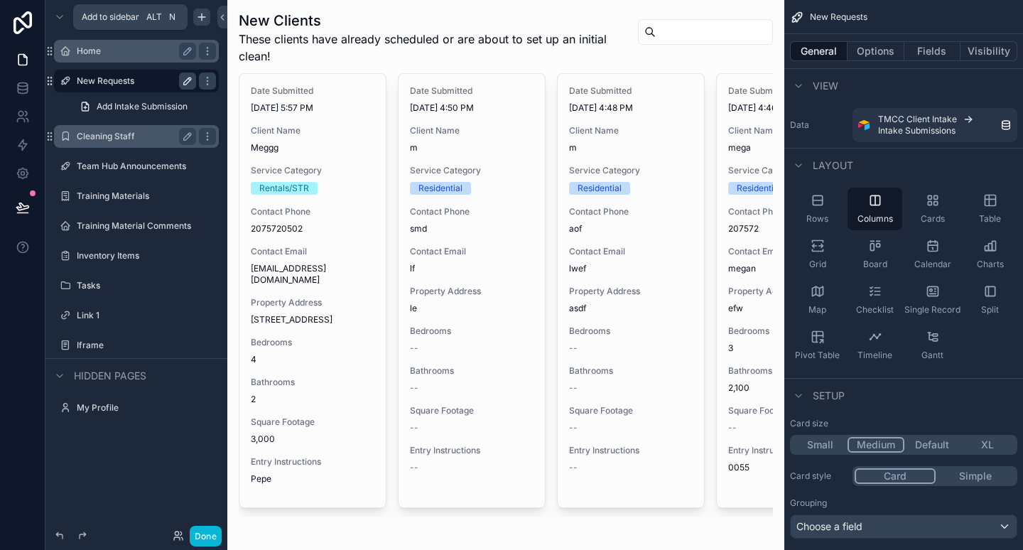
click at [198, 14] on icon "scrollable content" at bounding box center [201, 16] width 11 height 11
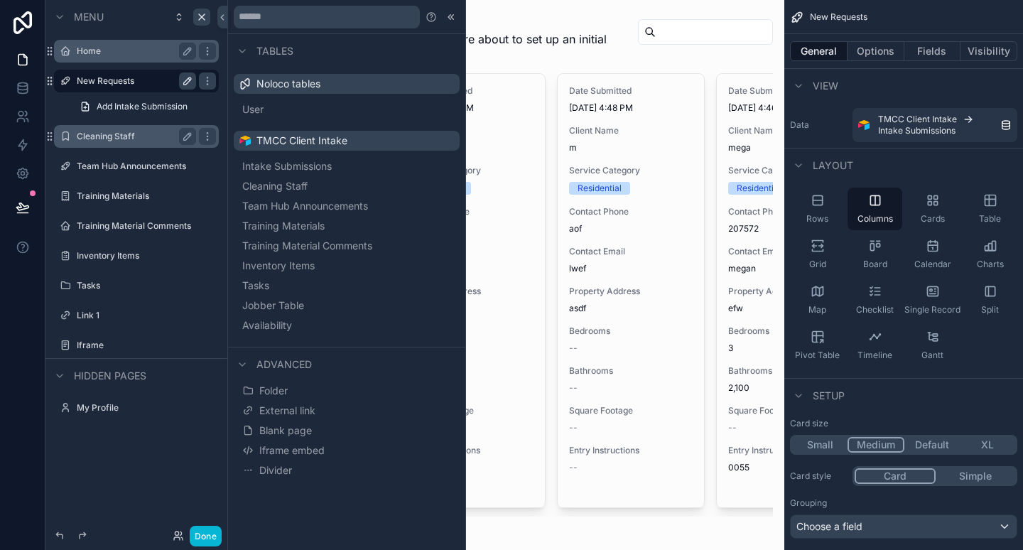
click at [176, 52] on label "Home" at bounding box center [134, 50] width 114 height 11
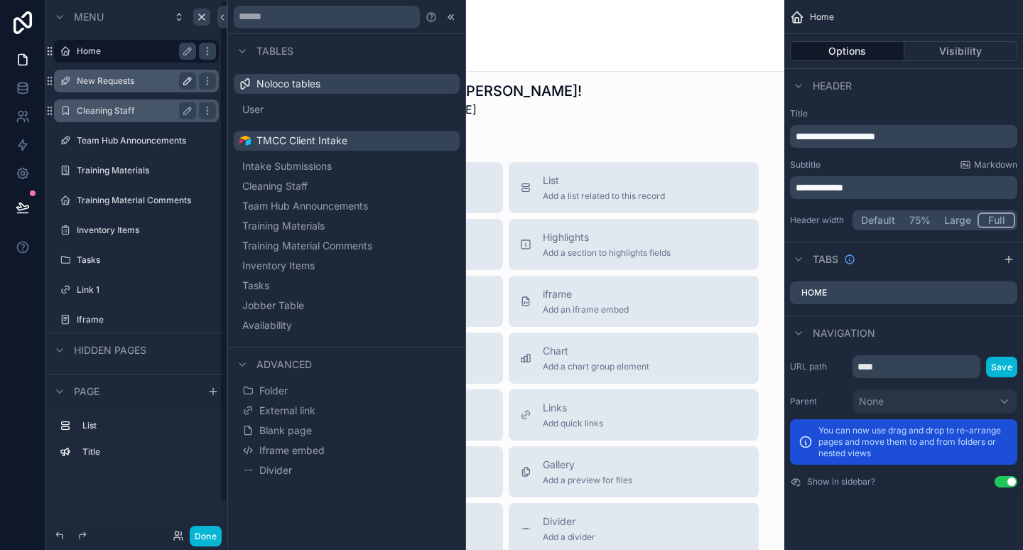
click at [142, 23] on div "Menu" at bounding box center [136, 17] width 182 height 34
drag, startPoint x: 119, startPoint y: 14, endPoint x: 77, endPoint y: 17, distance: 42.0
click at [77, 17] on div "Menu" at bounding box center [136, 17] width 182 height 34
click at [77, 17] on span "Menu" at bounding box center [89, 17] width 30 height 14
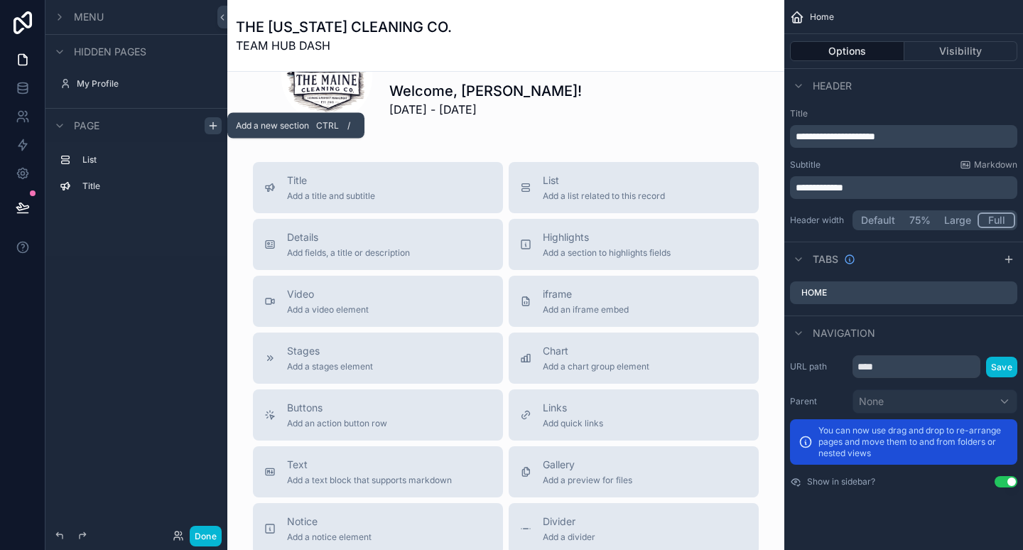
click at [214, 124] on icon "scrollable content" at bounding box center [212, 125] width 11 height 11
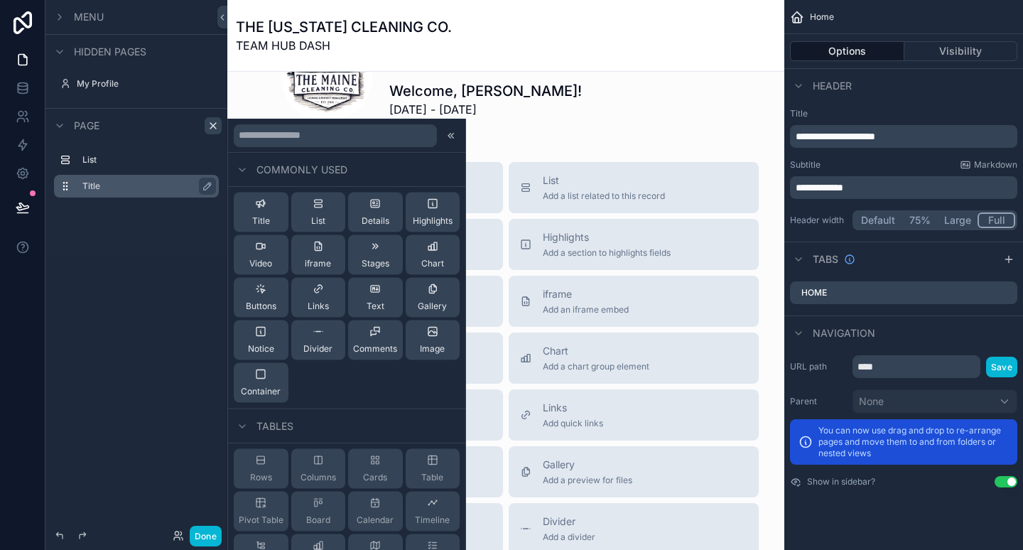
click at [162, 183] on label "Title" at bounding box center [144, 185] width 125 height 11
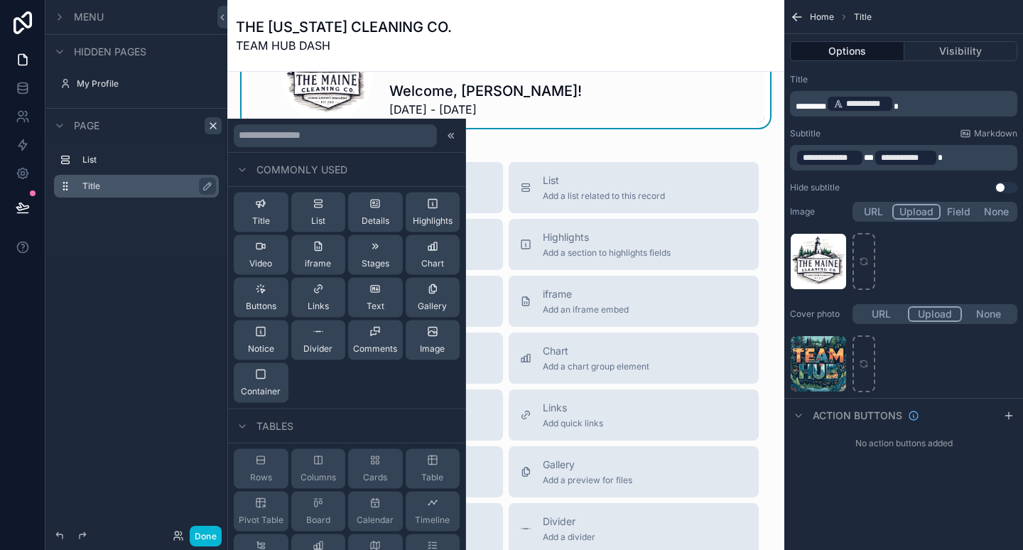
click at [106, 134] on div "Page" at bounding box center [136, 125] width 182 height 34
click at [148, 84] on label "My Profile" at bounding box center [134, 83] width 114 height 11
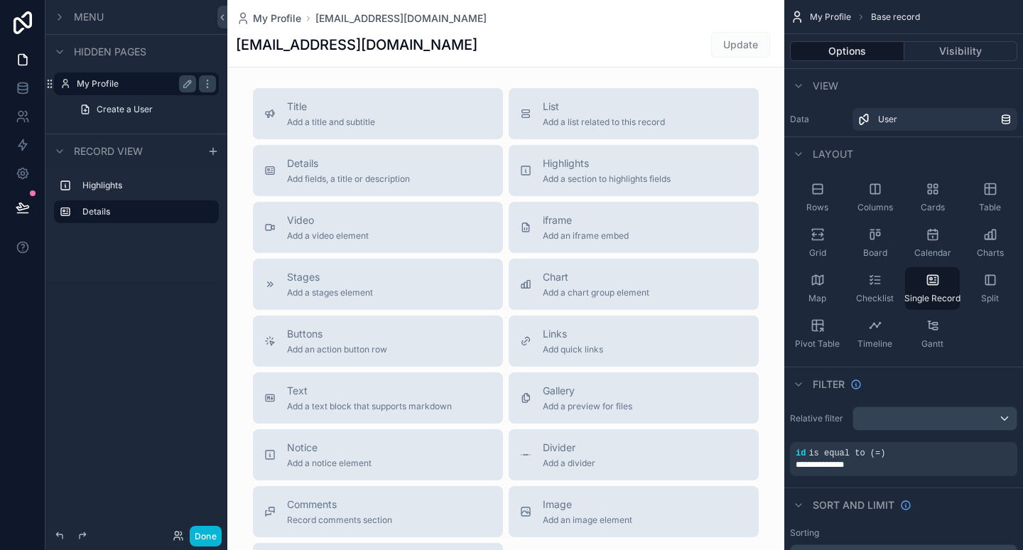
drag, startPoint x: 115, startPoint y: 41, endPoint x: 87, endPoint y: 21, distance: 34.7
click at [87, 21] on div "Menu Hidden pages My Profile Create a User" at bounding box center [136, 67] width 182 height 134
click at [87, 21] on span "Menu" at bounding box center [89, 17] width 30 height 14
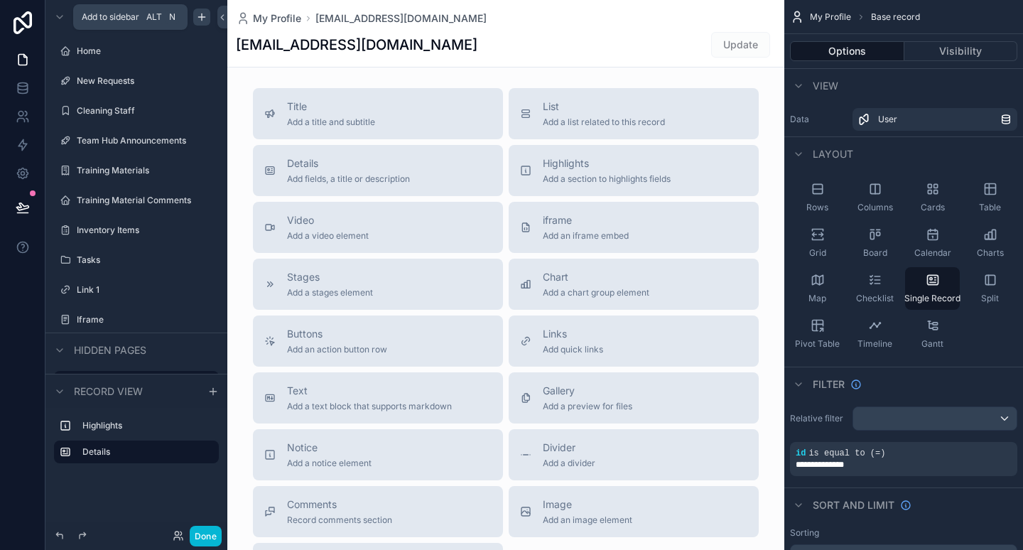
click at [202, 20] on icon "scrollable content" at bounding box center [202, 17] width 0 height 6
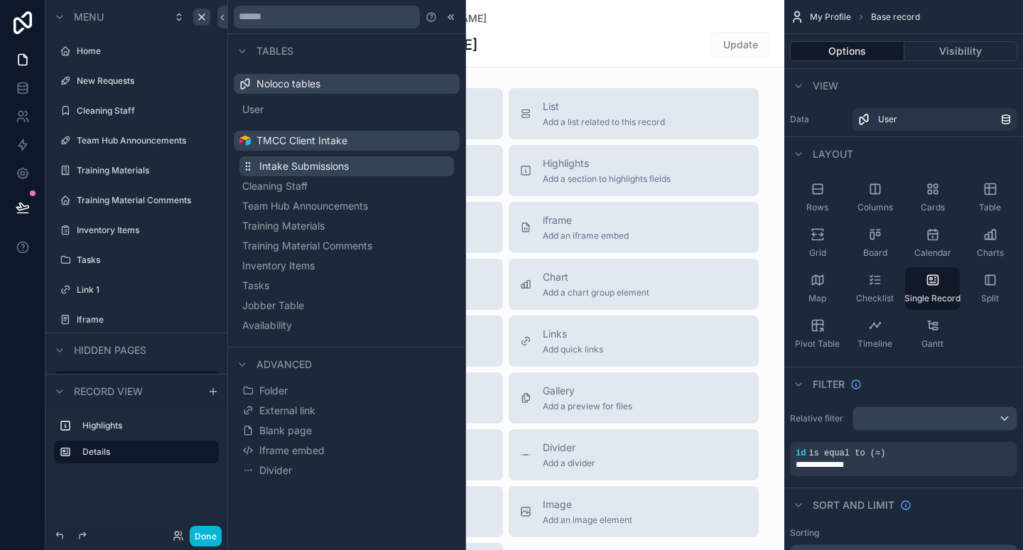
click at [312, 171] on span "Intake Submissions" at bounding box center [304, 166] width 90 height 14
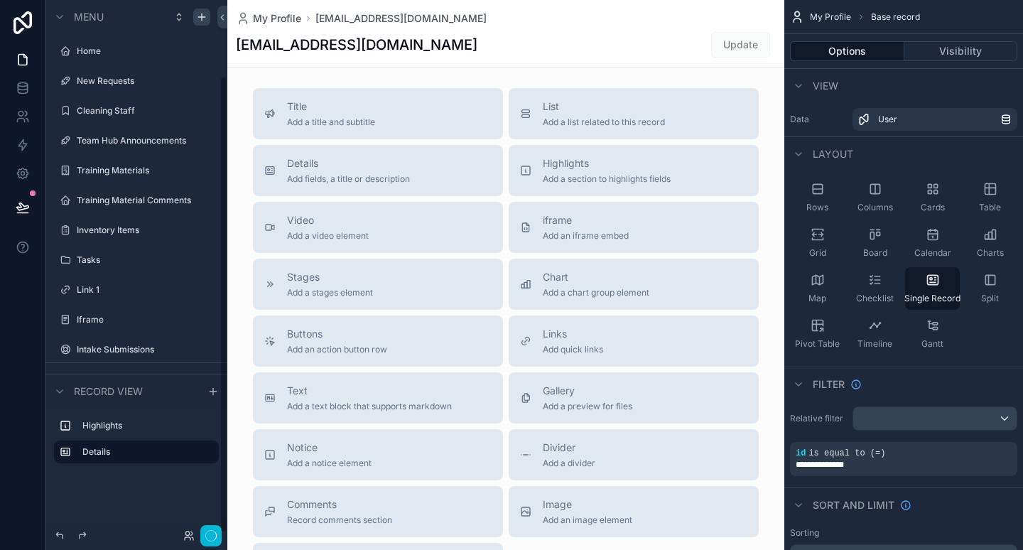
scroll to position [88, 0]
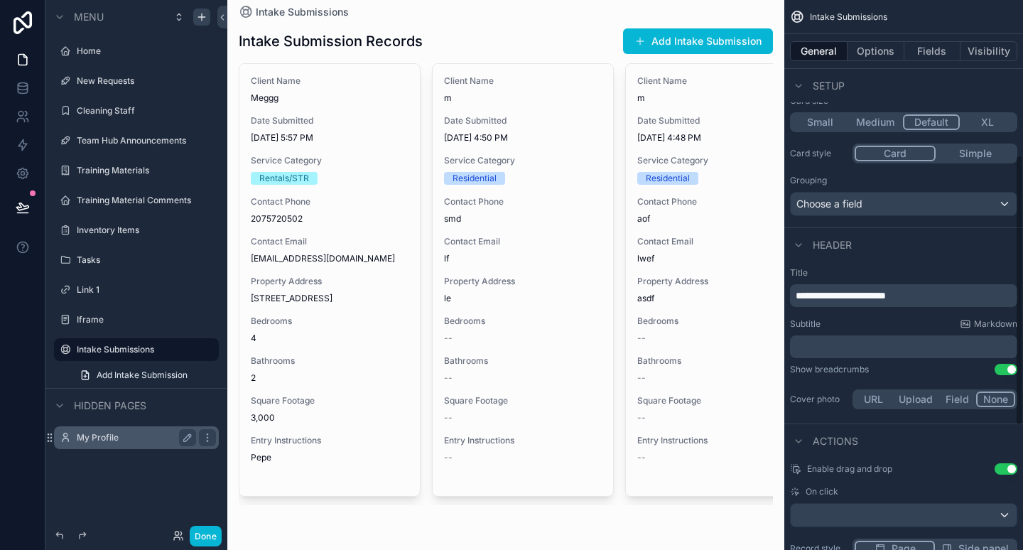
scroll to position [325, 0]
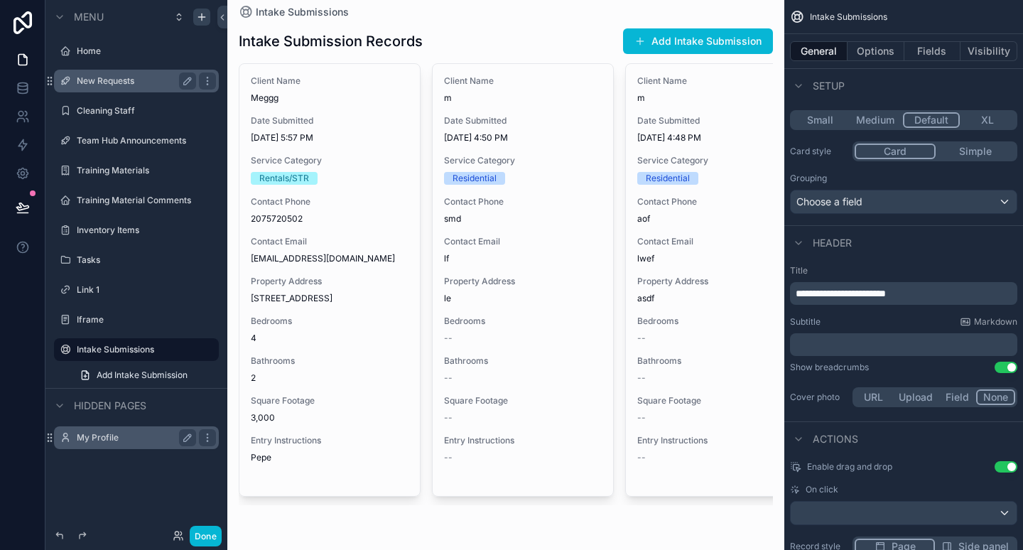
click at [105, 80] on label "New Requests" at bounding box center [134, 80] width 114 height 11
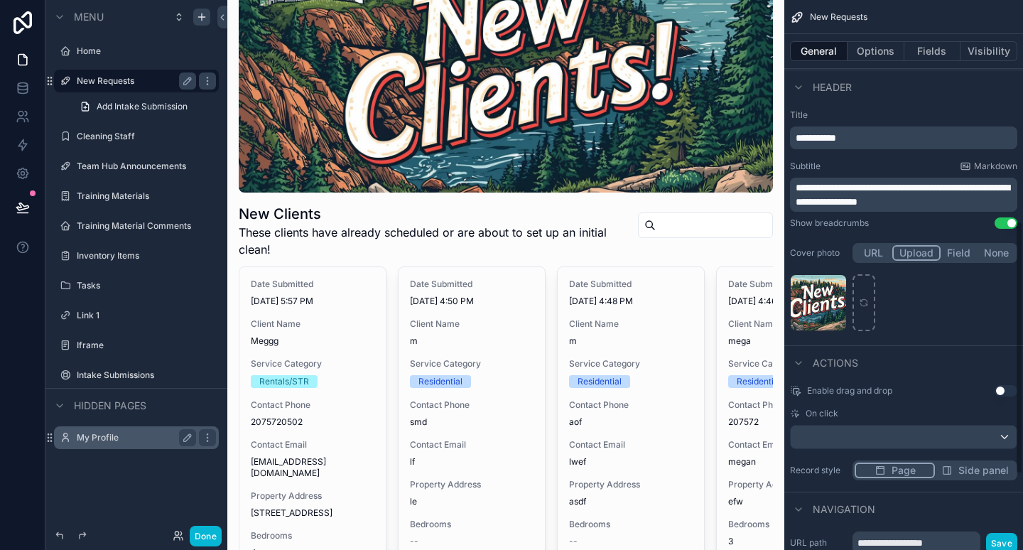
scroll to position [481, 0]
click at [885, 137] on p "**********" at bounding box center [905, 137] width 219 height 14
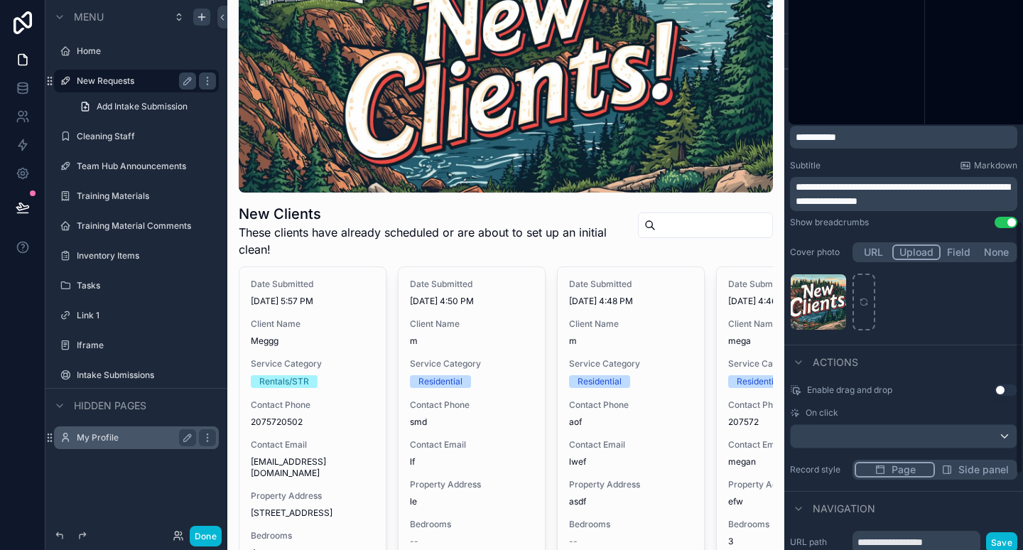
click at [885, 137] on p "**********" at bounding box center [905, 137] width 219 height 14
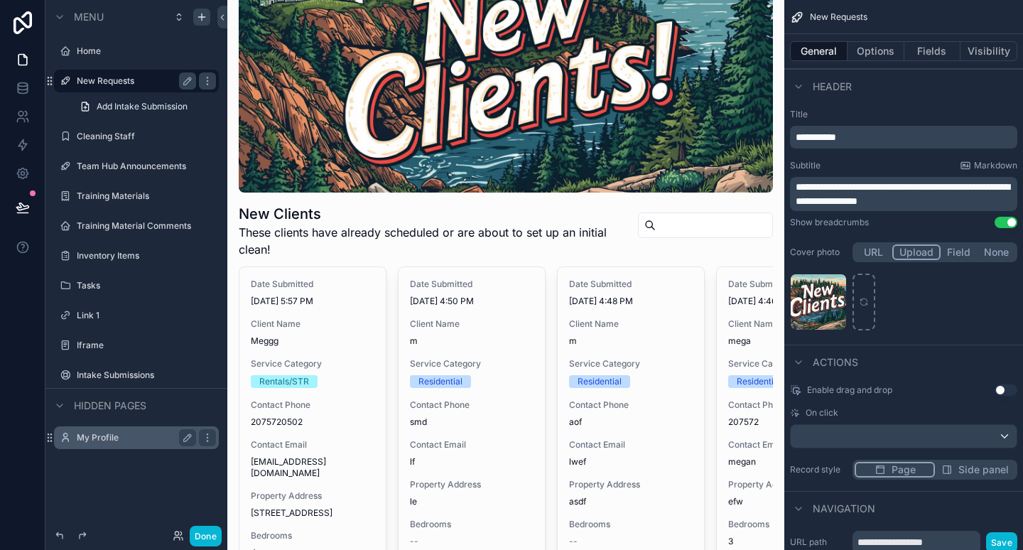
click at [918, 111] on label "Title" at bounding box center [903, 114] width 227 height 11
click at [868, 192] on span "**********" at bounding box center [903, 194] width 214 height 24
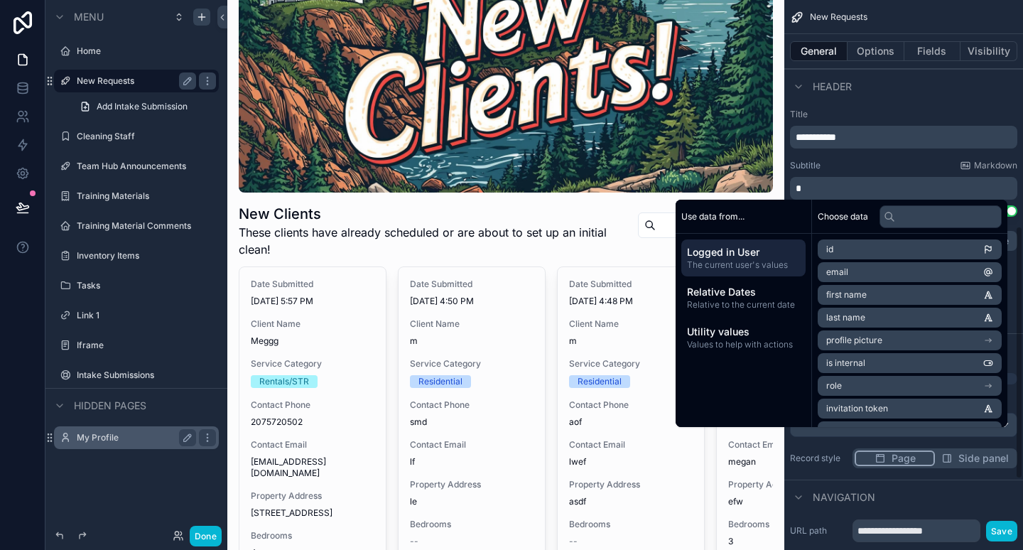
scroll to position [482, 0]
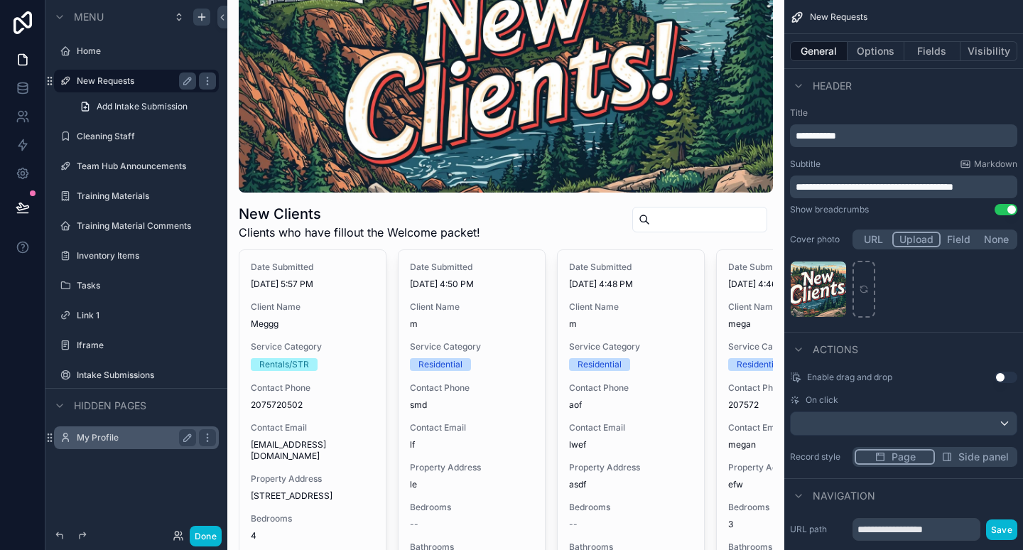
click at [900, 188] on span "**********" at bounding box center [875, 187] width 158 height 10
click at [893, 188] on span "**********" at bounding box center [875, 187] width 158 height 10
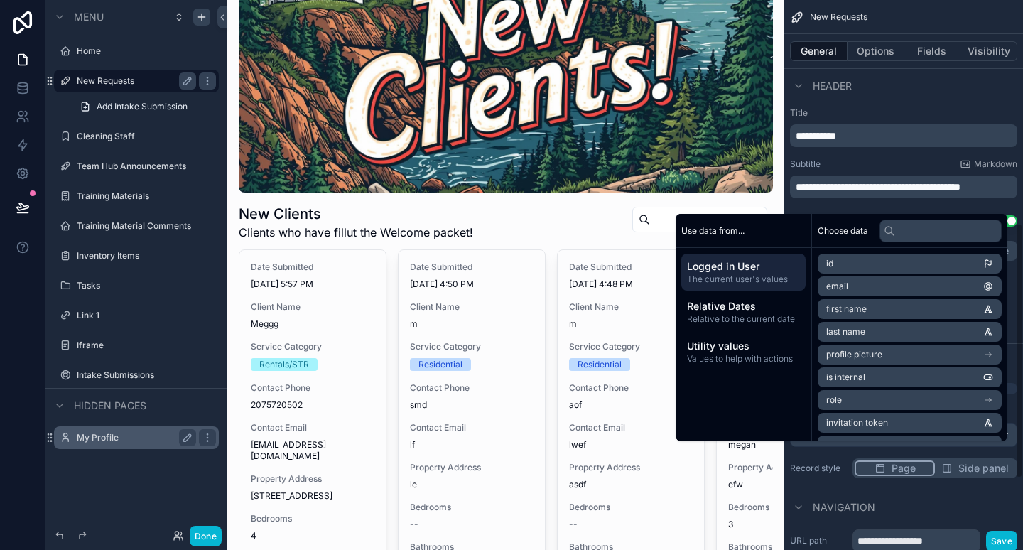
scroll to position [481, 0]
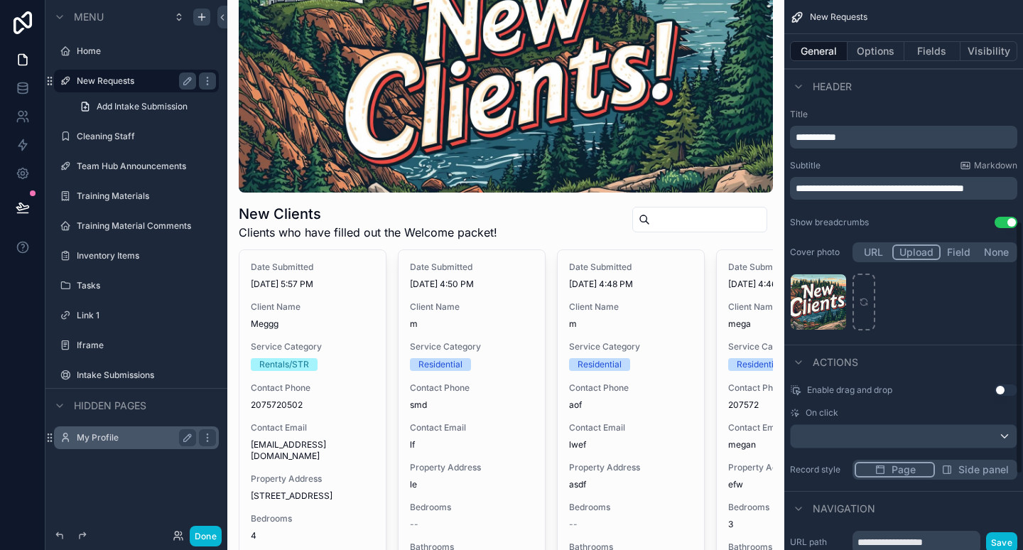
click at [987, 192] on p "**********" at bounding box center [905, 188] width 219 height 14
click at [814, 183] on span "**********" at bounding box center [880, 188] width 168 height 10
click at [104, 134] on label "Cleaning Staff" at bounding box center [134, 136] width 114 height 11
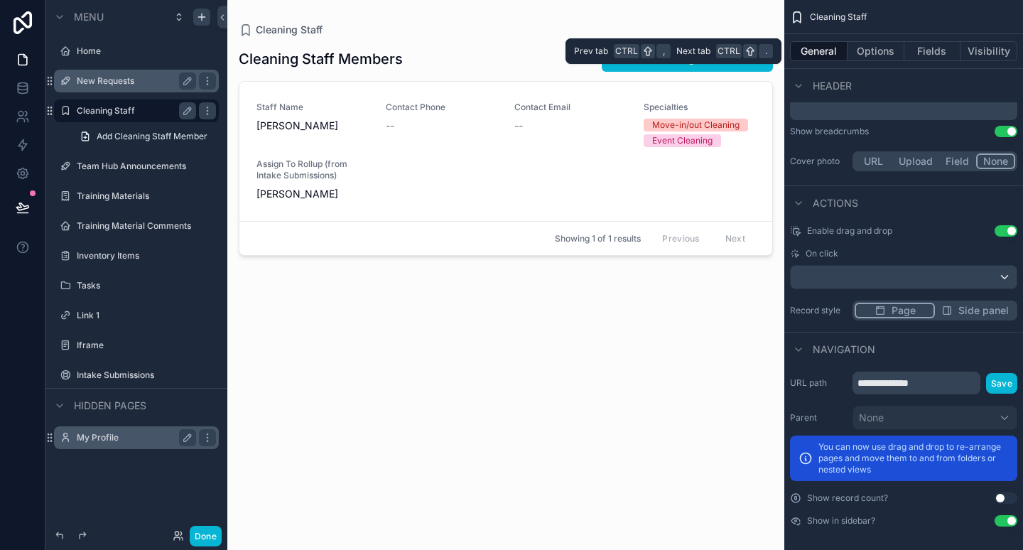
click at [824, 52] on button "General" at bounding box center [819, 51] width 58 height 20
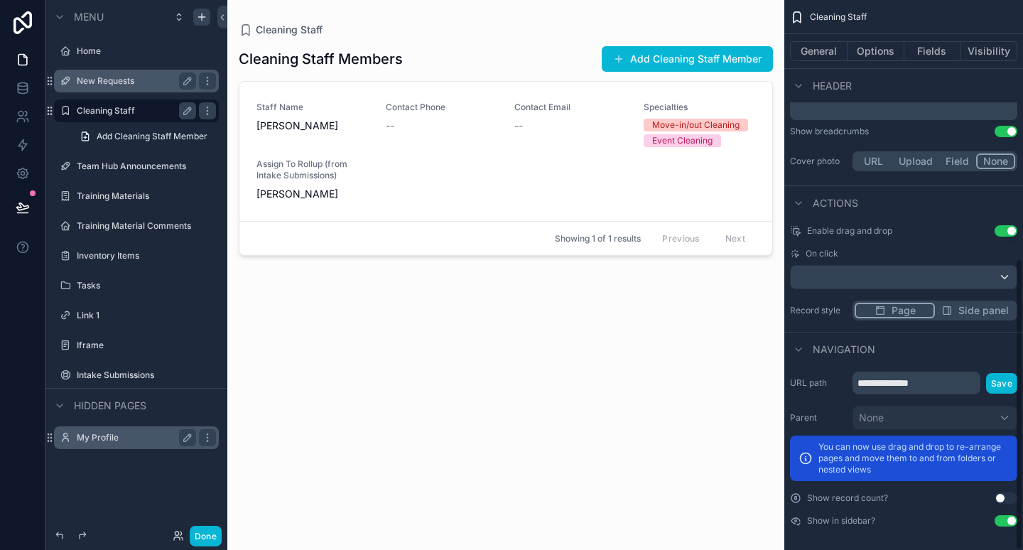
scroll to position [486, 0]
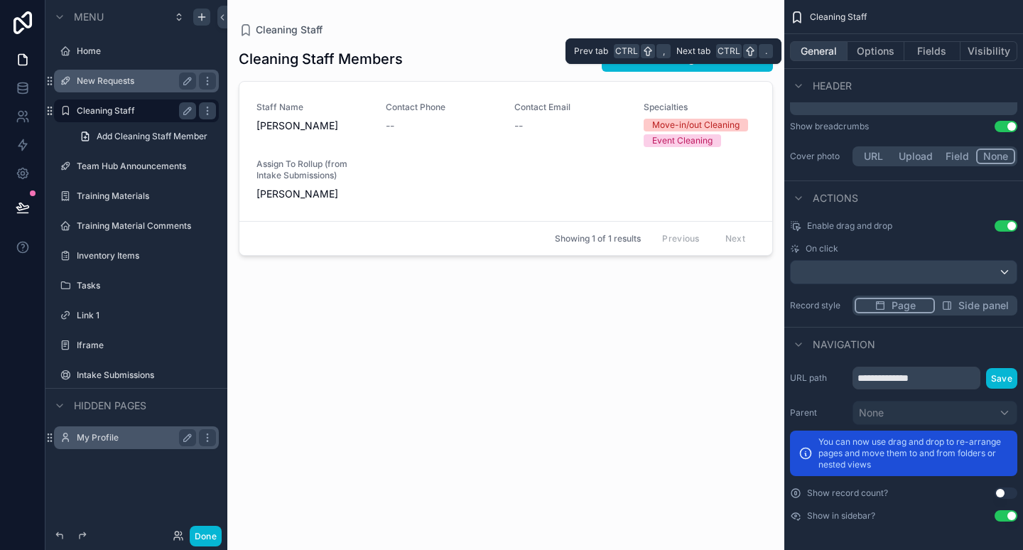
click at [821, 50] on button "General" at bounding box center [819, 51] width 58 height 20
click at [890, 59] on button "Options" at bounding box center [876, 51] width 57 height 20
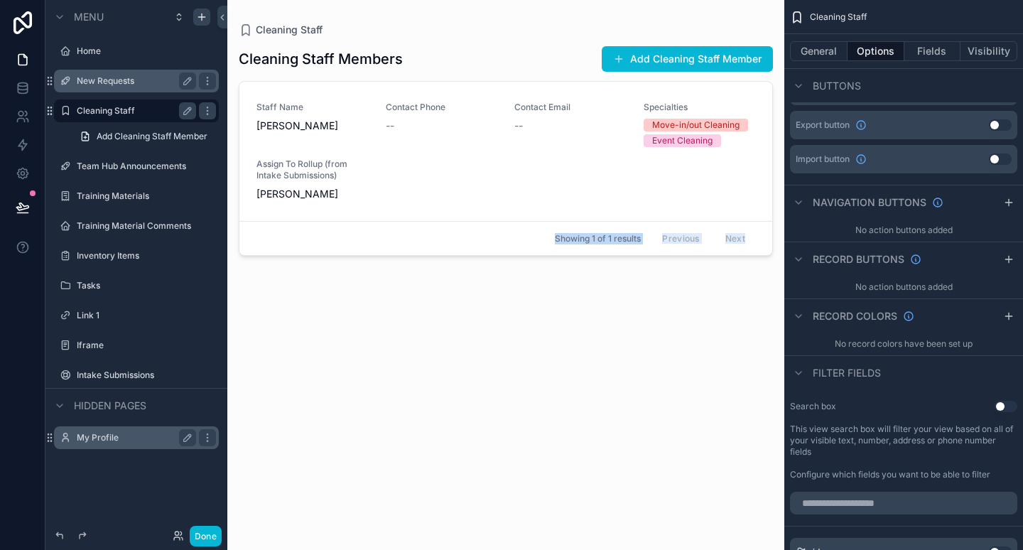
drag, startPoint x: 536, startPoint y: 233, endPoint x: 578, endPoint y: 190, distance: 59.8
click at [578, 190] on div "Cleaning Staff Cleaning Staff Members Add Cleaning Staff Member Staff Name [PER…" at bounding box center [505, 266] width 557 height 533
click at [578, 190] on div "scrollable content" at bounding box center [505, 266] width 557 height 533
click at [522, 151] on div "Staff Name [PERSON_NAME] Contact Phone -- Contact Email -- Specialties Move-in/…" at bounding box center [506, 151] width 499 height 99
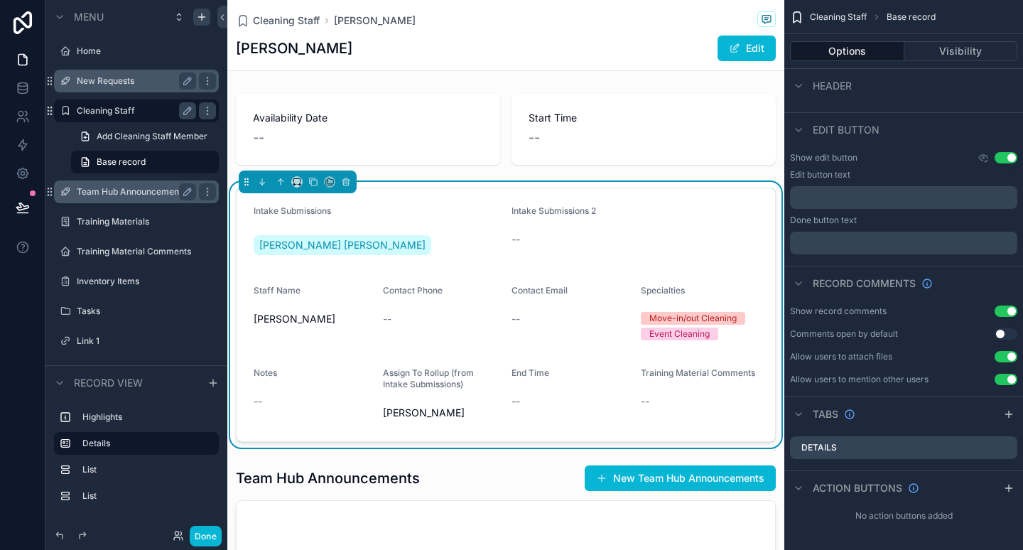
click at [144, 195] on label "Team Hub Announcements" at bounding box center [134, 191] width 114 height 11
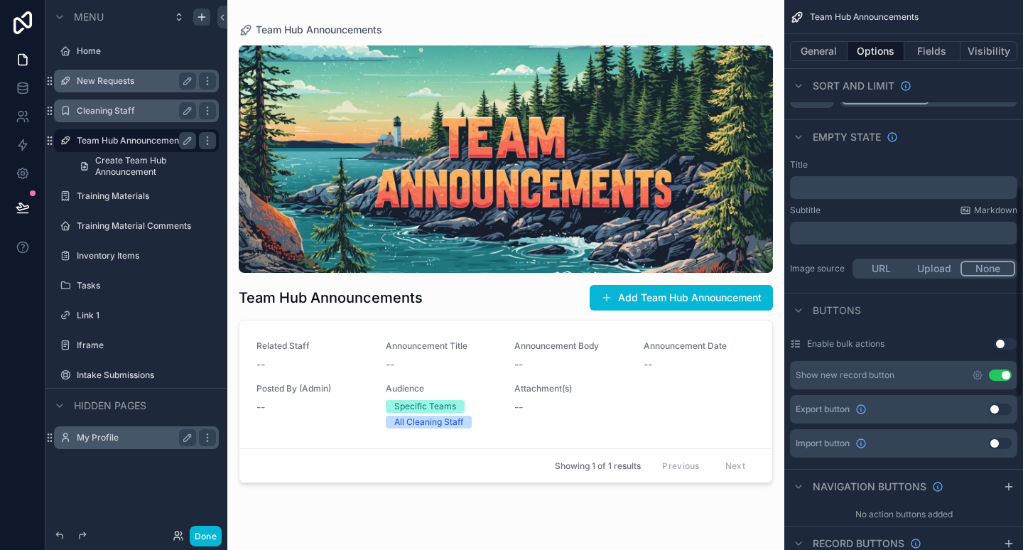
scroll to position [486, 0]
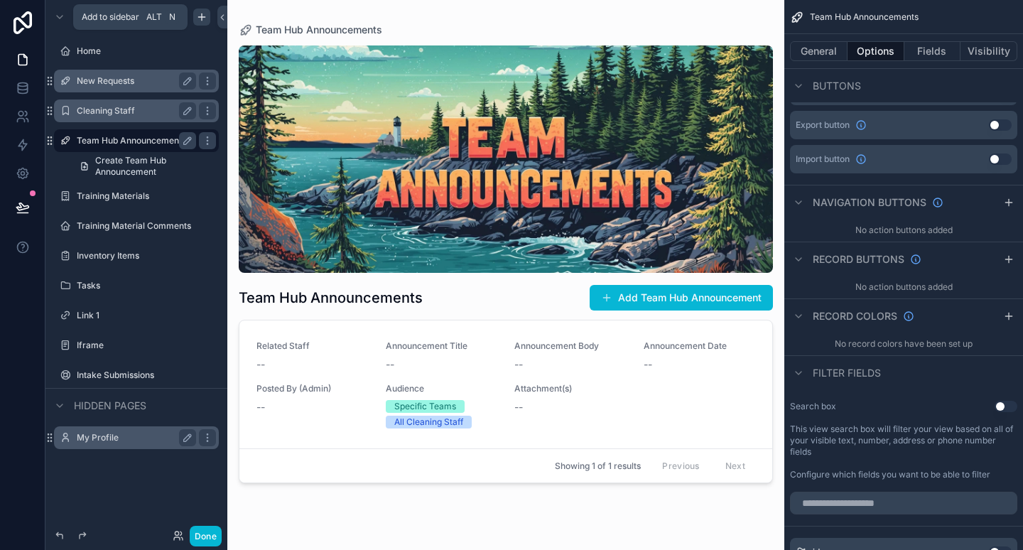
click at [202, 19] on icon "scrollable content" at bounding box center [202, 17] width 0 height 6
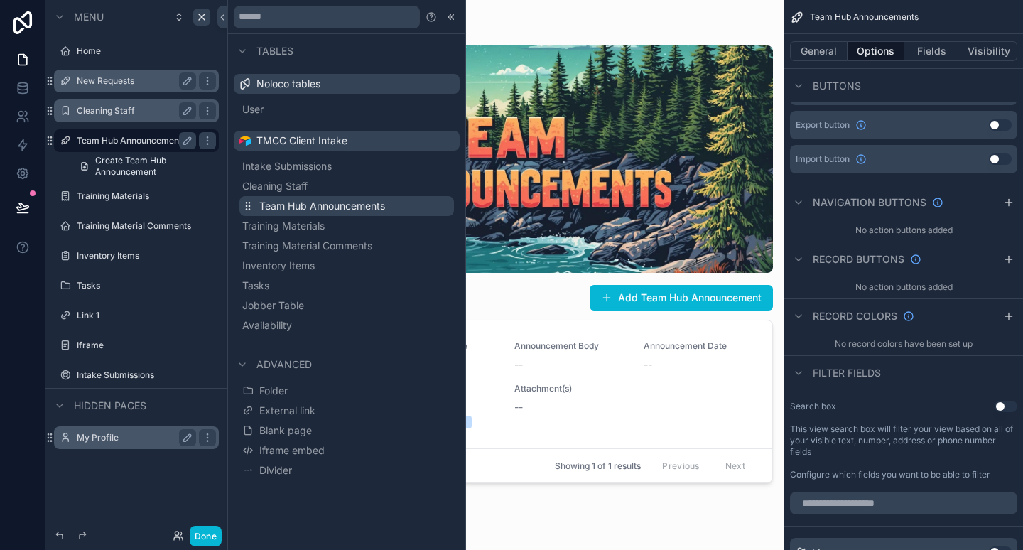
click at [308, 210] on span "Team Hub Announcements" at bounding box center [322, 206] width 126 height 14
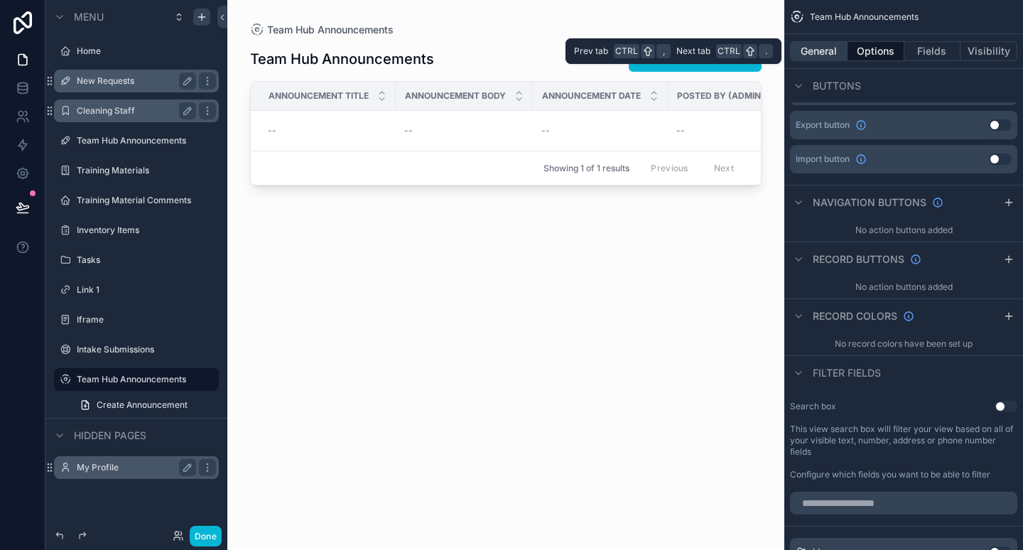
click at [826, 52] on button "General" at bounding box center [819, 51] width 58 height 20
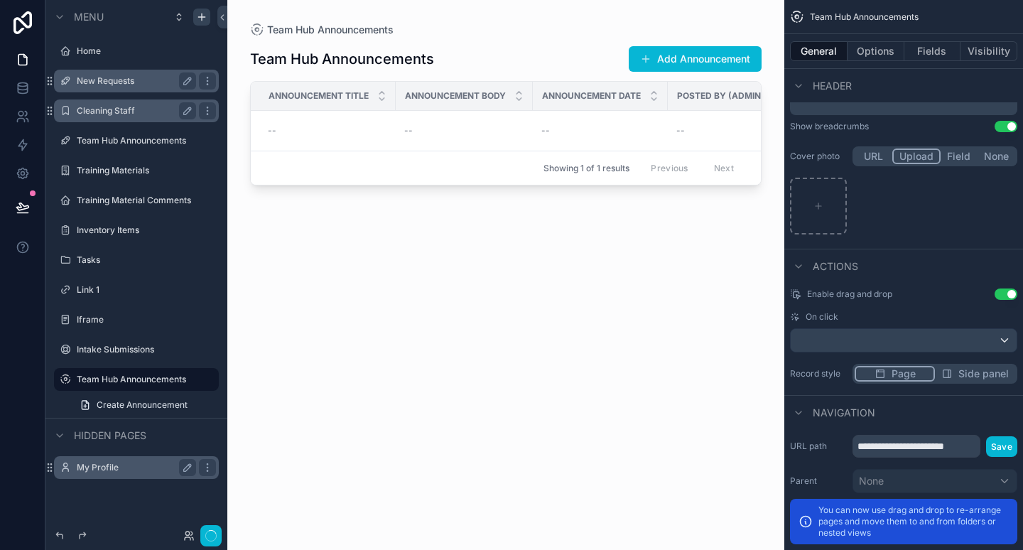
click at [920, 160] on button "Upload" at bounding box center [916, 157] width 48 height 16
click at [813, 212] on div "scrollable content" at bounding box center [818, 206] width 57 height 57
type input "**********"
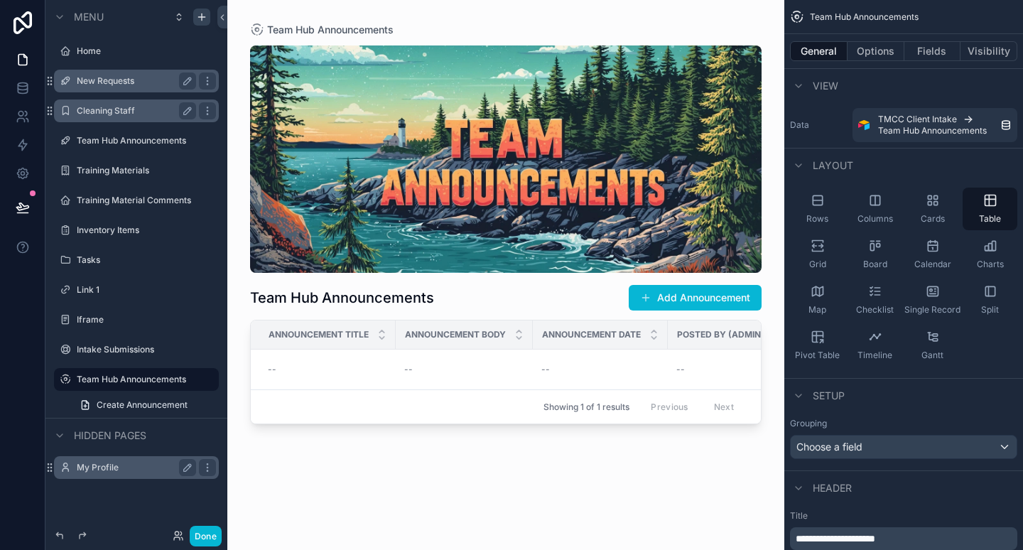
click at [693, 299] on div "scrollable content" at bounding box center [505, 266] width 557 height 533
drag, startPoint x: 693, startPoint y: 299, endPoint x: 641, endPoint y: 309, distance: 52.8
click at [641, 309] on button "Add Announcement" at bounding box center [695, 298] width 133 height 26
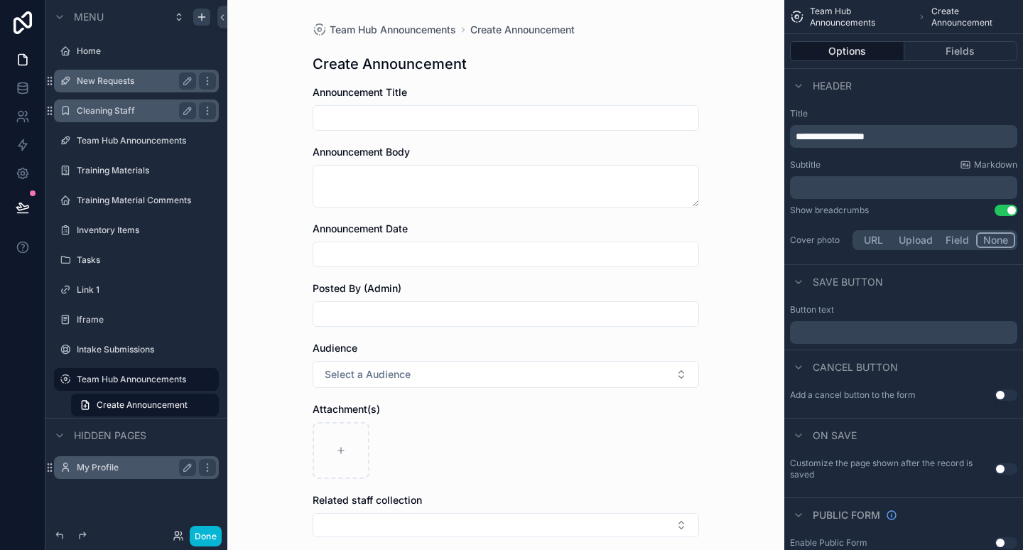
click at [445, 112] on input "scrollable content" at bounding box center [505, 118] width 385 height 20
type input "******"
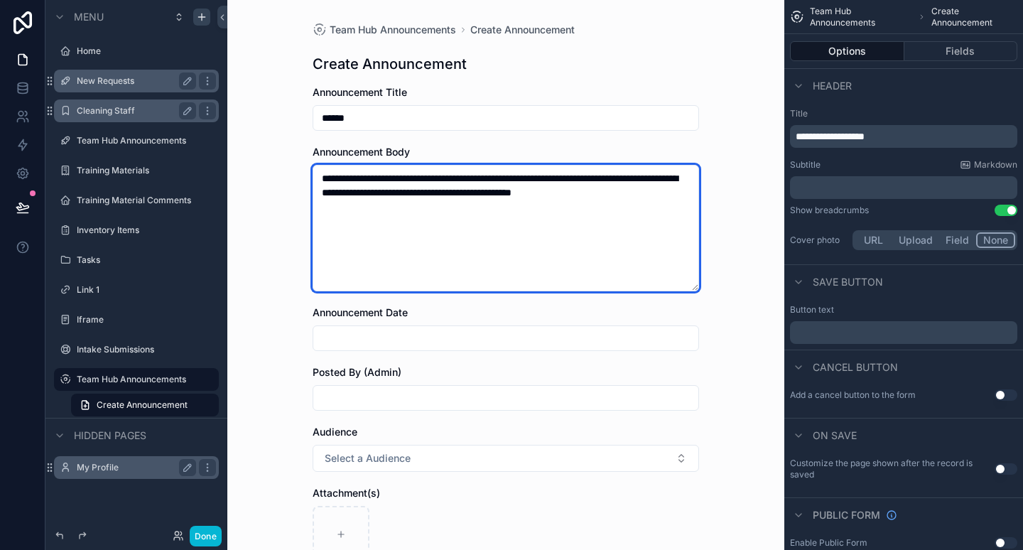
type textarea "**********"
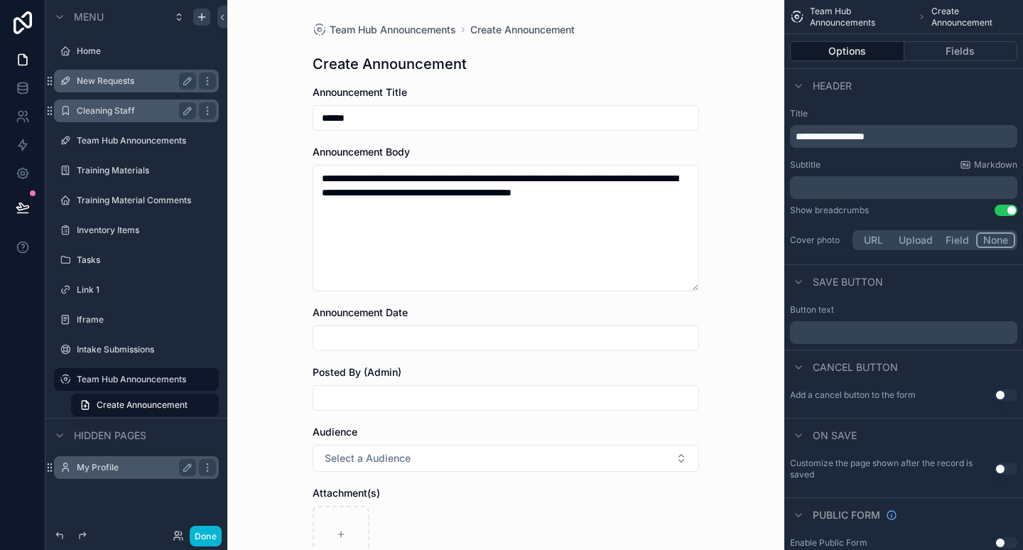
click at [422, 338] on input "scrollable content" at bounding box center [505, 338] width 385 height 20
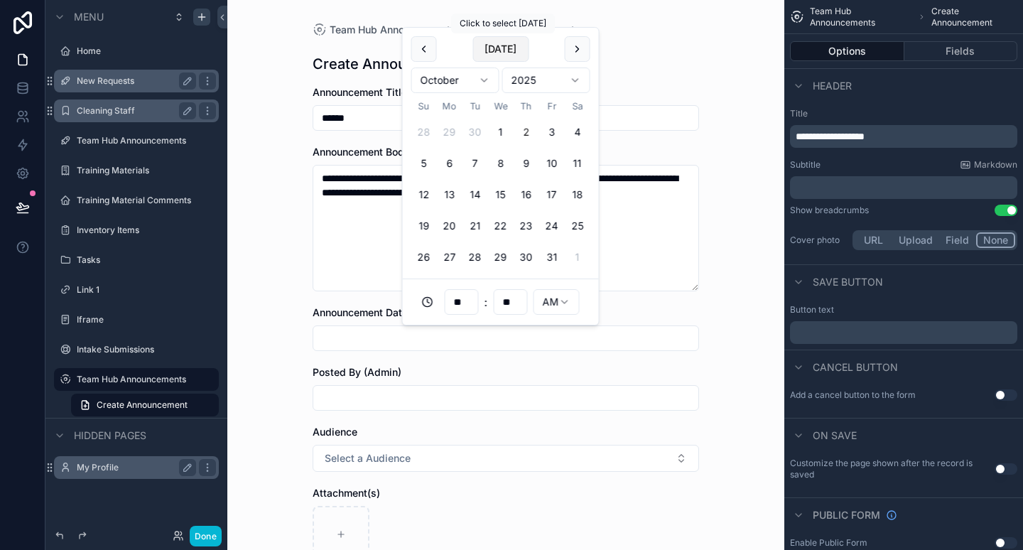
click at [492, 53] on button "[DATE]" at bounding box center [501, 49] width 56 height 26
type input "**********"
click at [347, 395] on input "scrollable content" at bounding box center [505, 398] width 385 height 20
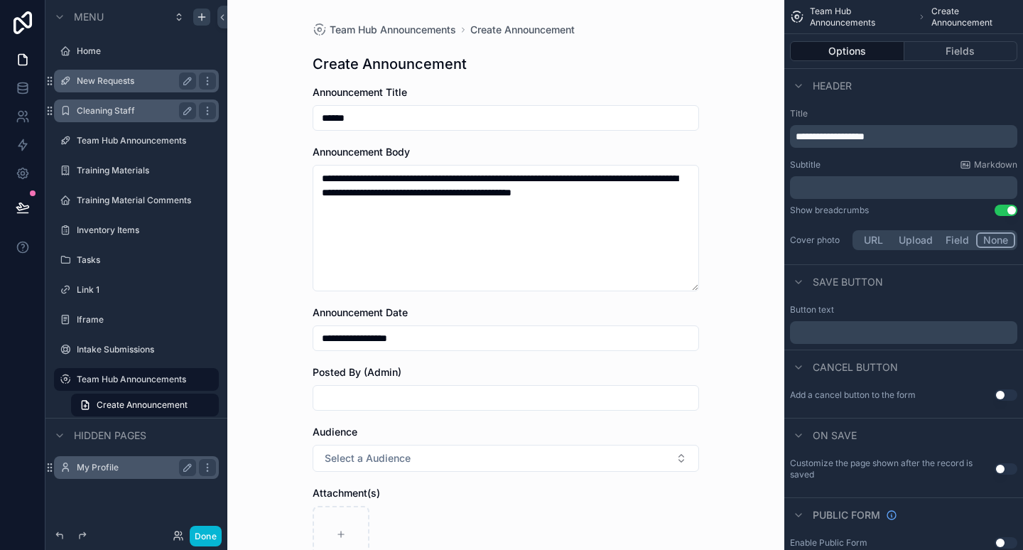
click at [347, 395] on input "scrollable content" at bounding box center [505, 398] width 385 height 20
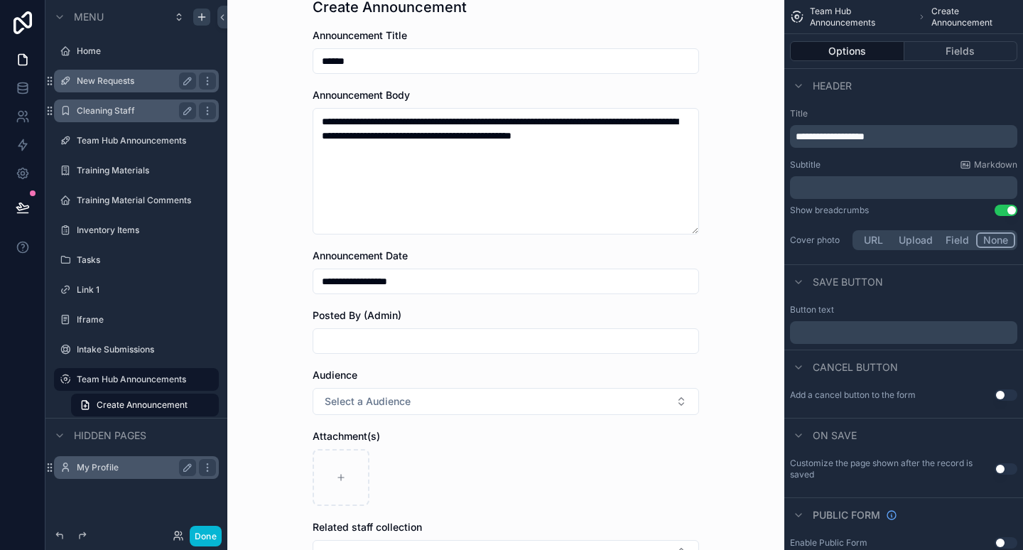
scroll to position [72, 0]
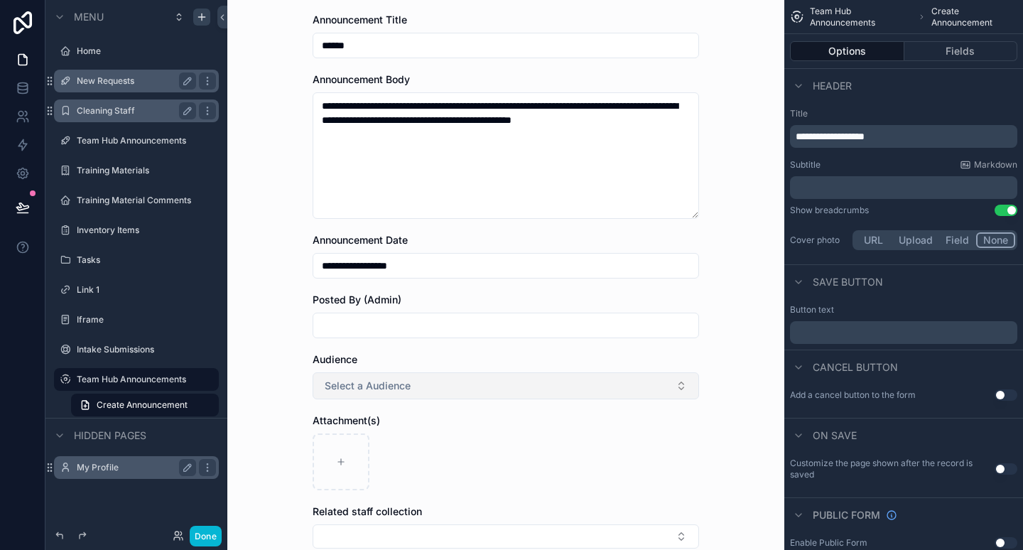
click at [389, 377] on button "Select a Audience" at bounding box center [506, 385] width 387 height 27
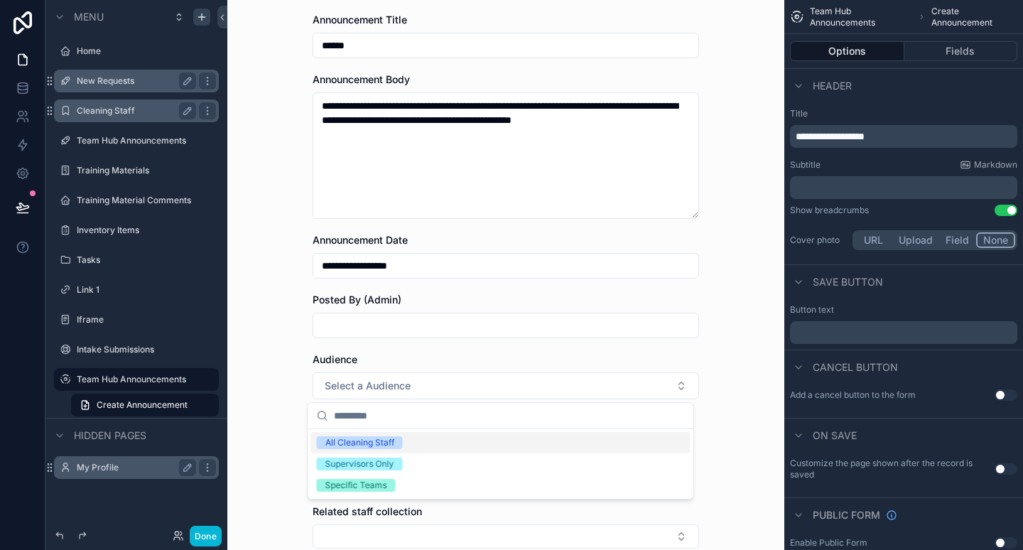
click at [392, 443] on div "All Cleaning Staff" at bounding box center [359, 442] width 69 height 13
click at [285, 419] on div "**********" at bounding box center [505, 203] width 557 height 550
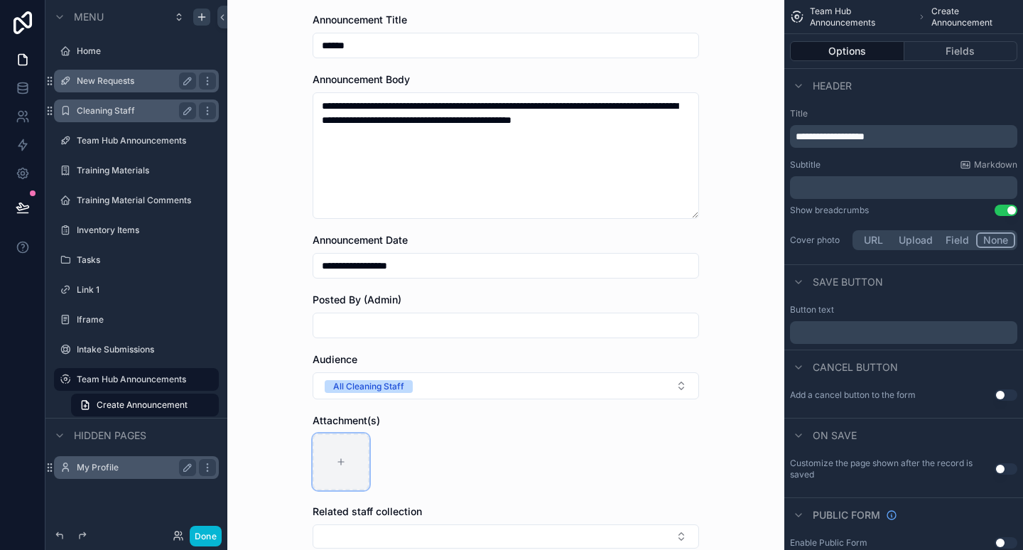
click at [344, 435] on div "scrollable content" at bounding box center [341, 461] width 57 height 57
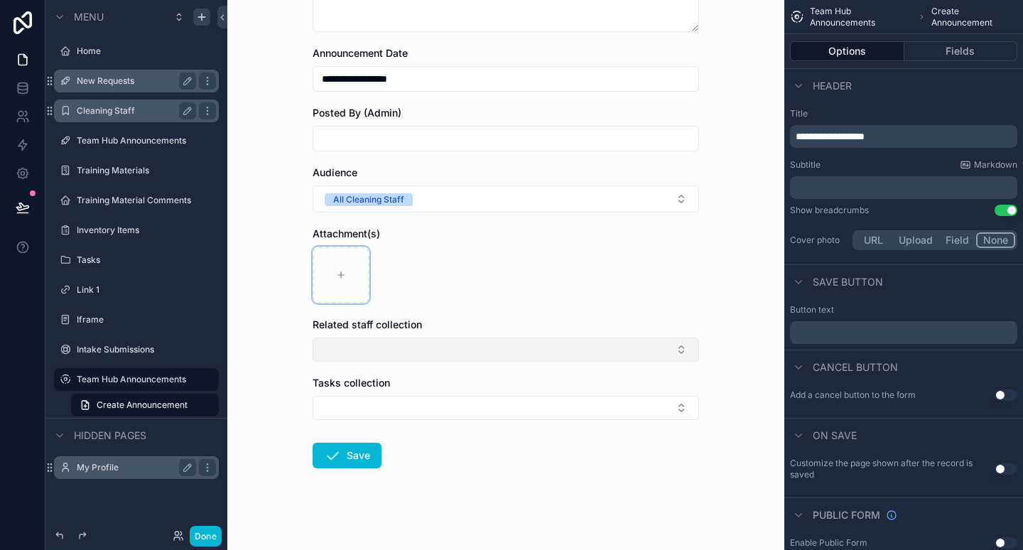
scroll to position [268, 0]
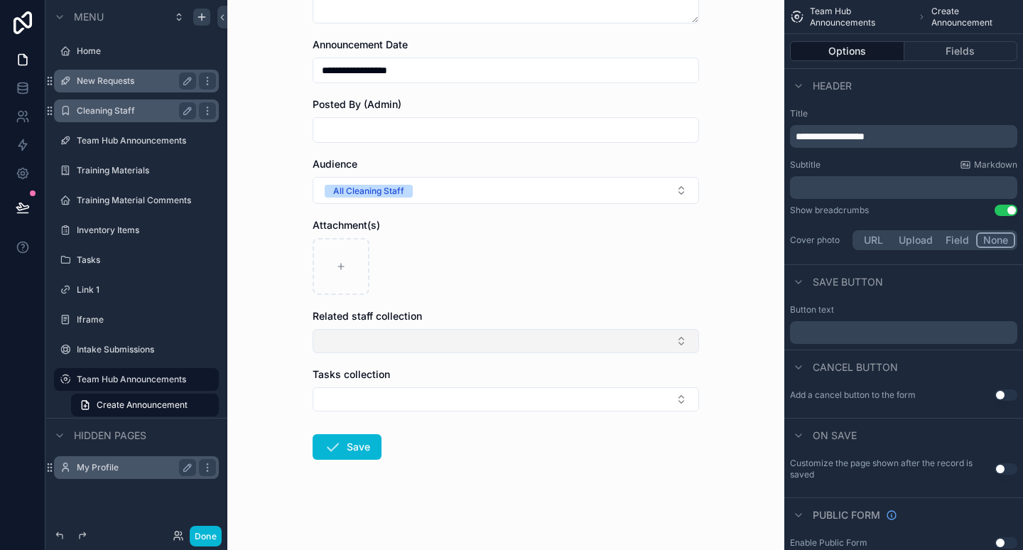
click at [476, 342] on button "Select Button" at bounding box center [506, 341] width 387 height 24
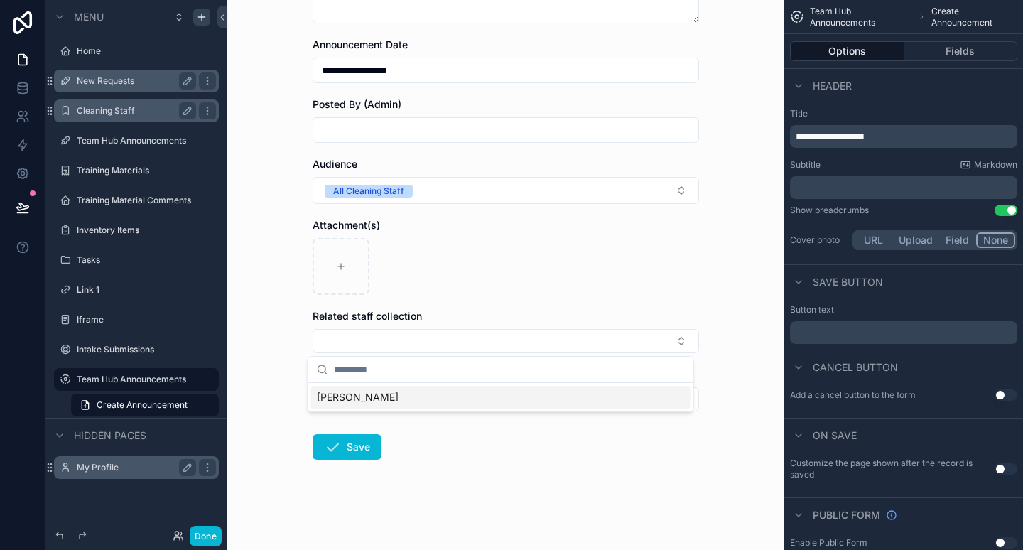
click at [371, 394] on span "[PERSON_NAME]" at bounding box center [358, 397] width 82 height 14
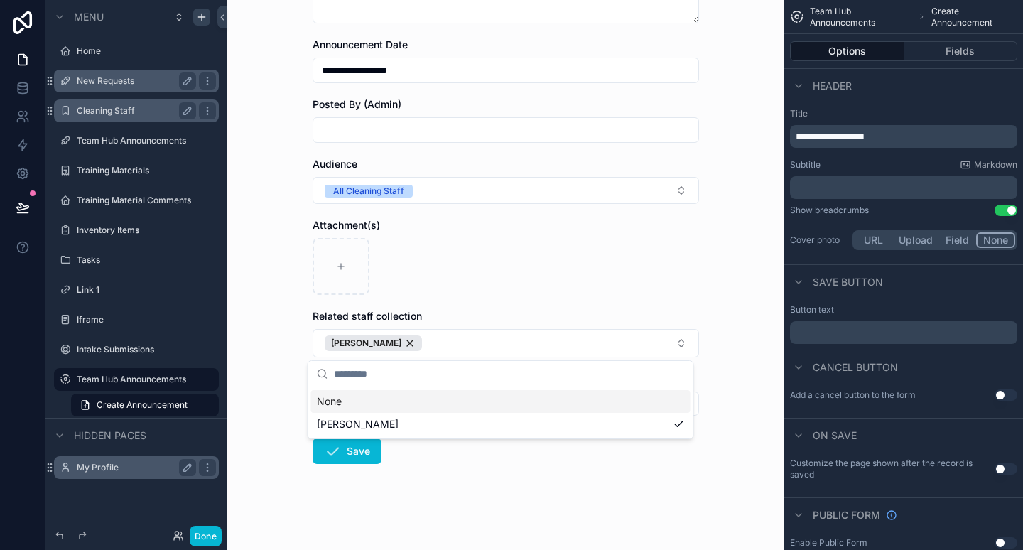
click at [269, 400] on div "**********" at bounding box center [505, 275] width 557 height 550
click at [330, 407] on button "Select Button" at bounding box center [506, 404] width 387 height 24
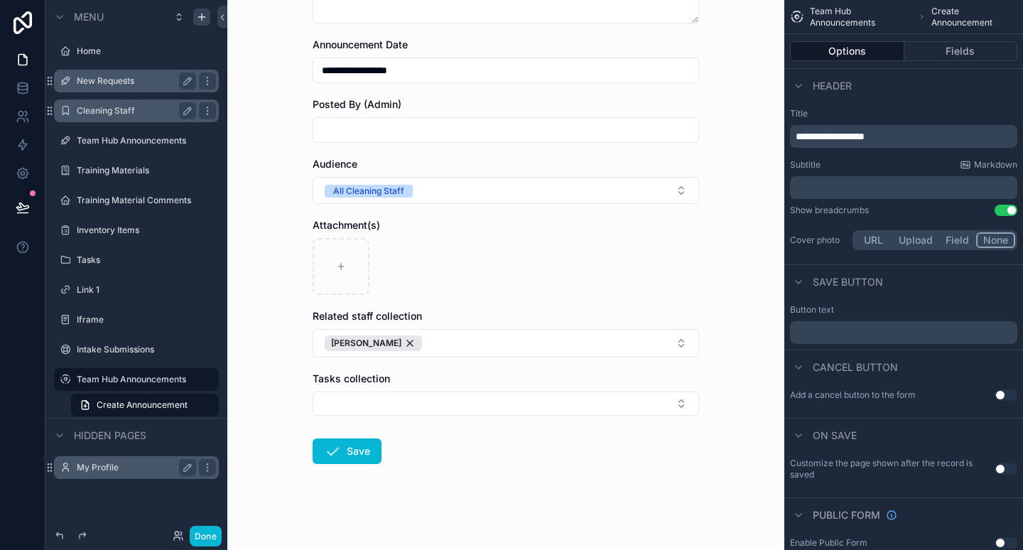
click at [248, 441] on div "**********" at bounding box center [505, 275] width 557 height 550
click at [335, 460] on span "scrollable content" at bounding box center [332, 451] width 17 height 17
click at [845, 182] on p "﻿" at bounding box center [905, 187] width 219 height 14
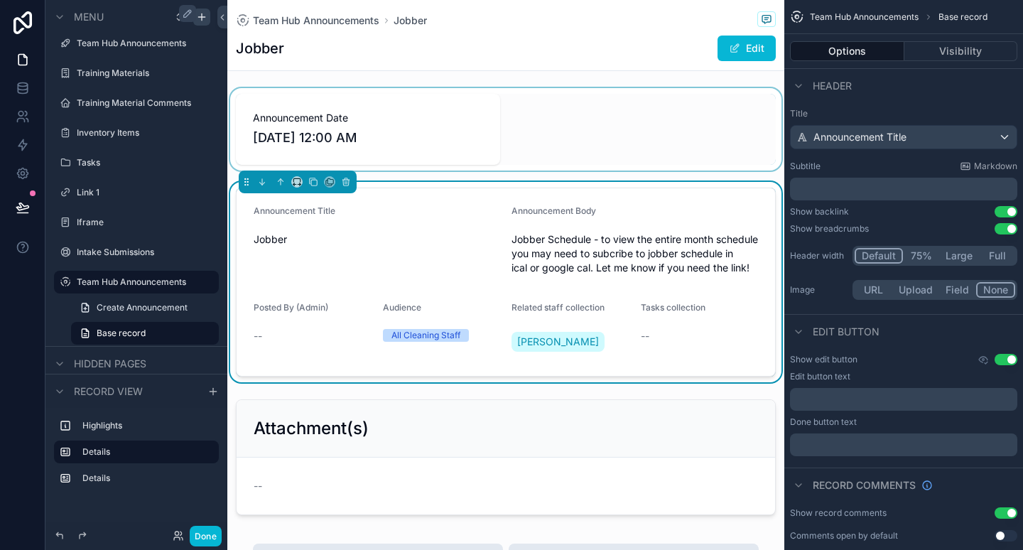
click at [410, 129] on div "scrollable content" at bounding box center [505, 129] width 557 height 82
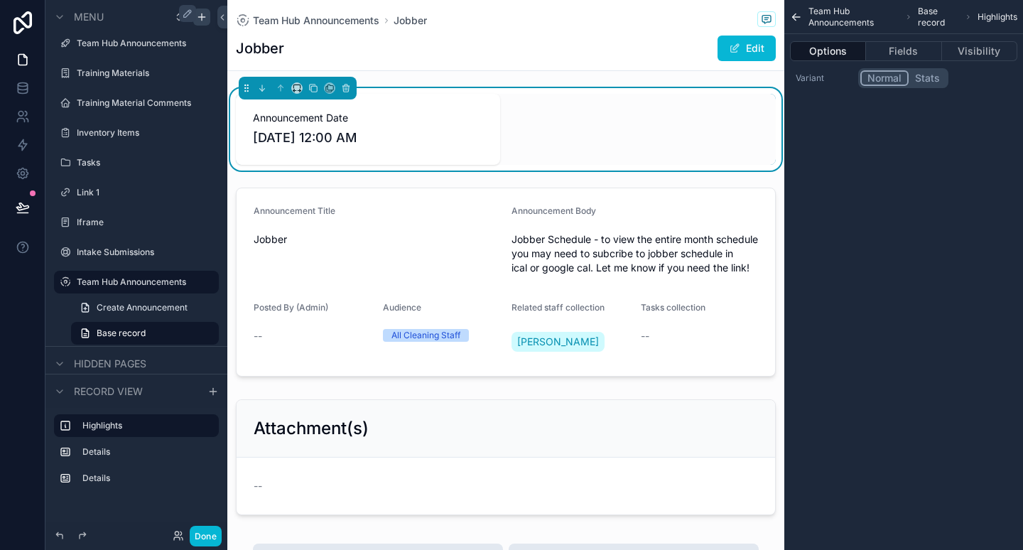
click at [929, 79] on button "Stats" at bounding box center [928, 78] width 38 height 16
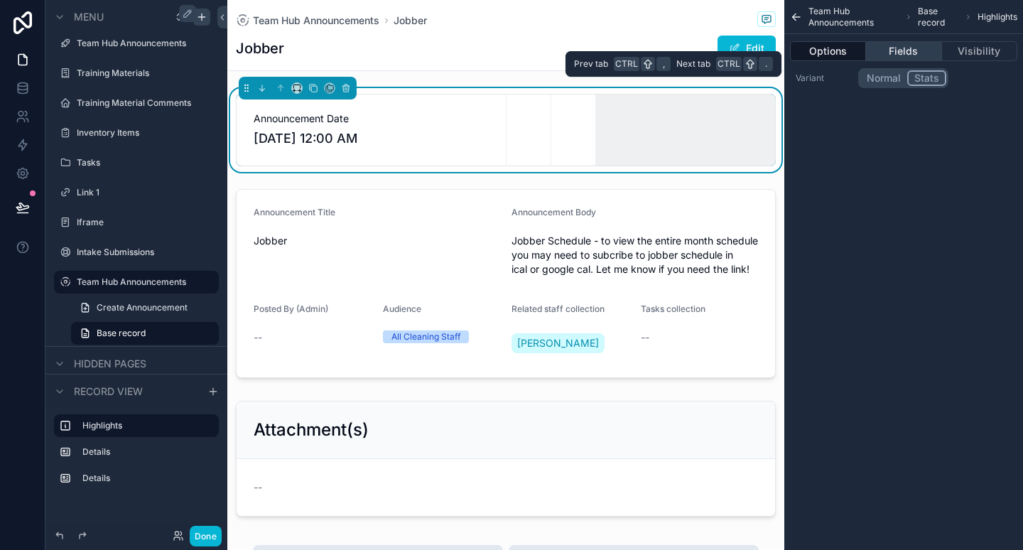
click at [914, 52] on button "Fields" at bounding box center [903, 51] width 75 height 20
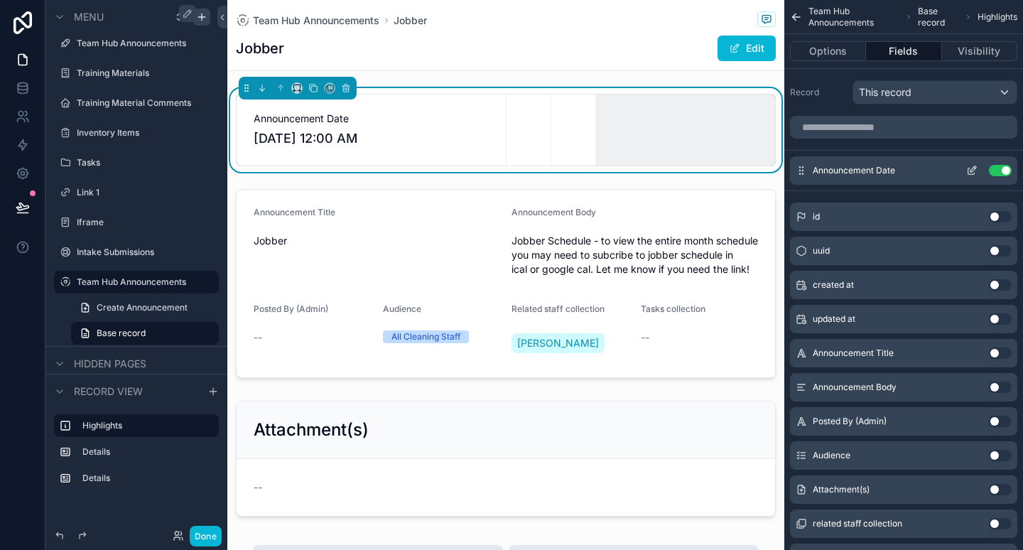
click at [971, 174] on icon "scrollable content" at bounding box center [971, 171] width 6 height 6
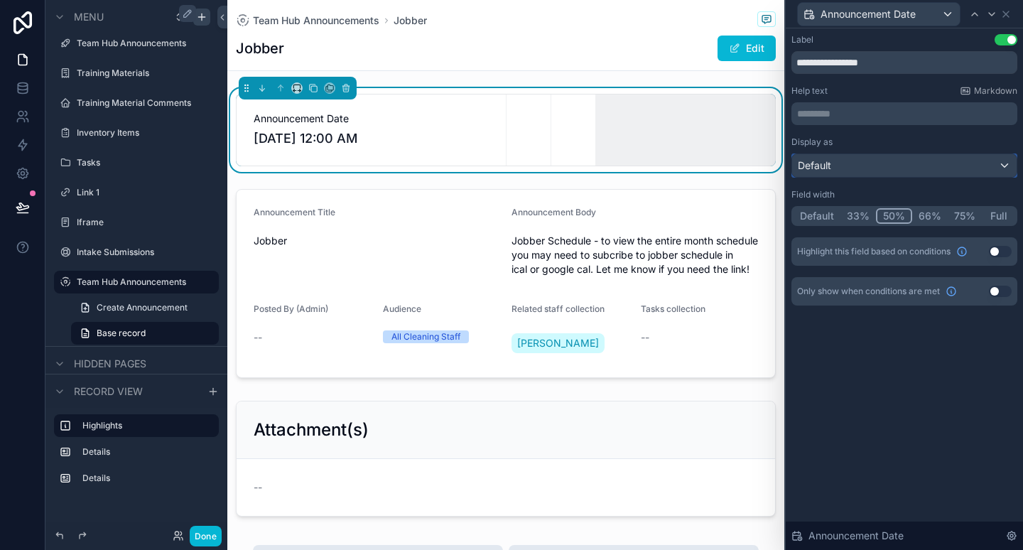
click at [848, 158] on div "Default" at bounding box center [904, 165] width 225 height 23
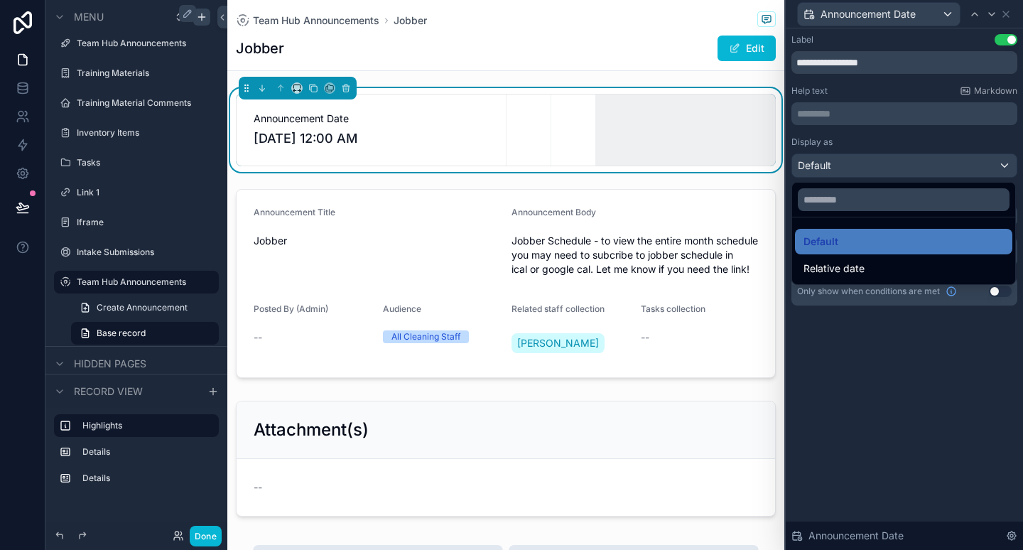
click at [843, 173] on div at bounding box center [904, 275] width 237 height 550
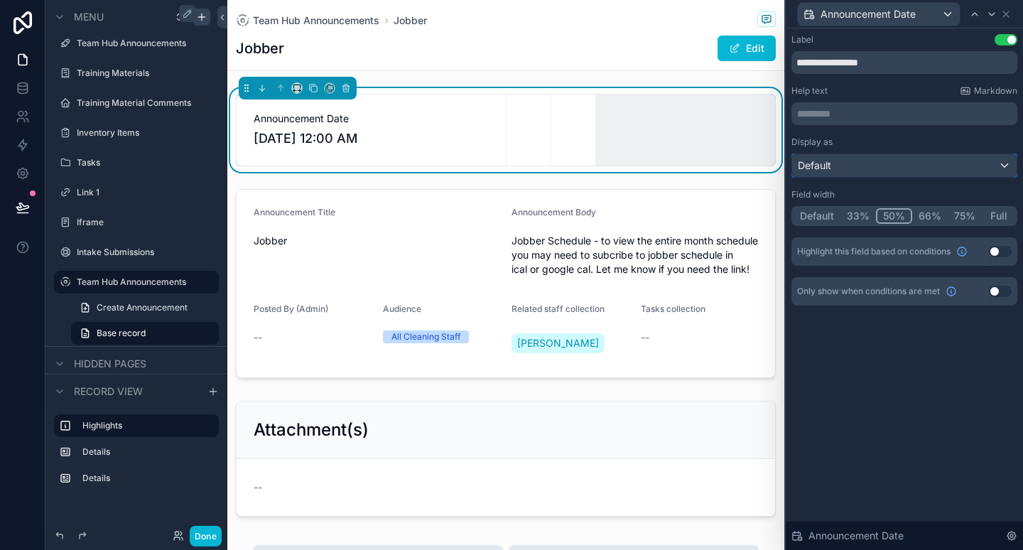
click at [836, 165] on div "Default" at bounding box center [904, 165] width 225 height 23
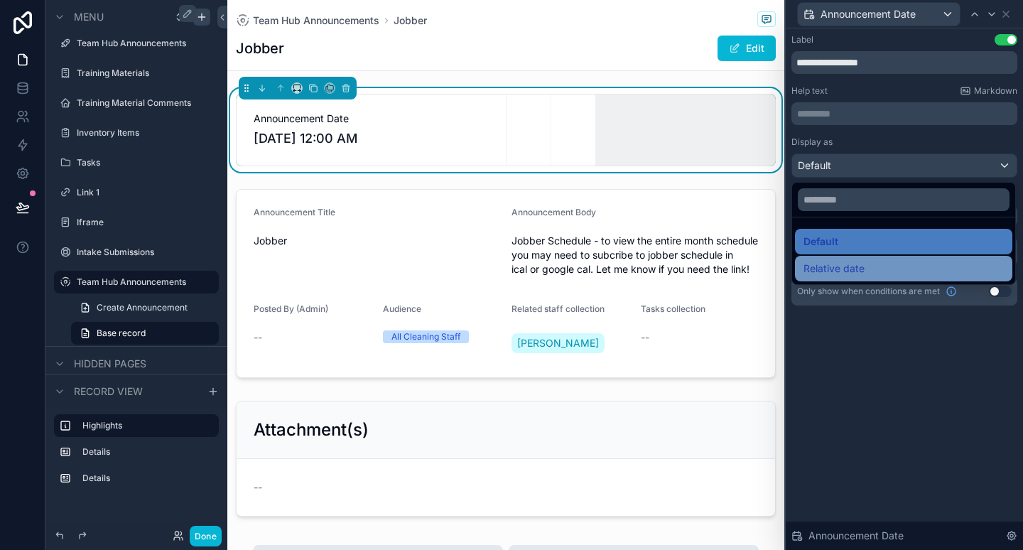
click at [837, 274] on span "Relative date" at bounding box center [834, 268] width 61 height 17
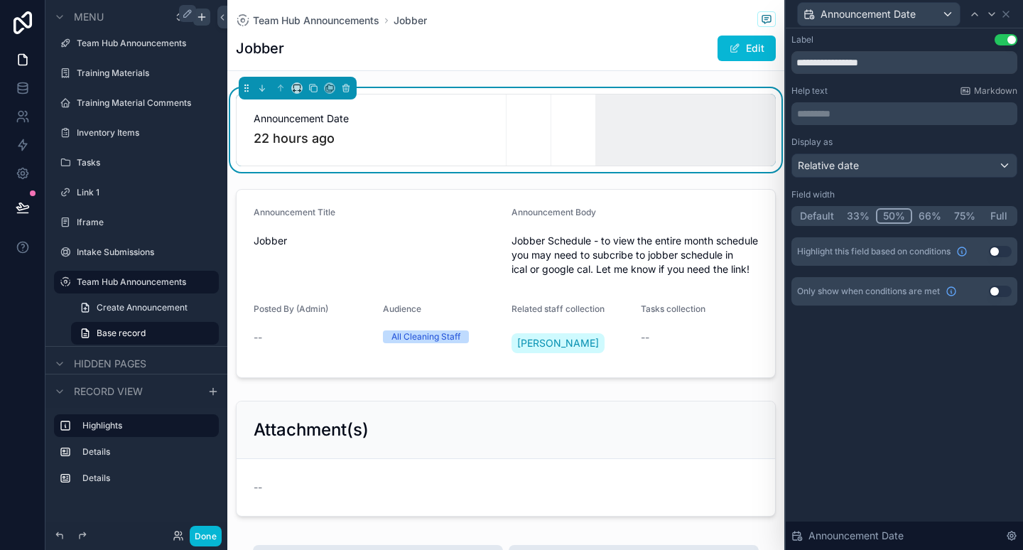
click at [863, 212] on button "33%" at bounding box center [859, 216] width 36 height 16
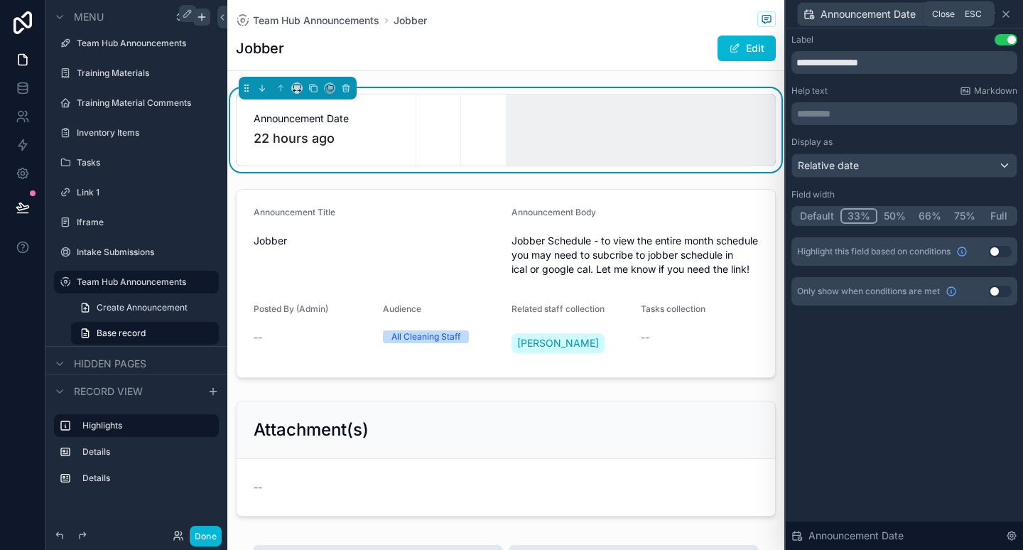
click at [1007, 11] on icon at bounding box center [1005, 14] width 11 height 11
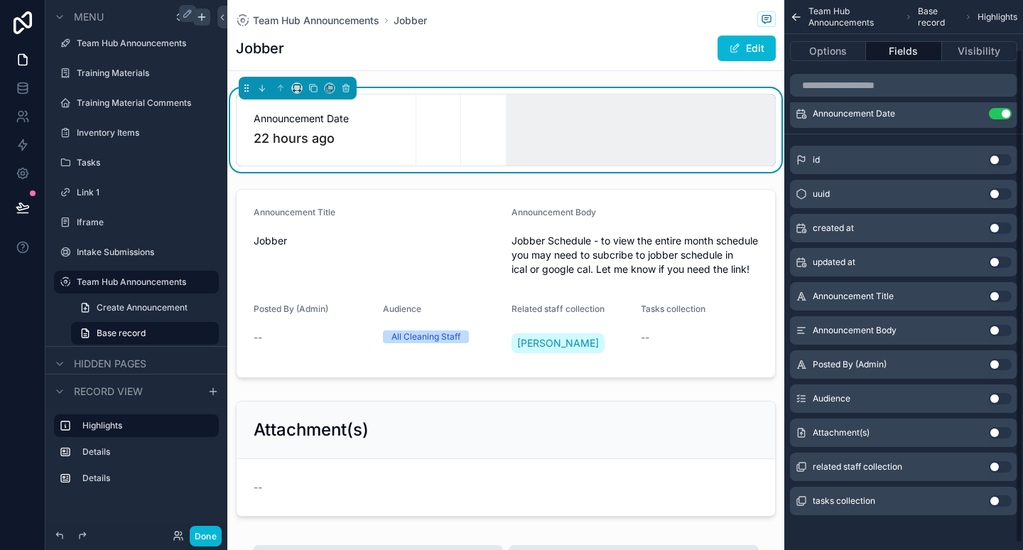
scroll to position [62, 0]
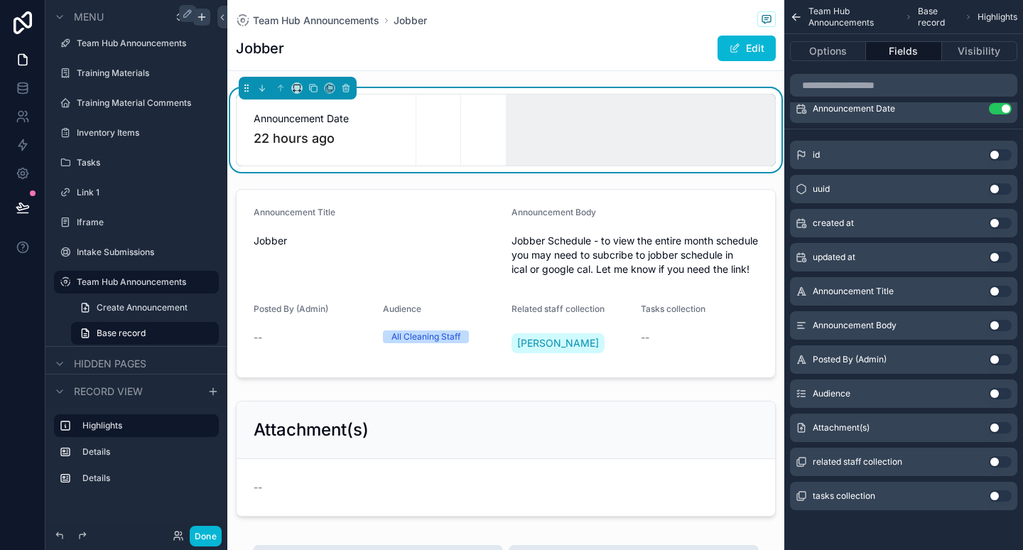
click at [1003, 462] on button "Use setting" at bounding box center [1000, 461] width 23 height 11
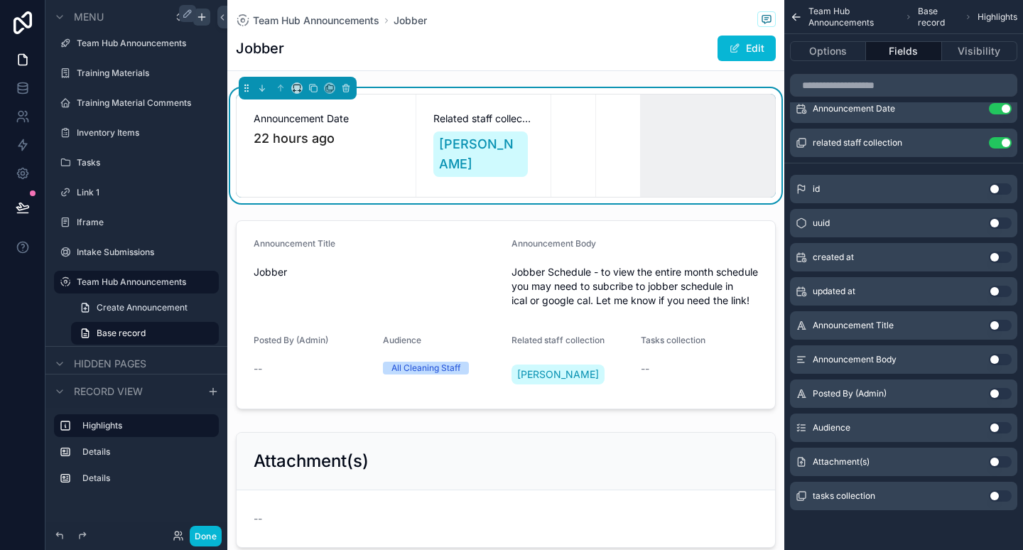
click at [1003, 462] on button "Use setting" at bounding box center [1000, 461] width 23 height 11
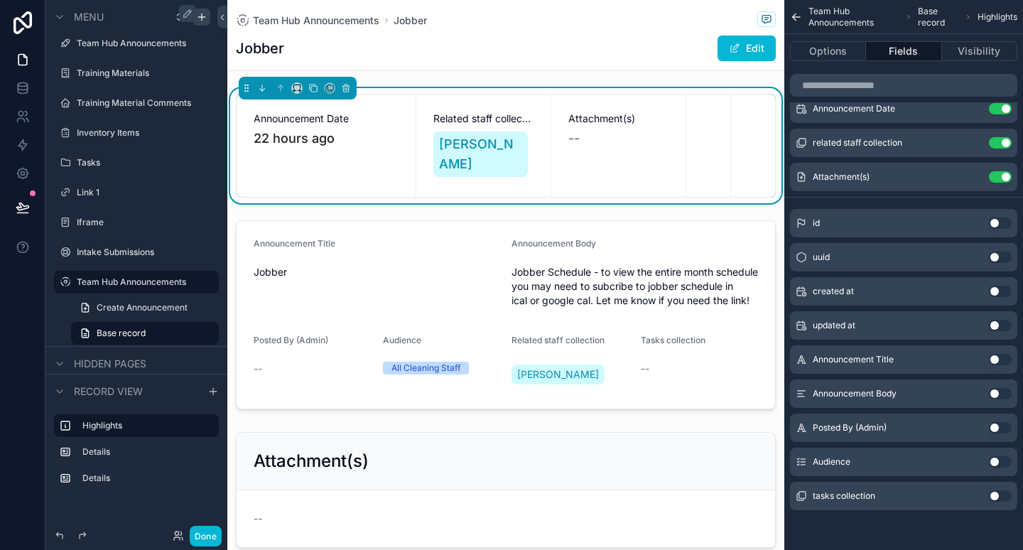
click at [996, 329] on button "Use setting" at bounding box center [1000, 325] width 23 height 11
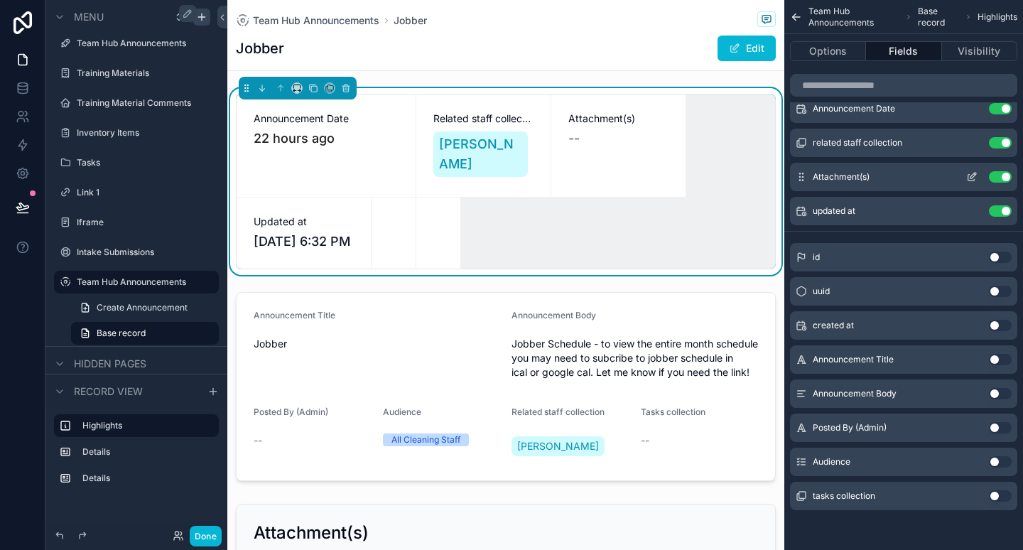
click at [1003, 178] on button "Use setting" at bounding box center [1000, 176] width 23 height 11
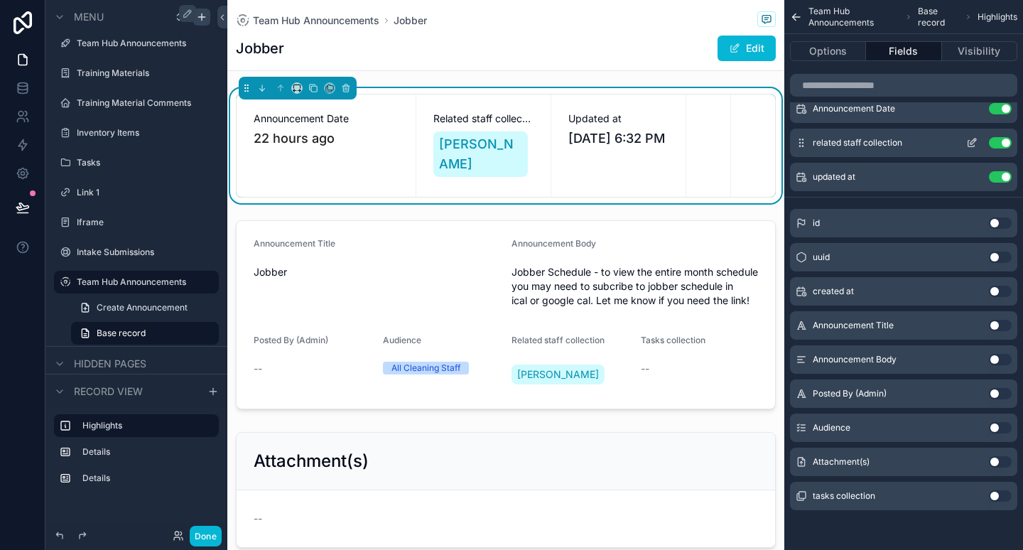
click at [1003, 139] on button "Use setting" at bounding box center [1000, 142] width 23 height 11
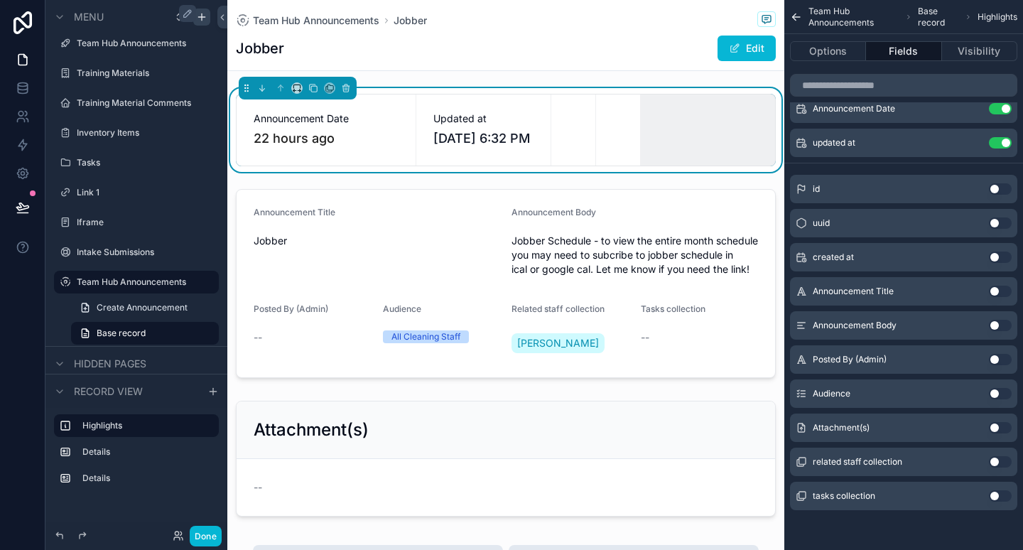
click at [1000, 362] on button "Use setting" at bounding box center [1000, 359] width 23 height 11
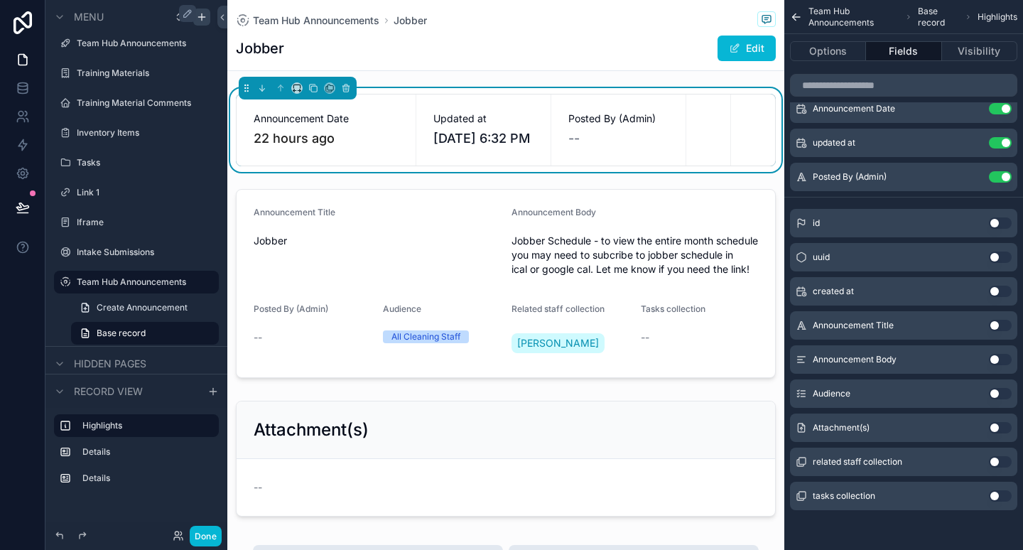
click at [743, 166] on div "scrollable content" at bounding box center [753, 130] width 44 height 71
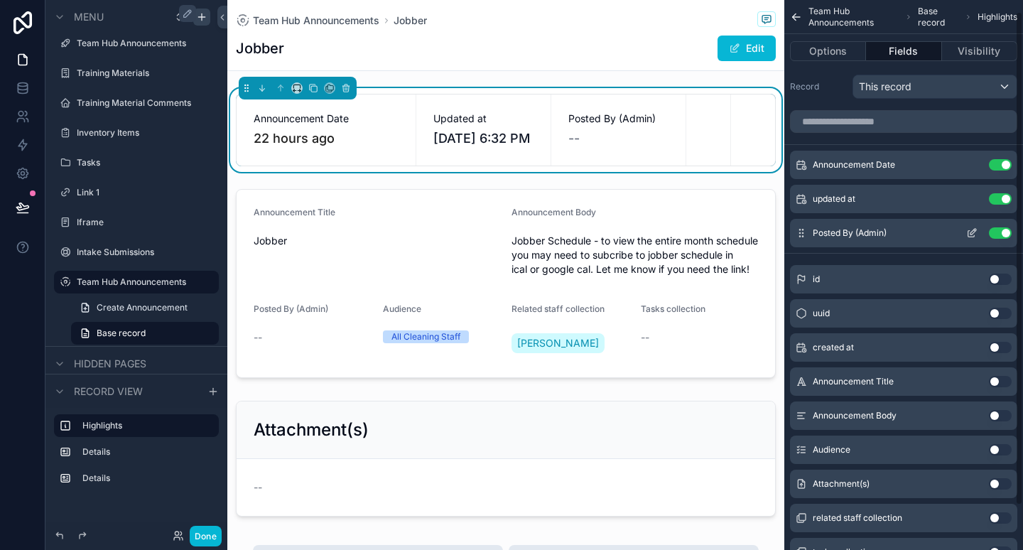
scroll to position [0, 0]
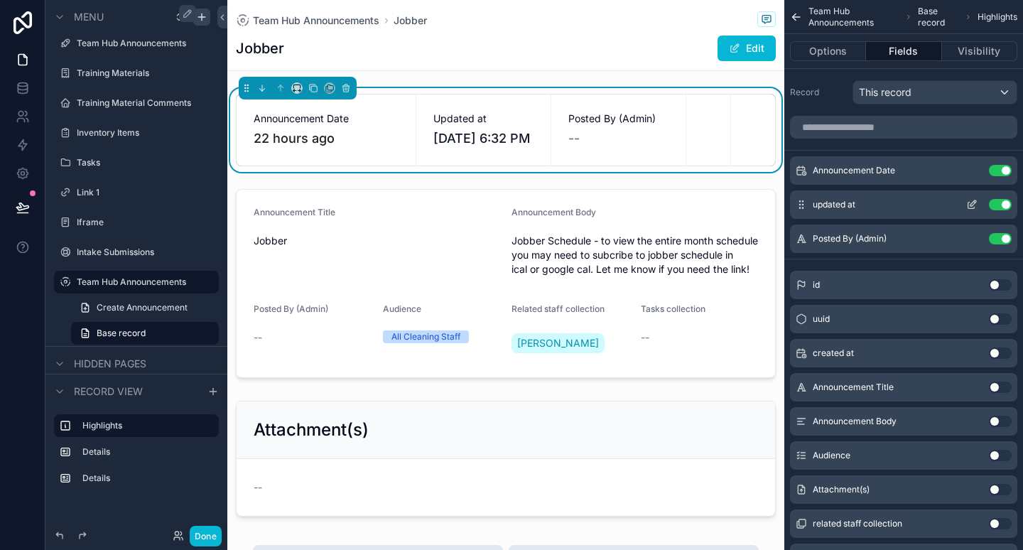
click at [906, 206] on div "updated at Use setting" at bounding box center [903, 204] width 227 height 28
click at [975, 203] on icon "scrollable content" at bounding box center [974, 203] width 6 height 6
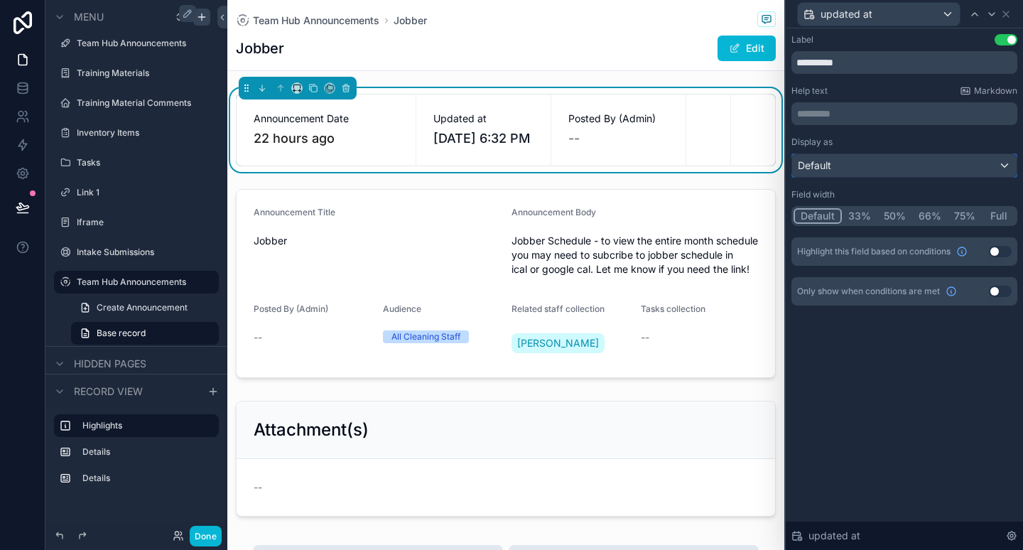
click at [890, 163] on div "Default" at bounding box center [904, 165] width 225 height 23
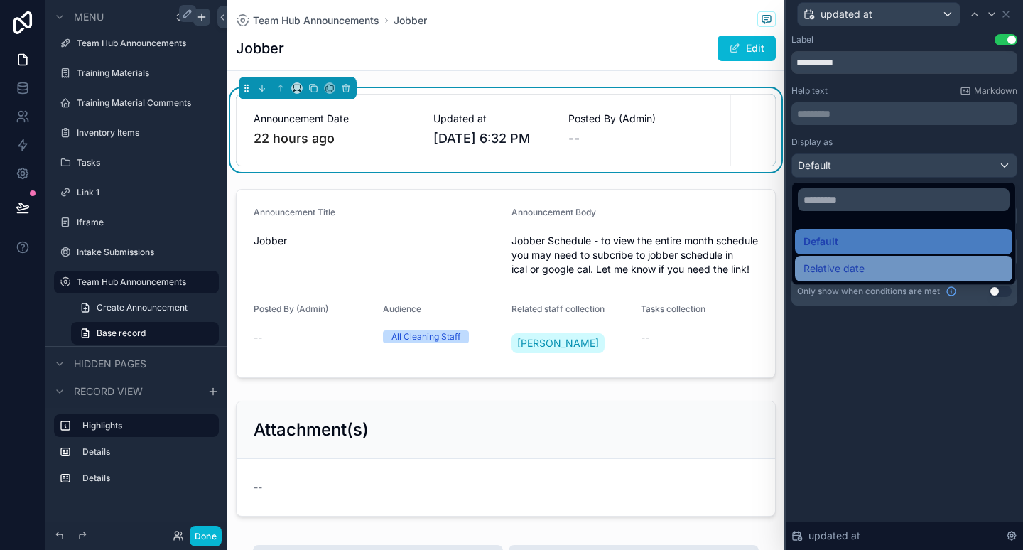
click at [858, 265] on span "Relative date" at bounding box center [834, 268] width 61 height 17
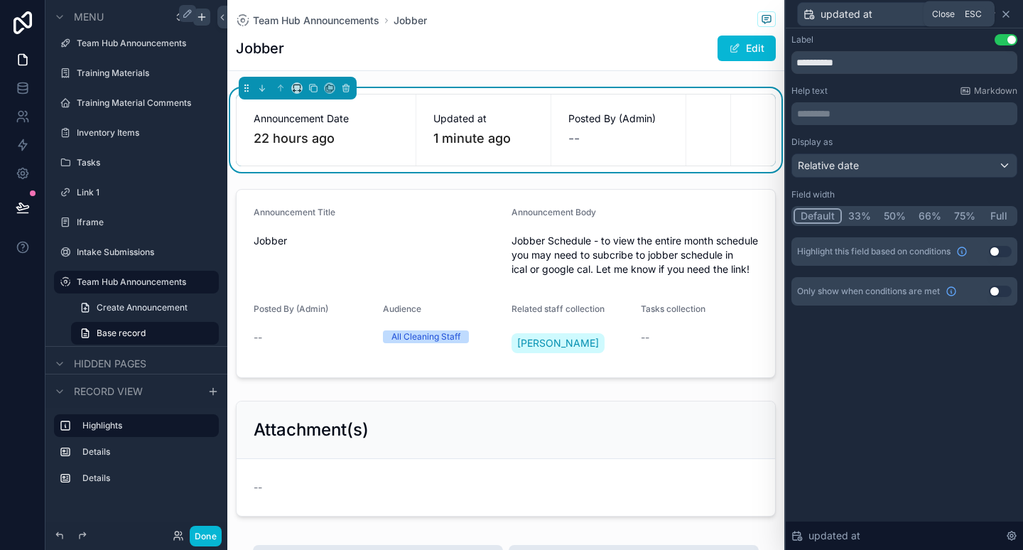
click at [1008, 12] on icon at bounding box center [1006, 14] width 6 height 6
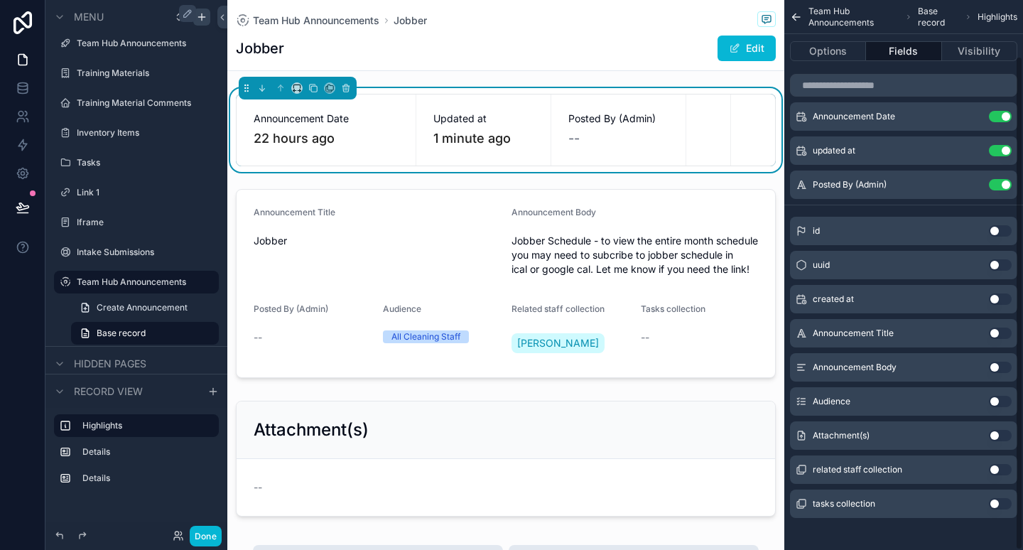
scroll to position [62, 0]
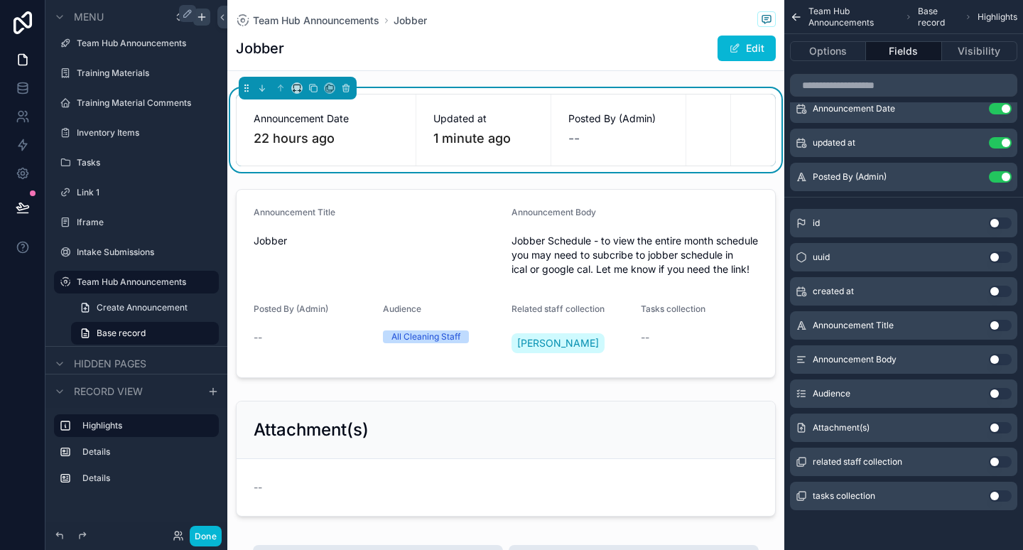
click at [995, 322] on button "Use setting" at bounding box center [1000, 325] width 23 height 11
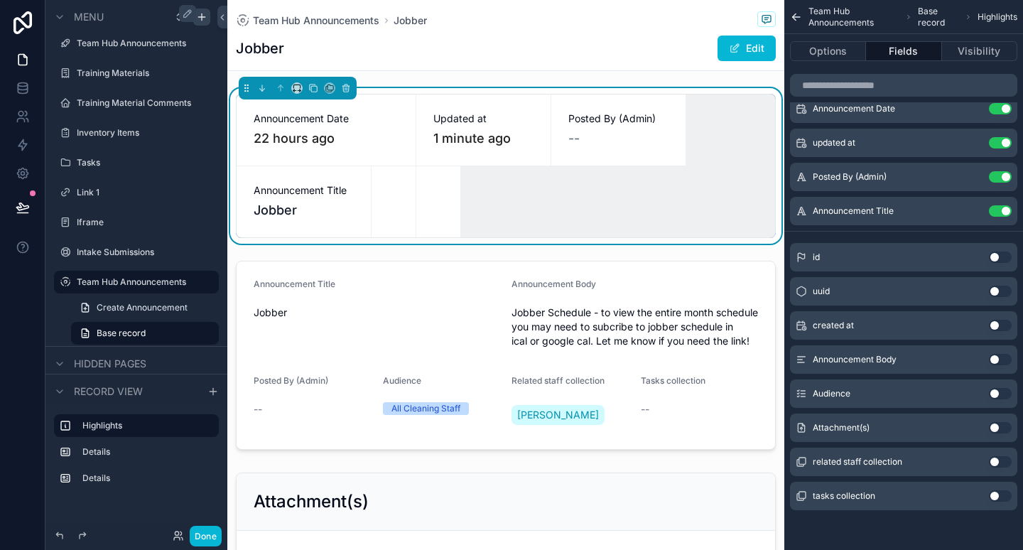
click at [995, 322] on button "Use setting" at bounding box center [1000, 325] width 23 height 11
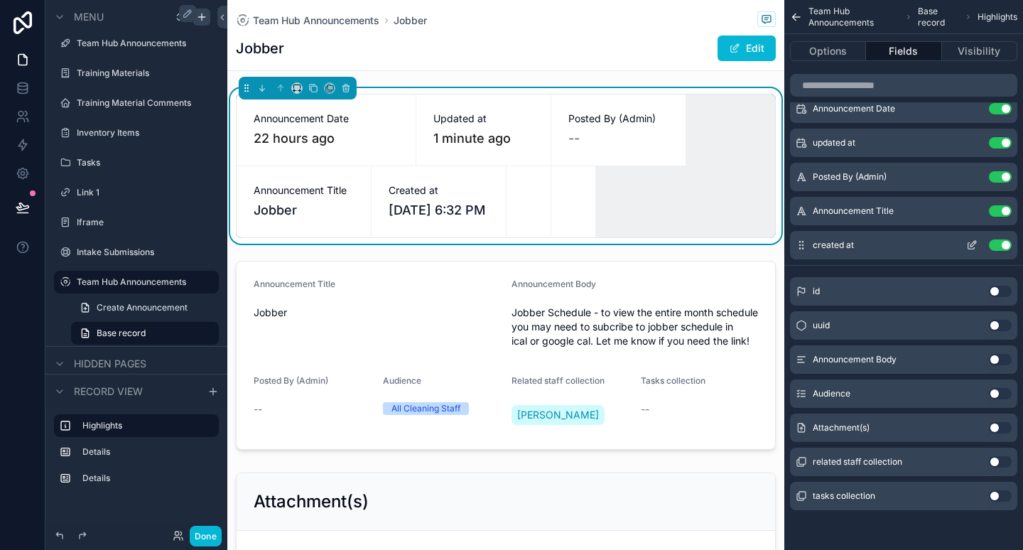
click at [1002, 239] on button "Use setting" at bounding box center [1000, 244] width 23 height 11
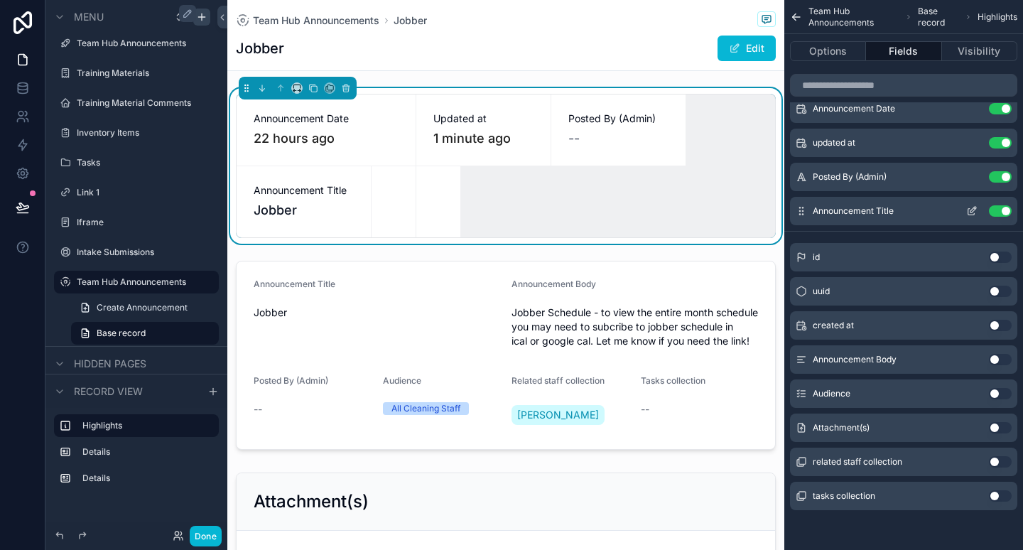
click at [1003, 206] on button "Use setting" at bounding box center [1000, 210] width 23 height 11
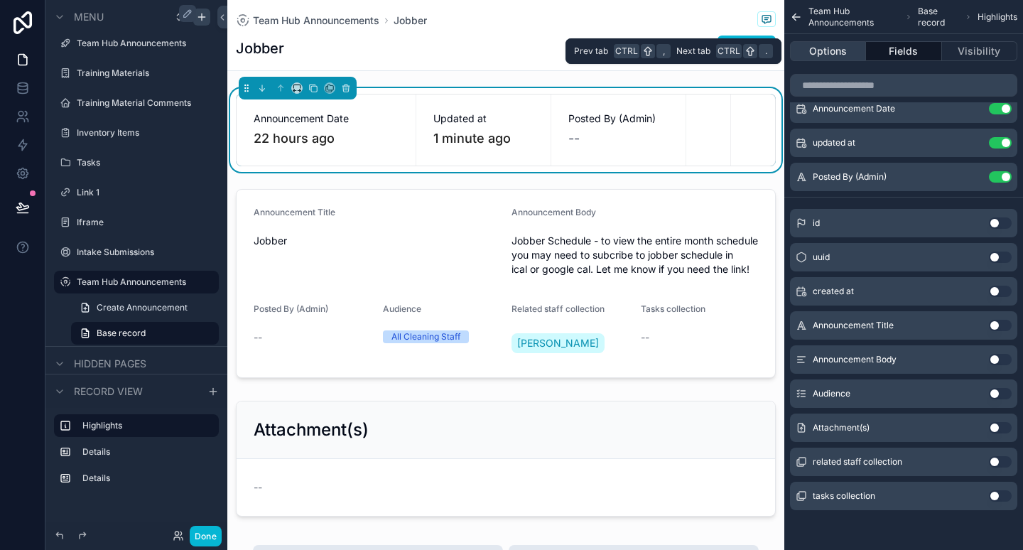
click at [836, 54] on button "Options" at bounding box center [828, 51] width 76 height 20
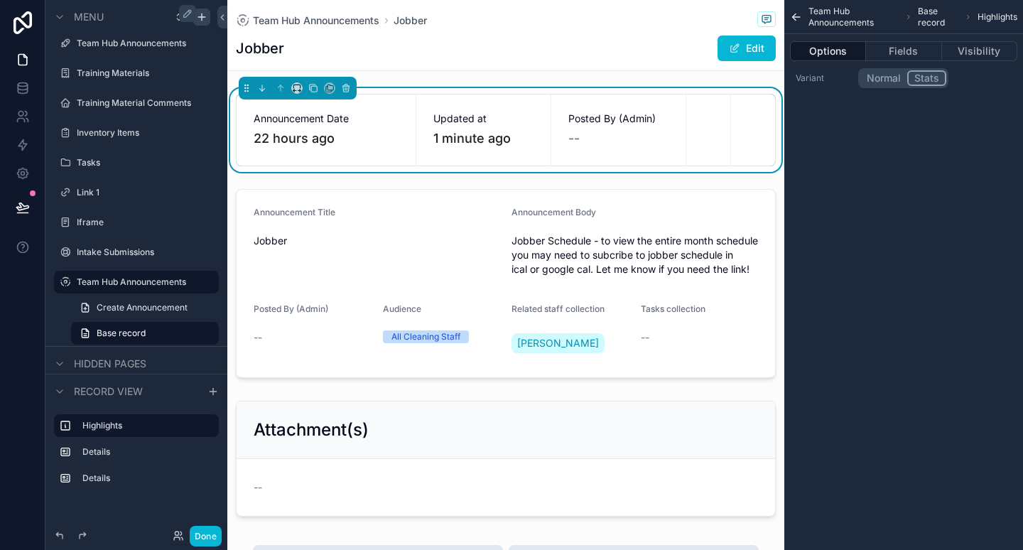
click at [873, 81] on button "Normal" at bounding box center [883, 78] width 47 height 16
click at [871, 151] on div "Team Hub Announcements Base record Highlights Options Fields Visibility Variant…" at bounding box center [903, 275] width 239 height 550
click at [794, 15] on icon "scrollable content" at bounding box center [794, 15] width 3 height 3
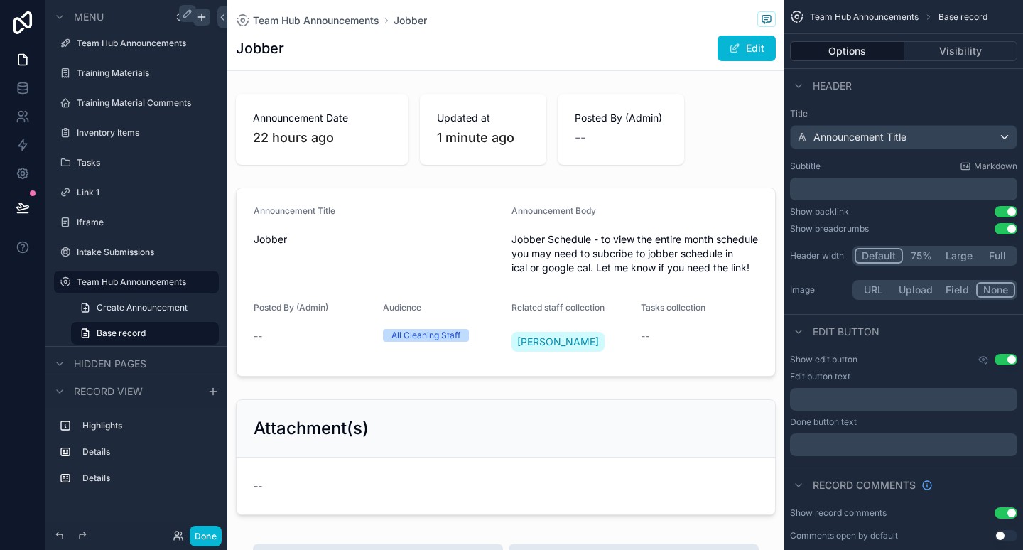
click at [917, 286] on button "Upload" at bounding box center [915, 290] width 47 height 16
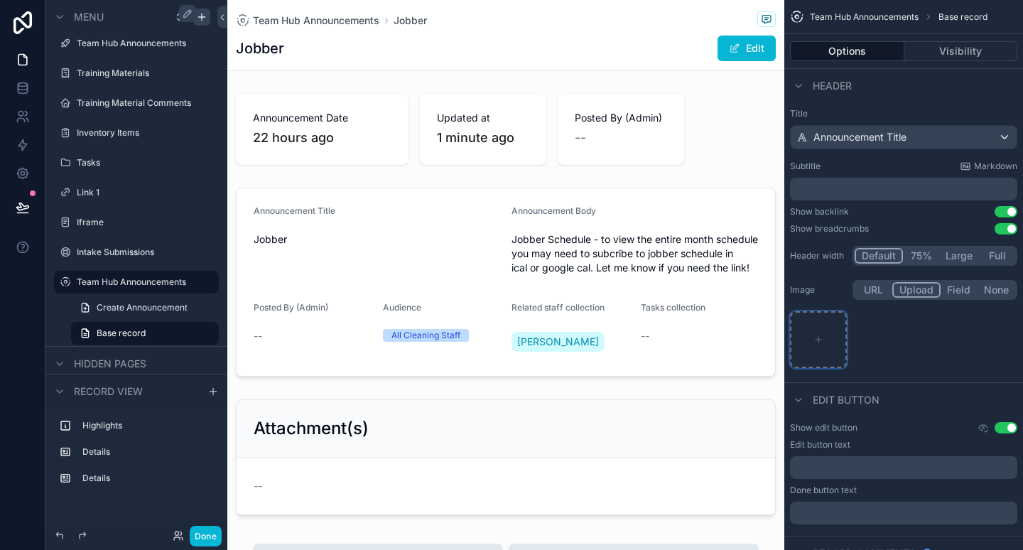
click at [806, 328] on div "scrollable content" at bounding box center [818, 339] width 57 height 57
type input "**********"
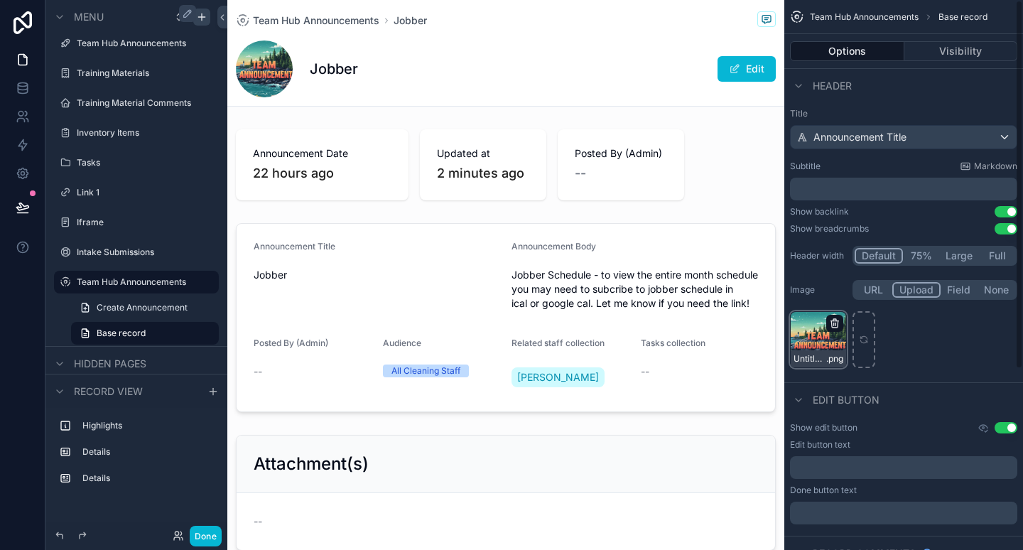
click at [838, 323] on icon "scrollable content" at bounding box center [834, 324] width 6 height 6
click at [126, 279] on label "Team Hub Announcements" at bounding box center [134, 281] width 114 height 11
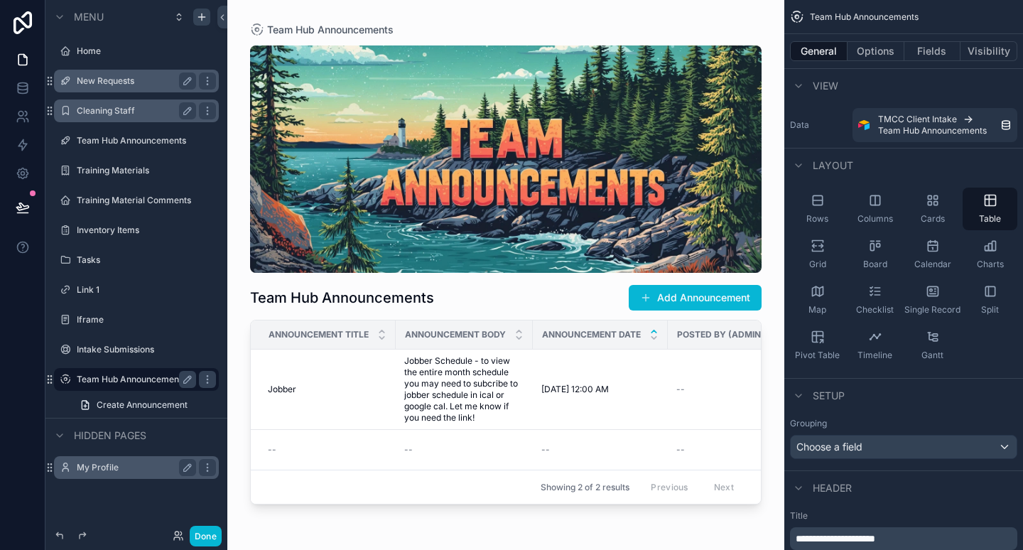
click at [655, 330] on icon "scrollable content" at bounding box center [653, 331] width 9 height 9
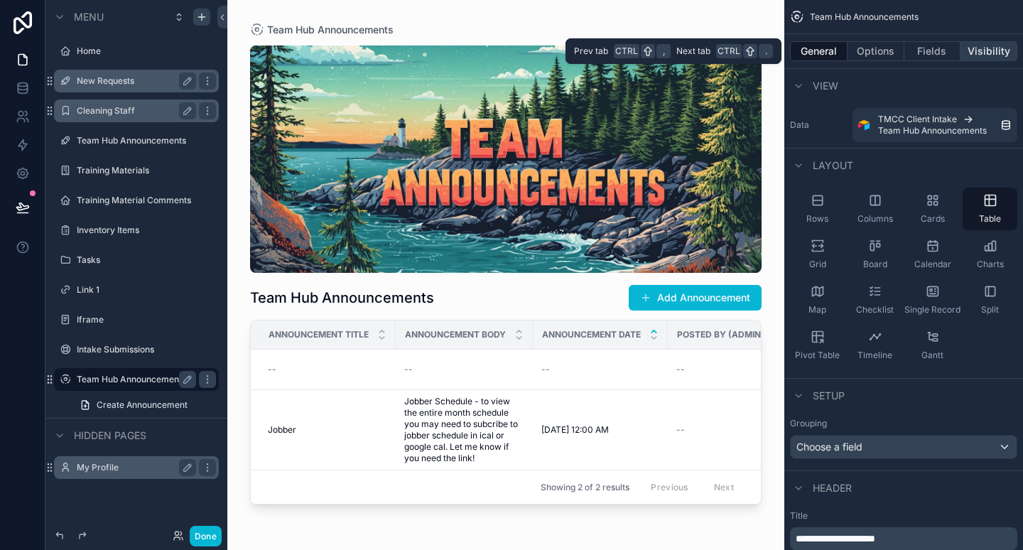
click at [992, 46] on button "Visibility" at bounding box center [989, 51] width 57 height 20
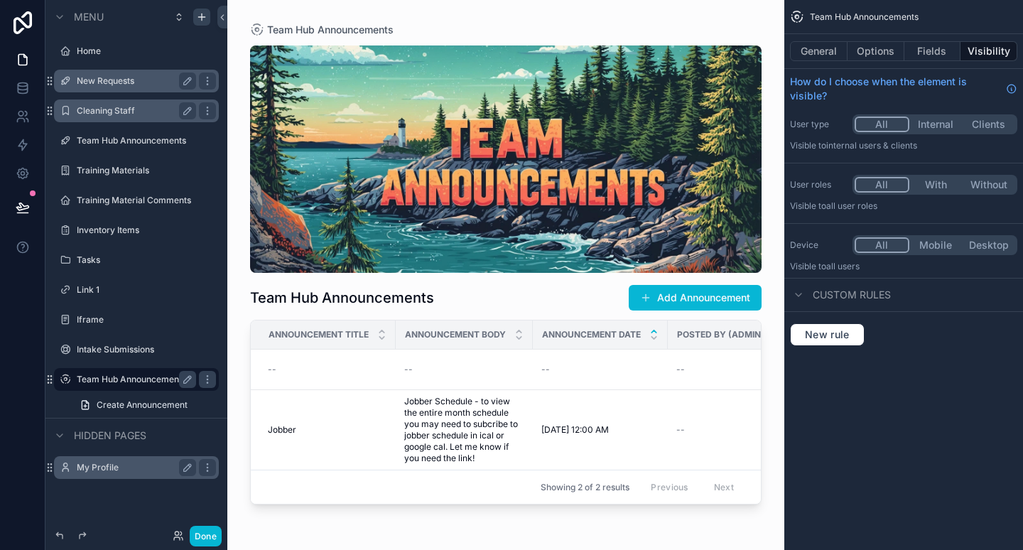
click at [922, 193] on div "All With Without" at bounding box center [935, 185] width 165 height 20
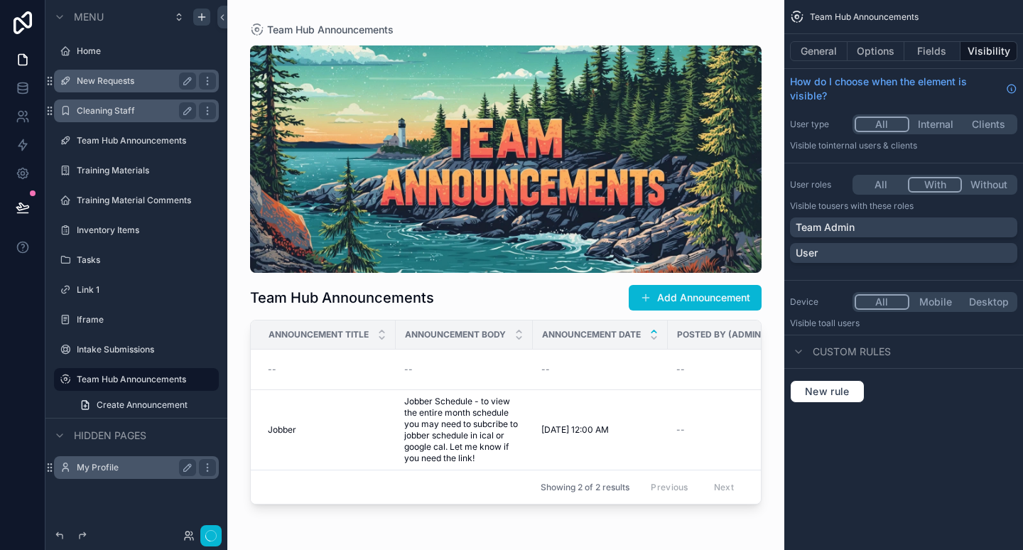
click at [932, 188] on button "With" at bounding box center [935, 185] width 55 height 16
click at [883, 227] on div "Team Admin" at bounding box center [904, 227] width 216 height 14
click at [875, 247] on div "User" at bounding box center [904, 253] width 216 height 14
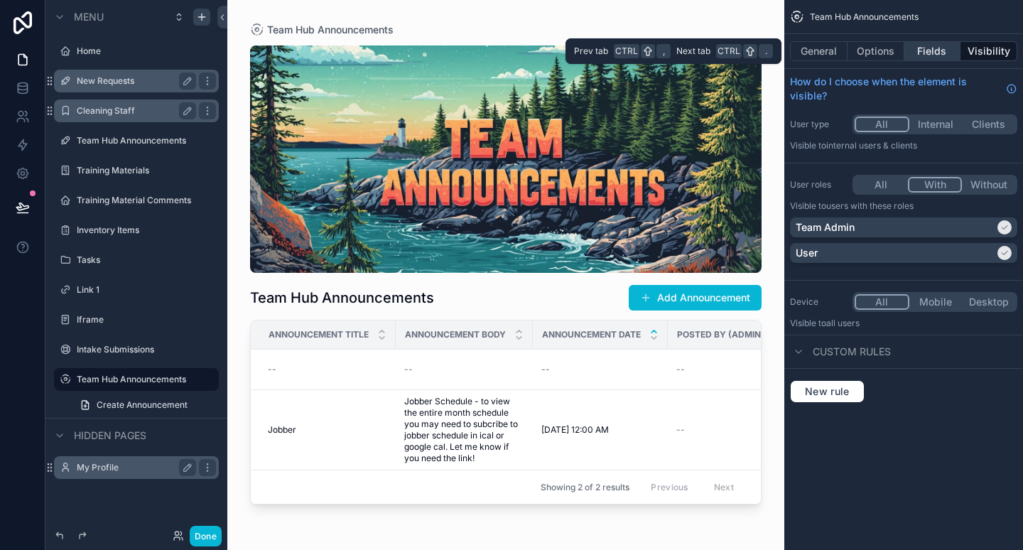
click at [930, 49] on button "Fields" at bounding box center [933, 51] width 57 height 20
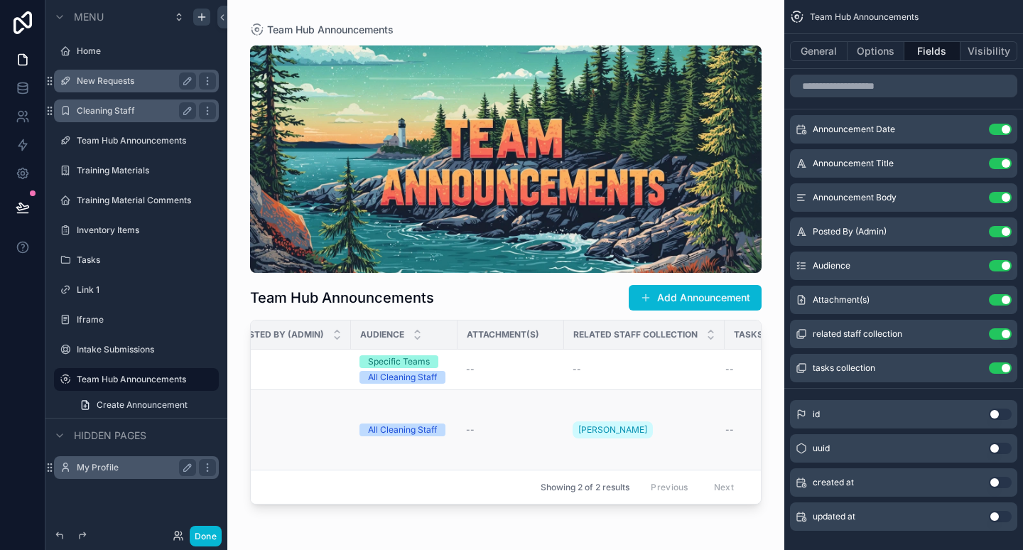
scroll to position [0, 452]
click at [1007, 269] on button "Use setting" at bounding box center [1000, 265] width 23 height 11
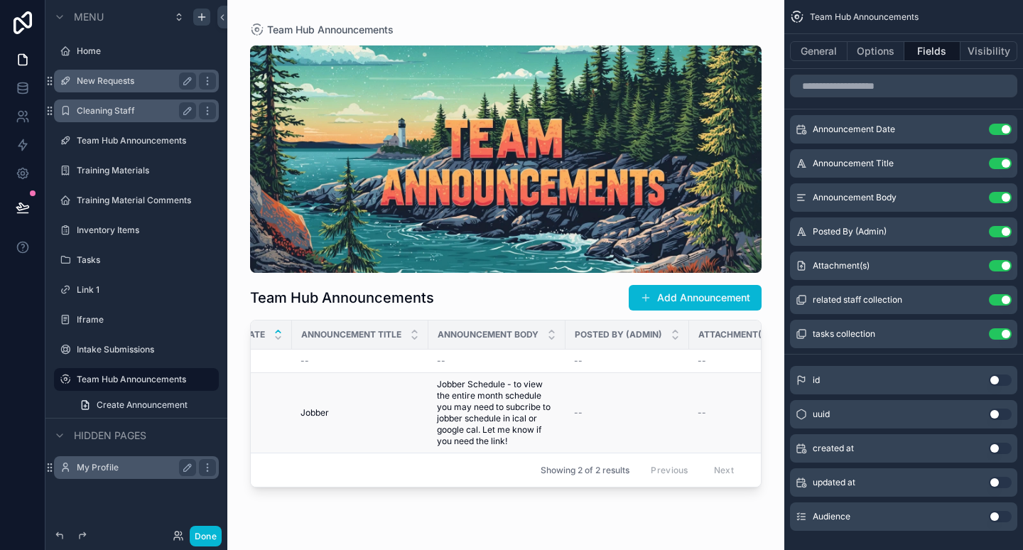
scroll to position [0, 0]
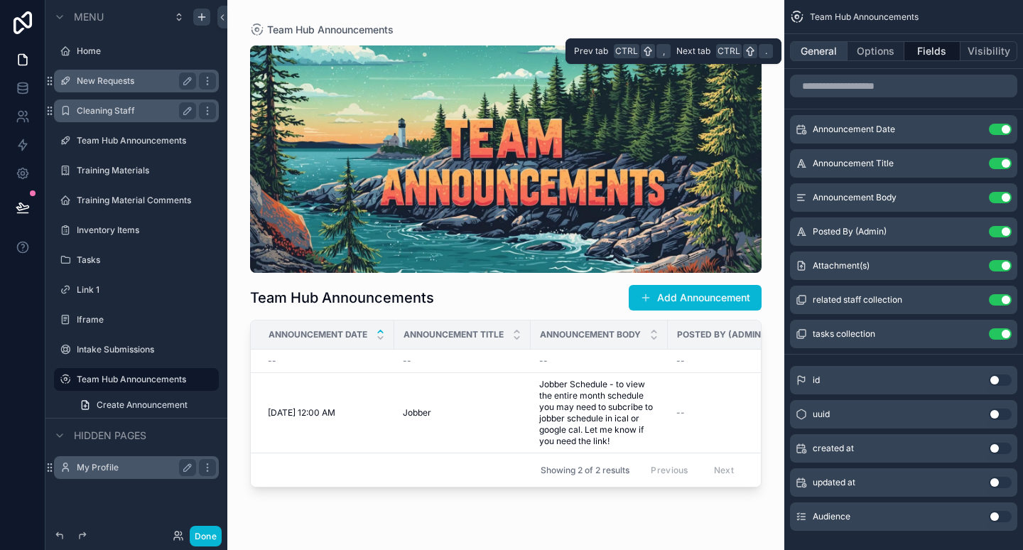
click at [816, 53] on button "General" at bounding box center [819, 51] width 58 height 20
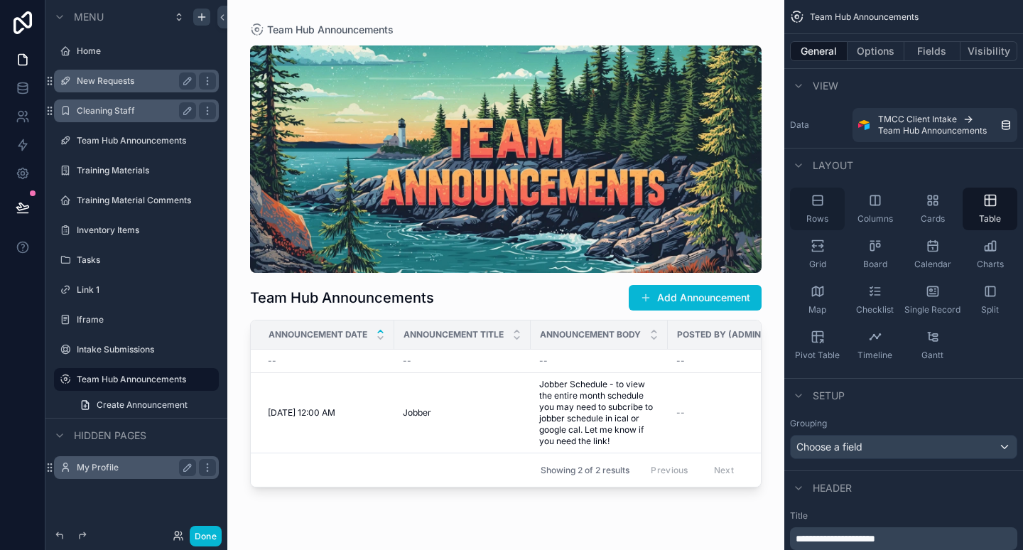
click at [817, 202] on icon "scrollable content" at bounding box center [818, 200] width 14 height 14
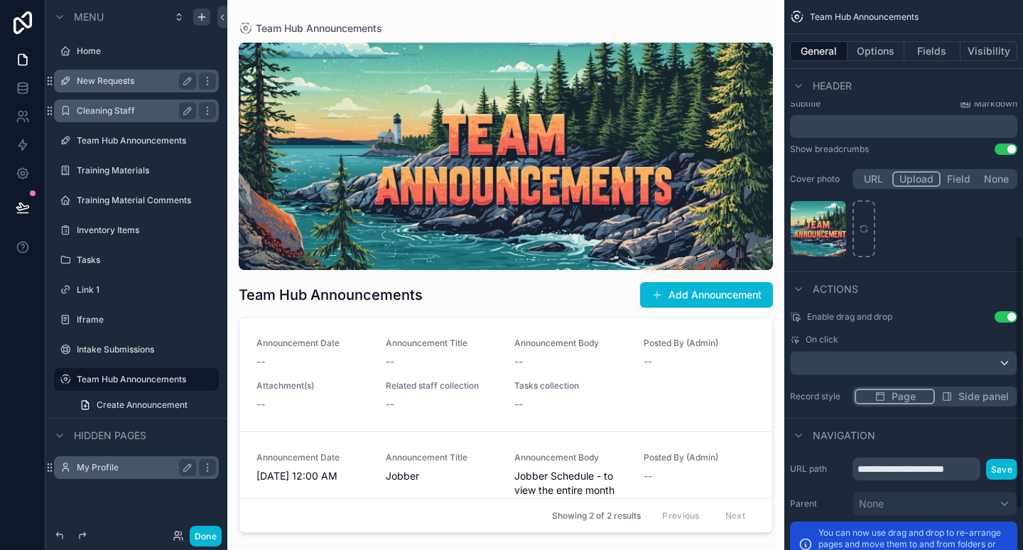
scroll to position [473, 0]
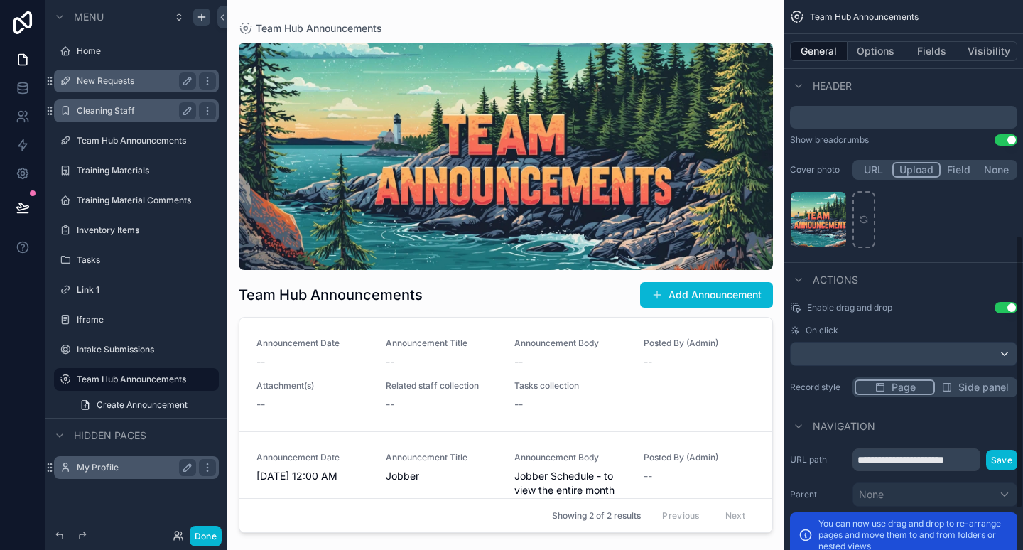
click at [1006, 306] on button "Use setting" at bounding box center [1006, 307] width 23 height 11
click at [986, 387] on span "Side panel" at bounding box center [984, 387] width 50 height 14
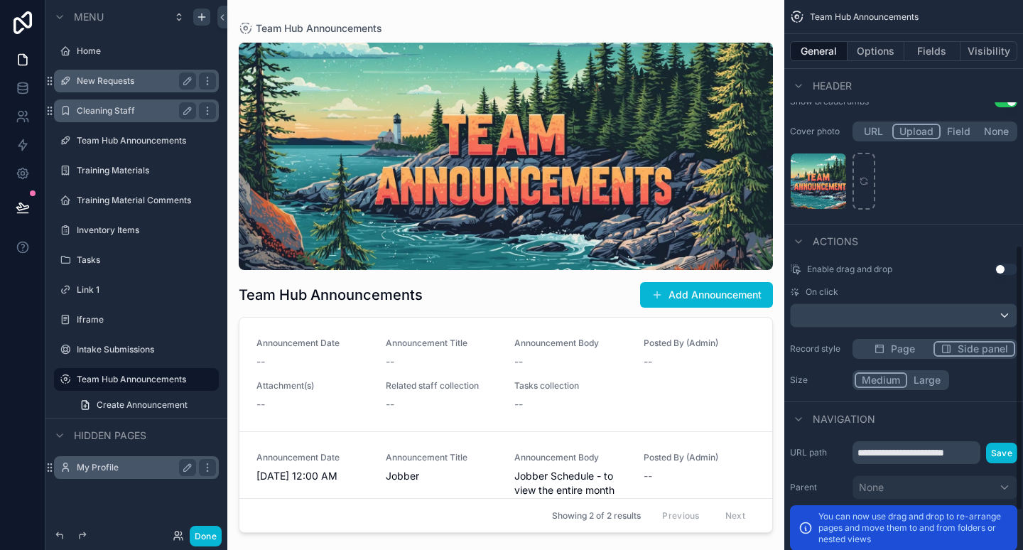
scroll to position [514, 0]
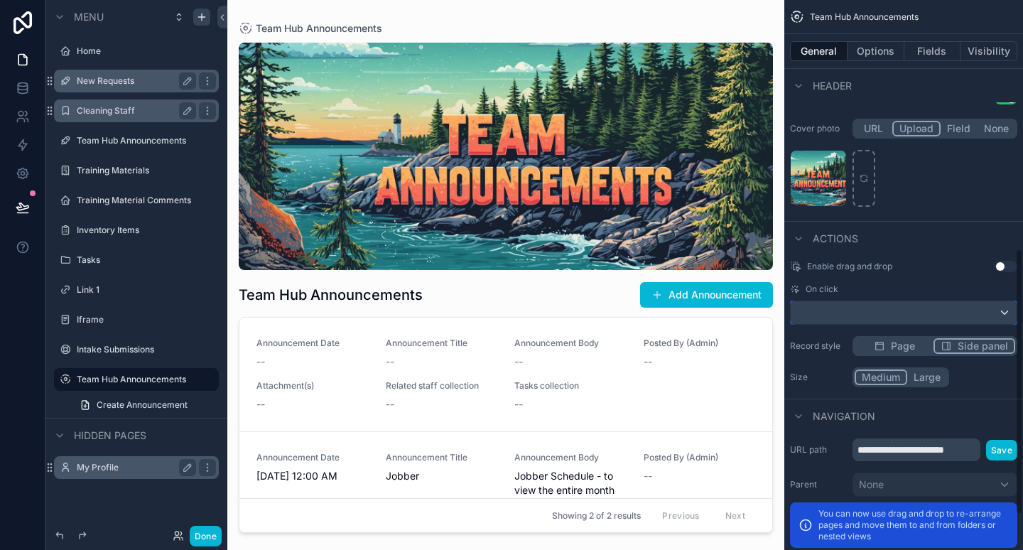
click at [885, 314] on div "scrollable content" at bounding box center [904, 312] width 226 height 23
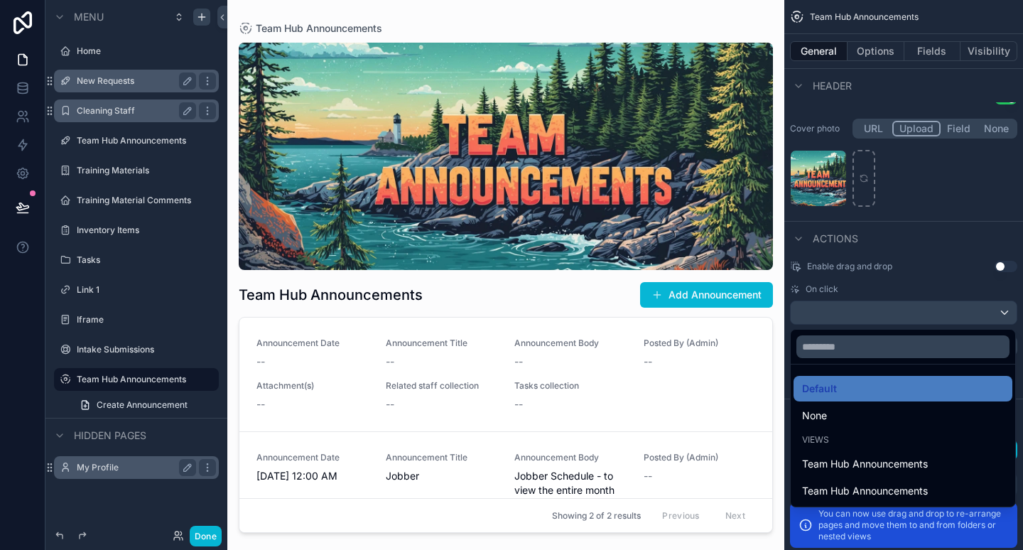
click at [891, 315] on div "scrollable content" at bounding box center [511, 275] width 1023 height 550
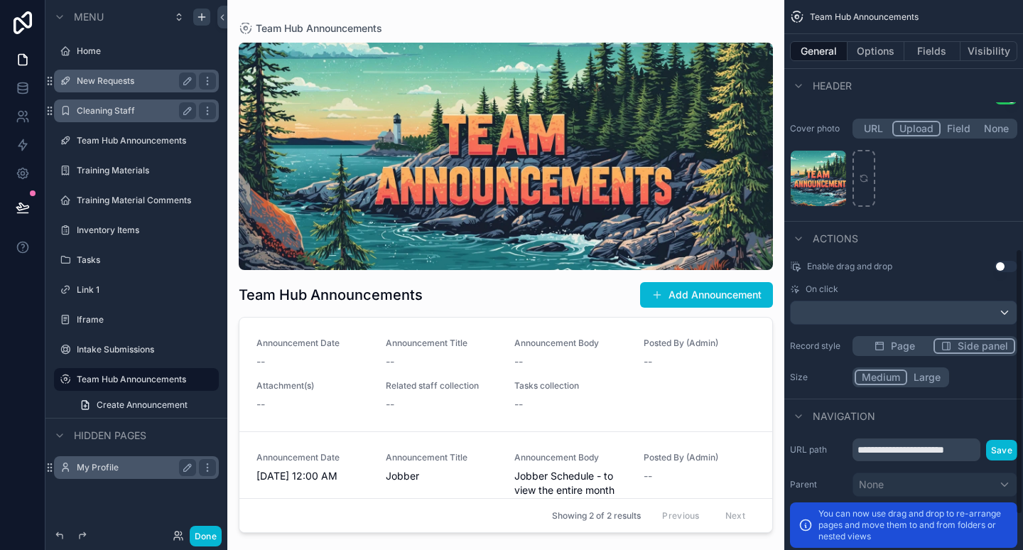
scroll to position [585, 0]
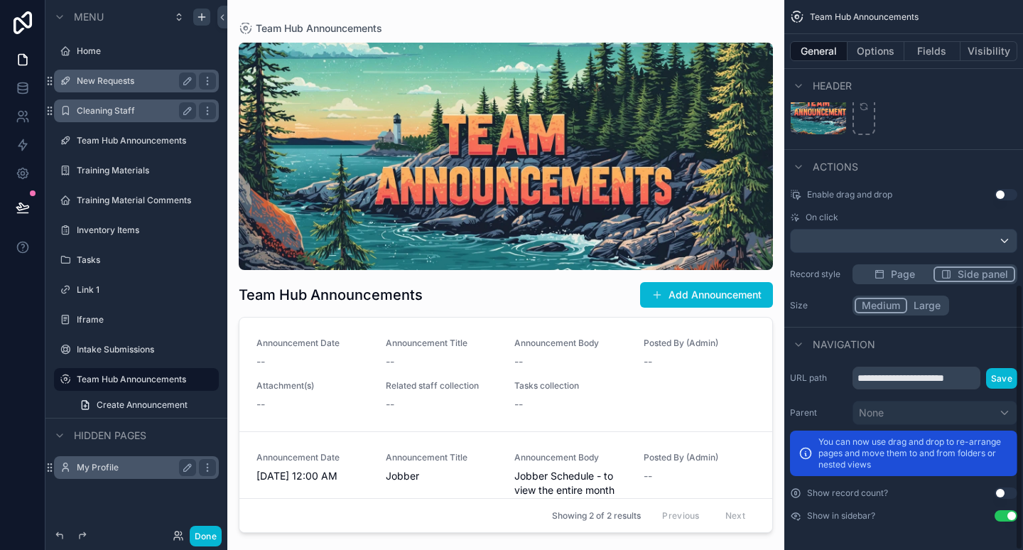
click at [1006, 494] on button "Use setting" at bounding box center [1006, 492] width 23 height 11
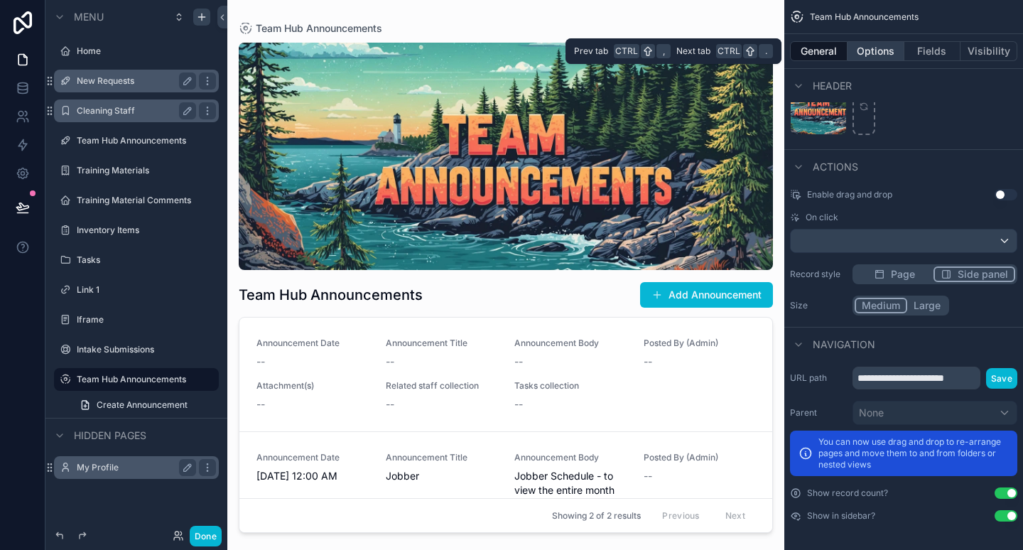
click at [887, 50] on button "Options" at bounding box center [876, 51] width 57 height 20
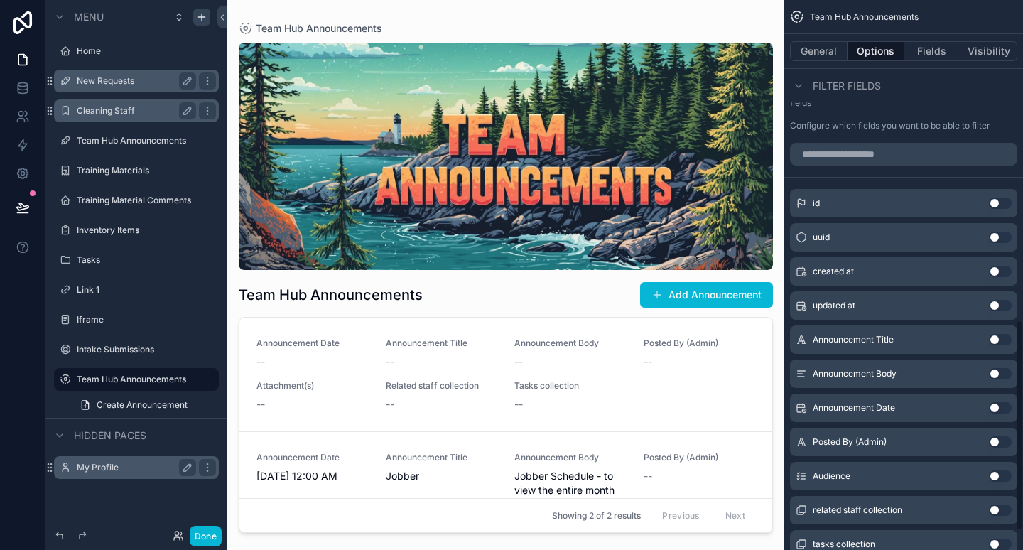
scroll to position [883, 0]
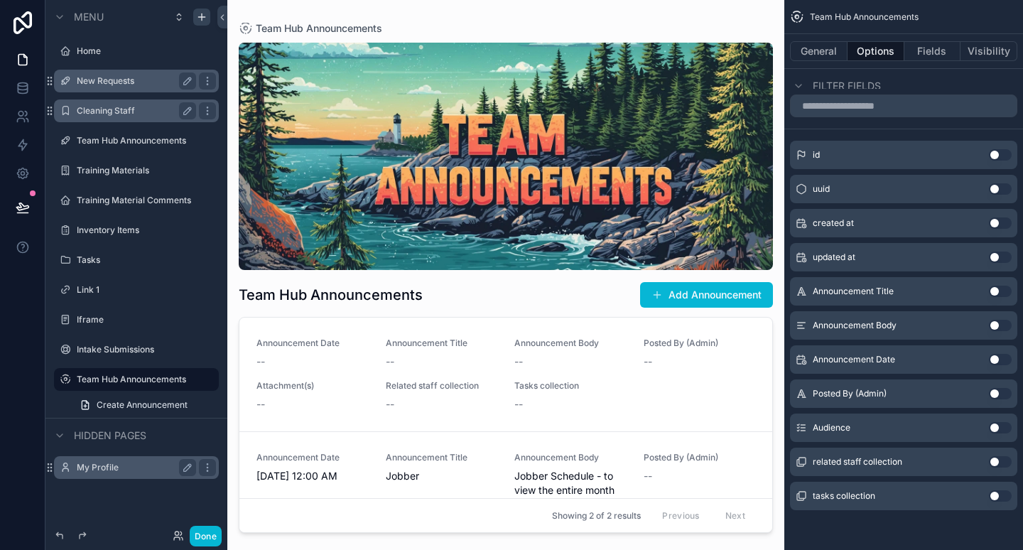
click at [1007, 289] on button "Use setting" at bounding box center [1000, 291] width 23 height 11
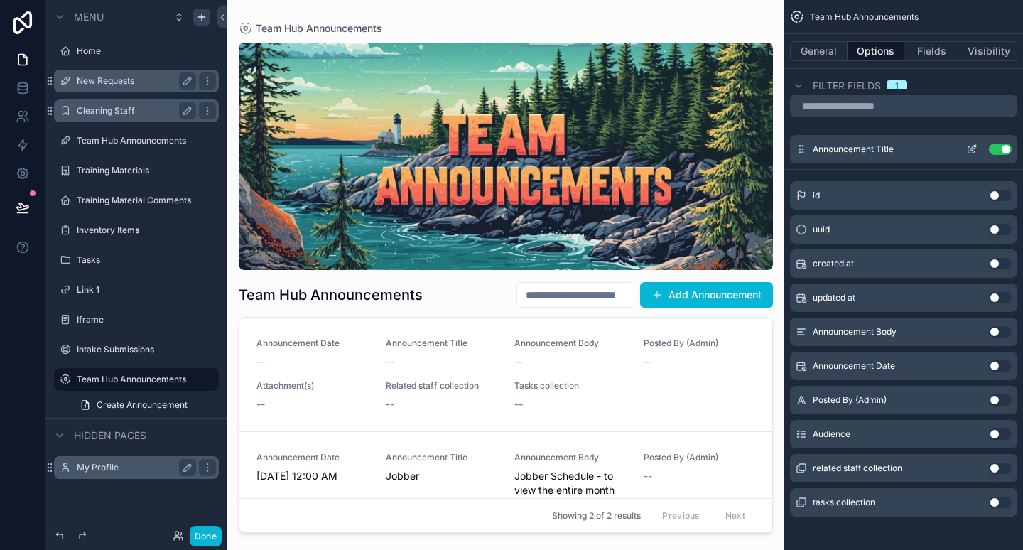
click at [1007, 150] on button "Use setting" at bounding box center [1000, 149] width 23 height 11
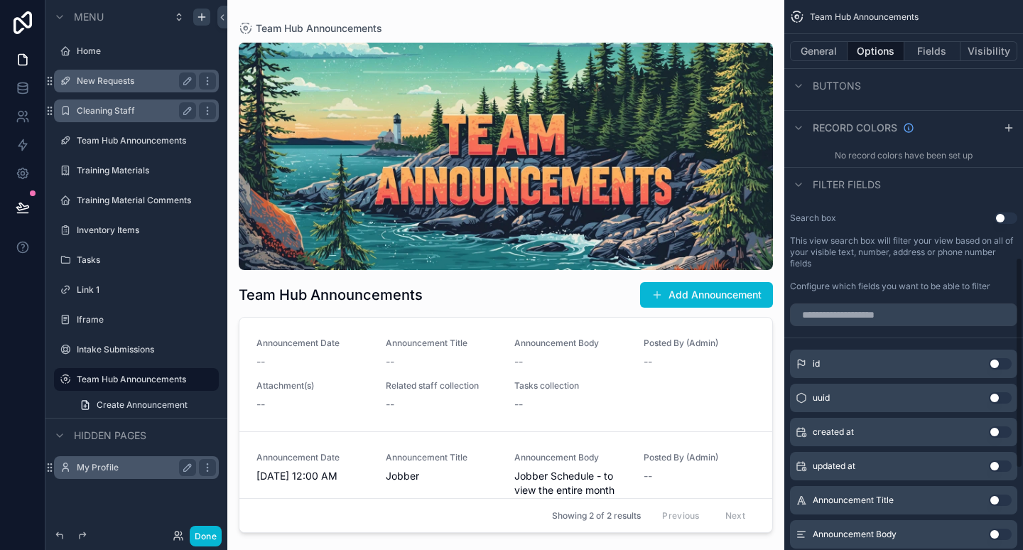
scroll to position [671, 0]
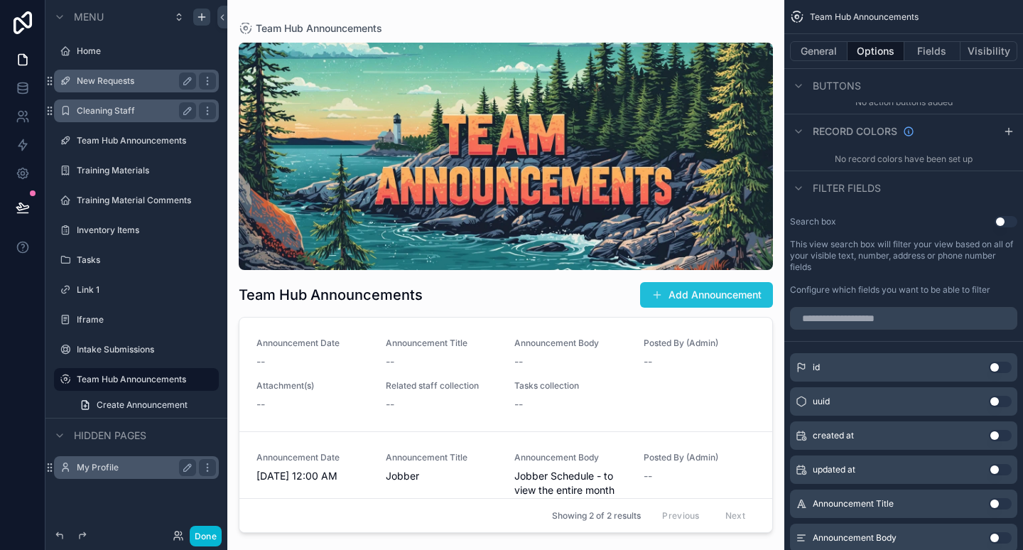
click at [738, 289] on button "Add Announcement" at bounding box center [706, 295] width 133 height 26
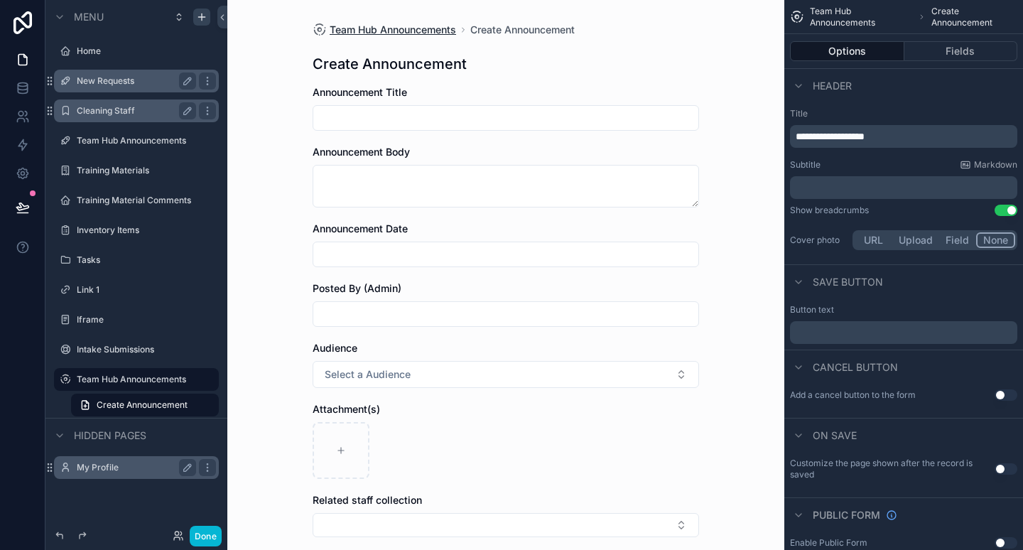
click at [428, 28] on span "Team Hub Announcements" at bounding box center [393, 30] width 126 height 14
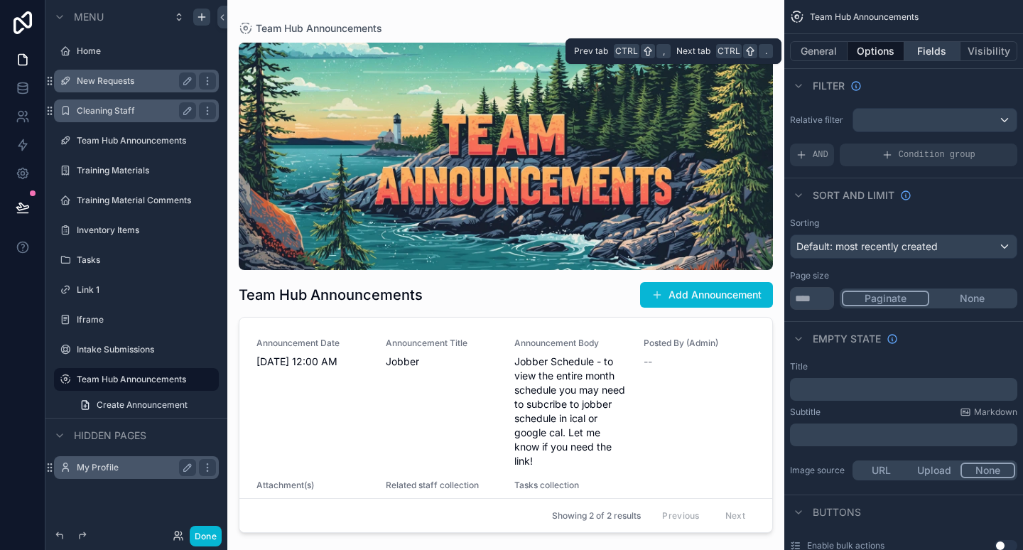
click at [933, 53] on button "Fields" at bounding box center [933, 51] width 57 height 20
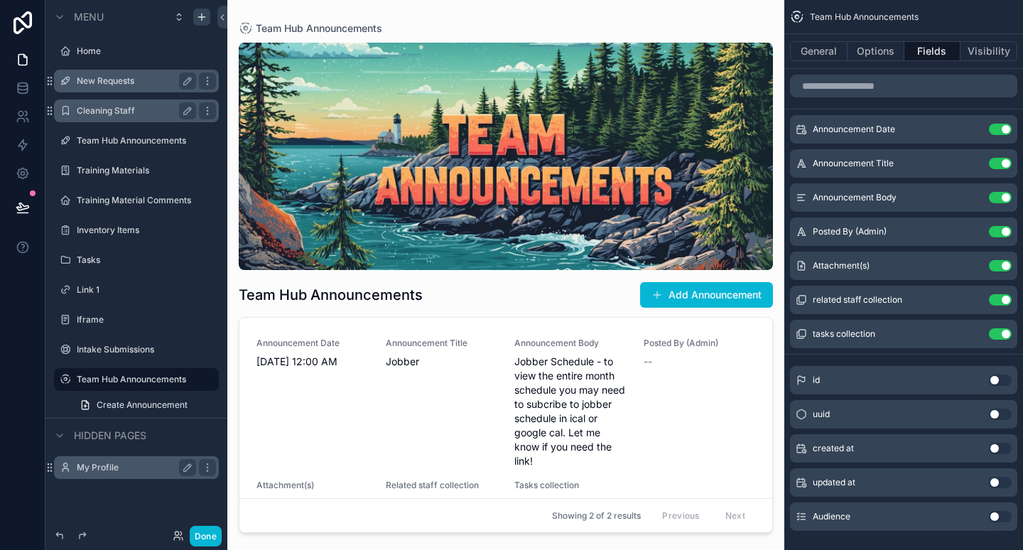
click at [883, 61] on div "General Options Fields Visibility" at bounding box center [903, 51] width 239 height 34
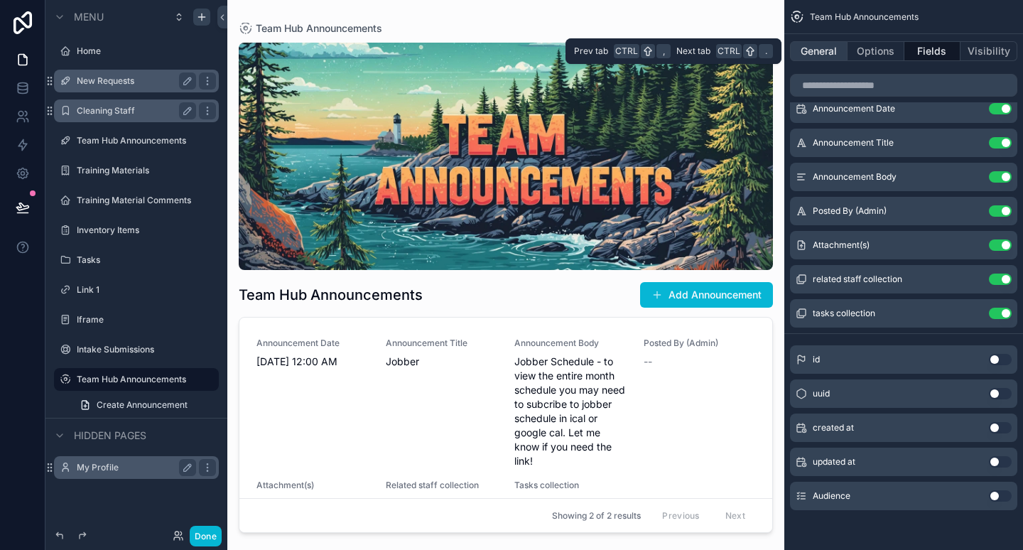
click at [814, 48] on button "General" at bounding box center [819, 51] width 58 height 20
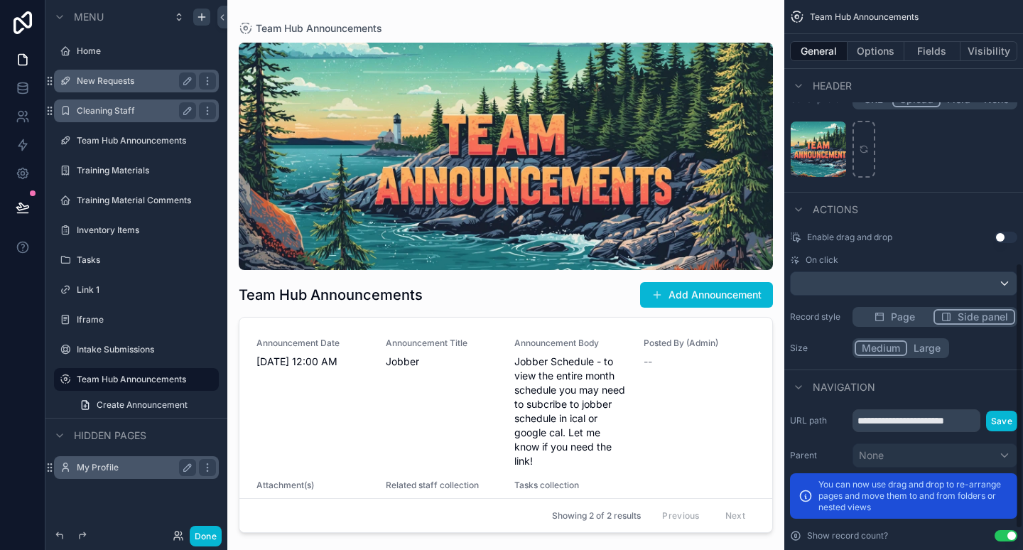
scroll to position [585, 0]
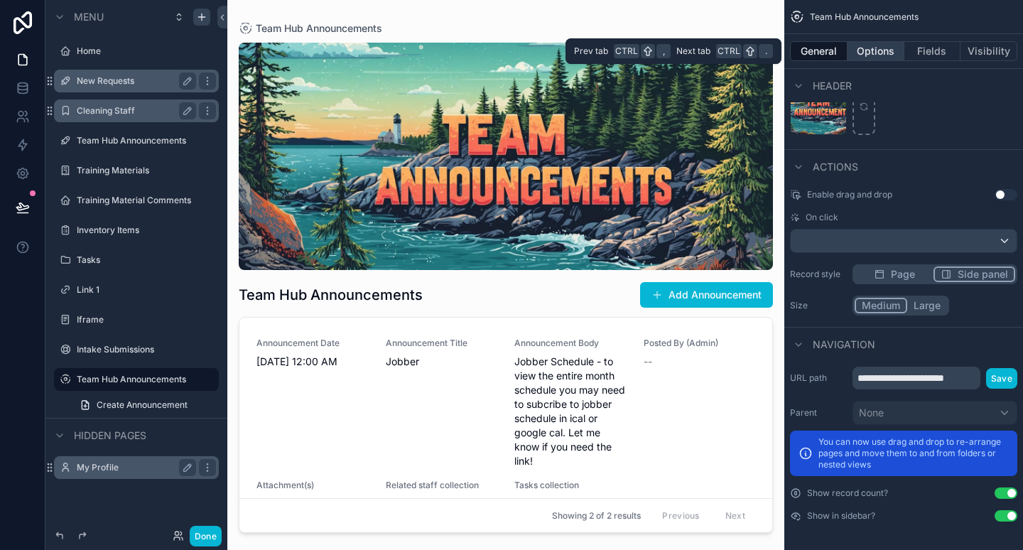
click at [878, 46] on button "Options" at bounding box center [876, 51] width 57 height 20
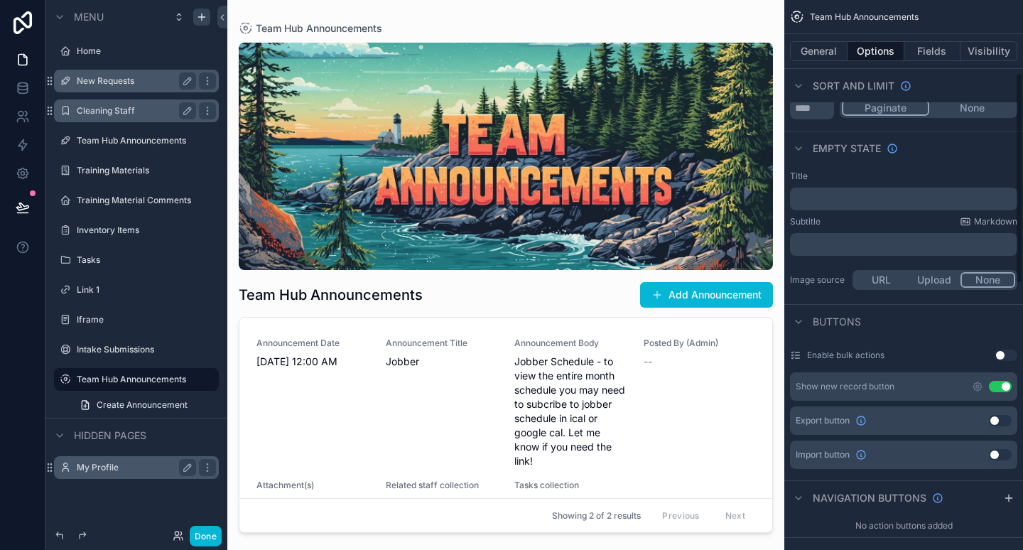
scroll to position [192, 0]
click at [977, 384] on icon "scrollable content" at bounding box center [977, 385] width 3 height 3
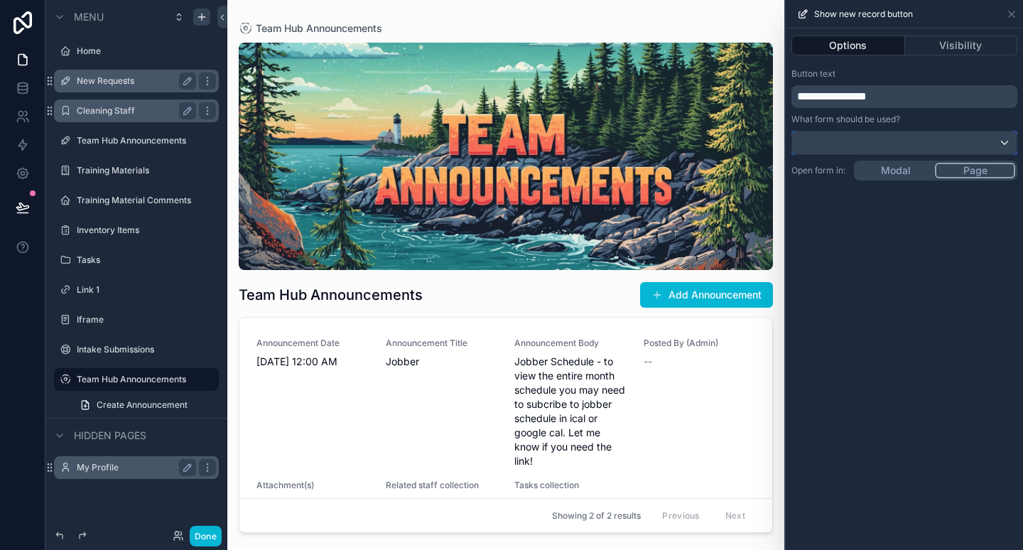
click at [923, 143] on div at bounding box center [904, 142] width 225 height 23
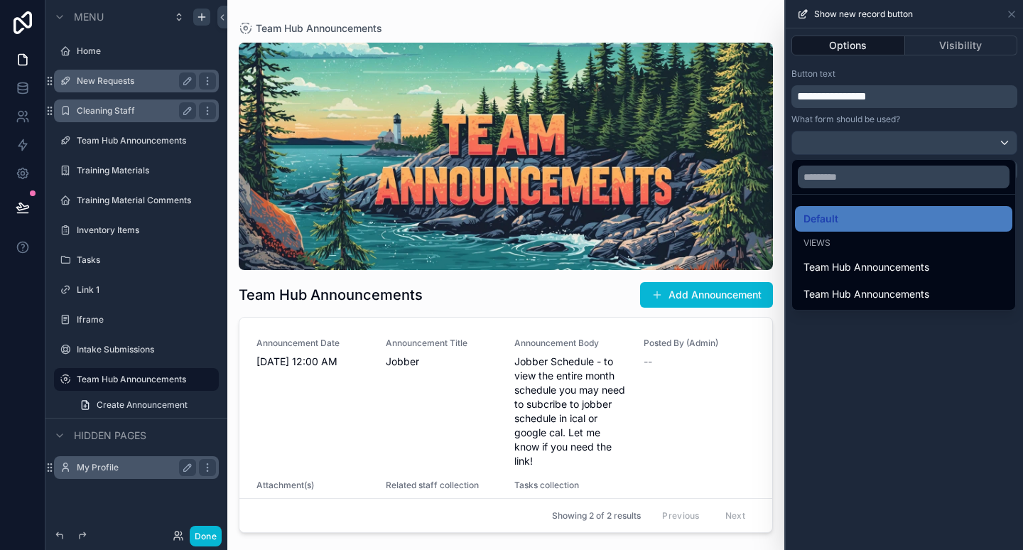
click at [904, 387] on div at bounding box center [904, 275] width 237 height 550
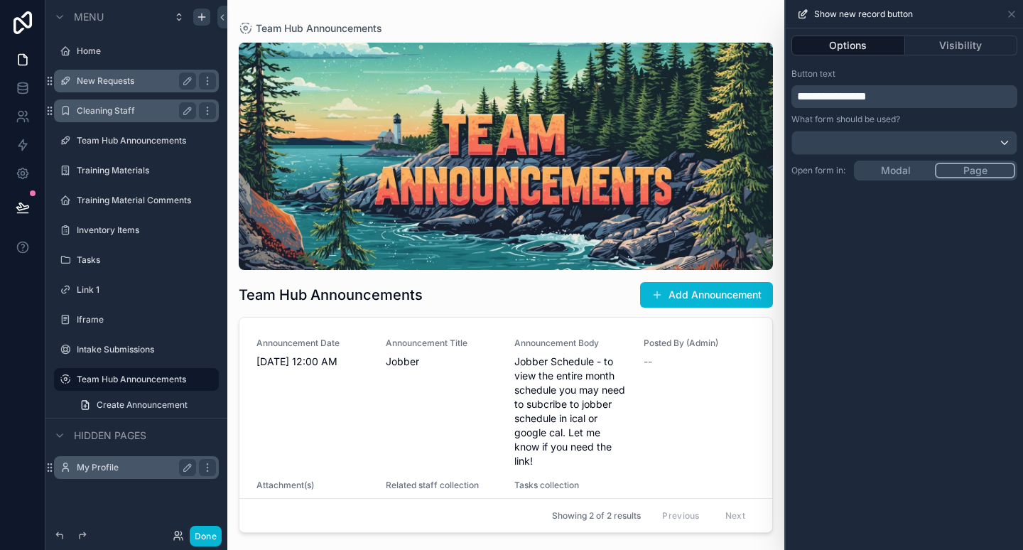
click at [902, 168] on div "**********" at bounding box center [904, 289] width 237 height 522
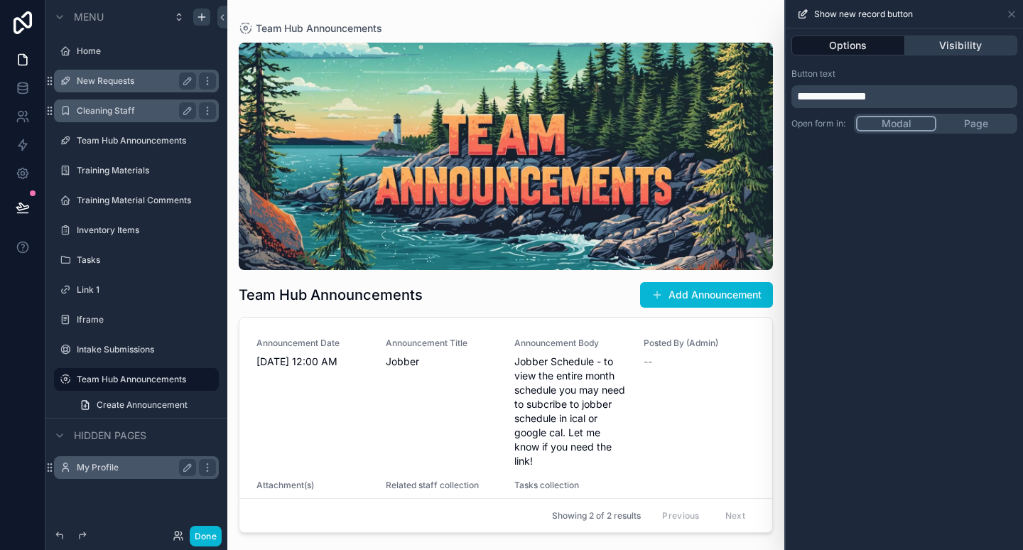
click at [962, 42] on button "Visibility" at bounding box center [961, 46] width 113 height 20
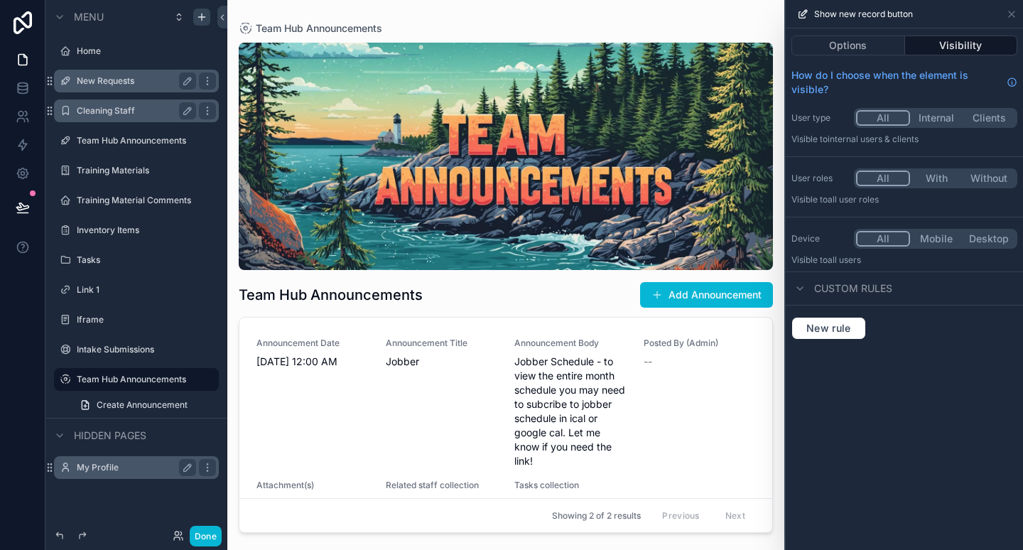
click at [919, 189] on div "User roles All With Without Visible to All user roles" at bounding box center [904, 187] width 237 height 48
click at [927, 181] on button "With" at bounding box center [936, 179] width 53 height 16
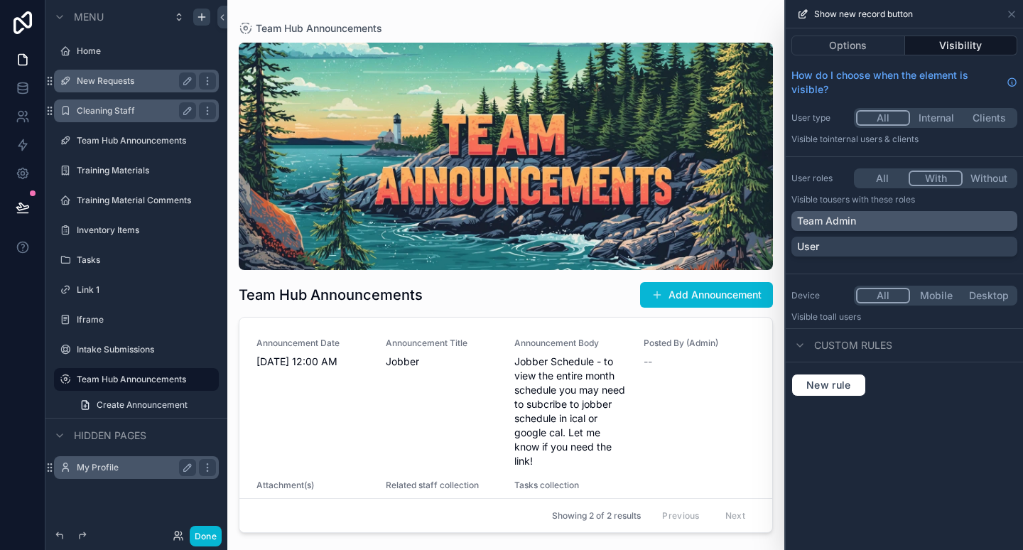
click at [866, 222] on div "Team Admin" at bounding box center [904, 221] width 215 height 14
click at [1014, 11] on icon at bounding box center [1012, 14] width 6 height 6
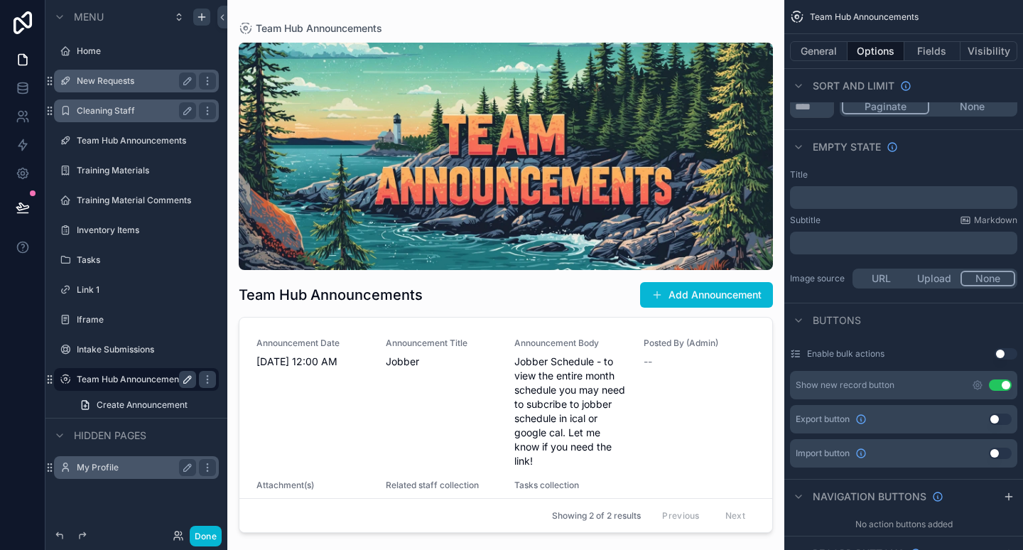
click at [187, 379] on icon "scrollable content" at bounding box center [187, 379] width 11 height 11
click at [131, 382] on input "**********" at bounding box center [125, 379] width 97 height 17
click at [67, 381] on icon "scrollable content" at bounding box center [65, 379] width 11 height 11
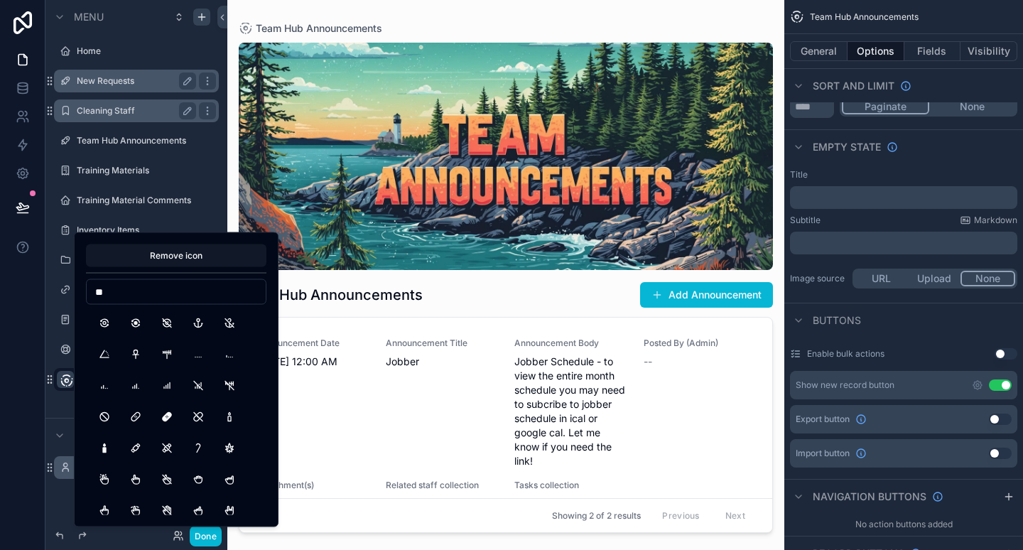
type input "*"
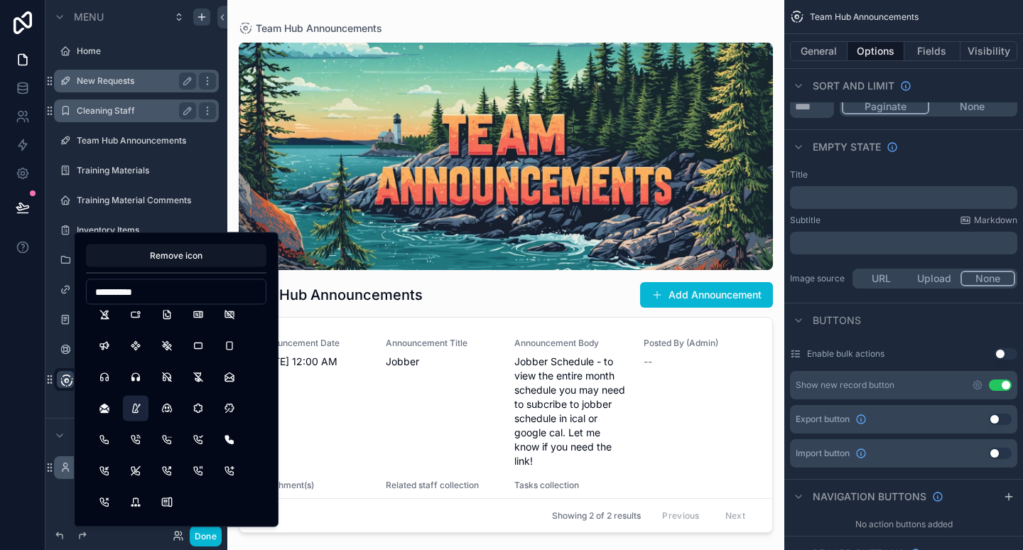
scroll to position [0, 0]
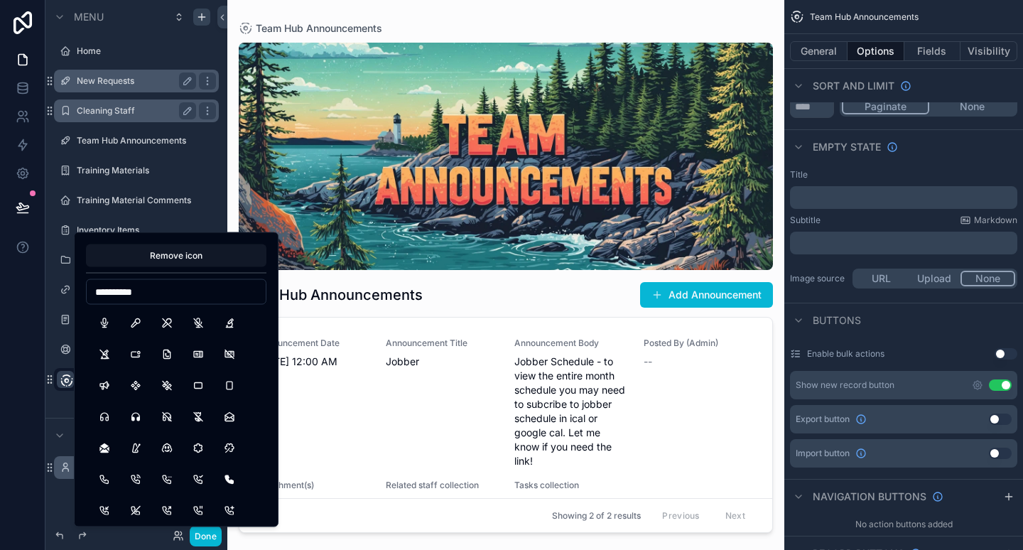
click at [125, 296] on input "**********" at bounding box center [176, 292] width 179 height 20
type input "*"
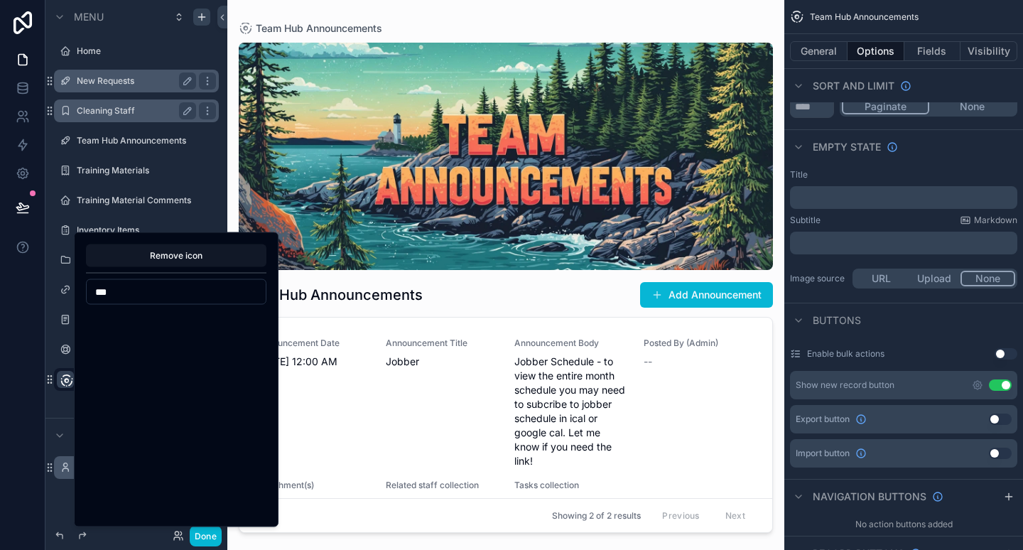
scroll to position [0, 0]
type input "**"
click at [190, 297] on input "**" at bounding box center [176, 292] width 179 height 20
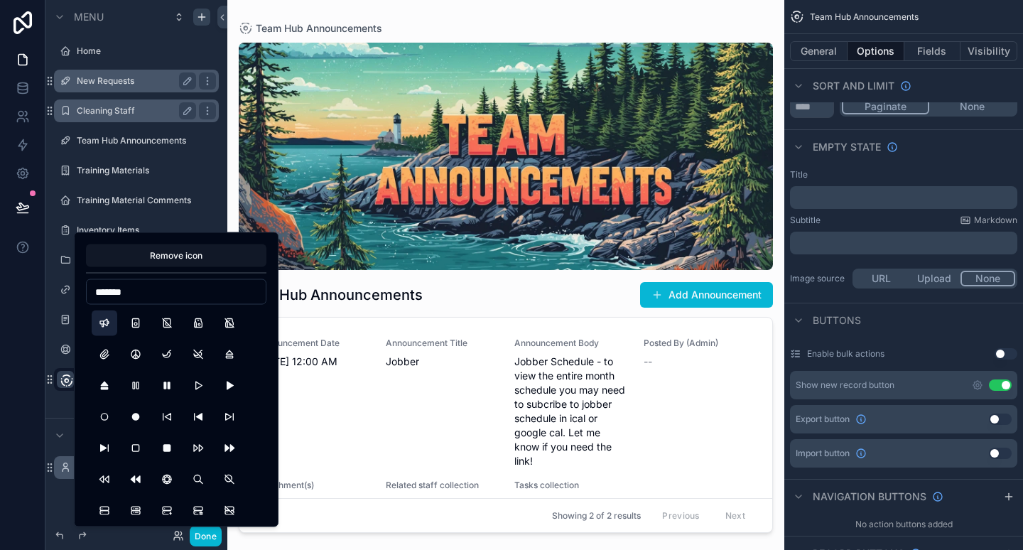
type input "*******"
click at [106, 322] on button "Speakerphone" at bounding box center [105, 324] width 26 height 26
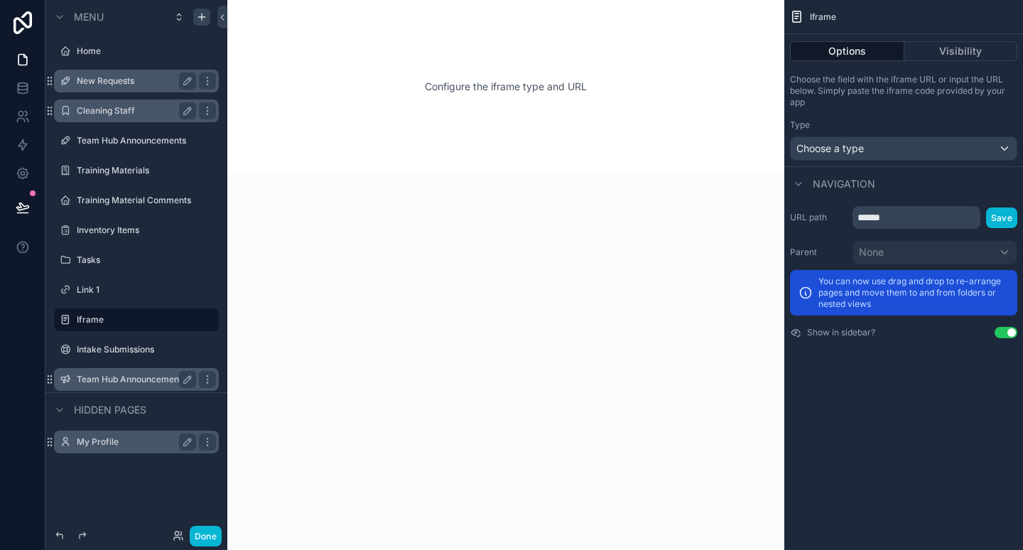
click at [129, 378] on label "Team Hub Announcements" at bounding box center [134, 379] width 114 height 11
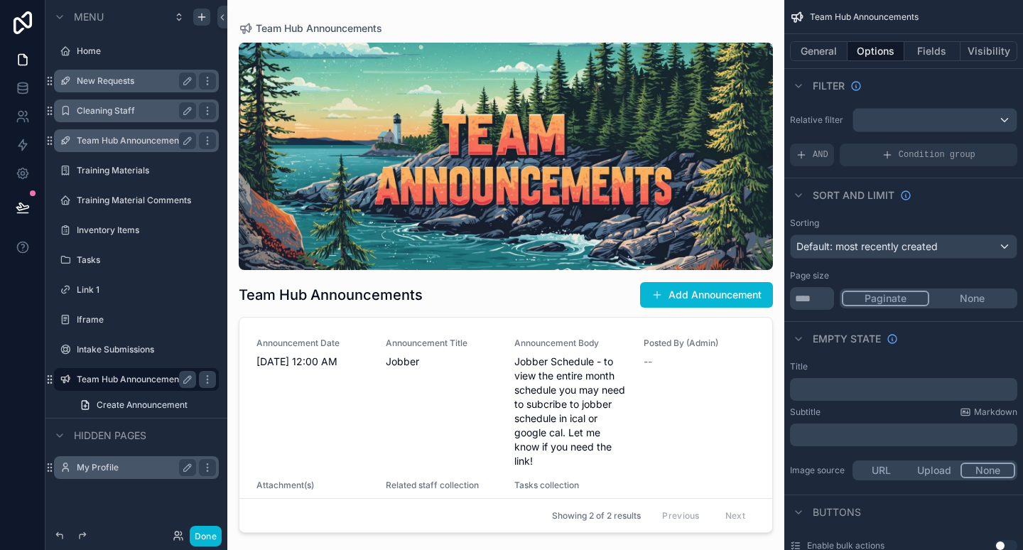
click at [172, 144] on label "Team Hub Announcements" at bounding box center [134, 140] width 114 height 11
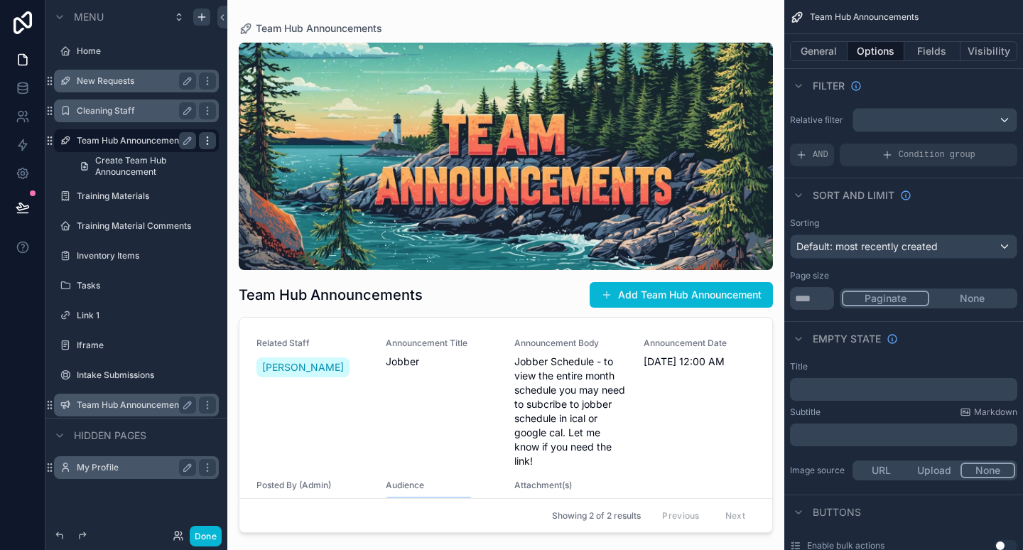
click at [213, 146] on div "scrollable content" at bounding box center [207, 140] width 17 height 17
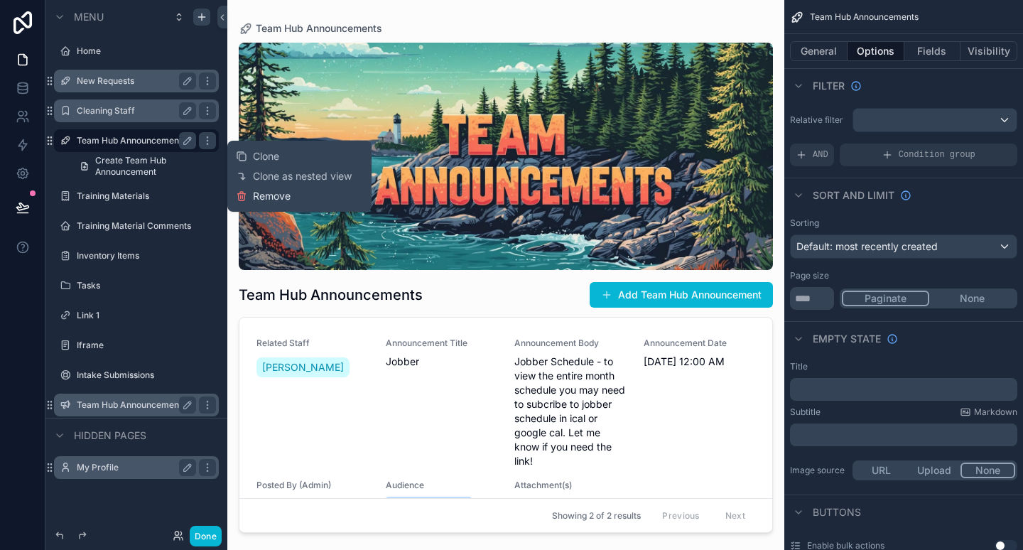
click at [253, 195] on span "Remove" at bounding box center [272, 196] width 38 height 14
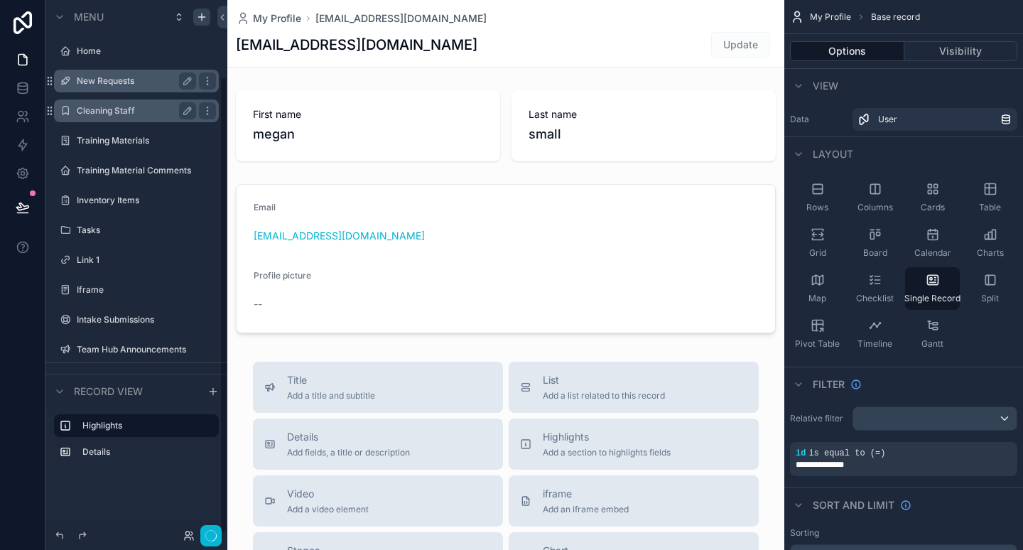
scroll to position [88, 0]
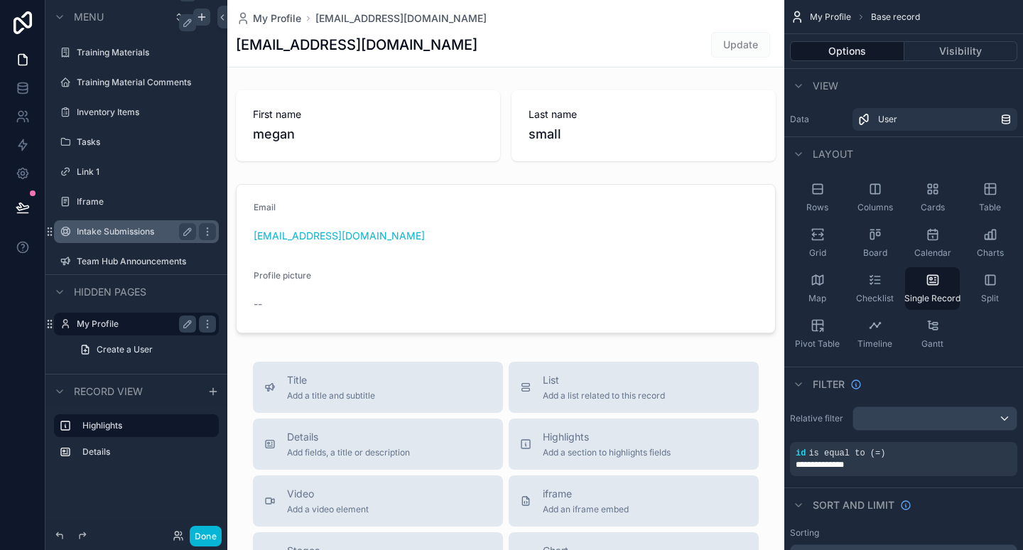
click at [93, 234] on label "Intake Submissions" at bounding box center [134, 231] width 114 height 11
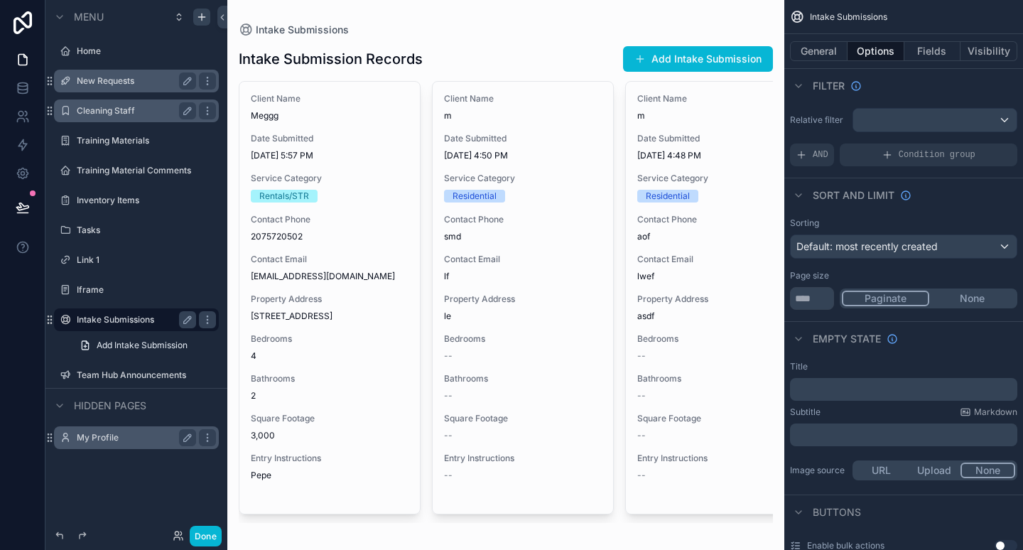
click at [157, 91] on div "New Requests" at bounding box center [136, 81] width 159 height 23
click at [134, 77] on label "New Requests" at bounding box center [144, 80] width 134 height 11
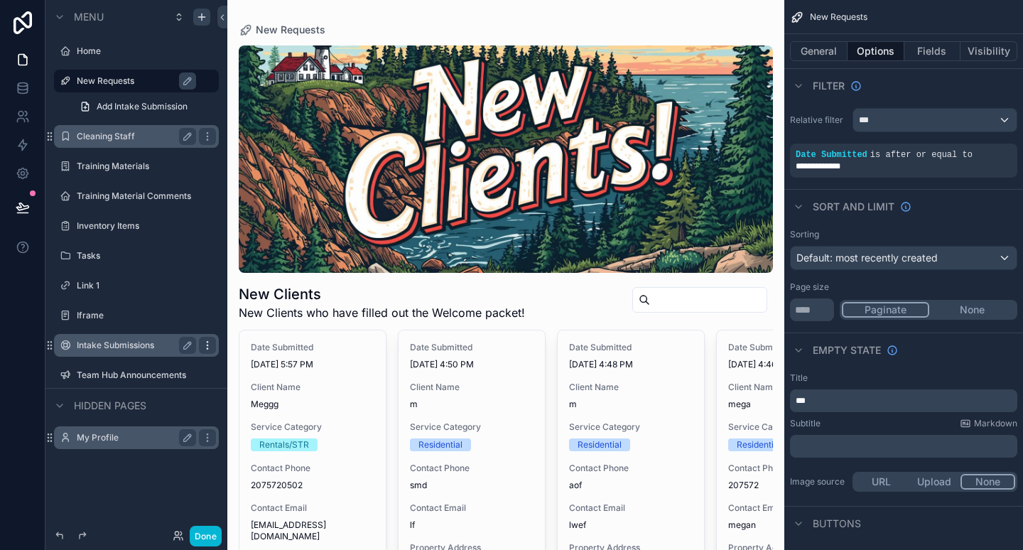
click at [206, 348] on icon "scrollable content" at bounding box center [207, 345] width 11 height 11
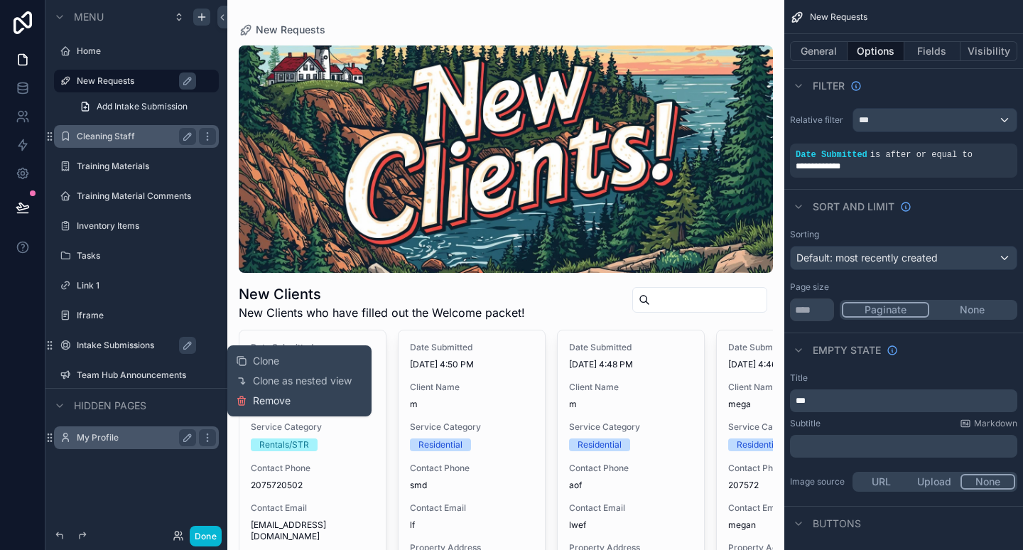
click at [261, 401] on span "Remove" at bounding box center [272, 401] width 38 height 14
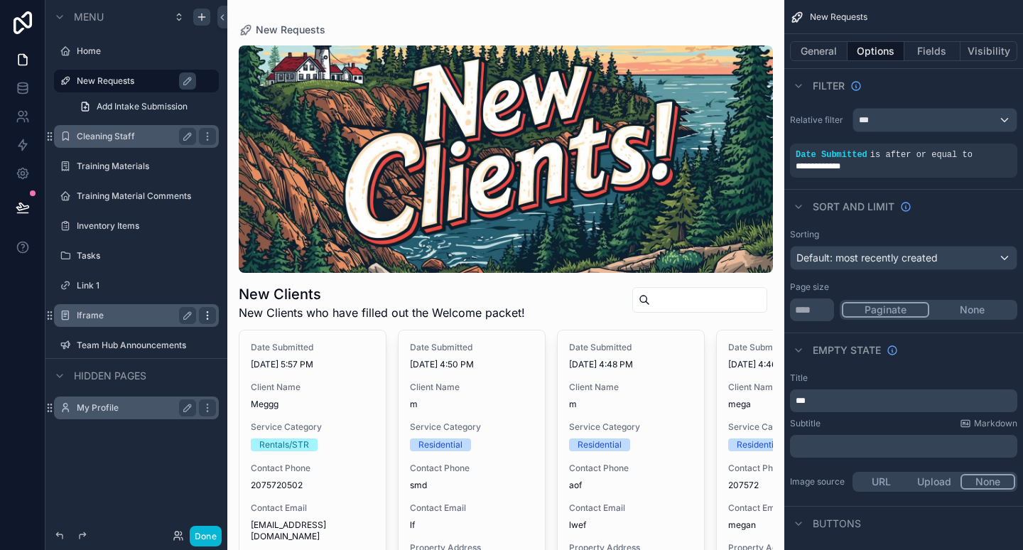
click at [211, 313] on icon "scrollable content" at bounding box center [207, 315] width 11 height 11
click at [122, 313] on label "Iframe" at bounding box center [134, 315] width 114 height 11
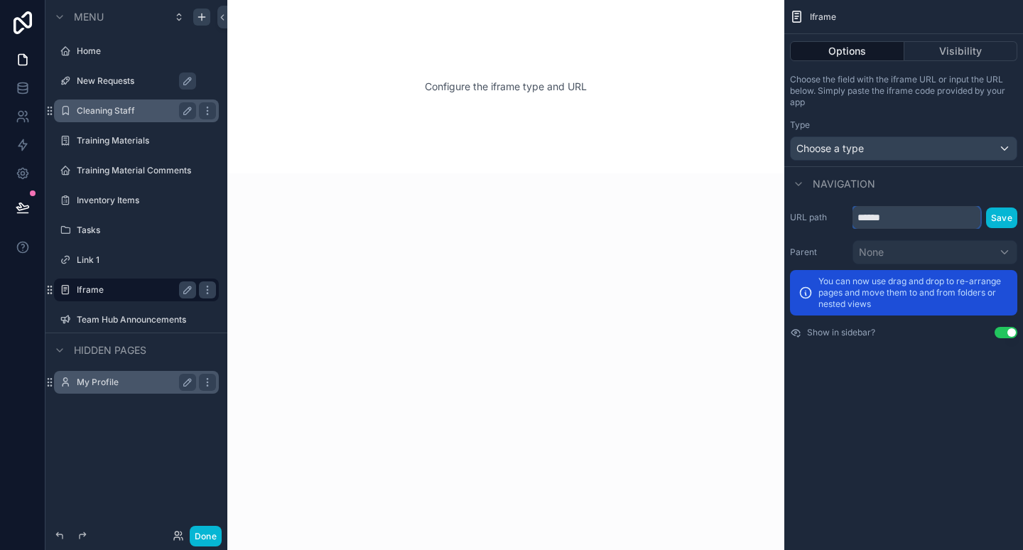
click at [902, 222] on input "******" at bounding box center [917, 217] width 128 height 23
click at [932, 220] on input "******" at bounding box center [917, 217] width 128 height 23
click at [925, 146] on div "Choose a type" at bounding box center [904, 148] width 226 height 23
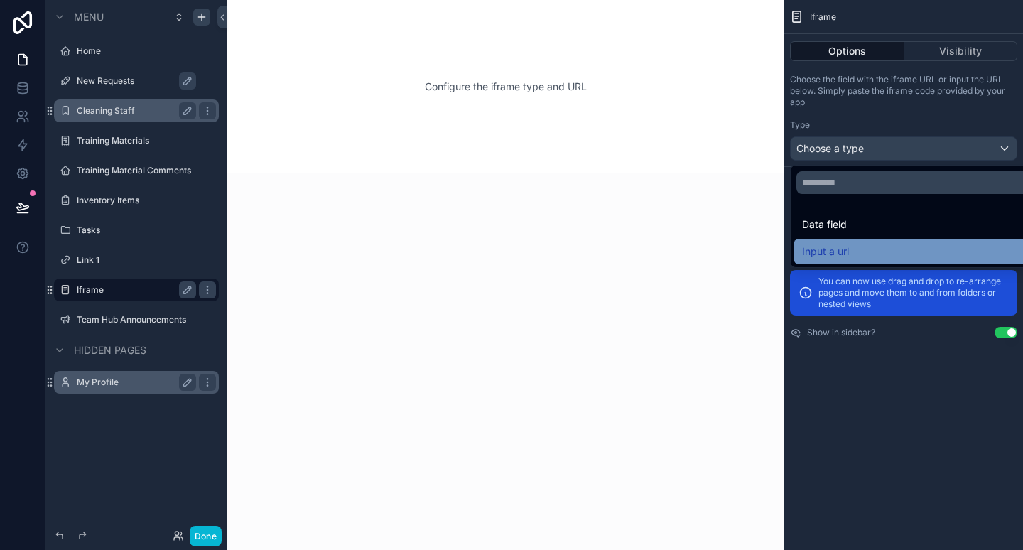
click at [856, 250] on div "Input a url" at bounding box center [920, 251] width 236 height 17
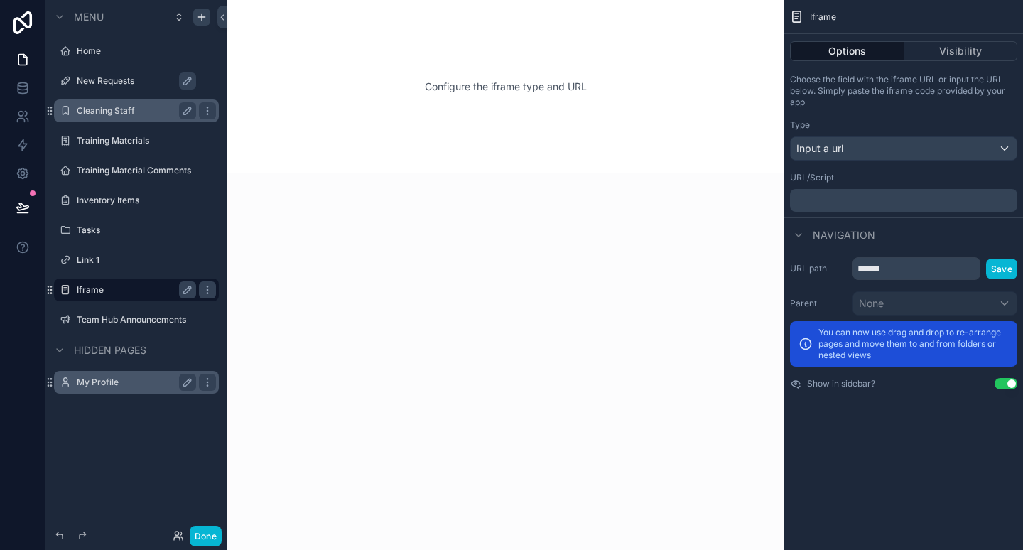
click at [879, 195] on p "﻿" at bounding box center [905, 200] width 219 height 11
click at [339, 313] on div "scrollable content" at bounding box center [505, 275] width 557 height 550
click at [914, 198] on p "**********" at bounding box center [905, 200] width 219 height 11
